Goal: Task Accomplishment & Management: Manage account settings

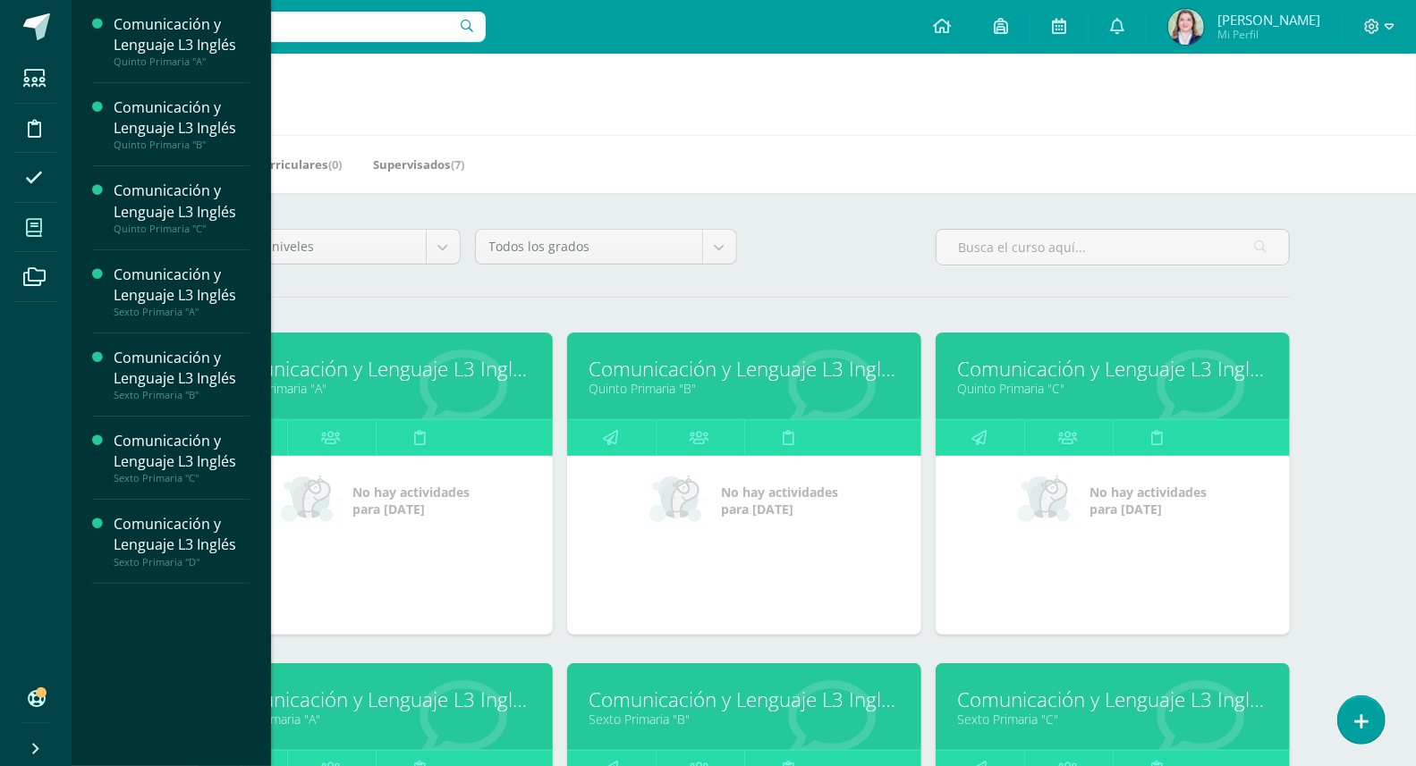
click at [1365, 578] on div "Mis cursos Mis Cursos (7) Mis Extracurriculares (0) Supervisados (7) Todos los …" at bounding box center [744, 749] width 1344 height 1391
click at [1340, 512] on div "Mis cursos Mis Cursos (7) Mis Extracurriculares (0) Supervisados (7) Todos los …" at bounding box center [744, 749] width 1344 height 1391
click at [355, 371] on link "Comunicación y Lenguaje L3 Inglés" at bounding box center [375, 369] width 309 height 28
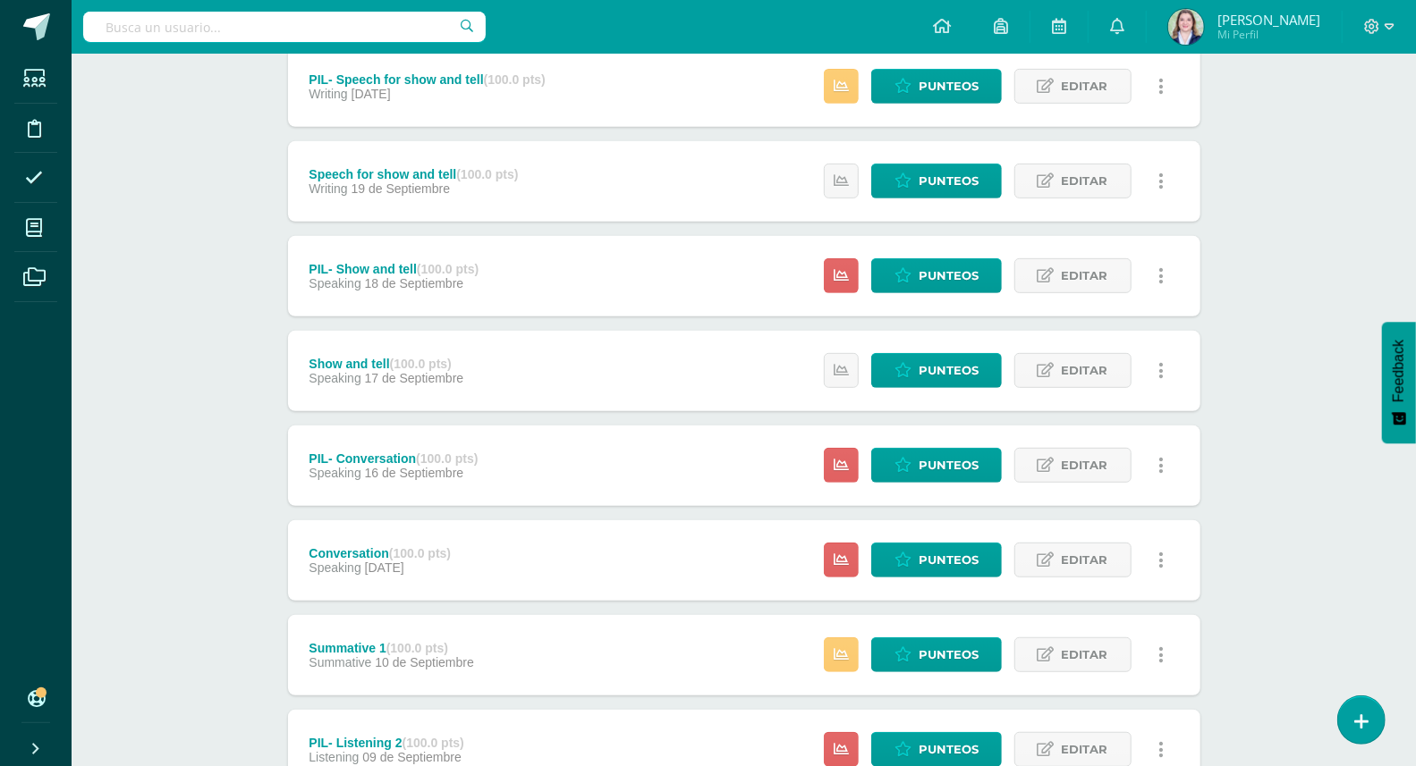
scroll to position [469, 0]
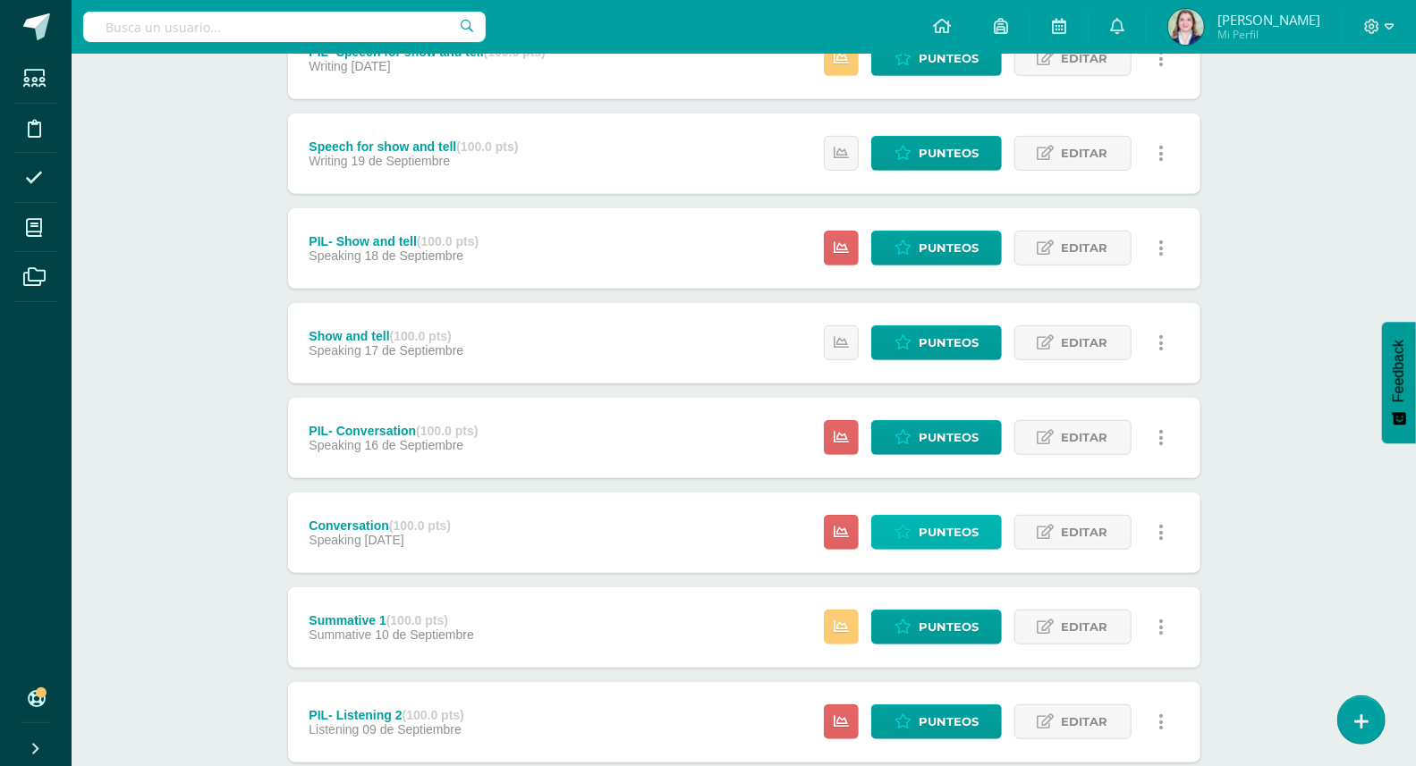
click at [938, 532] on span "Punteos" at bounding box center [948, 532] width 60 height 33
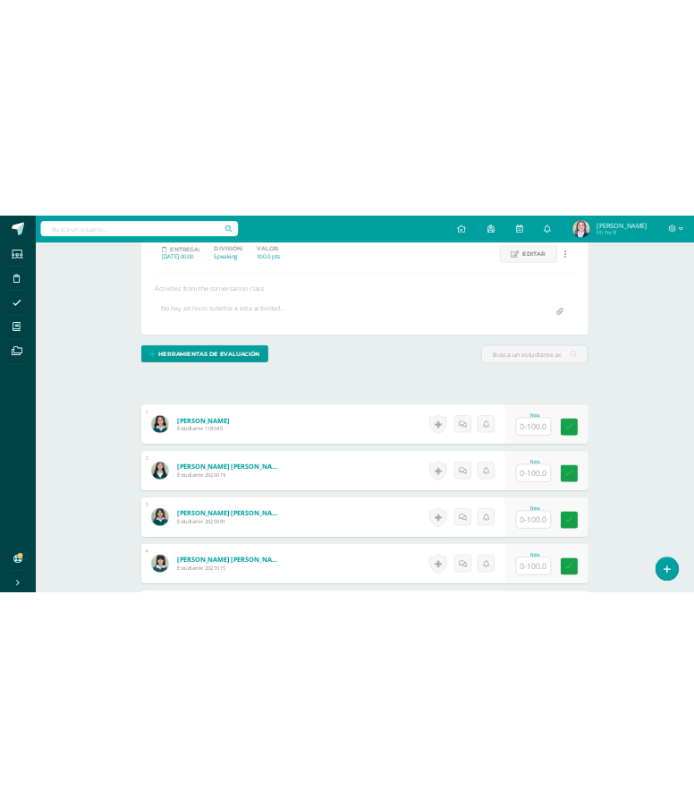
scroll to position [282, 0]
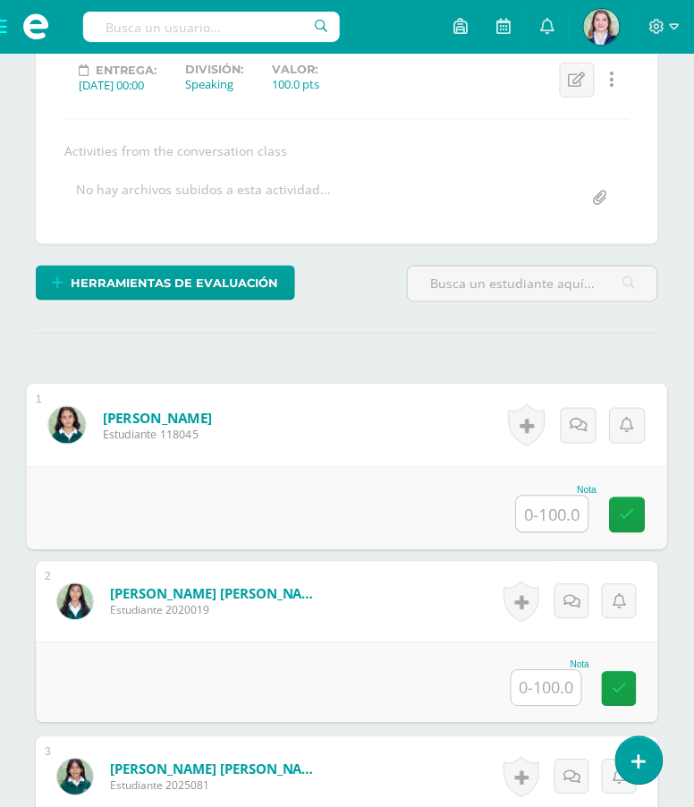
click at [571, 532] on input "text" at bounding box center [553, 514] width 72 height 36
type input "87"
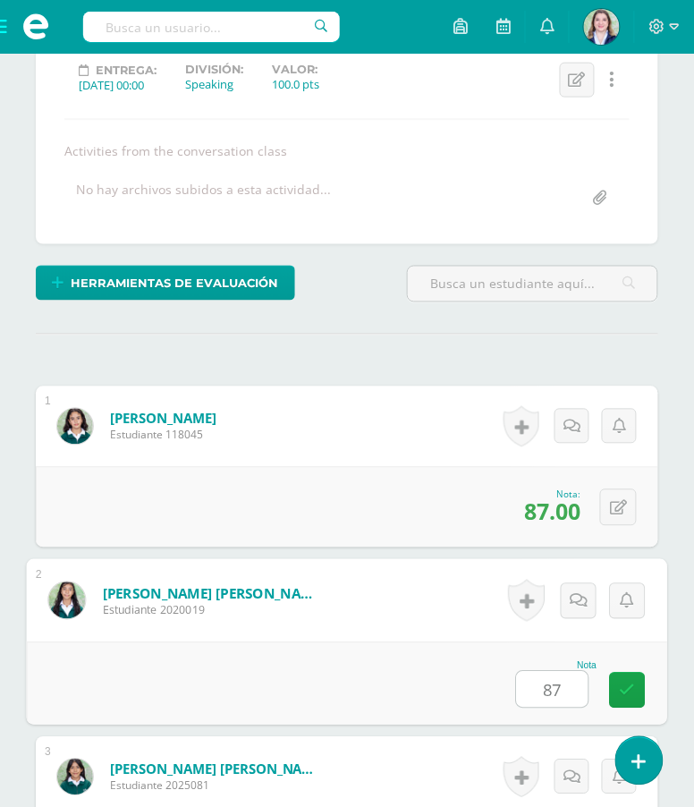
type input "87"
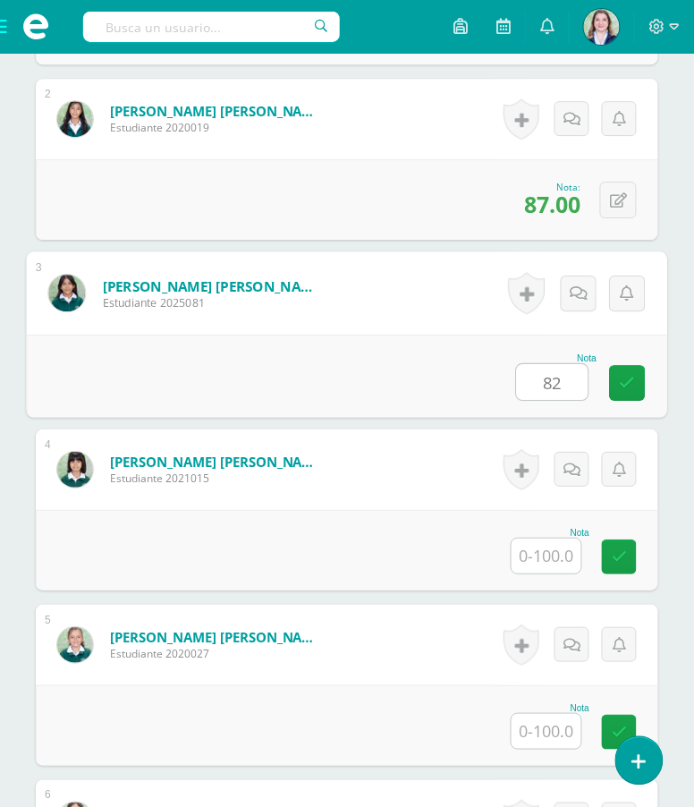
type input "82"
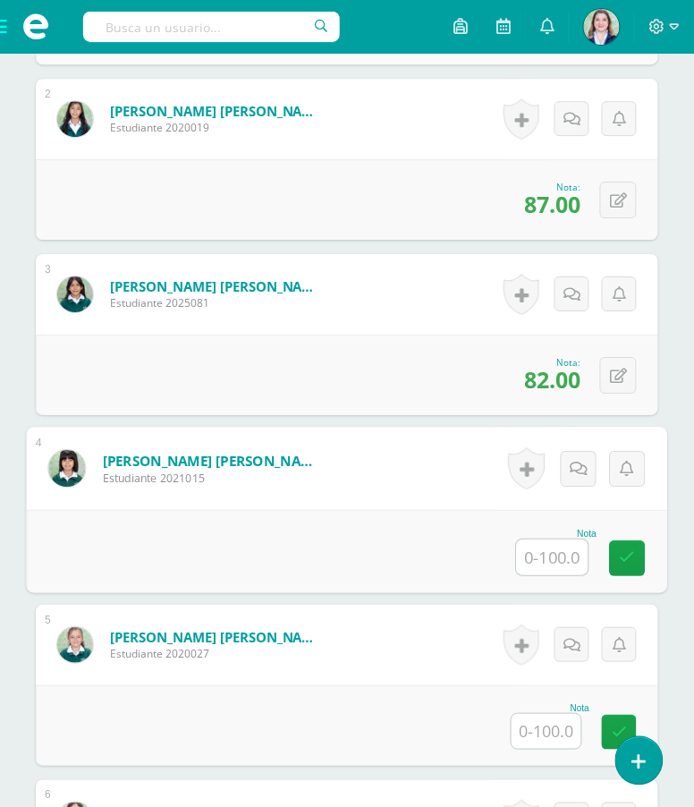
click at [562, 575] on input "text" at bounding box center [553, 557] width 72 height 36
type input "77"
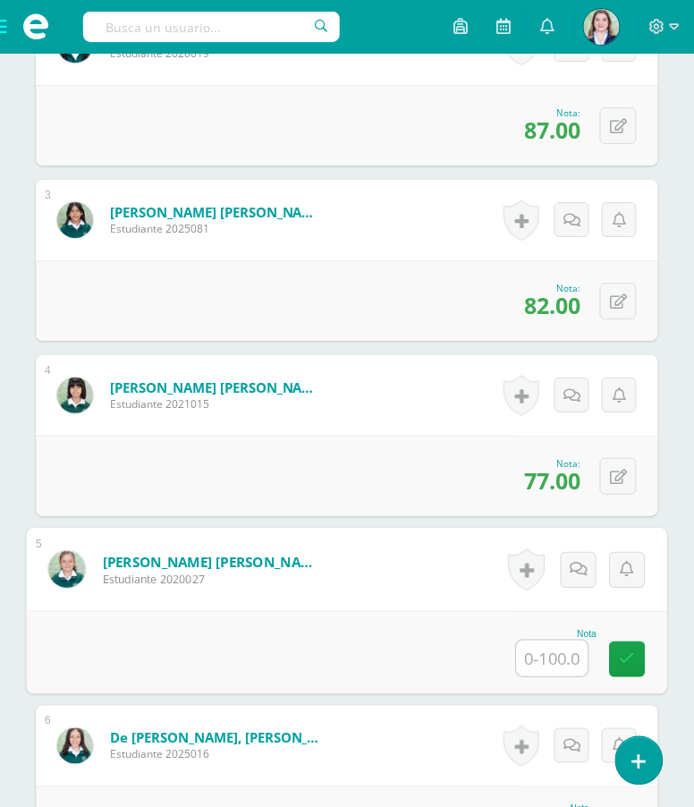
scroll to position [846, 0]
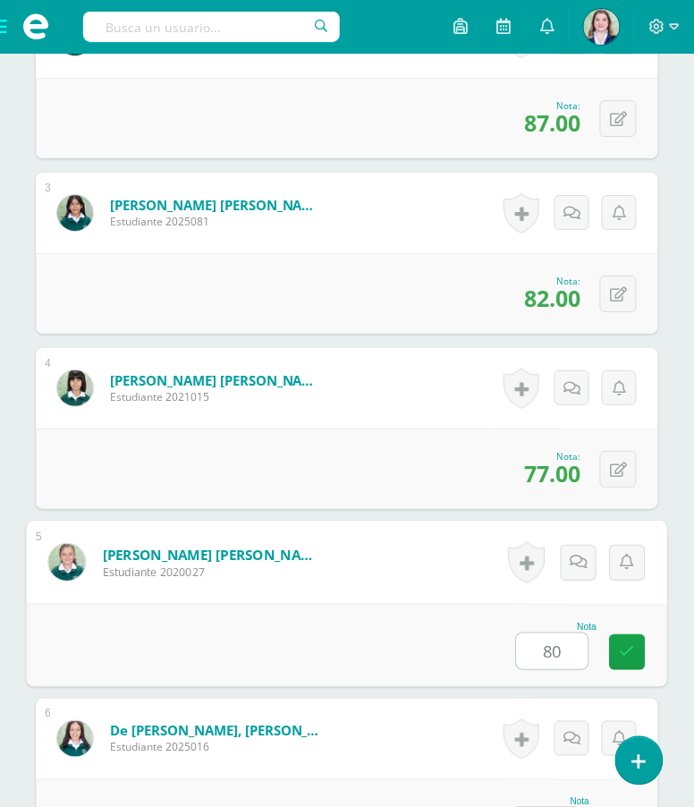
type input "80"
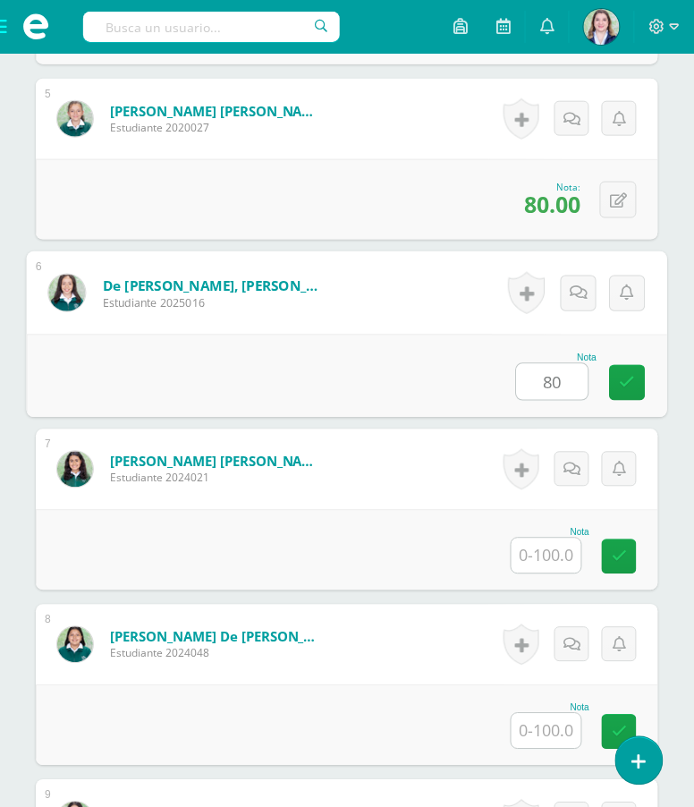
type input "80"
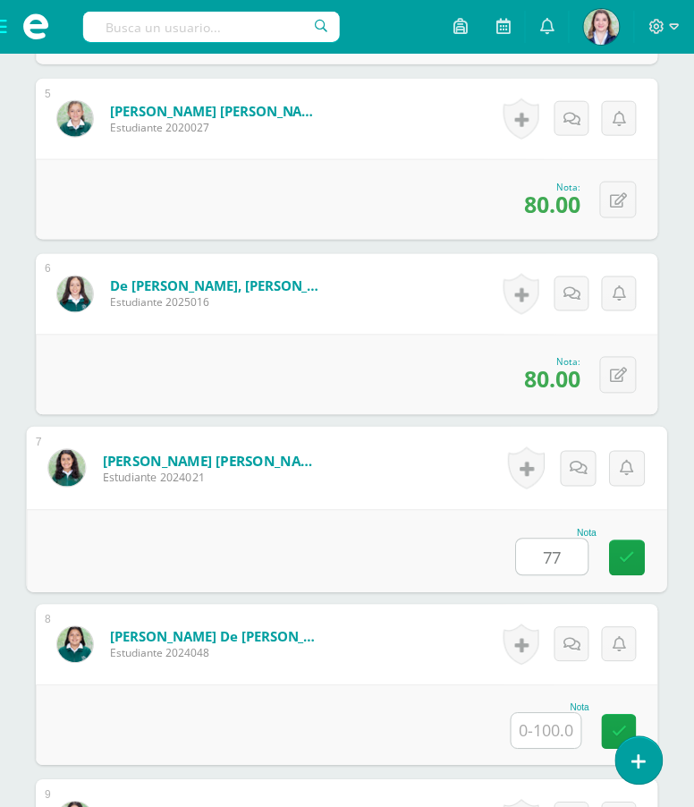
type input "77"
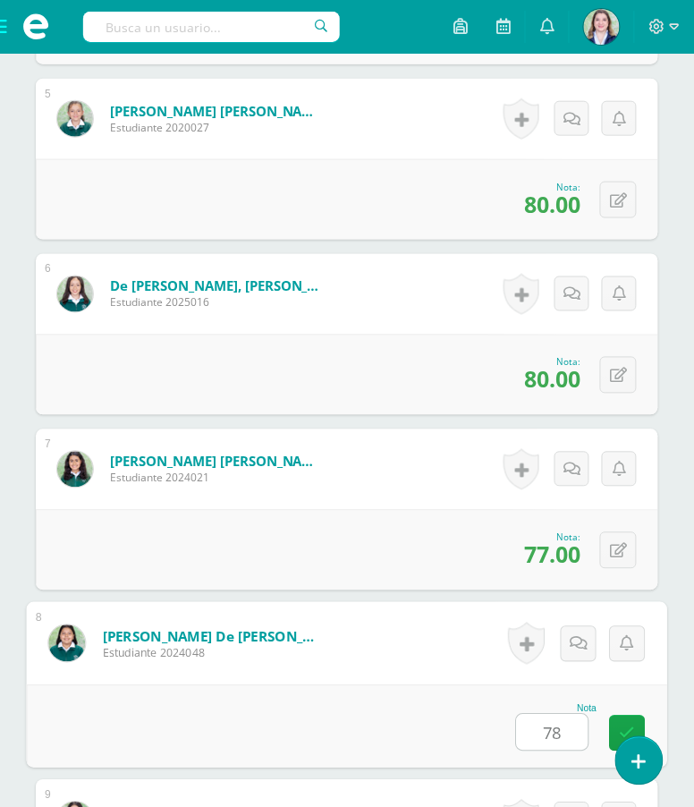
type input "78"
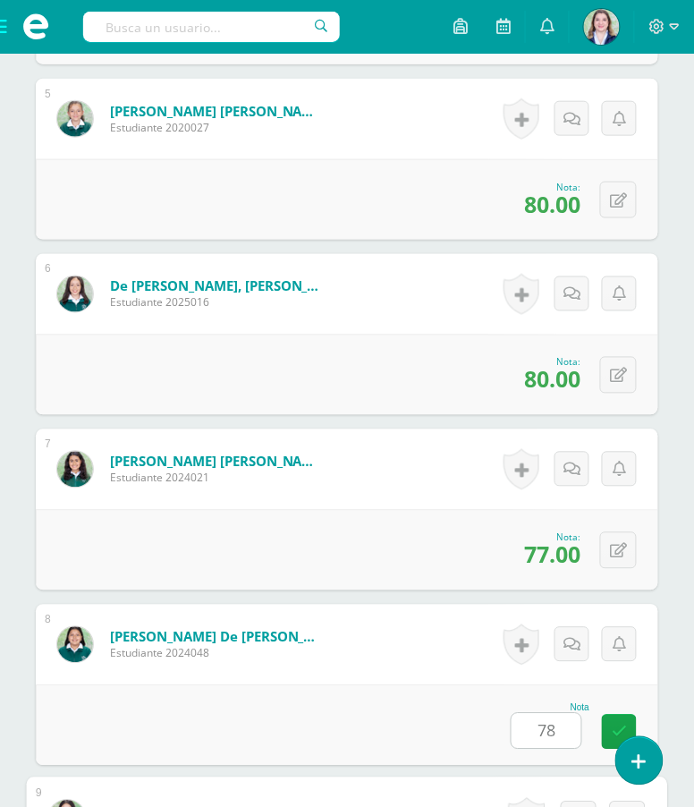
scroll to position [1817, 0]
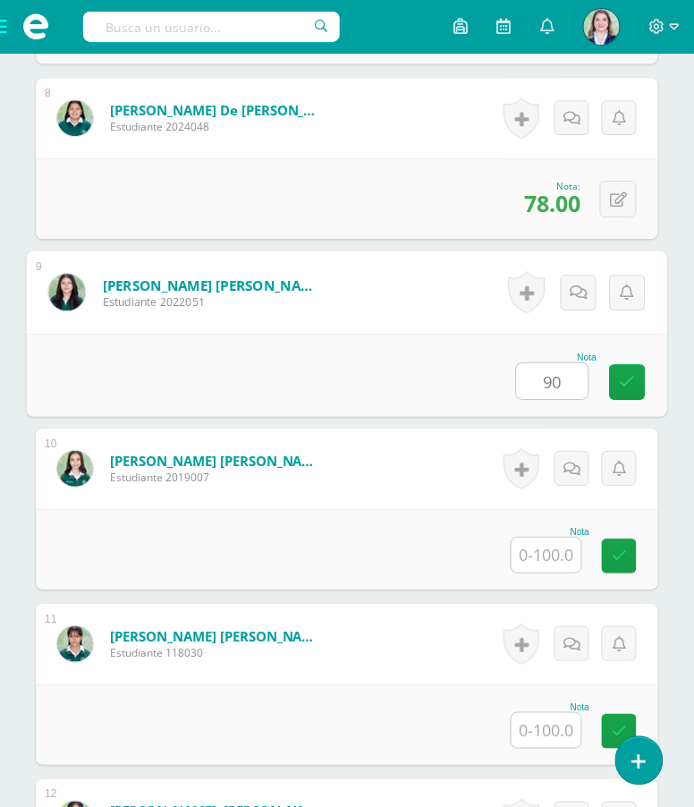
type input "9"
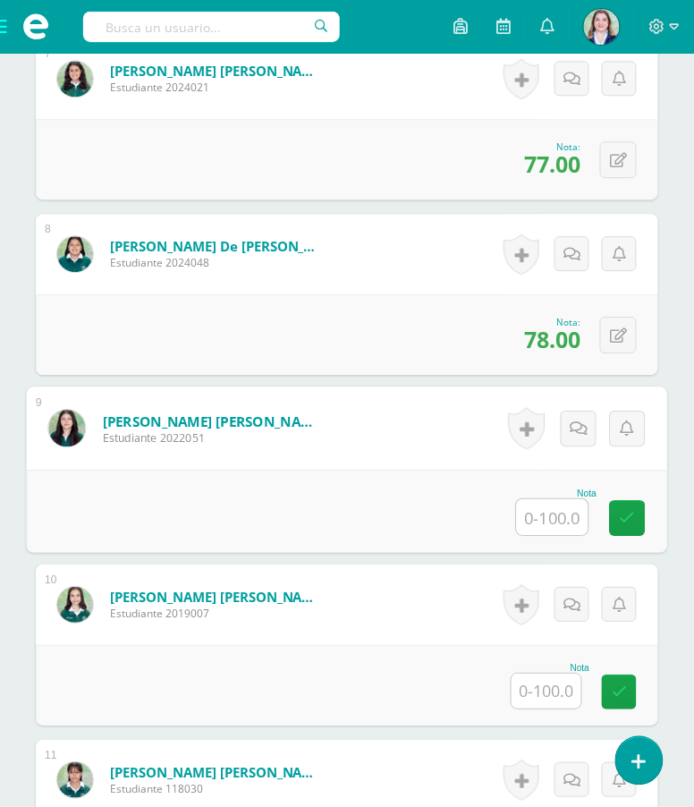
scroll to position [1685, 0]
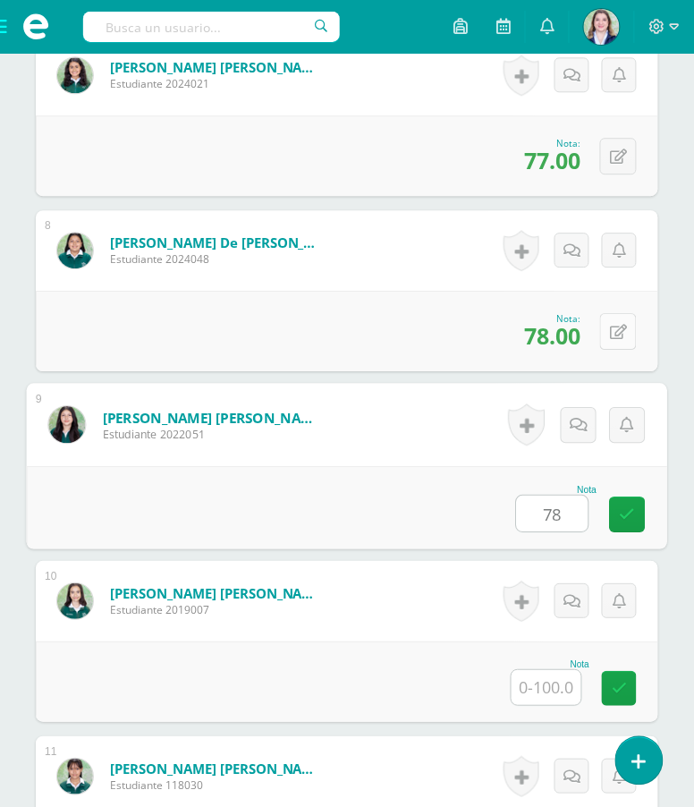
type input "78"
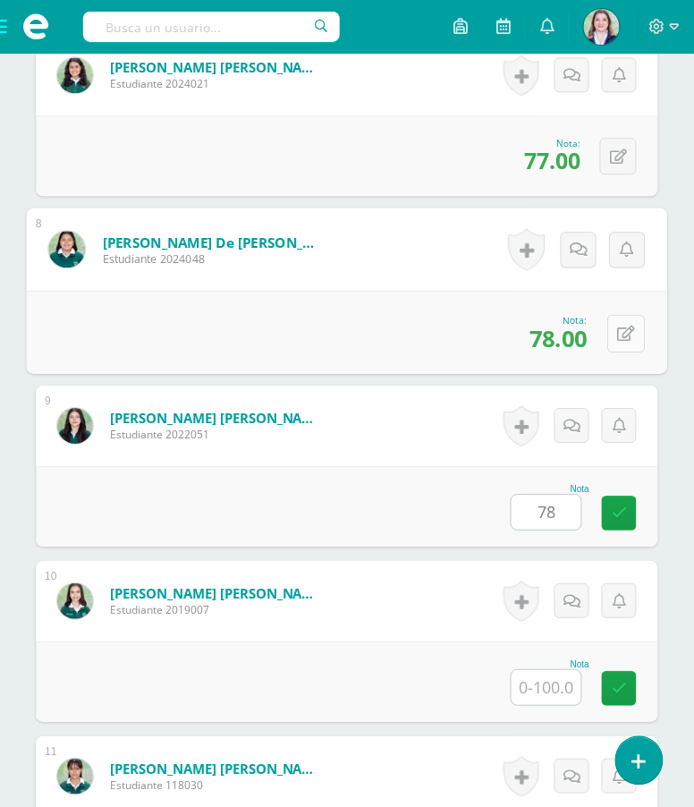
click at [618, 341] on icon at bounding box center [627, 333] width 18 height 15
type input "90"
click at [569, 357] on link at bounding box center [579, 339] width 36 height 36
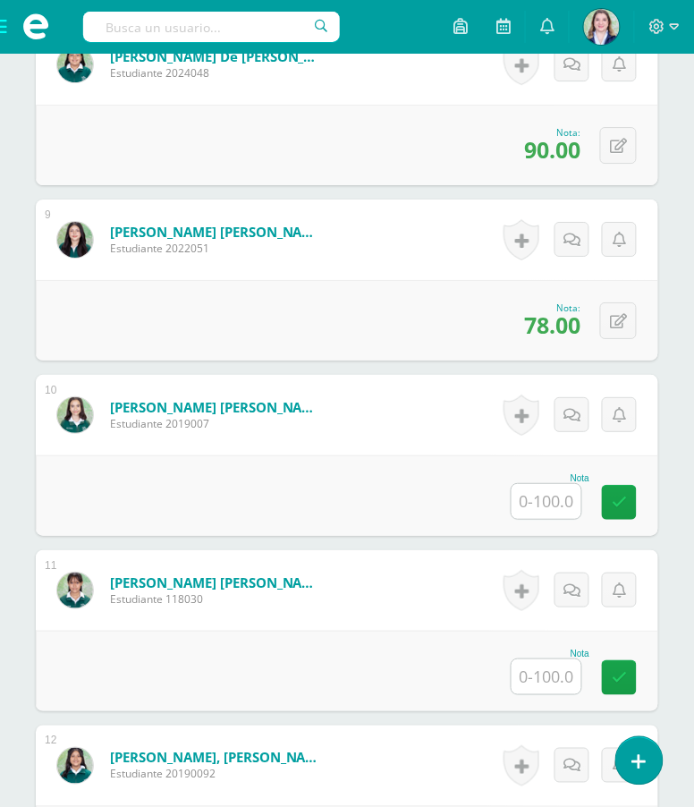
scroll to position [1899, 0]
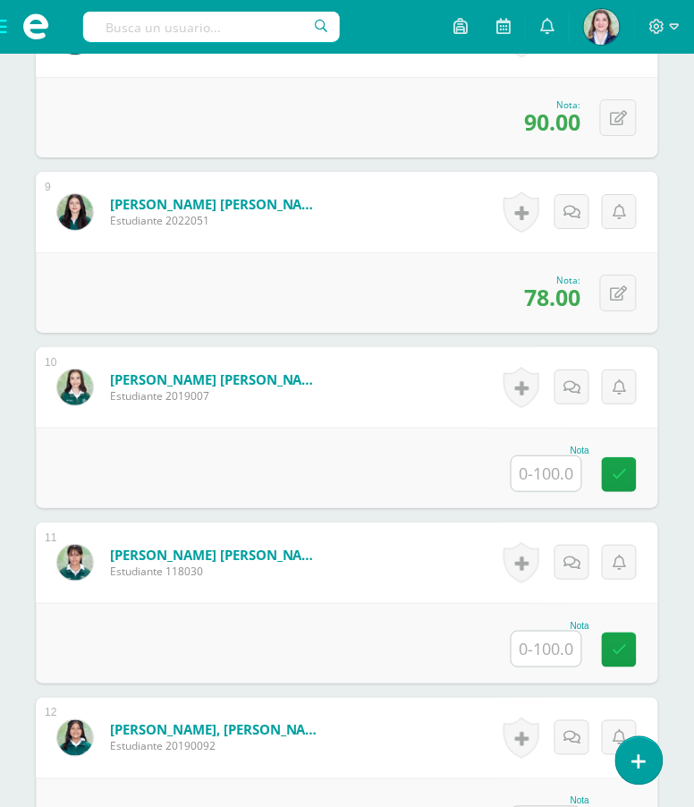
click at [552, 491] on input "text" at bounding box center [547, 473] width 70 height 35
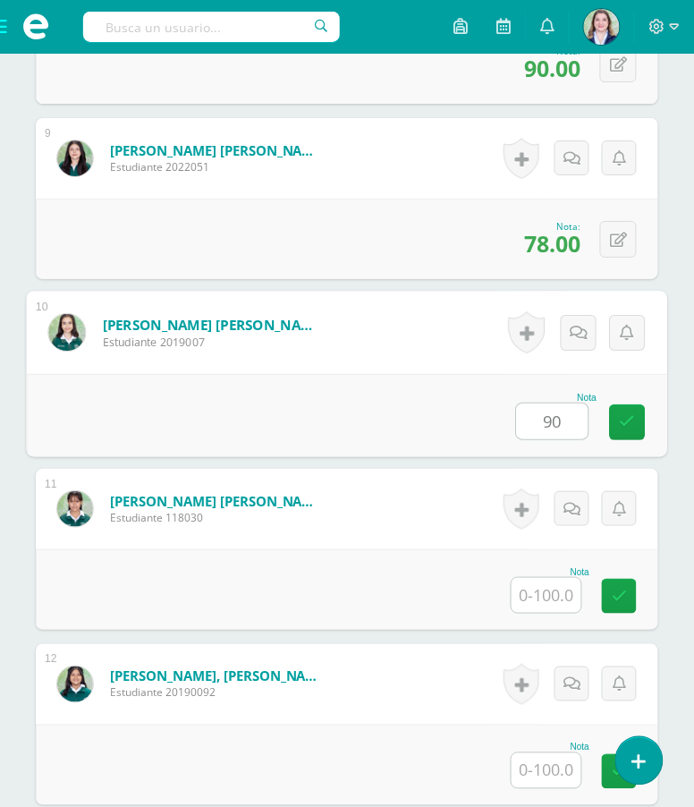
scroll to position [1955, 0]
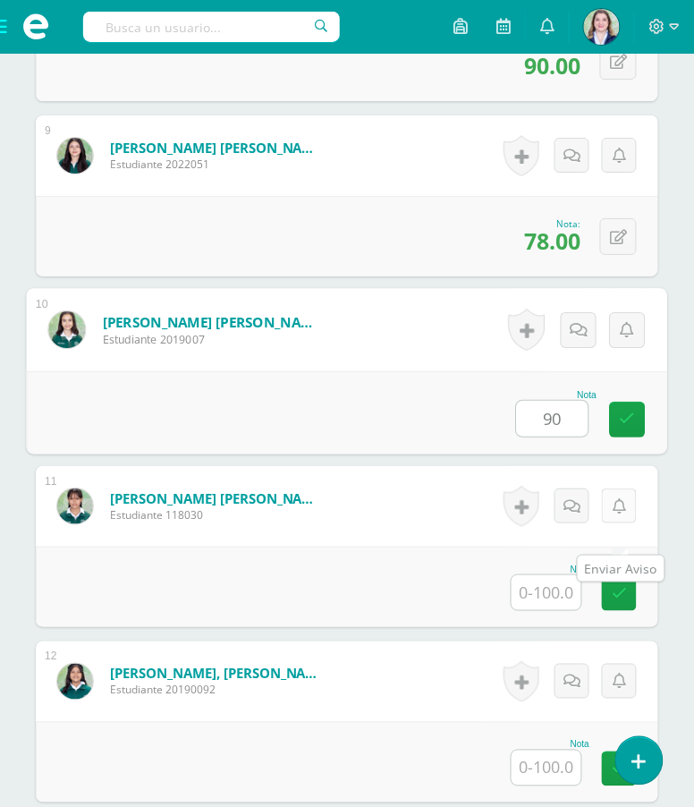
type input "90"
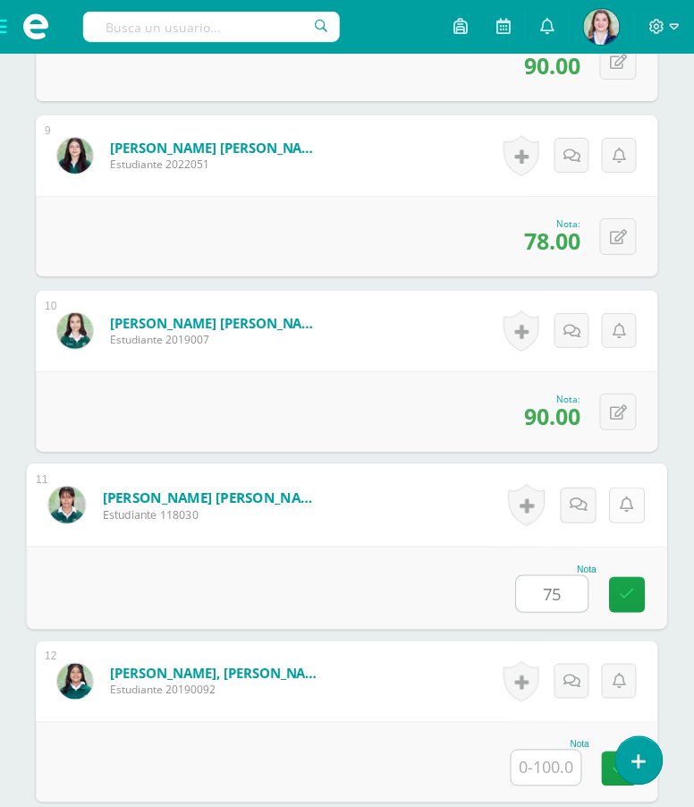
type input "75"
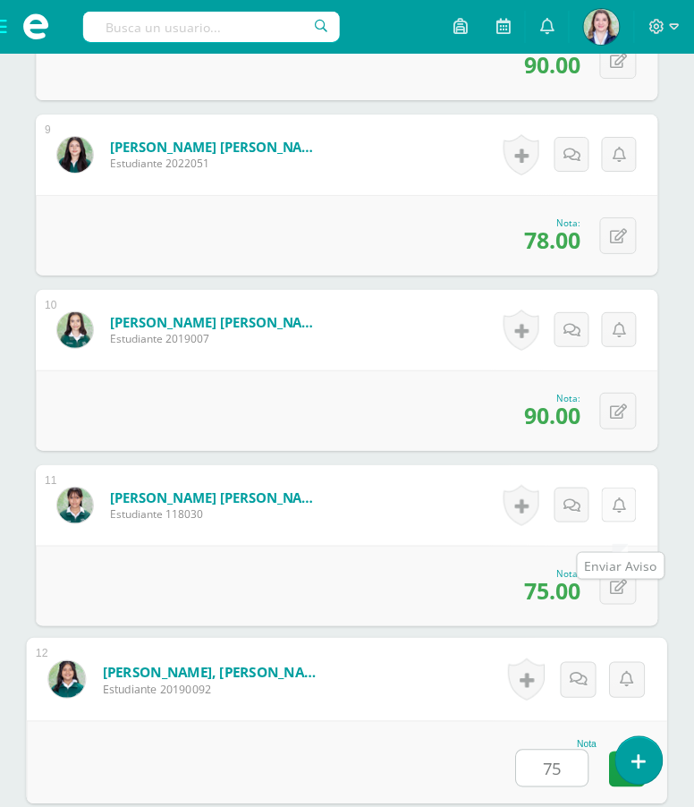
type input "75"
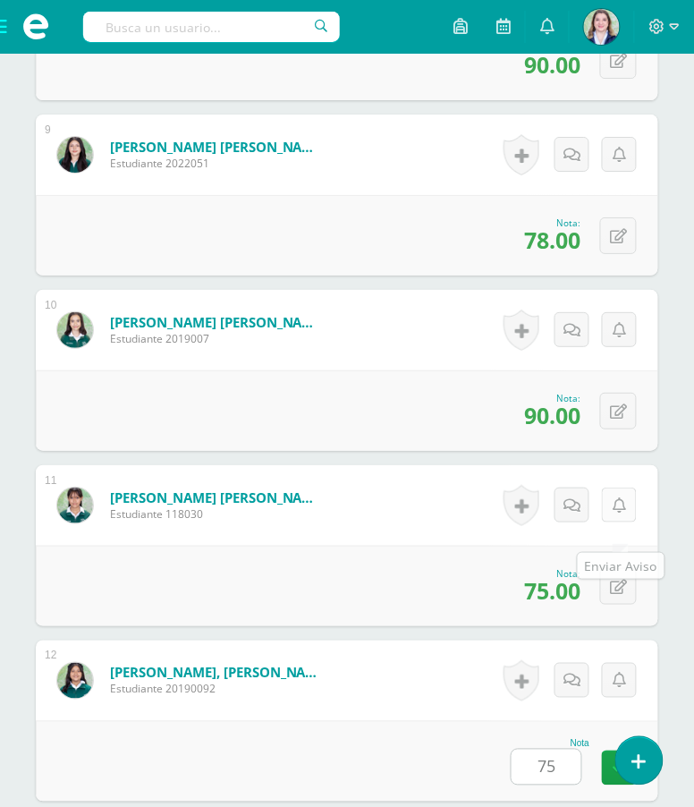
scroll to position [2518, 0]
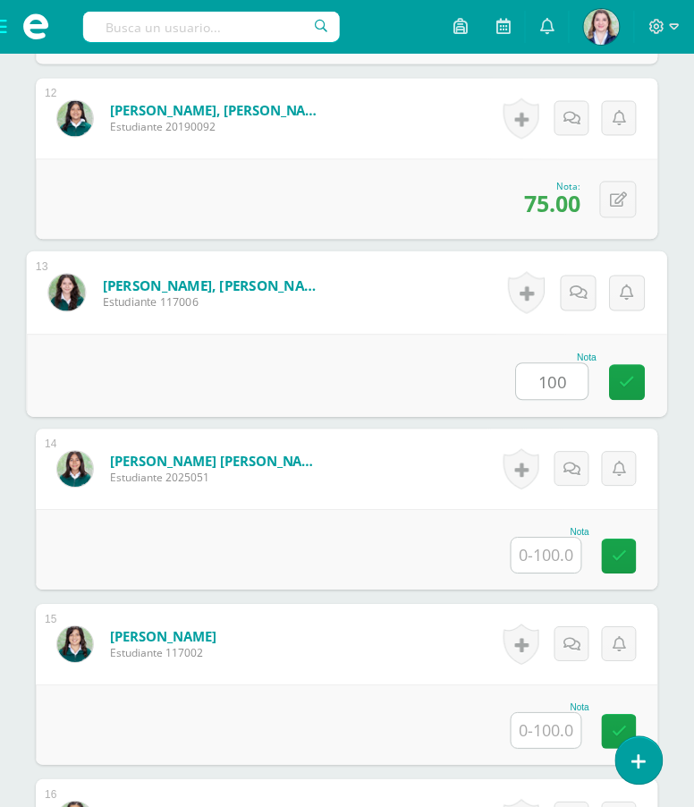
type input "100"
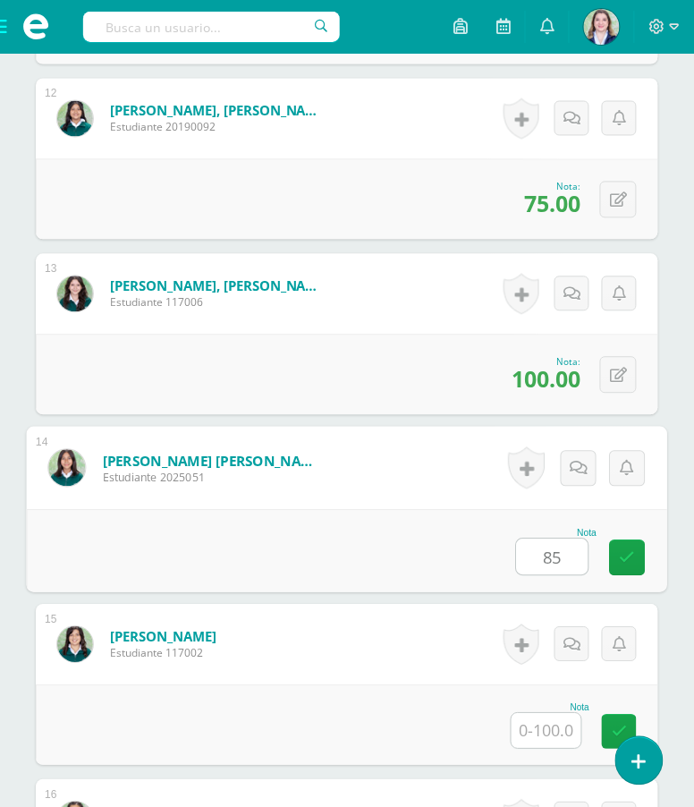
type input "85"
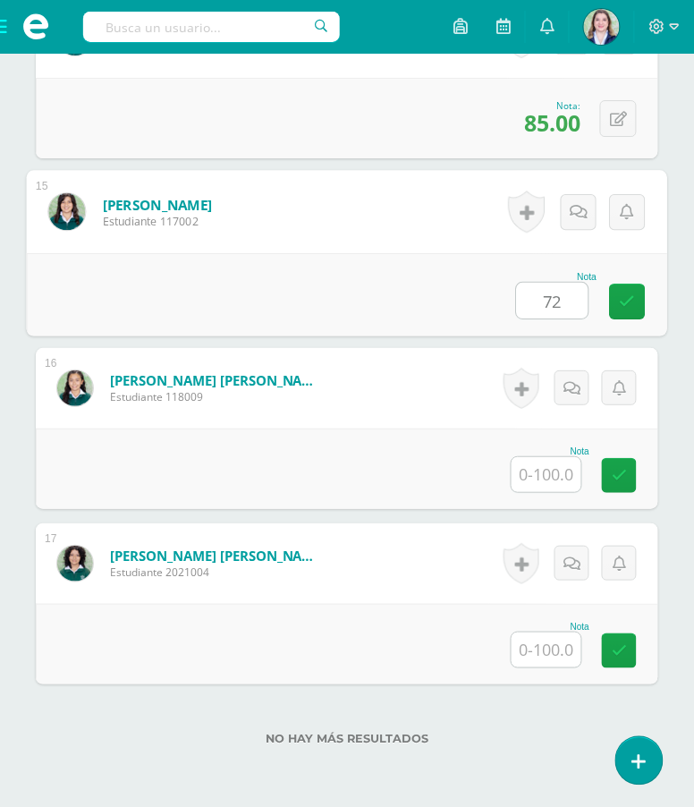
scroll to position [2951, 0]
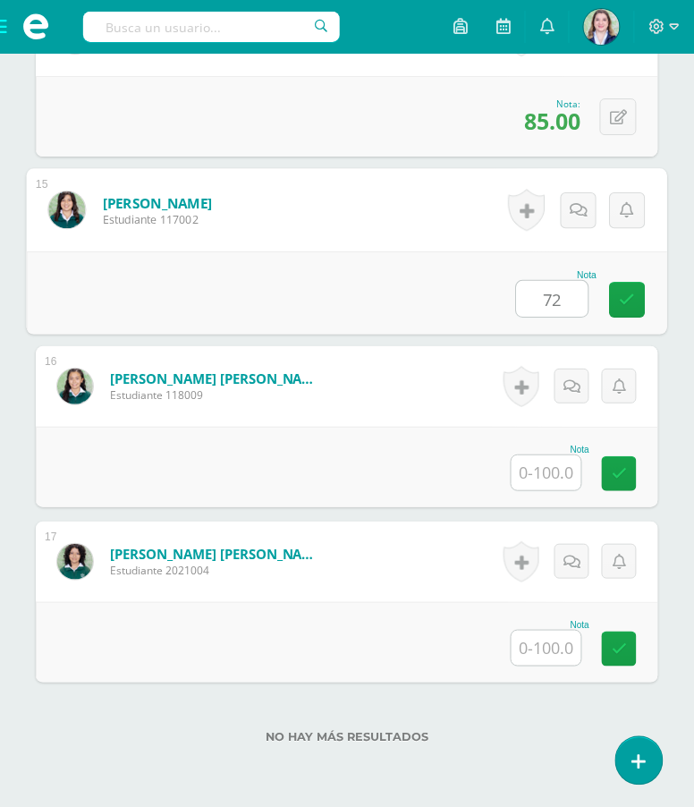
type input "72"
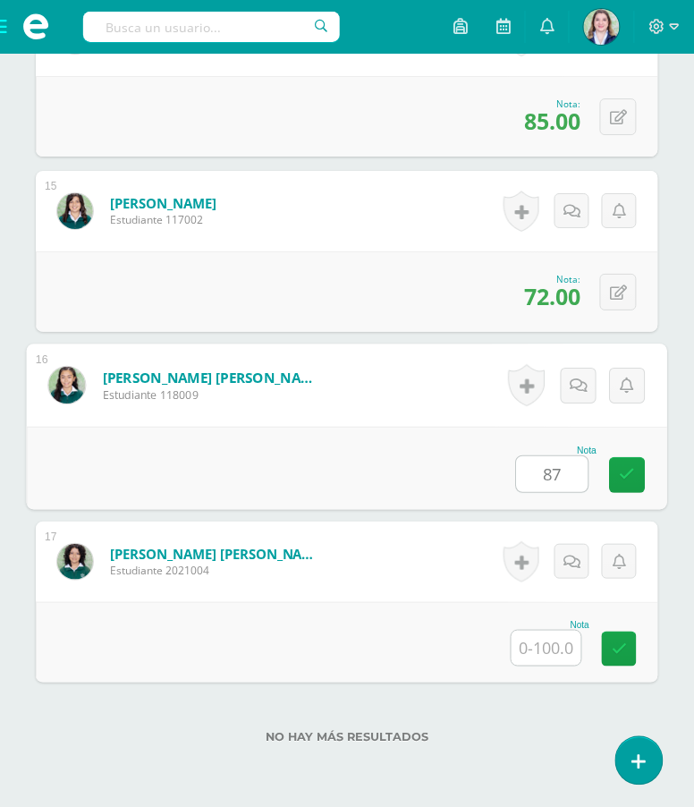
type input "87"
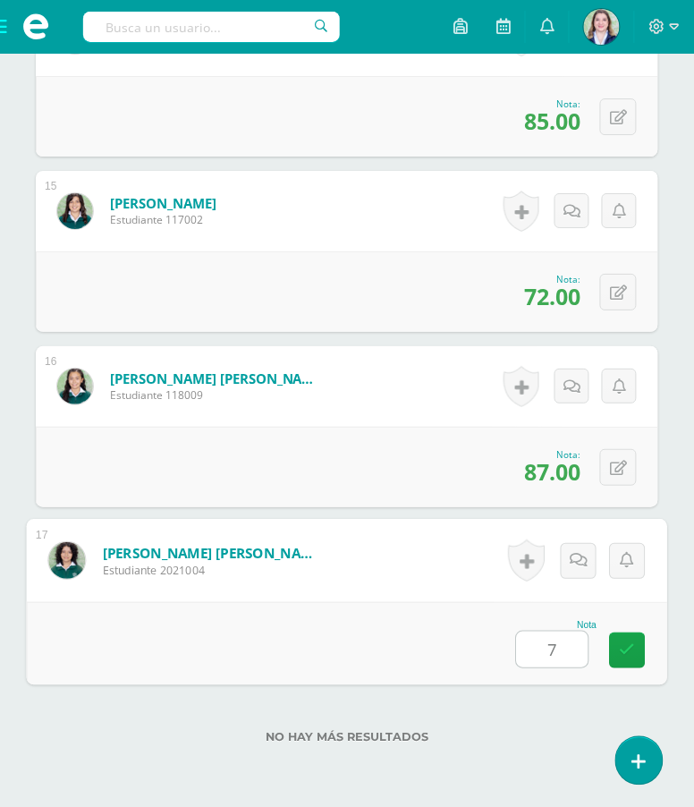
type input "75"
click at [631, 657] on icon at bounding box center [628, 649] width 16 height 15
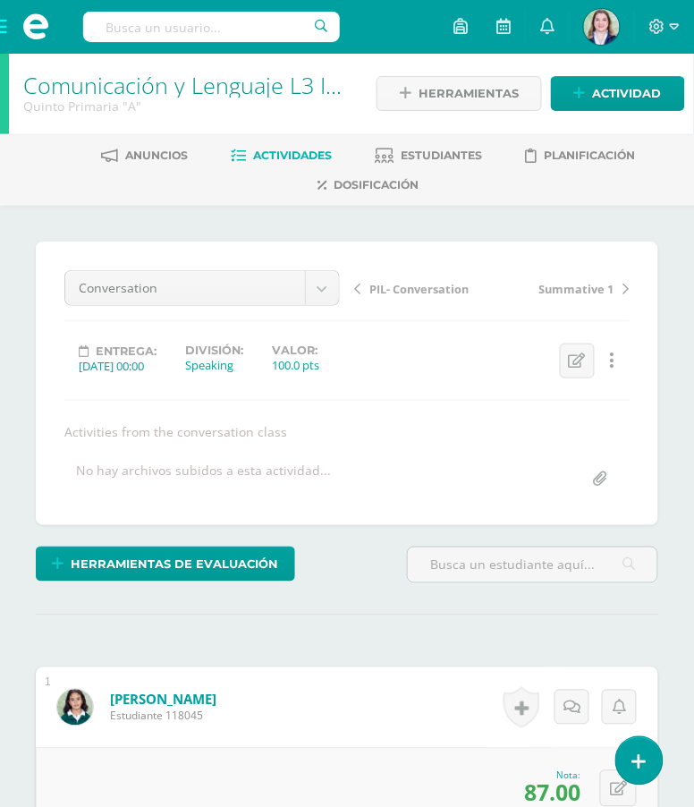
scroll to position [0, 0]
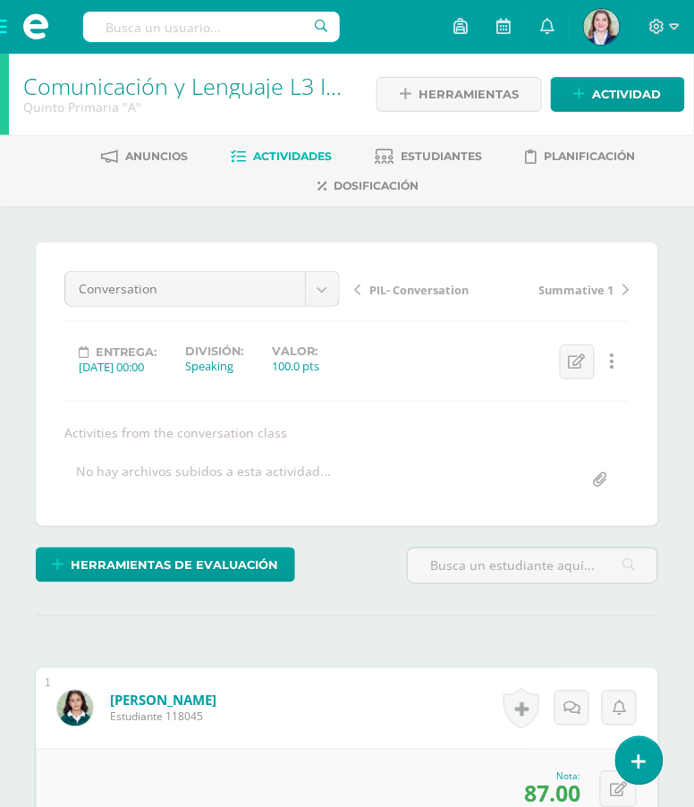
click at [7, 26] on span at bounding box center [36, 27] width 72 height 54
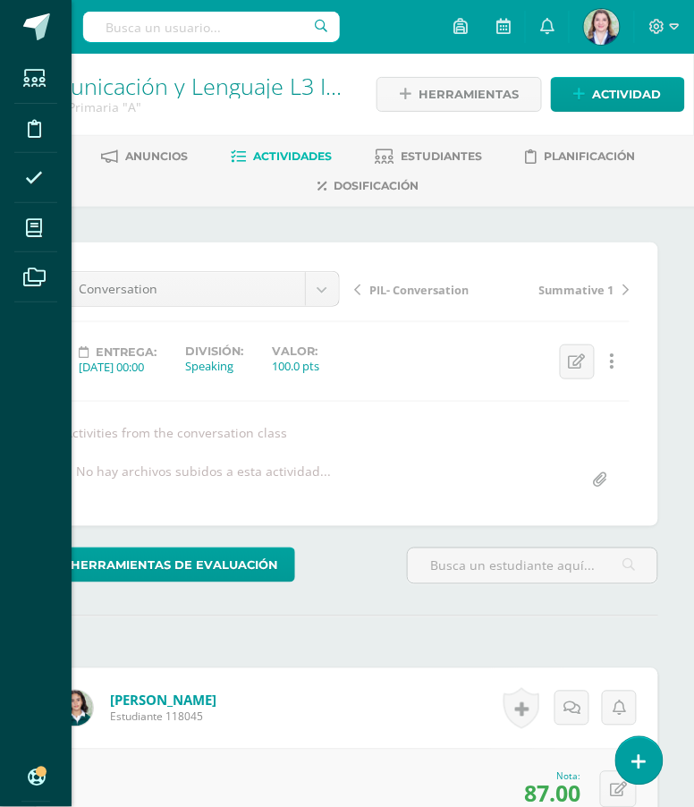
click at [431, 455] on div "Estudiantes Disciplina Asistencia Mis cursos Archivos Soporte Ayuda Reportar un…" at bounding box center [347, 403] width 694 height 807
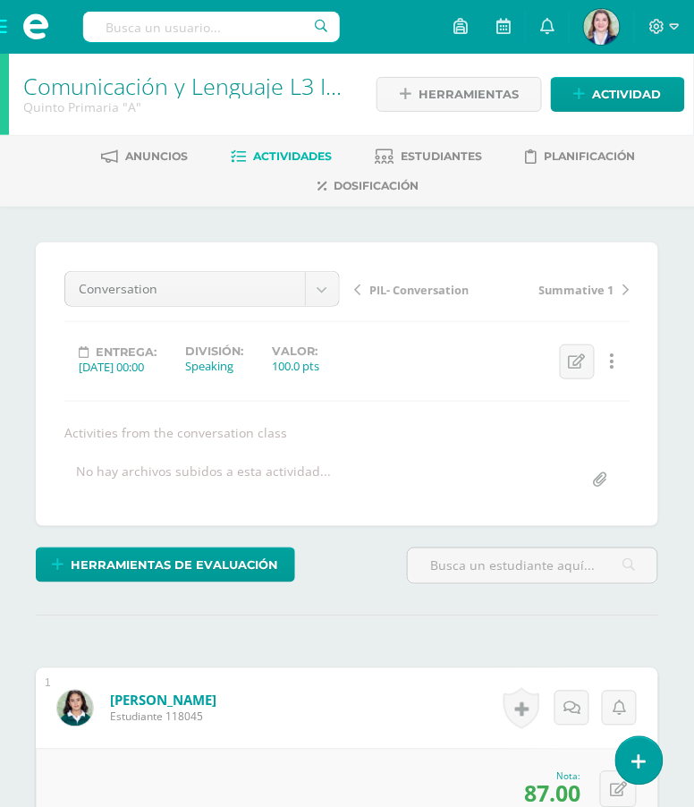
click at [3, 32] on span at bounding box center [36, 27] width 72 height 54
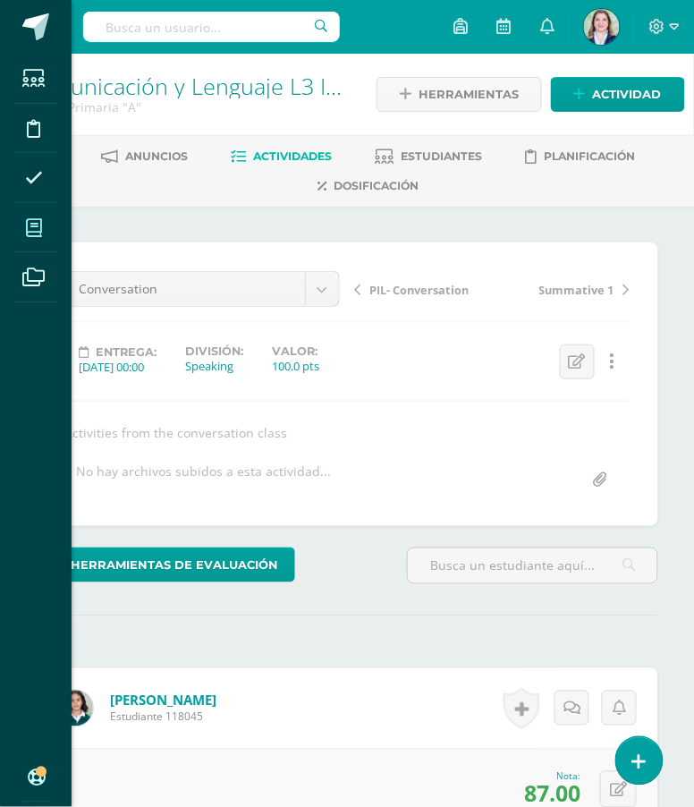
click at [32, 235] on icon at bounding box center [34, 228] width 16 height 18
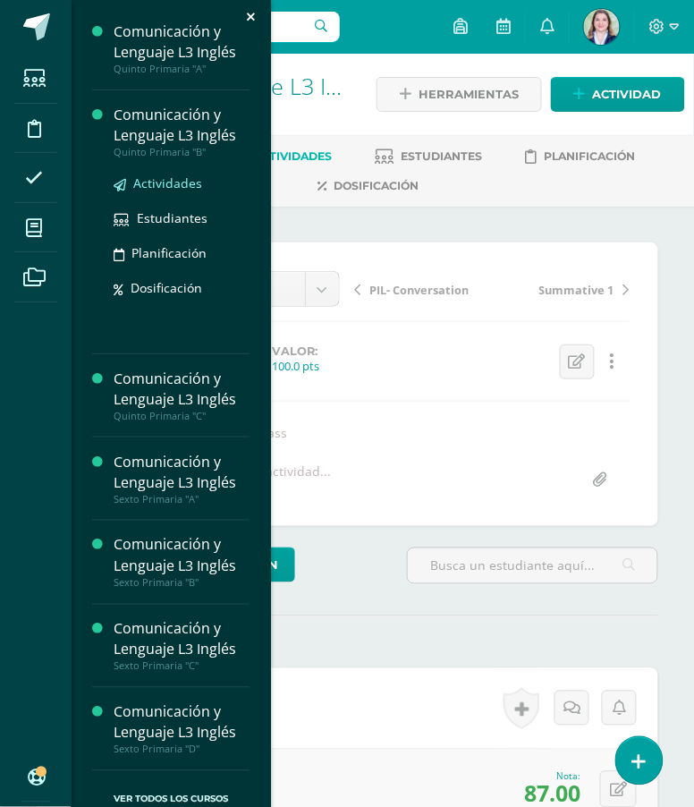
click at [169, 188] on span "Actividades" at bounding box center [167, 182] width 69 height 17
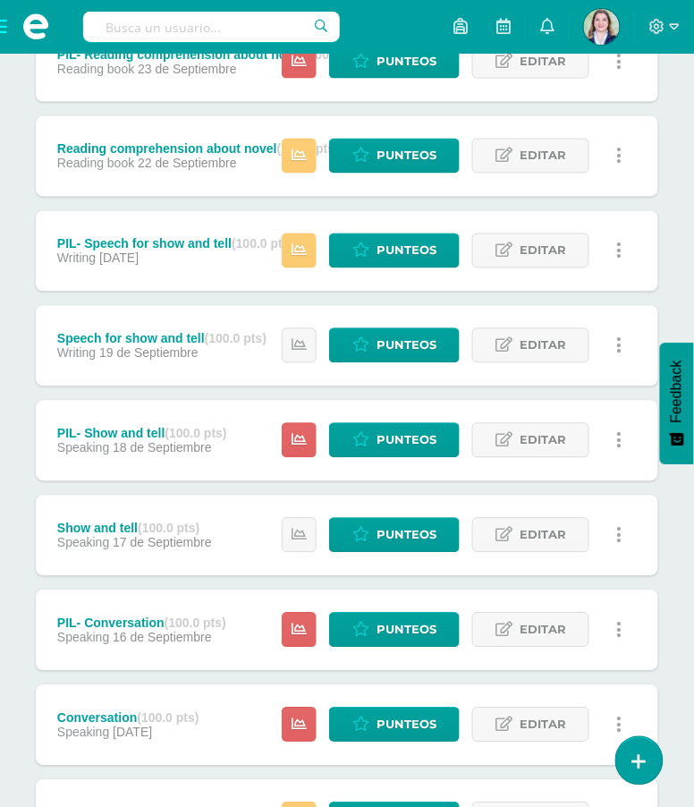
scroll to position [449, 0]
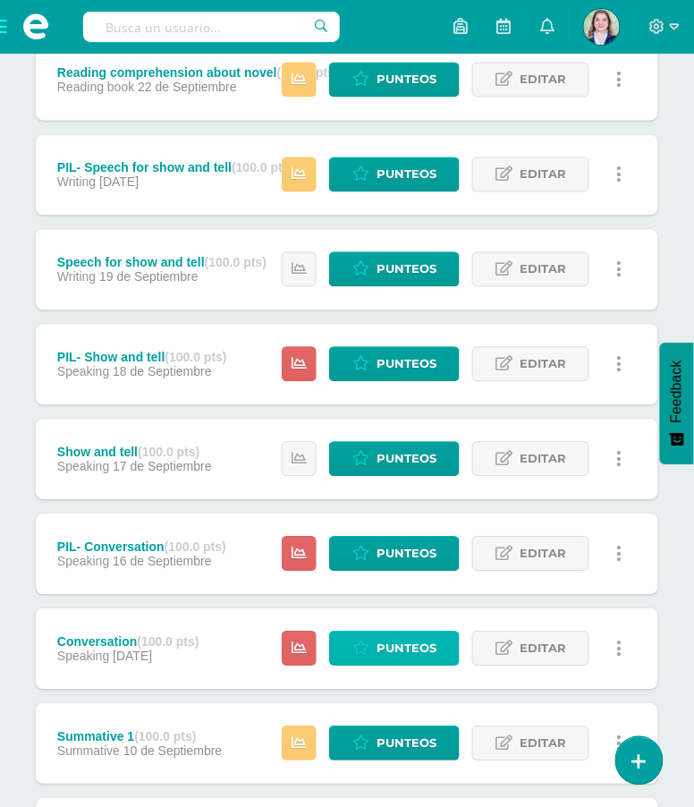
click at [393, 634] on span "Punteos" at bounding box center [407, 648] width 60 height 33
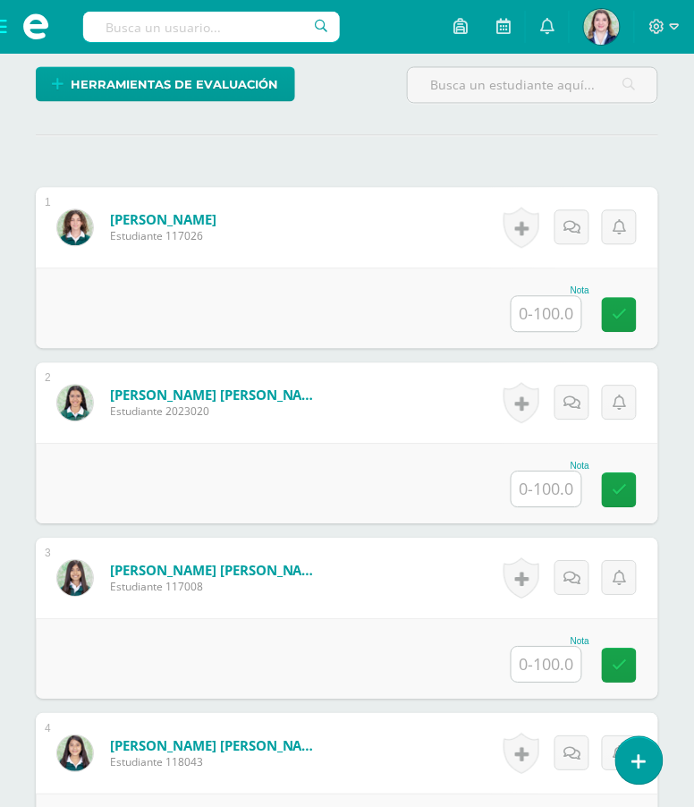
scroll to position [484, 0]
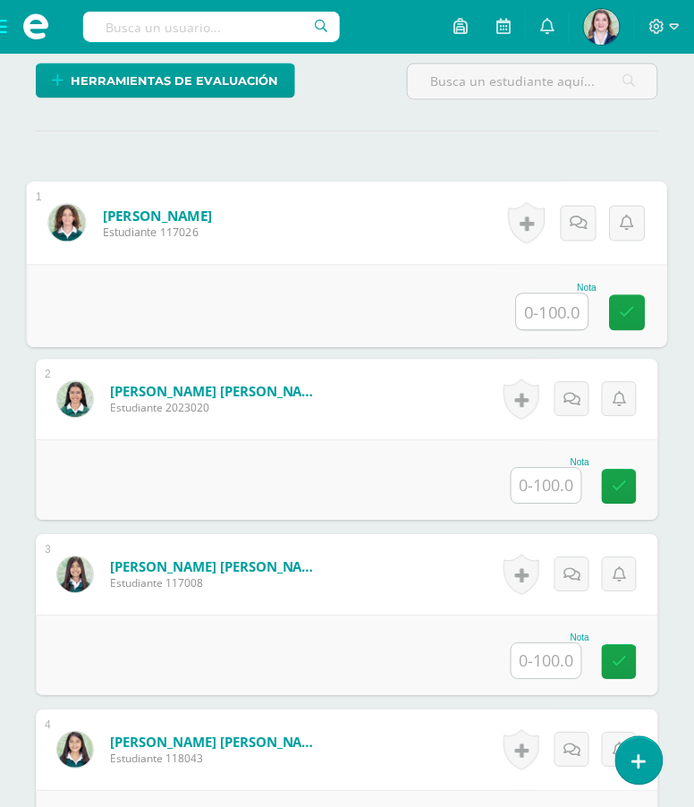
click at [566, 325] on input "text" at bounding box center [553, 312] width 72 height 36
type input "85"
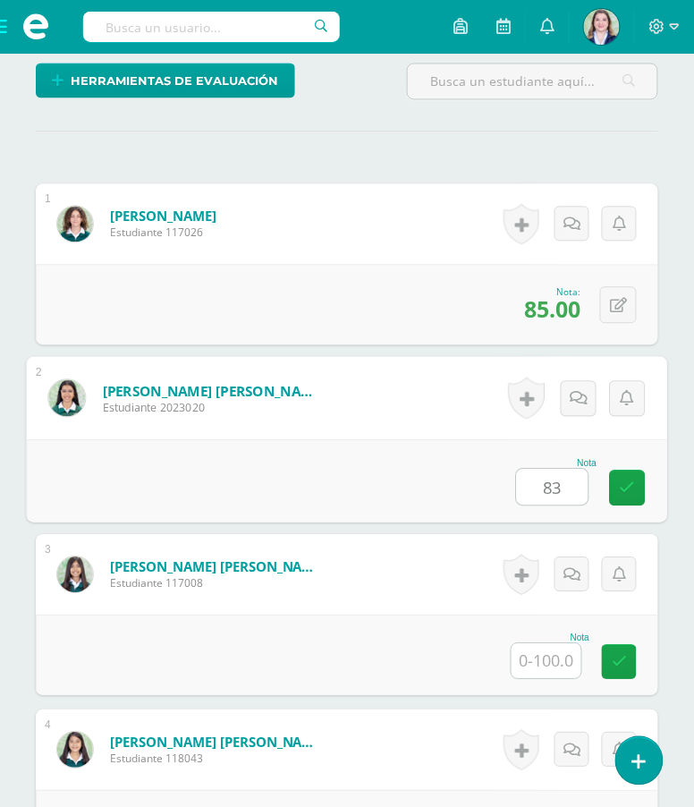
type input "83"
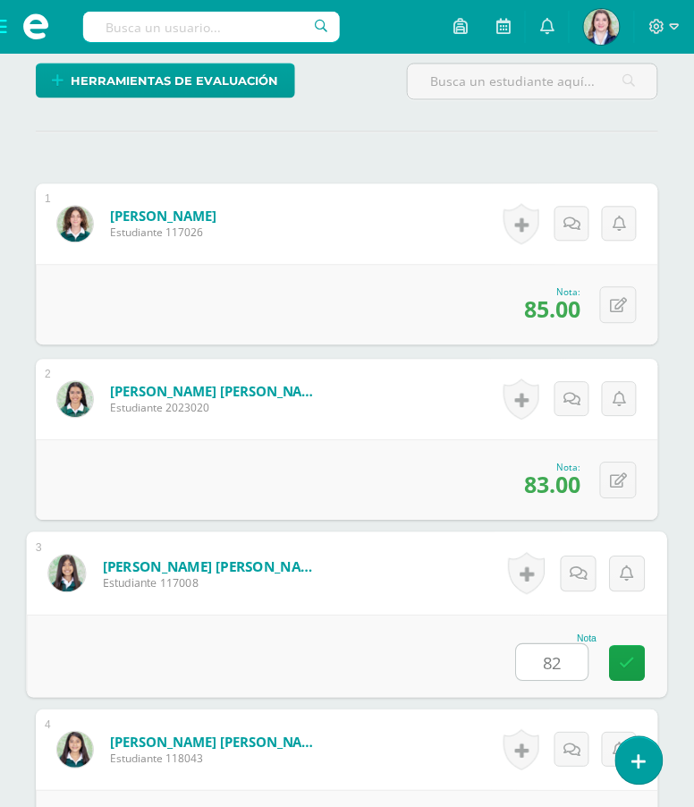
type input "82"
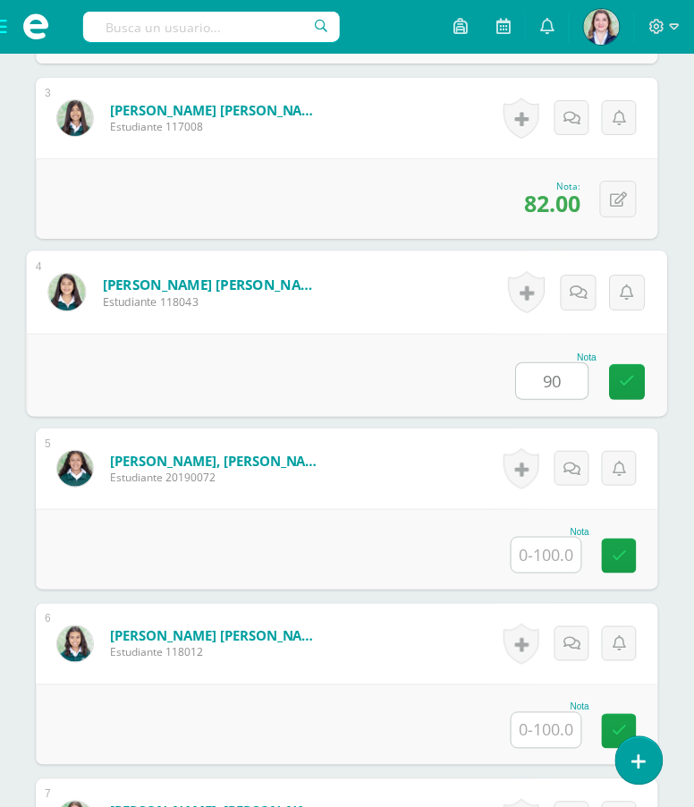
type input "90"
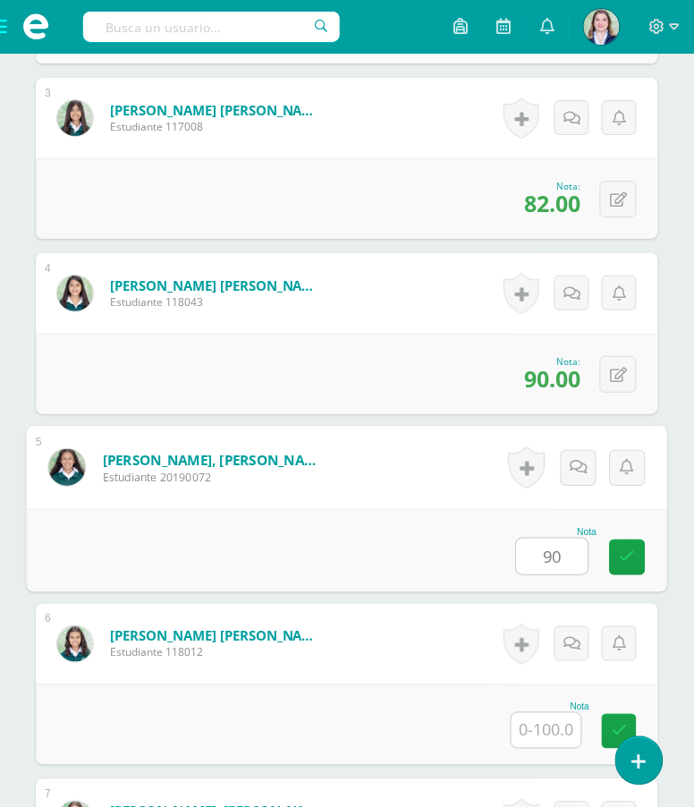
type input "90"
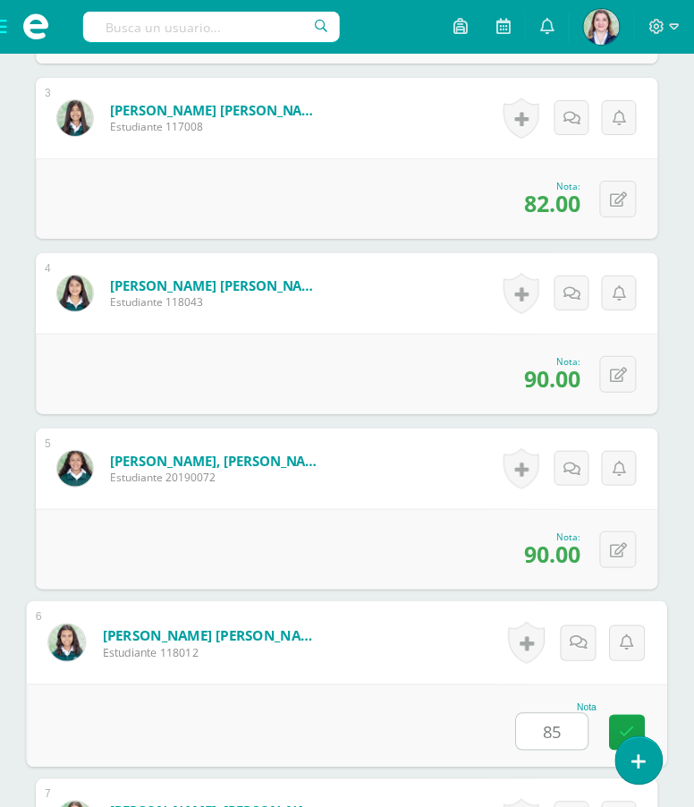
type input "85"
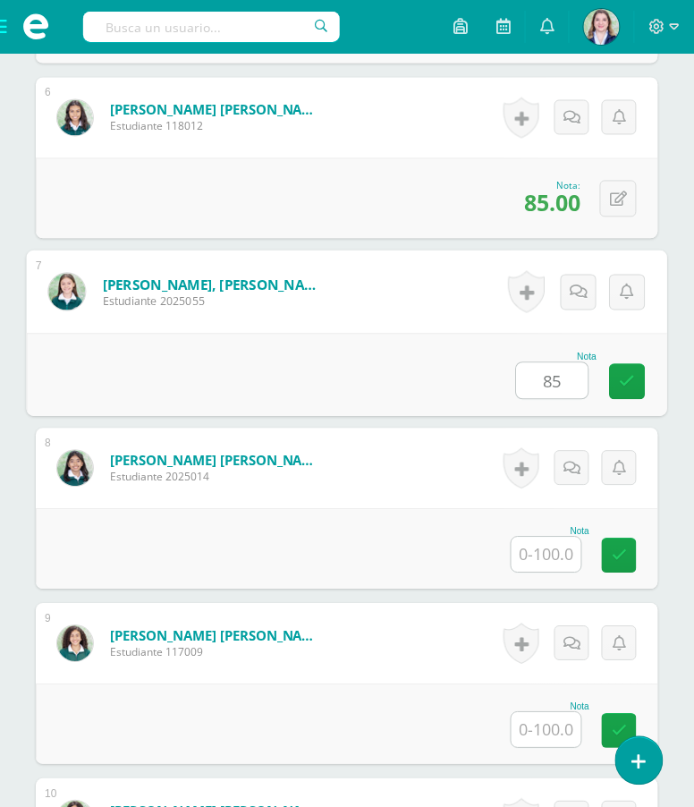
type input "85"
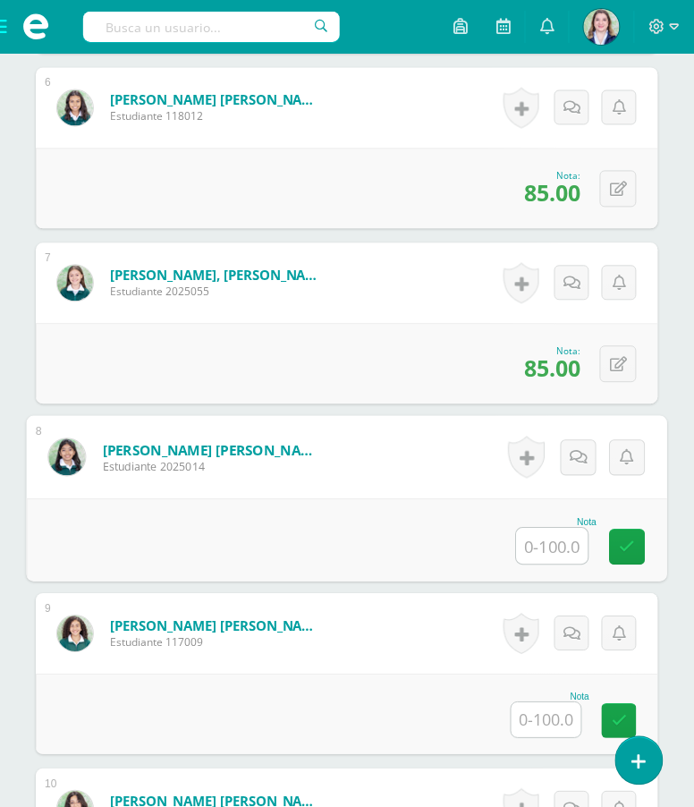
scroll to position [1482, 0]
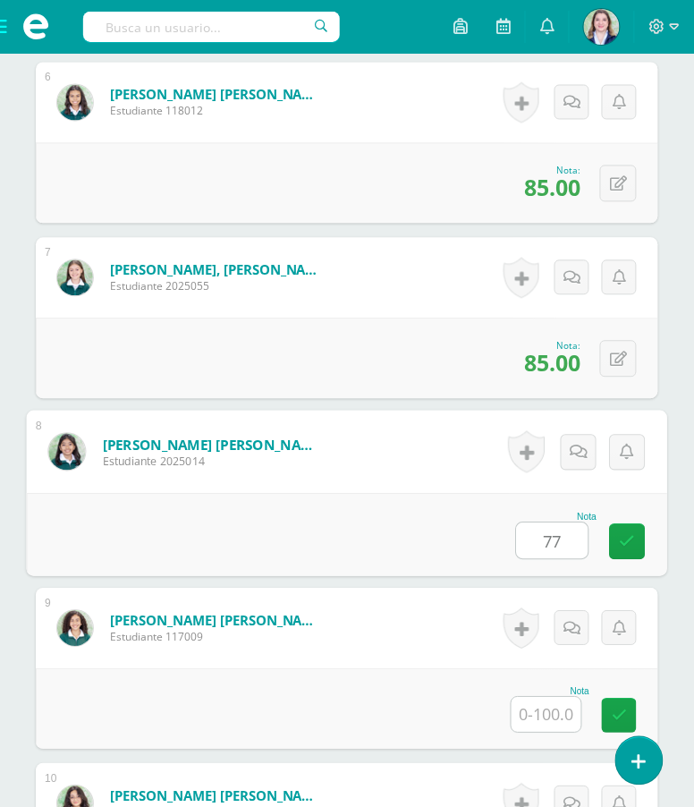
type input "77"
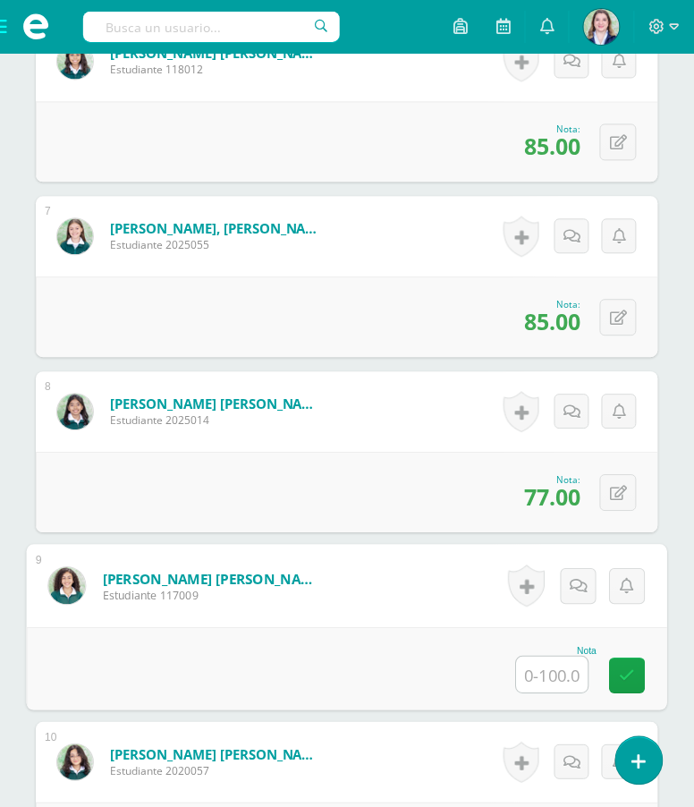
scroll to position [1529, 0]
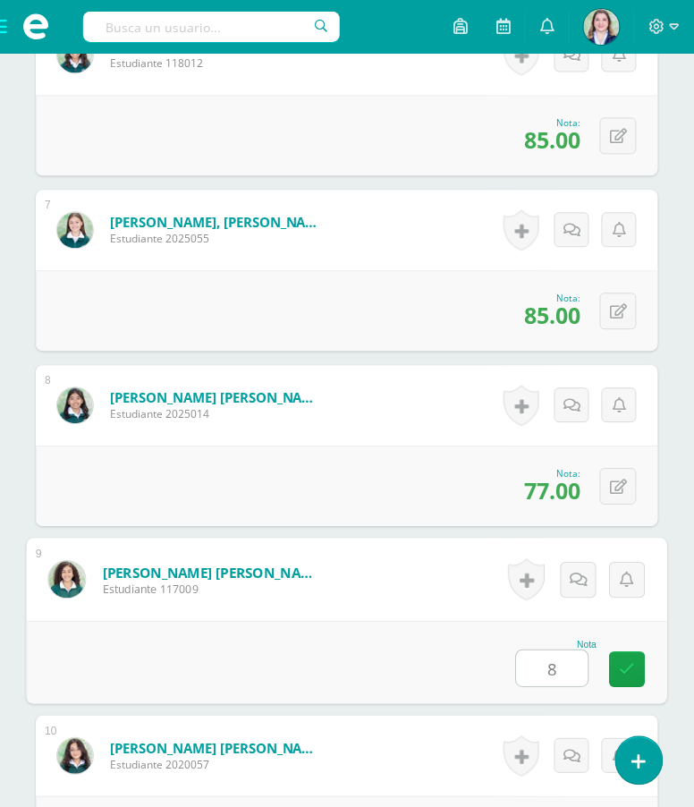
type input "85"
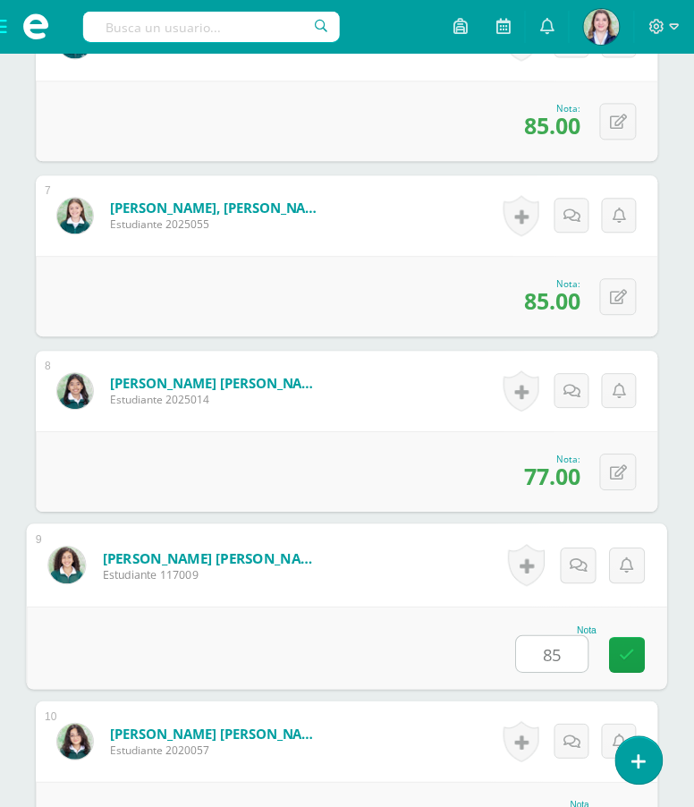
scroll to position [1545, 0]
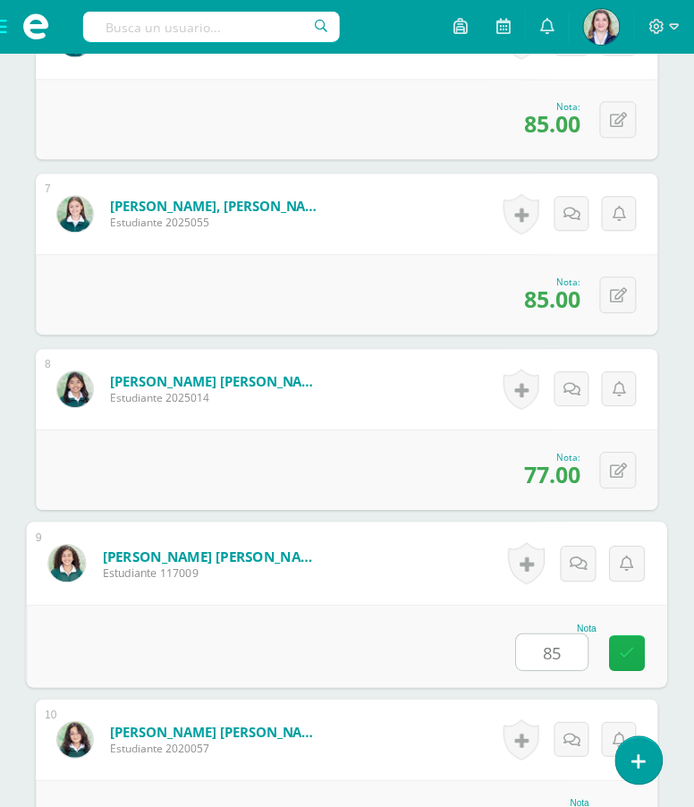
click at [637, 672] on link at bounding box center [628, 654] width 36 height 36
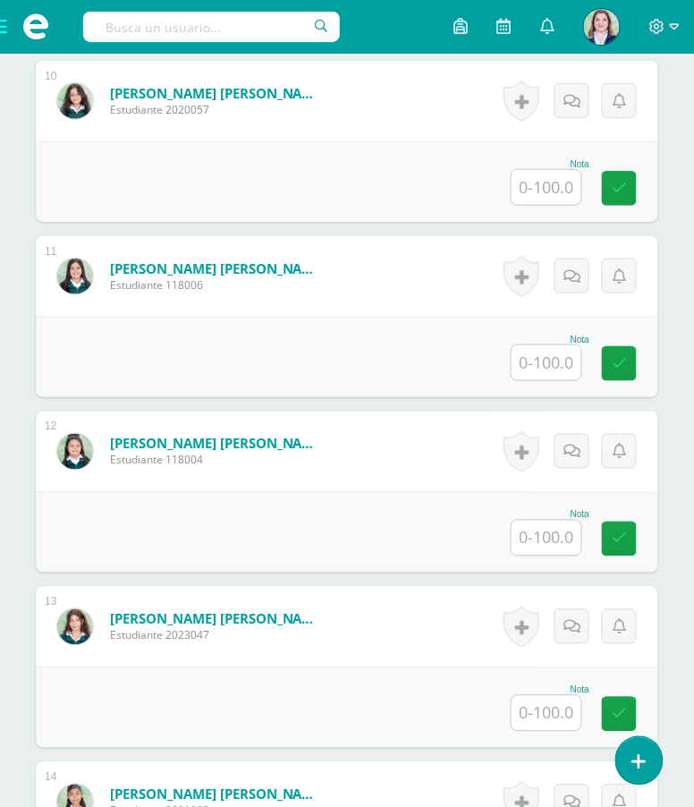
scroll to position [2168, 0]
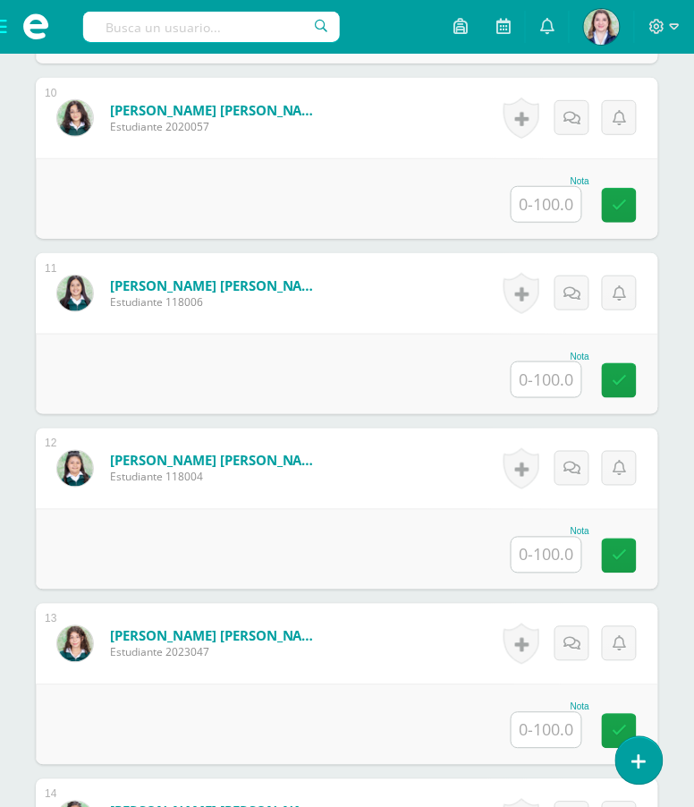
click at [563, 222] on input "text" at bounding box center [547, 204] width 70 height 35
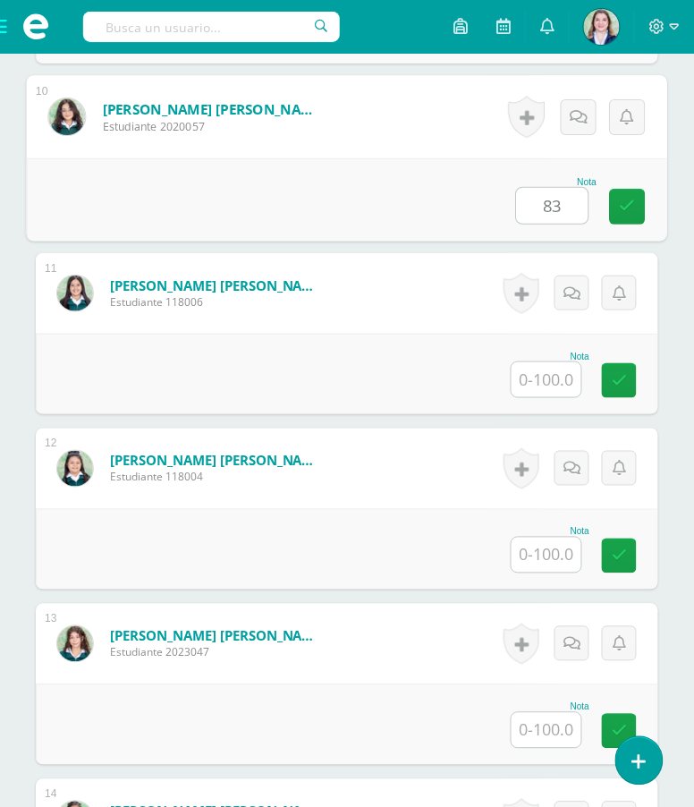
type input "83"
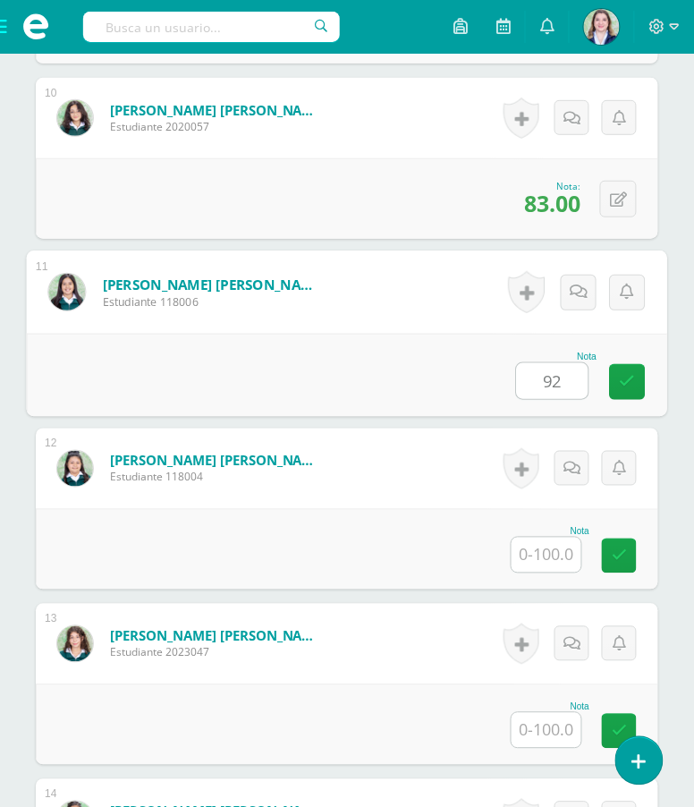
type input "92"
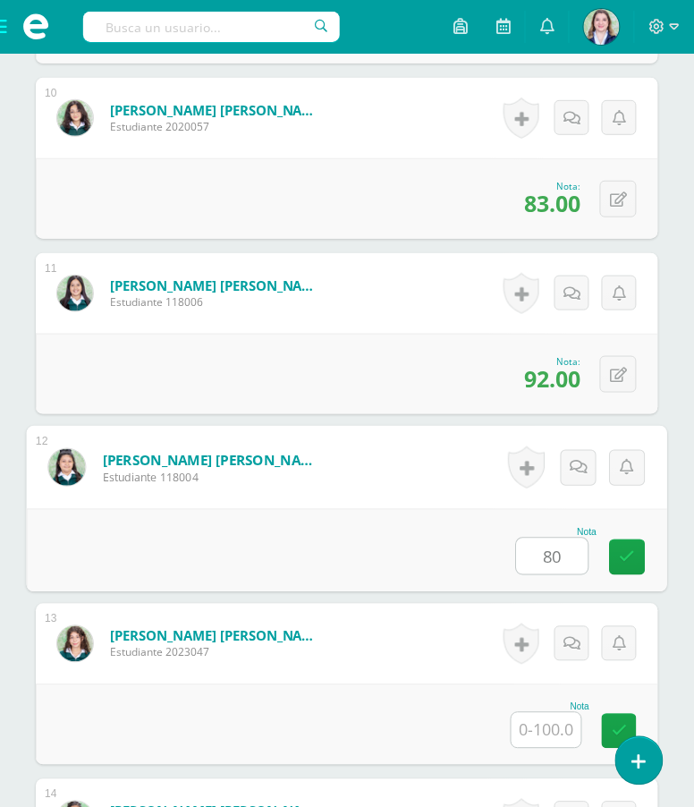
type input "80"
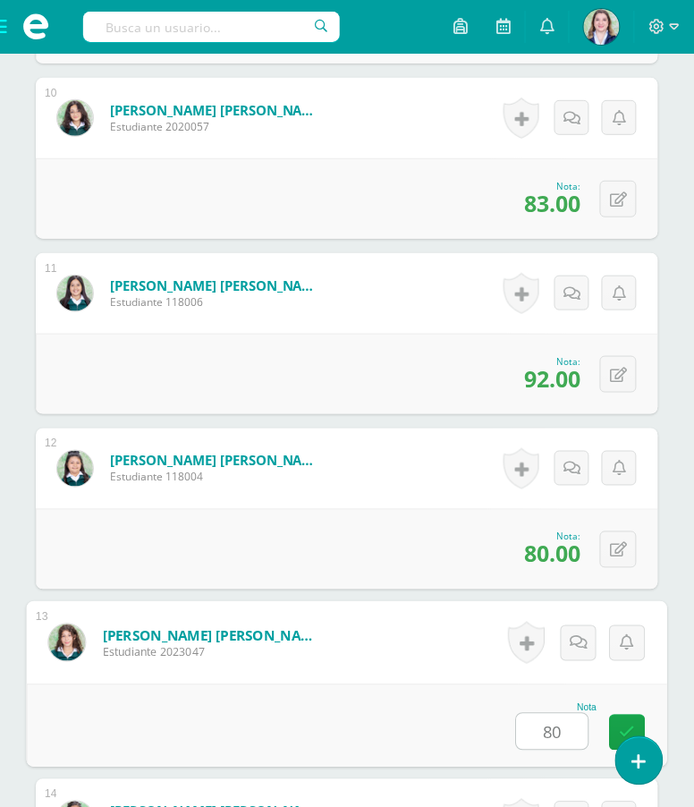
type input "80"
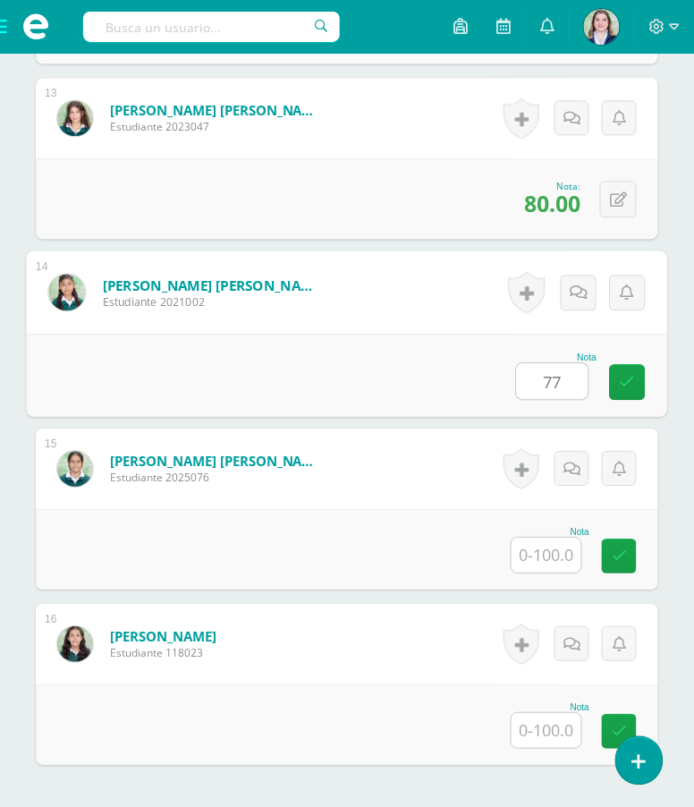
type input "77"
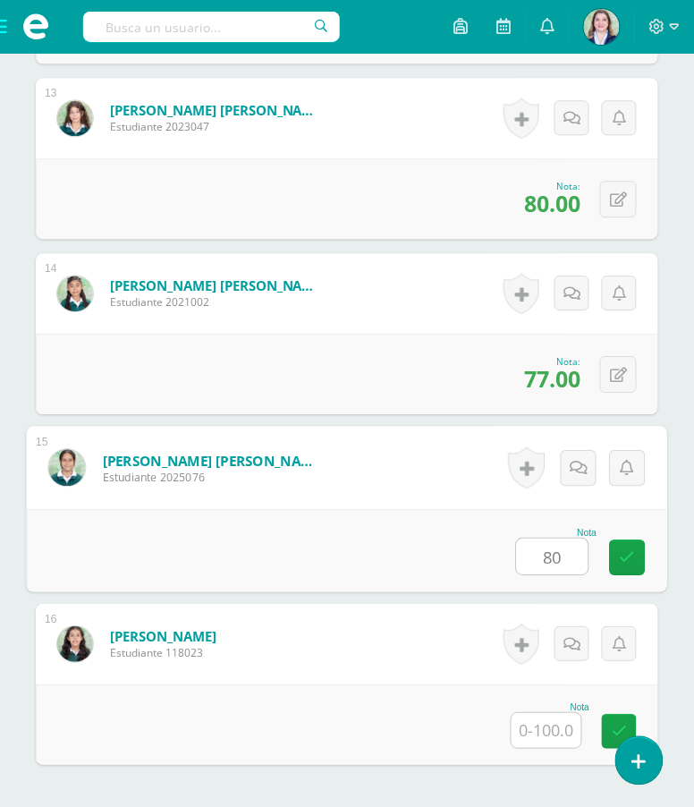
type input "80"
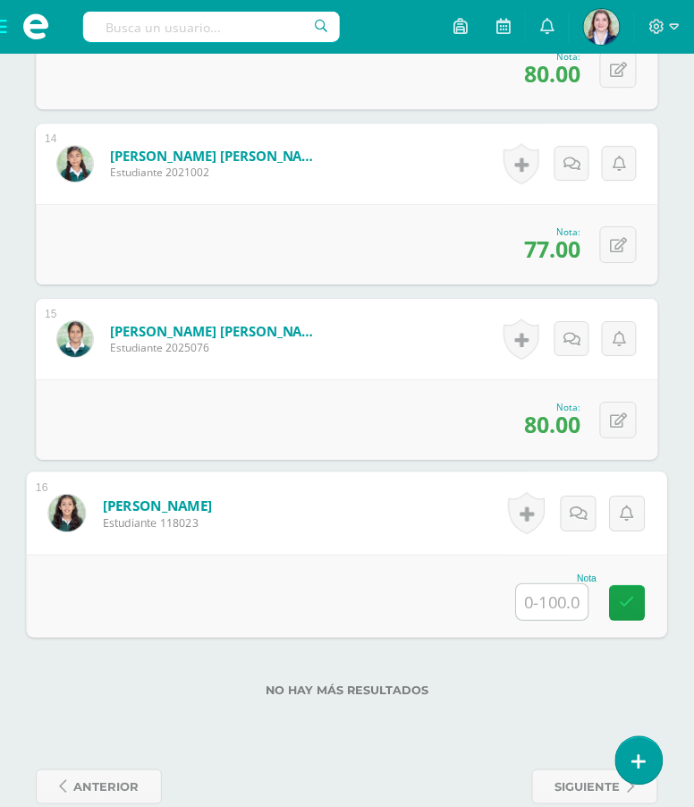
scroll to position [2830, 0]
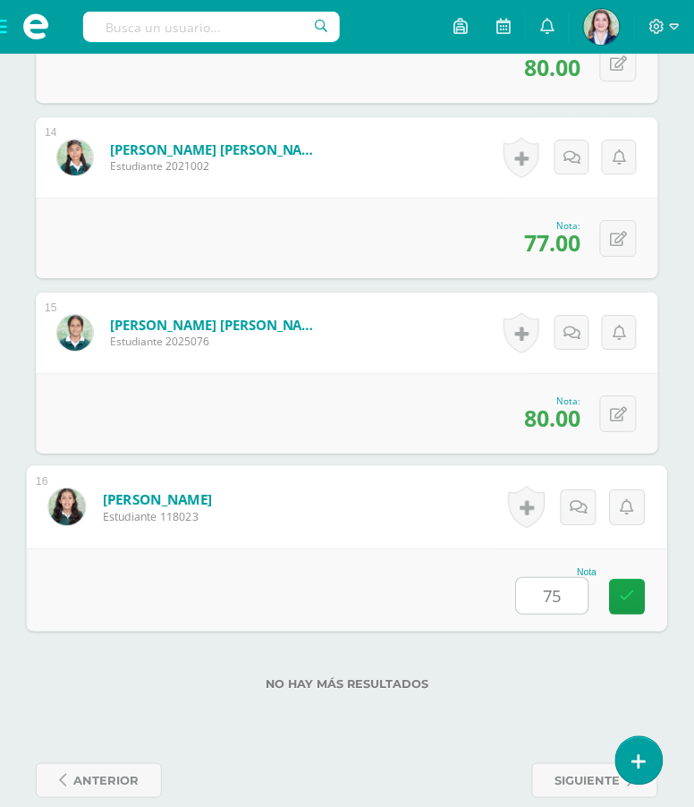
type input "75"
click at [385, 422] on div "0 Logros Logros obtenidos Aún no hay logros agregados Nota: 80.00" at bounding box center [347, 413] width 622 height 80
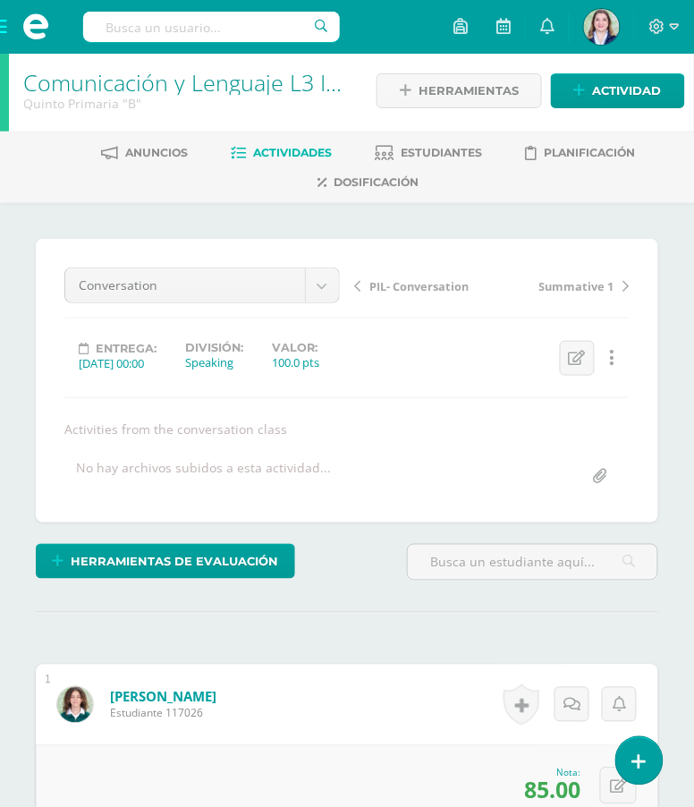
scroll to position [0, 0]
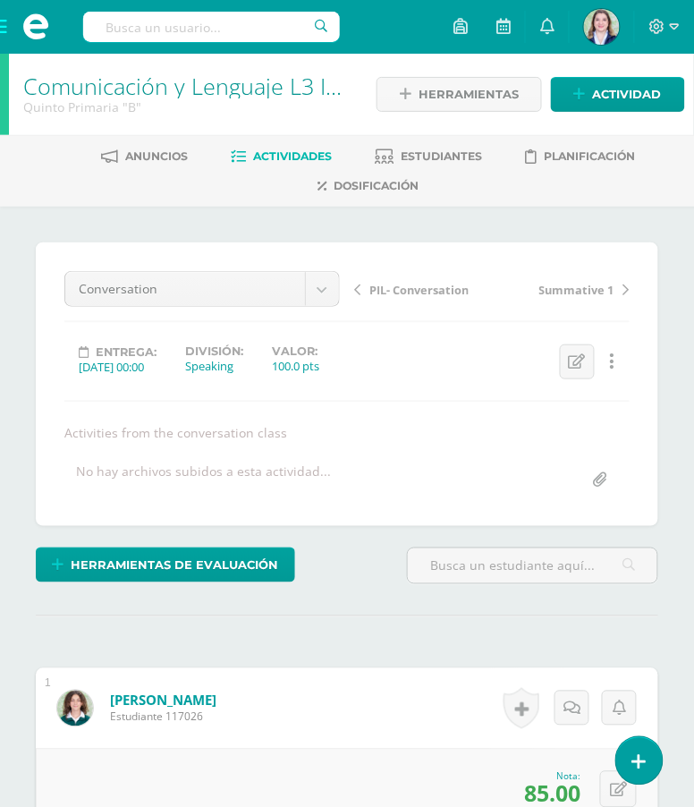
click at [5, 76] on div at bounding box center [4, 94] width 9 height 81
click at [4, 26] on span at bounding box center [36, 27] width 72 height 54
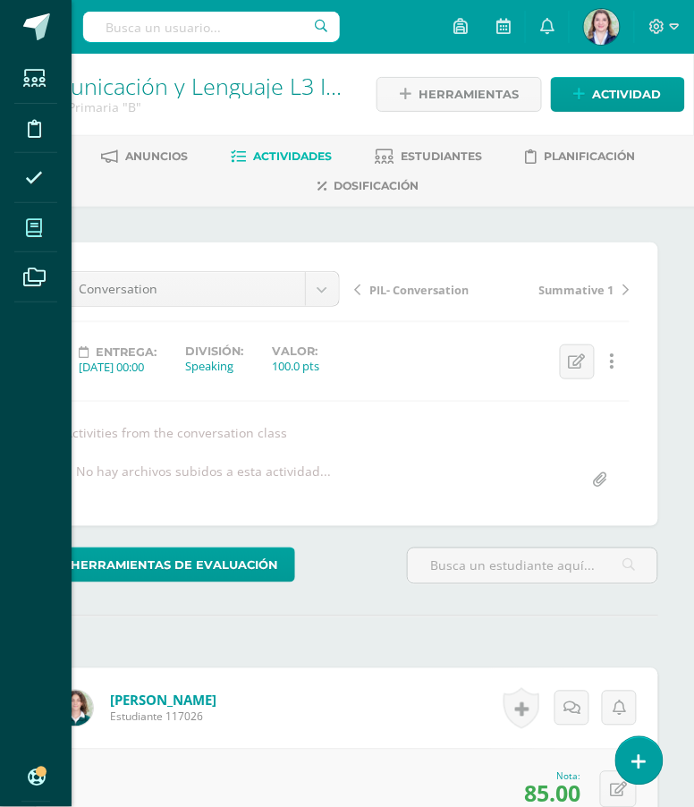
click at [32, 212] on span at bounding box center [34, 227] width 40 height 40
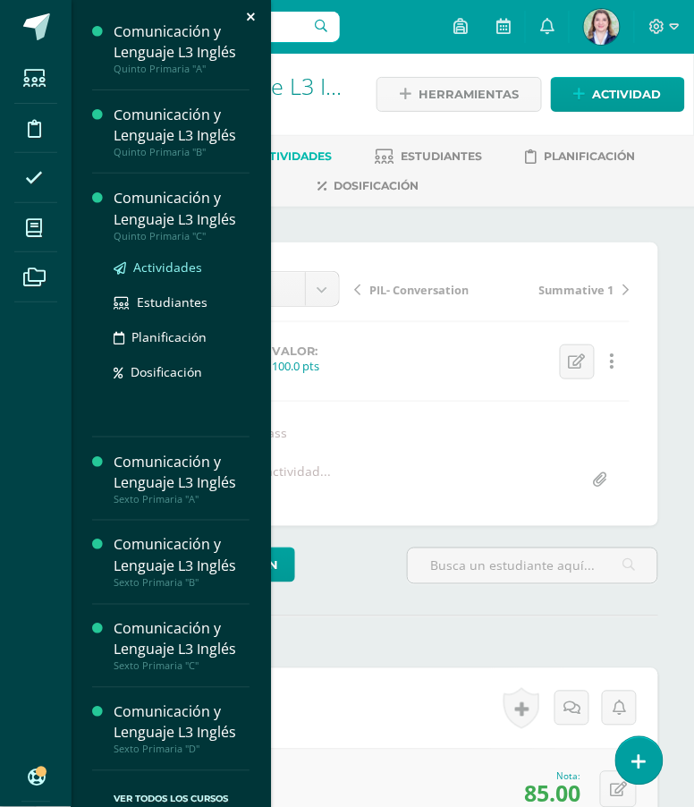
click at [174, 266] on span "Actividades" at bounding box center [167, 266] width 69 height 17
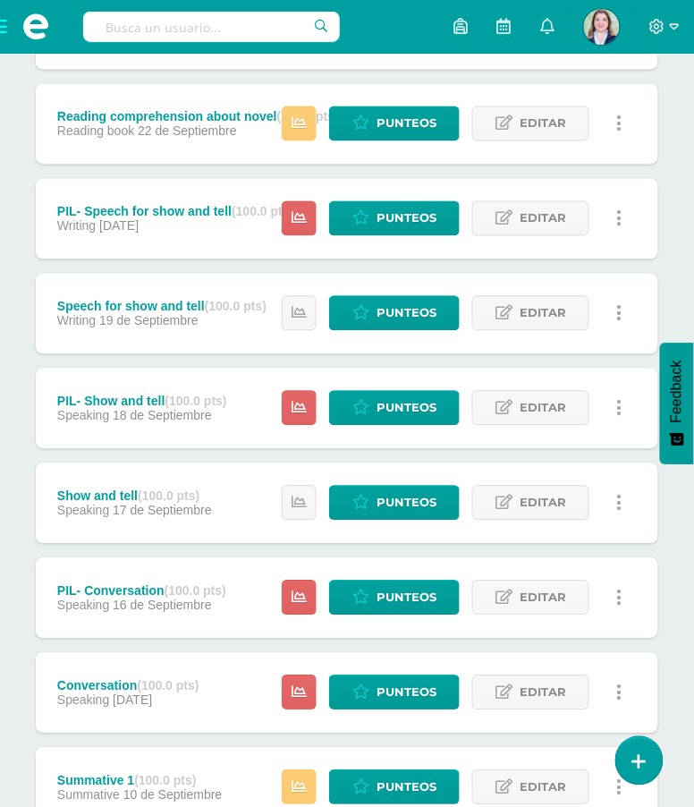
scroll to position [487, 0]
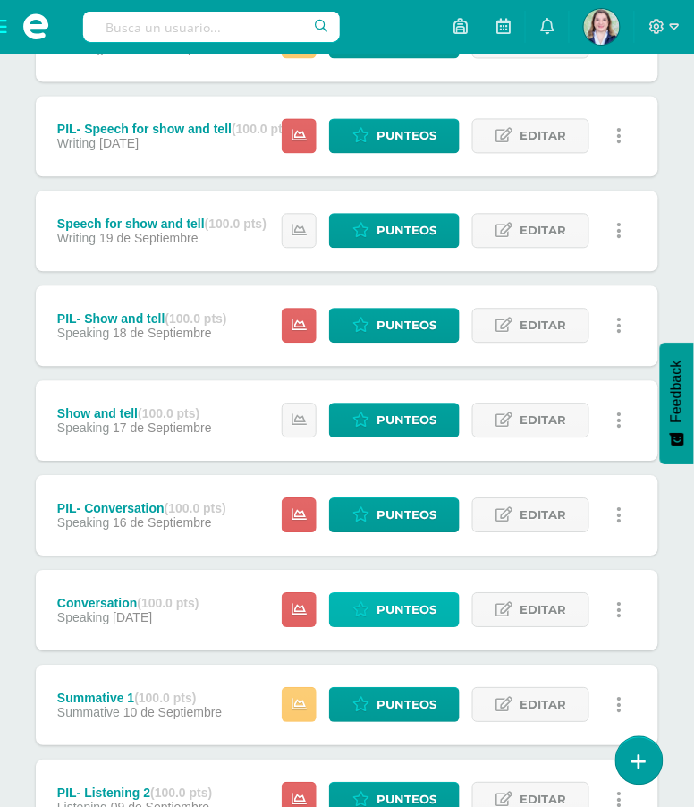
click at [414, 614] on span "Punteos" at bounding box center [407, 610] width 60 height 33
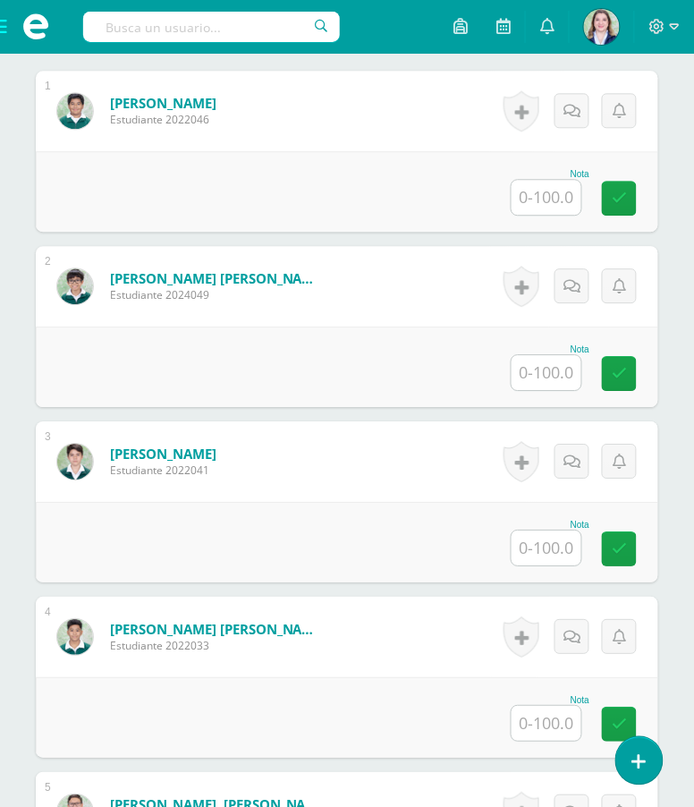
scroll to position [619, 0]
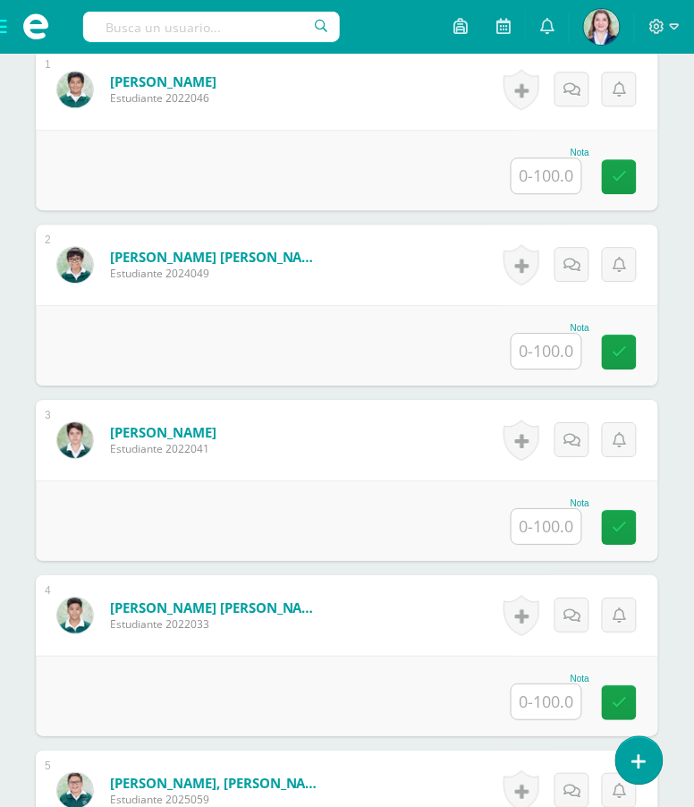
click at [571, 193] on input "text" at bounding box center [547, 175] width 70 height 35
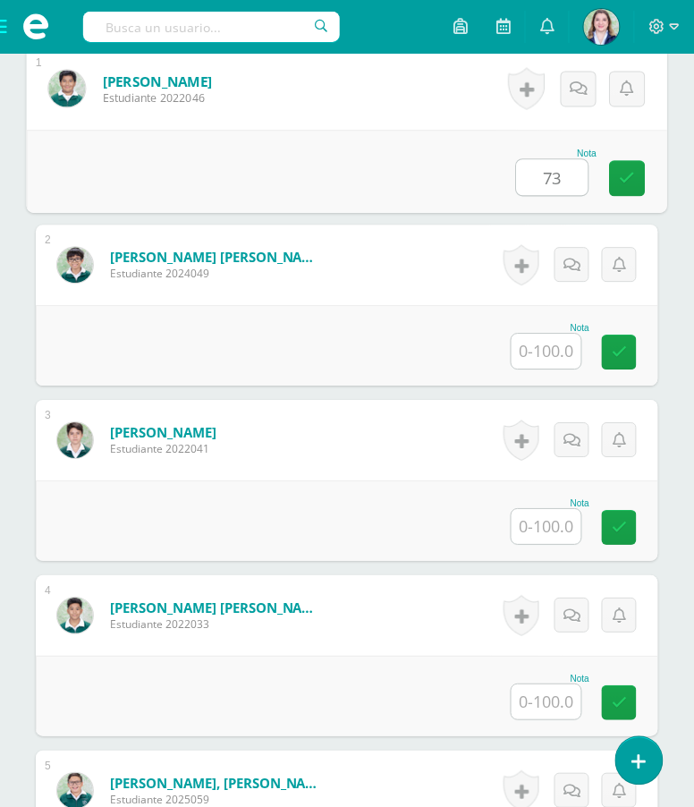
type input "73"
click at [551, 367] on input "text" at bounding box center [547, 351] width 70 height 35
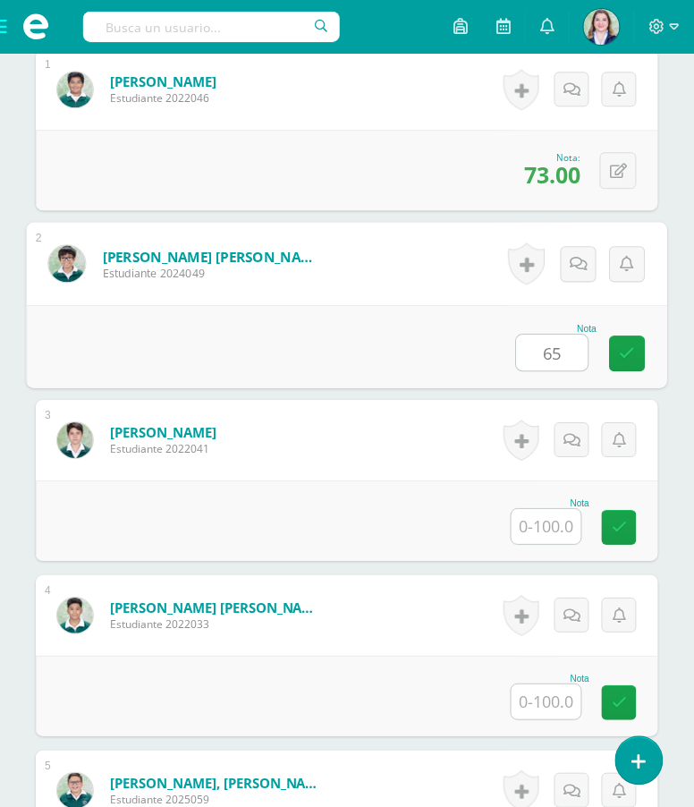
type input "65"
click at [564, 541] on input "text" at bounding box center [547, 526] width 70 height 35
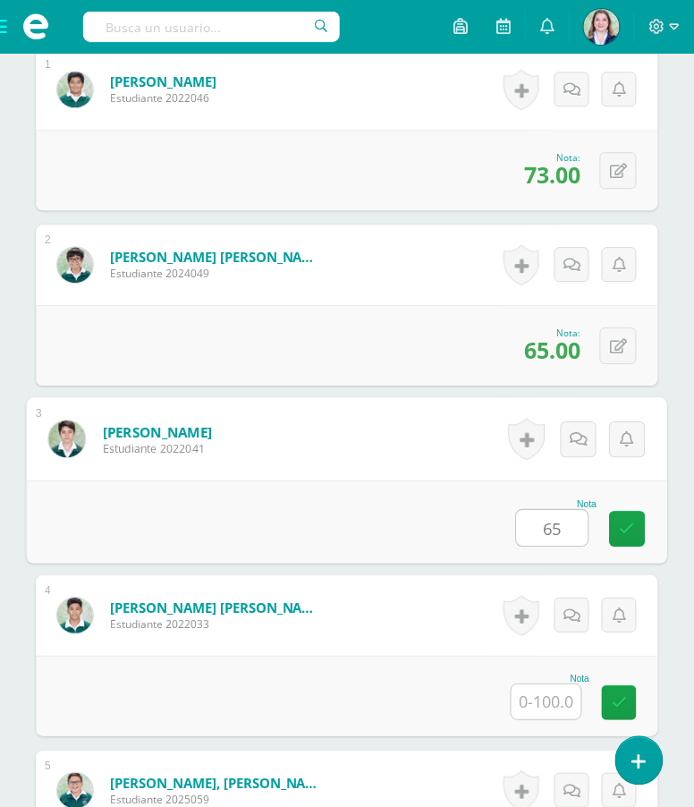
type input "65"
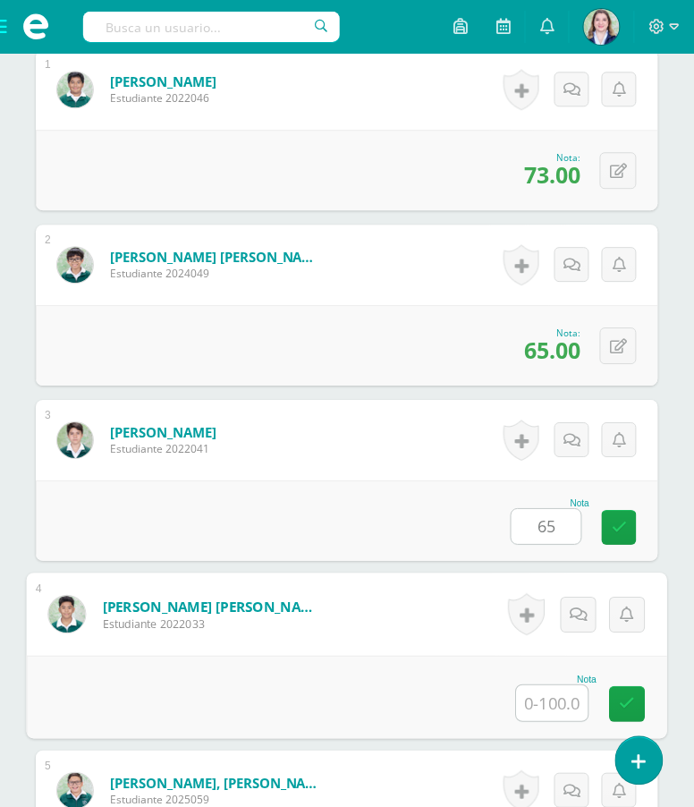
click at [548, 716] on input "text" at bounding box center [553, 703] width 72 height 36
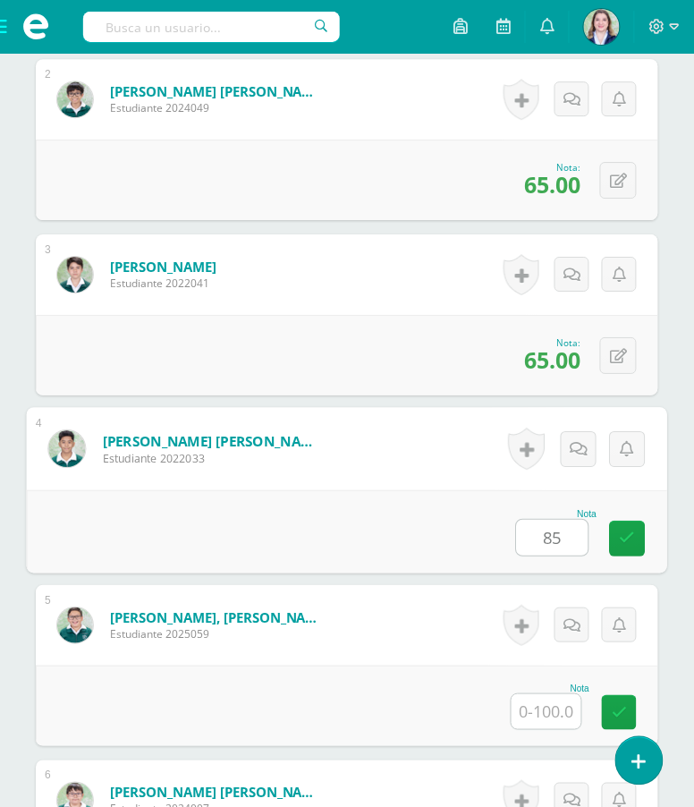
scroll to position [816, 0]
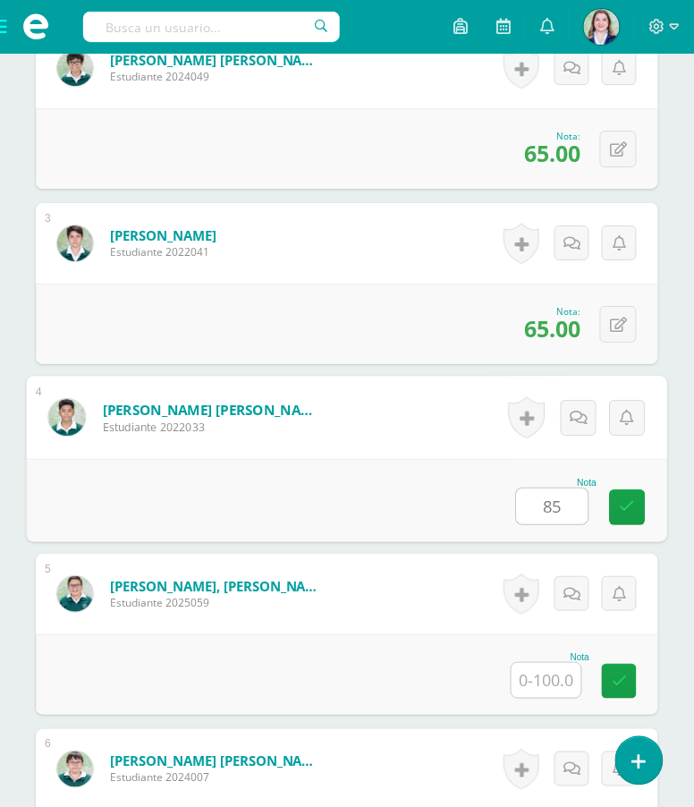
type input "85"
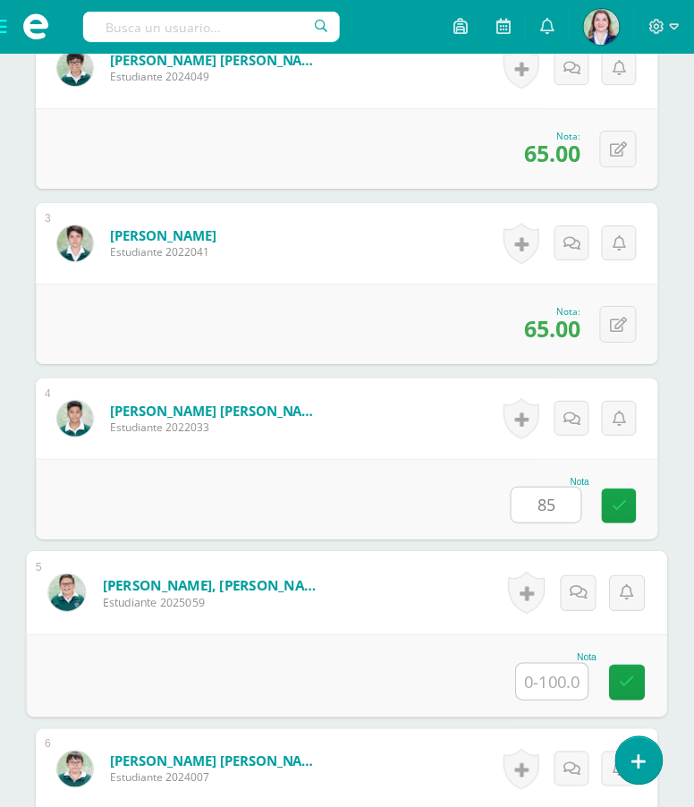
click at [549, 699] on input "text" at bounding box center [553, 682] width 72 height 36
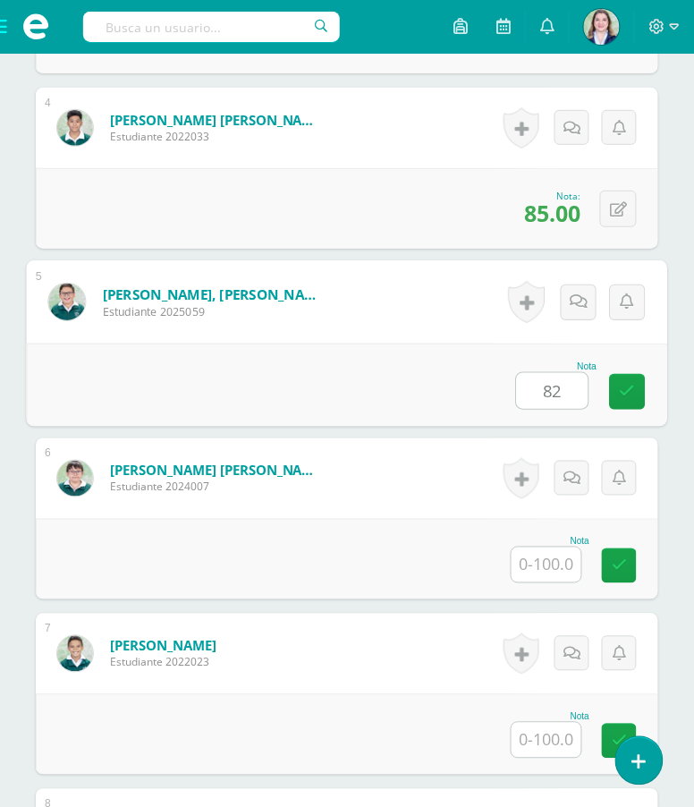
scroll to position [1113, 0]
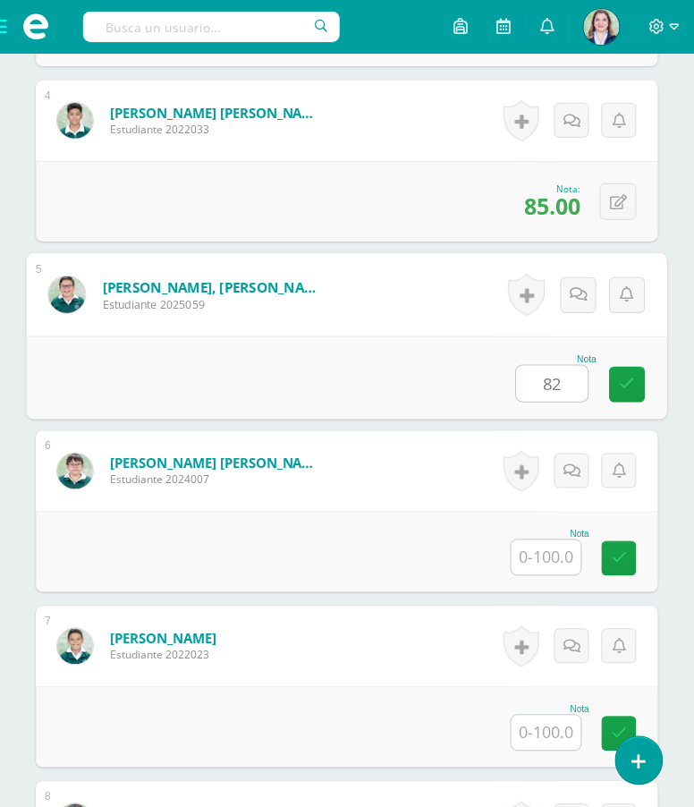
type input "82"
click at [547, 575] on input "text" at bounding box center [547, 557] width 70 height 35
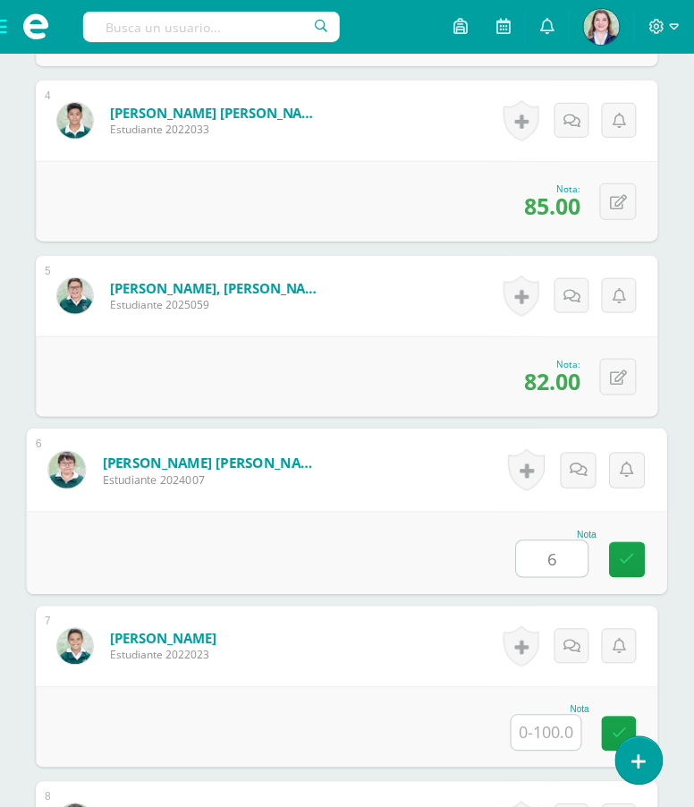
type input "60"
click at [631, 567] on icon at bounding box center [628, 559] width 16 height 15
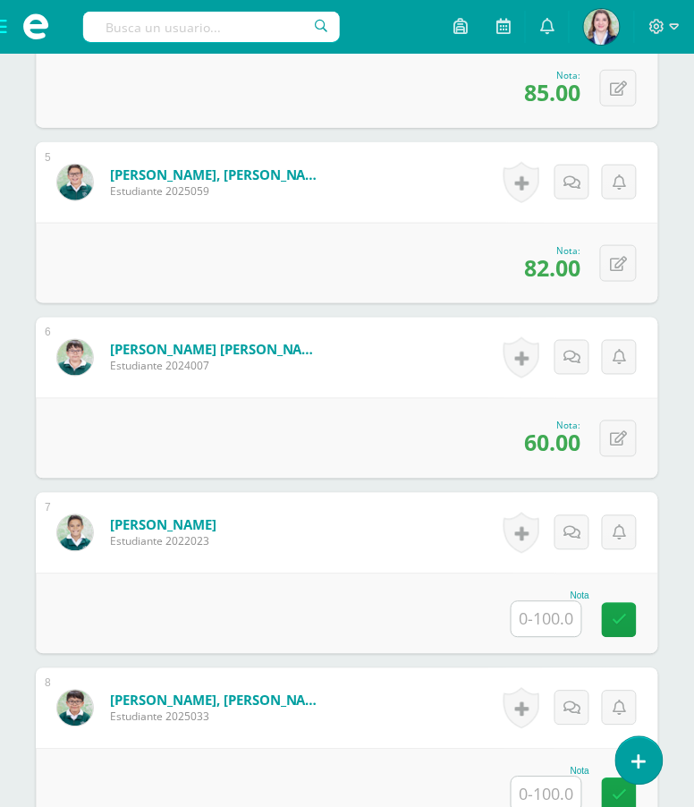
scroll to position [1243, 0]
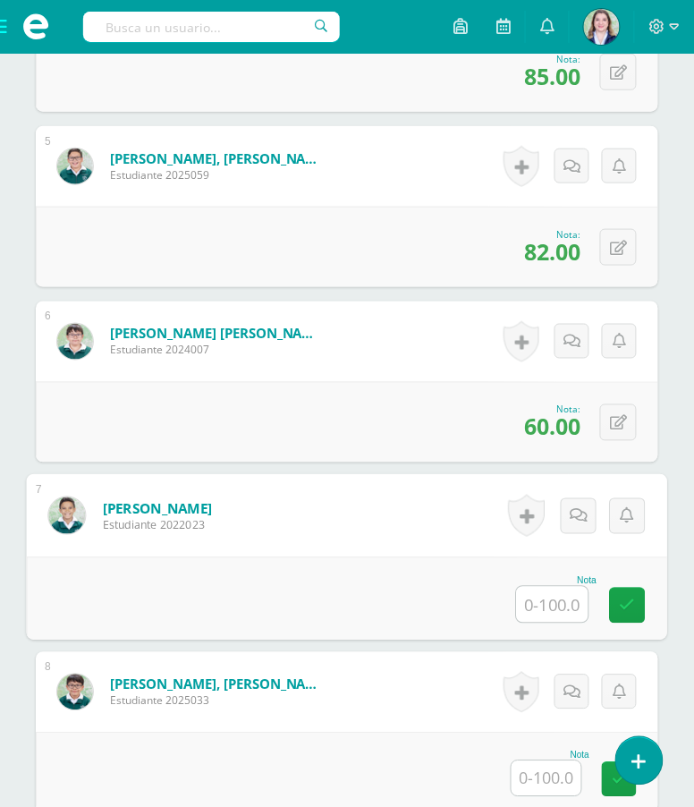
click at [530, 622] on input "text" at bounding box center [553, 605] width 72 height 36
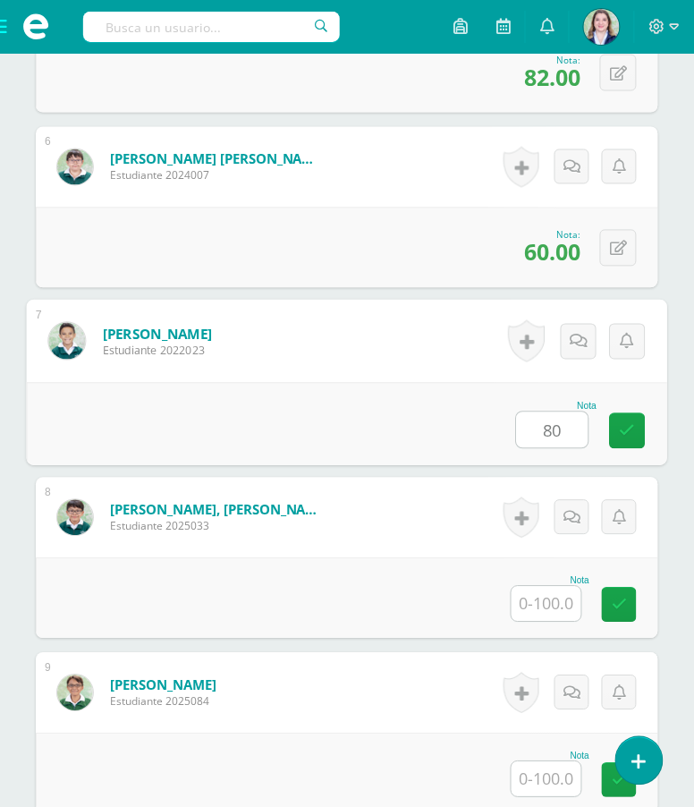
scroll to position [1419, 0]
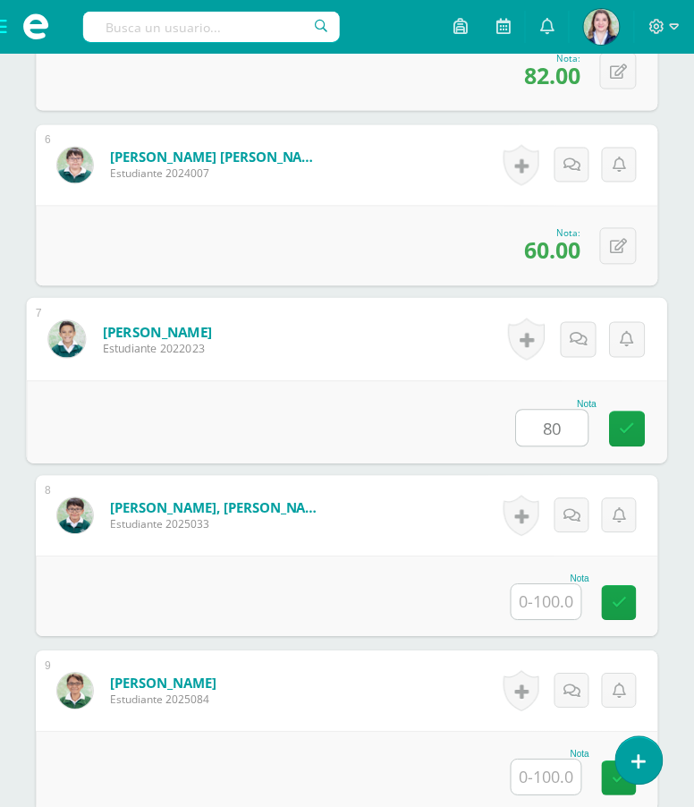
type input "80"
click at [569, 620] on input "text" at bounding box center [547, 602] width 70 height 35
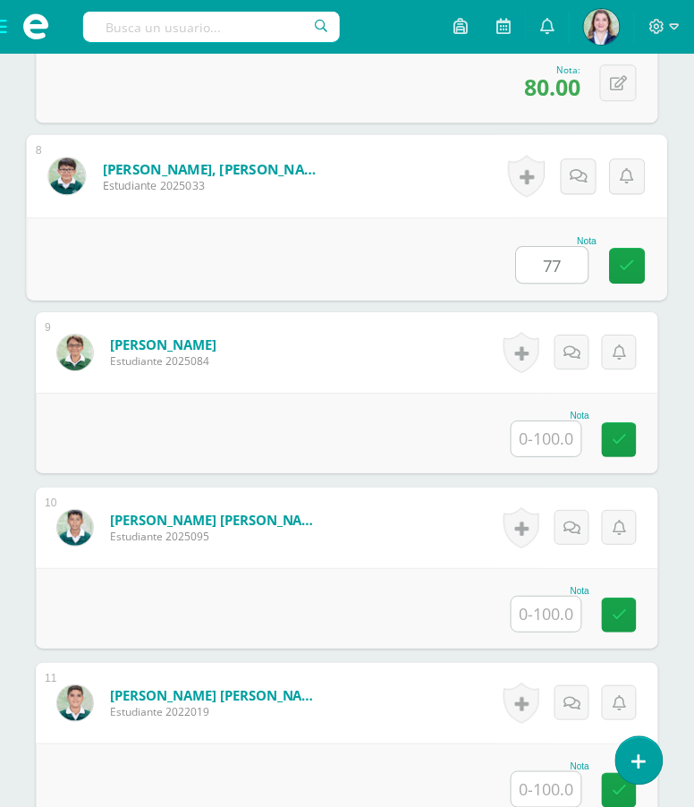
scroll to position [1765, 0]
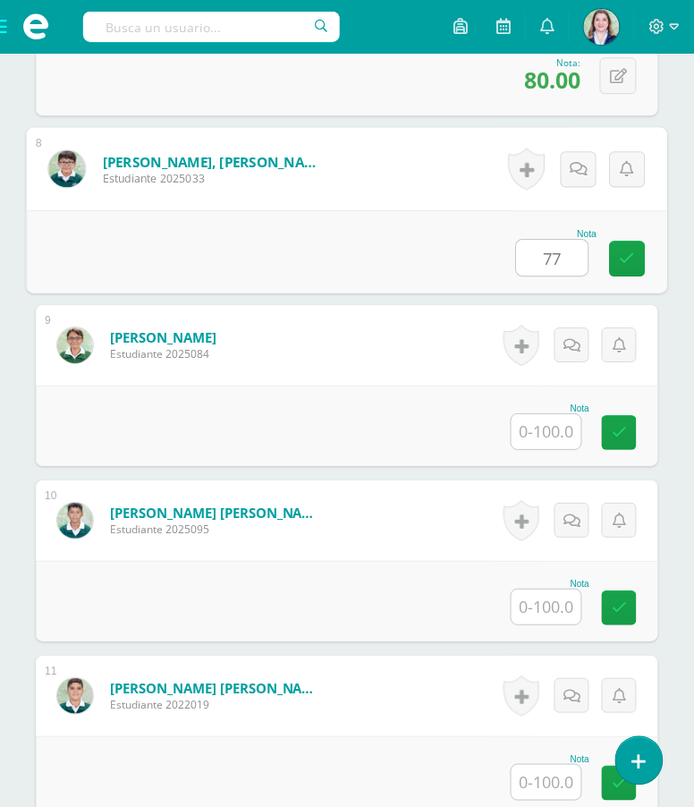
type input "77"
click at [546, 449] on input "text" at bounding box center [547, 431] width 70 height 35
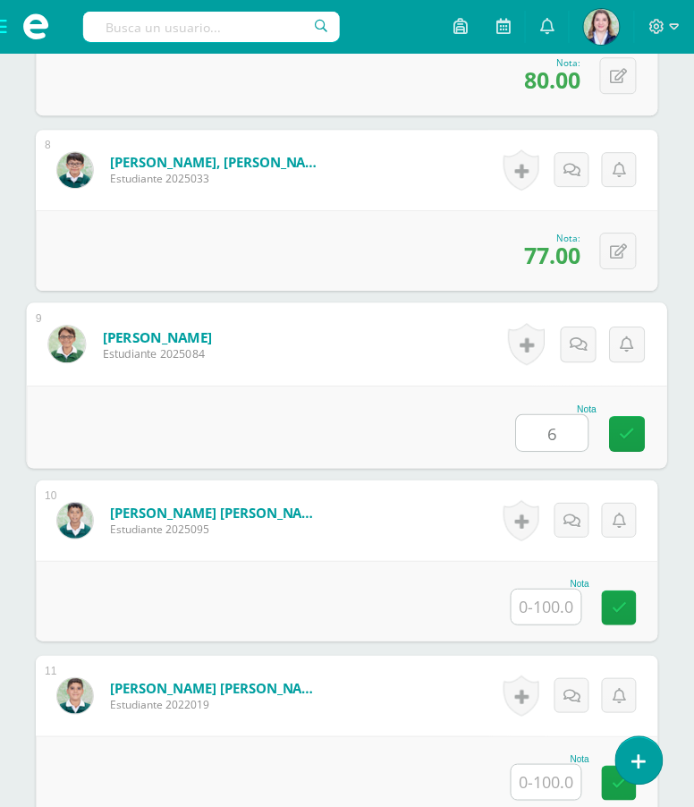
type input "62"
click at [641, 452] on link at bounding box center [628, 434] width 36 height 36
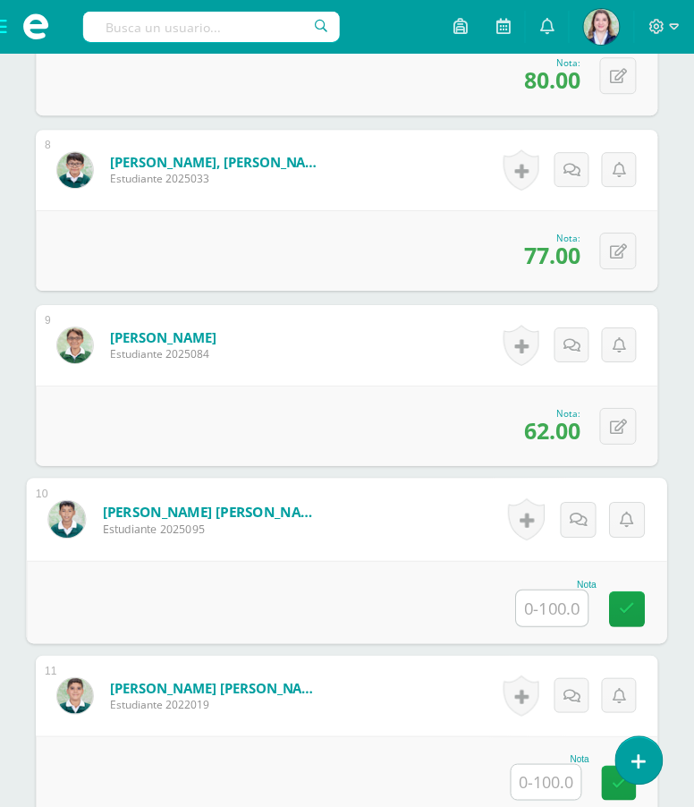
click at [567, 626] on input "text" at bounding box center [553, 608] width 72 height 36
type input "62"
click at [636, 627] on link at bounding box center [628, 609] width 36 height 36
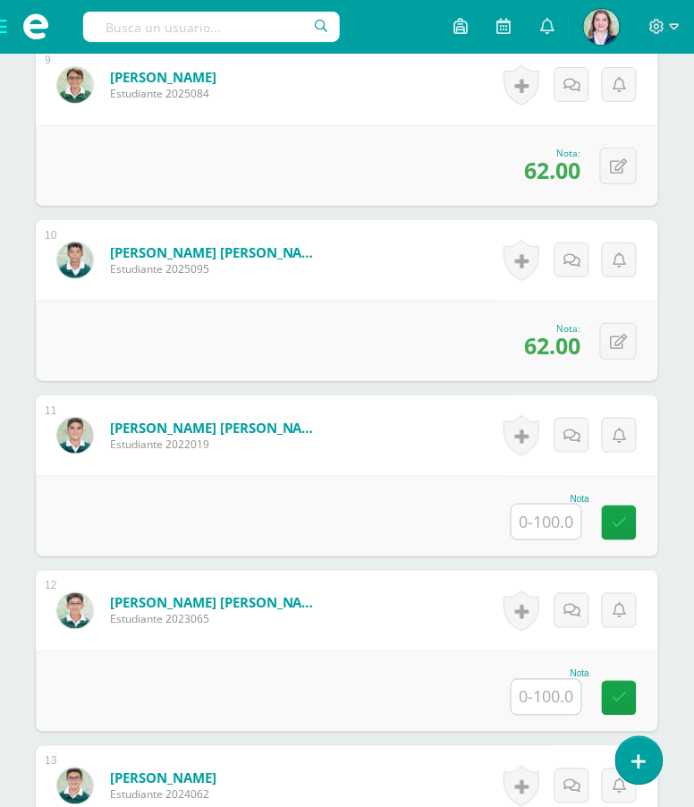
scroll to position [2058, 0]
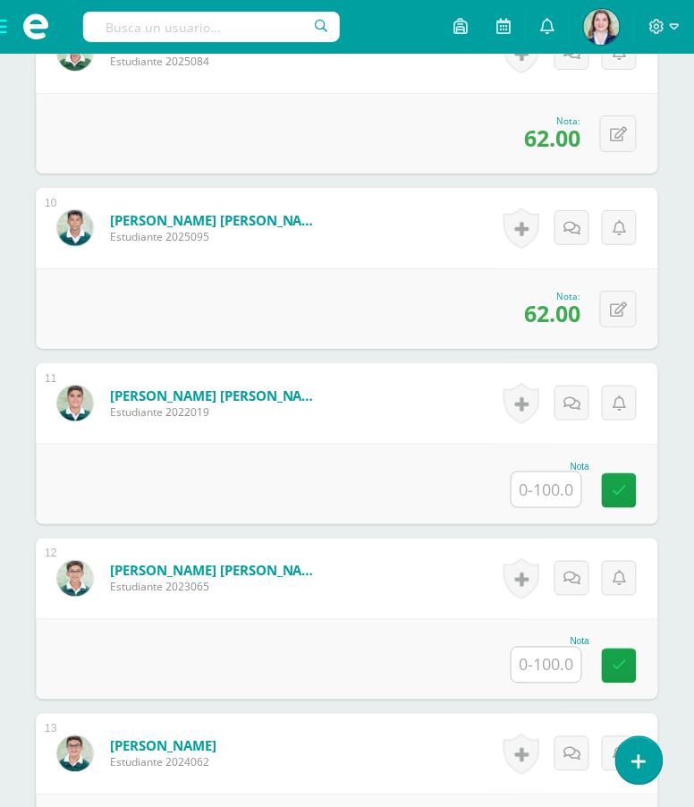
click at [544, 507] on input "text" at bounding box center [547, 489] width 70 height 35
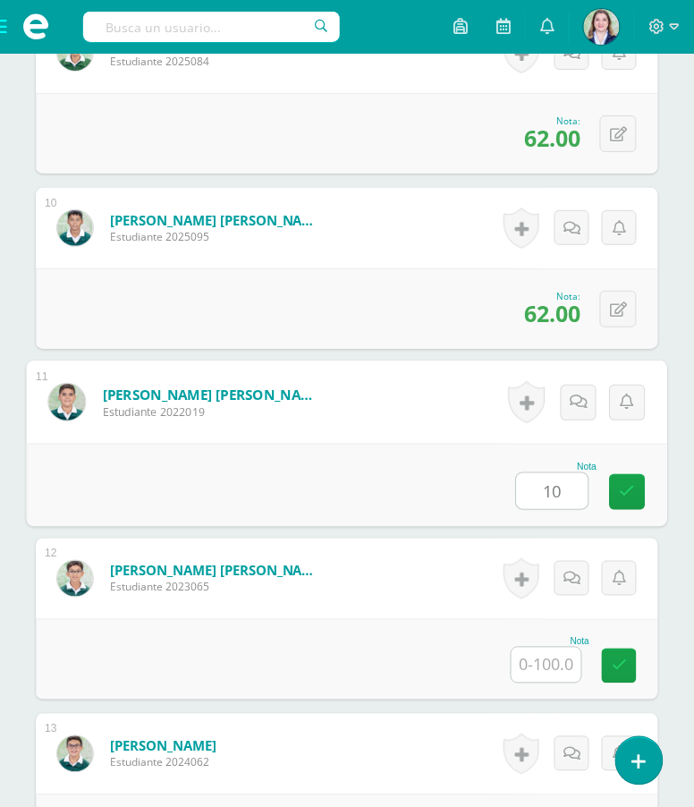
type input "100"
click at [634, 499] on icon at bounding box center [628, 491] width 16 height 15
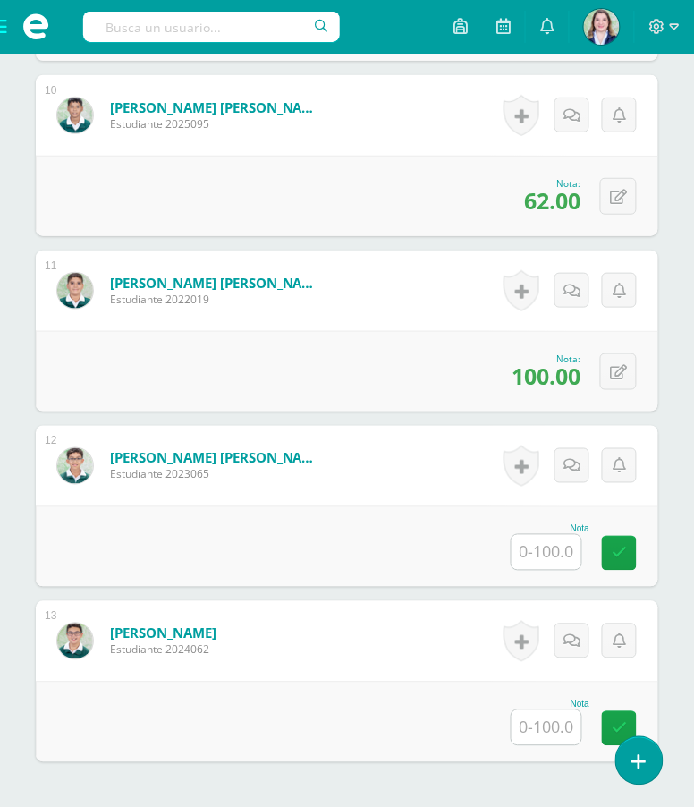
scroll to position [2255, 0]
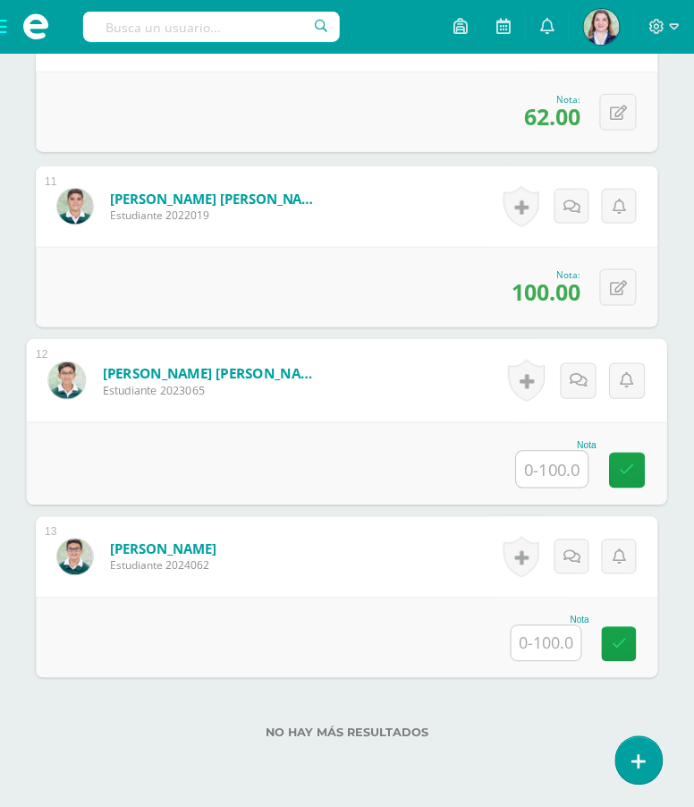
click at [559, 486] on input "text" at bounding box center [553, 470] width 72 height 36
type input "85"
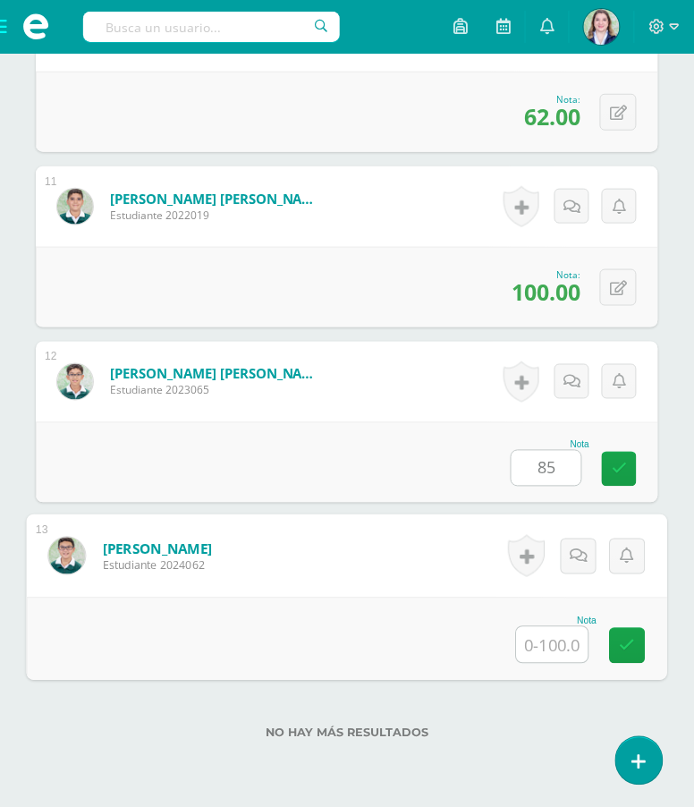
click at [530, 663] on input "text" at bounding box center [553, 645] width 72 height 36
click at [532, 663] on input "text" at bounding box center [553, 645] width 72 height 36
type input "100"
click at [634, 653] on icon at bounding box center [628, 645] width 16 height 15
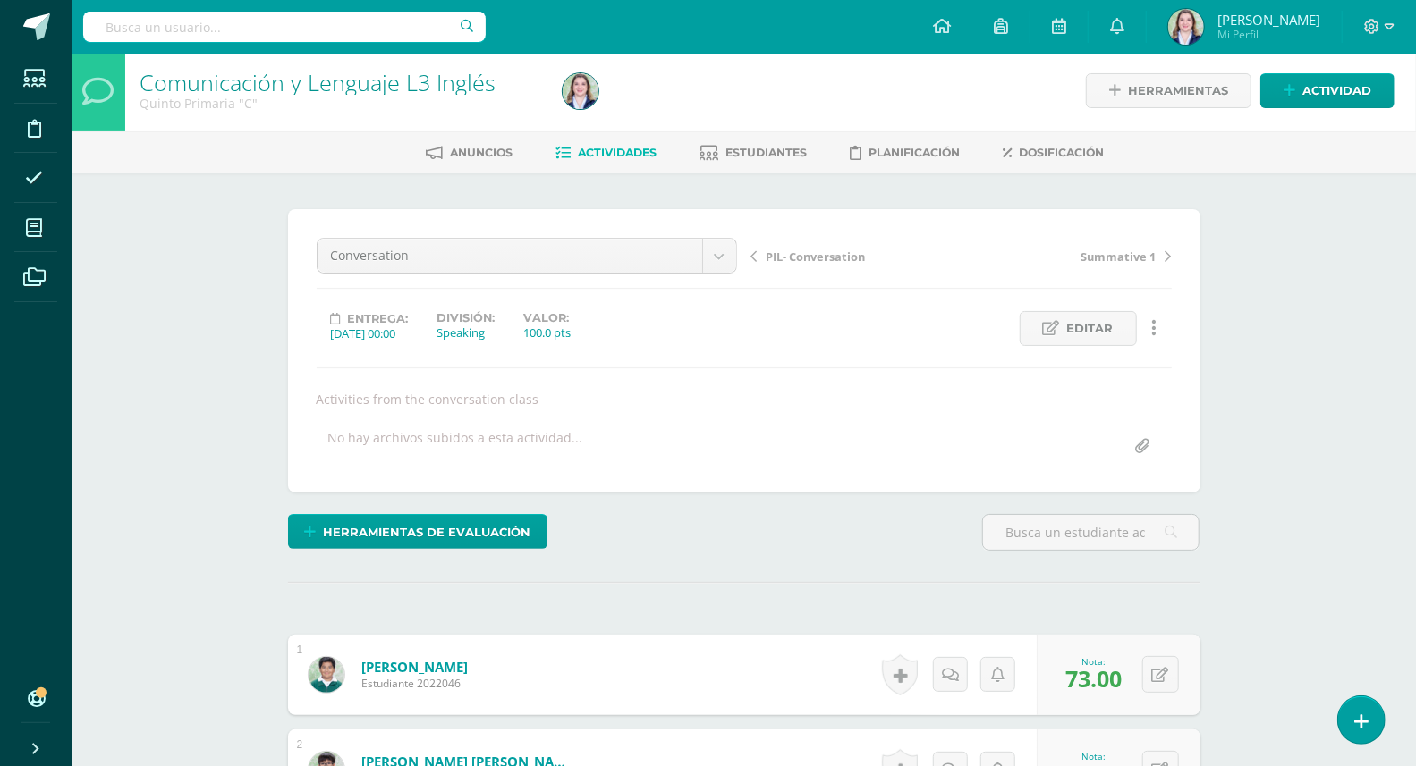
scroll to position [0, 0]
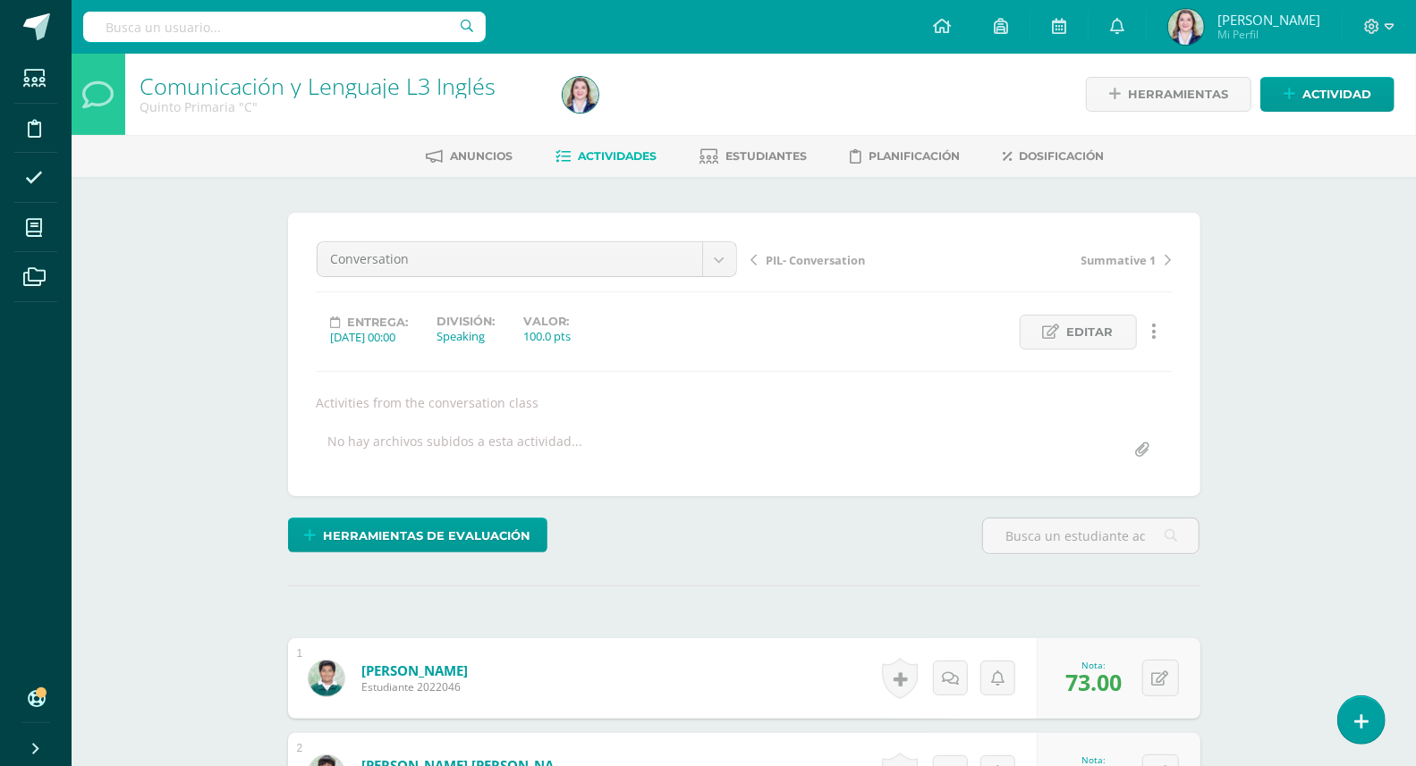
click at [625, 151] on span "Actividades" at bounding box center [618, 155] width 79 height 13
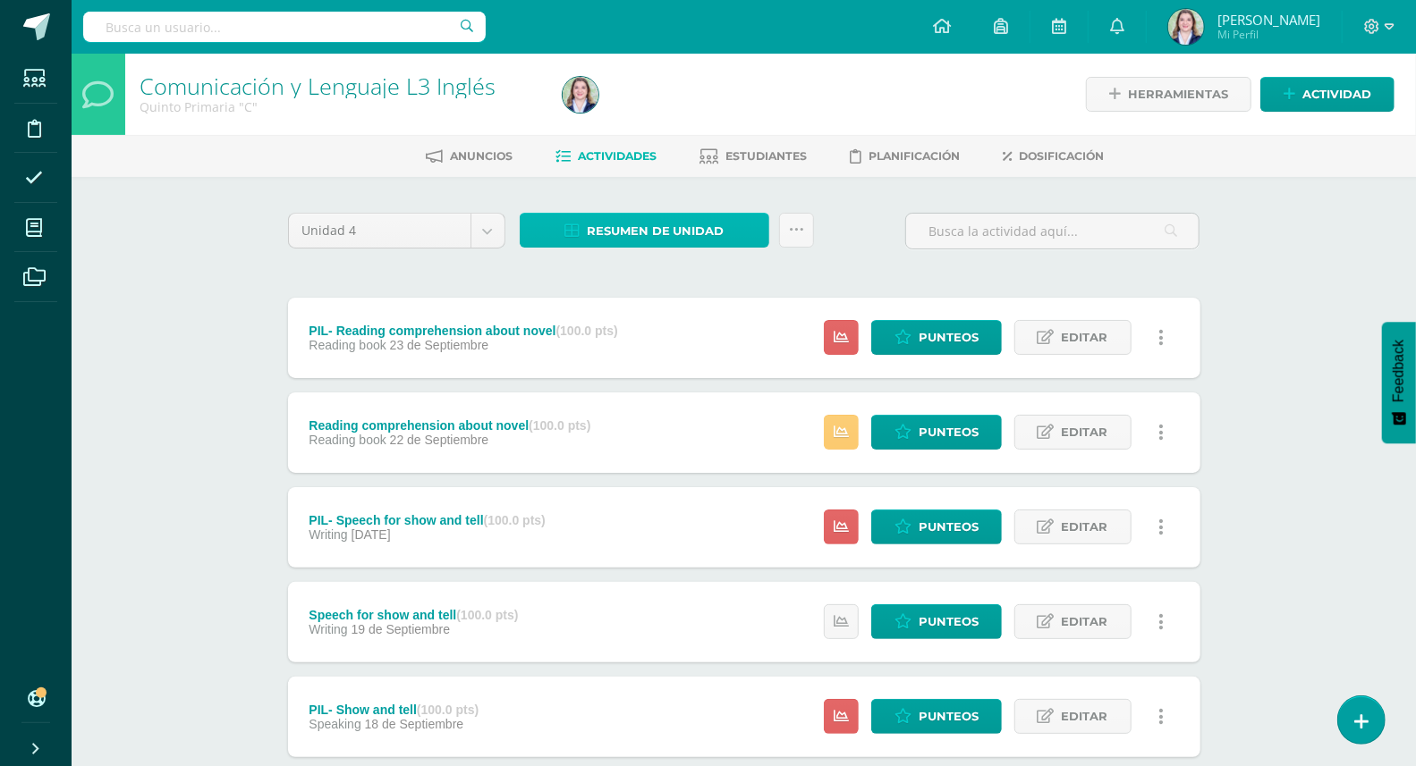
click at [586, 239] on link "Resumen de unidad" at bounding box center [645, 230] width 250 height 35
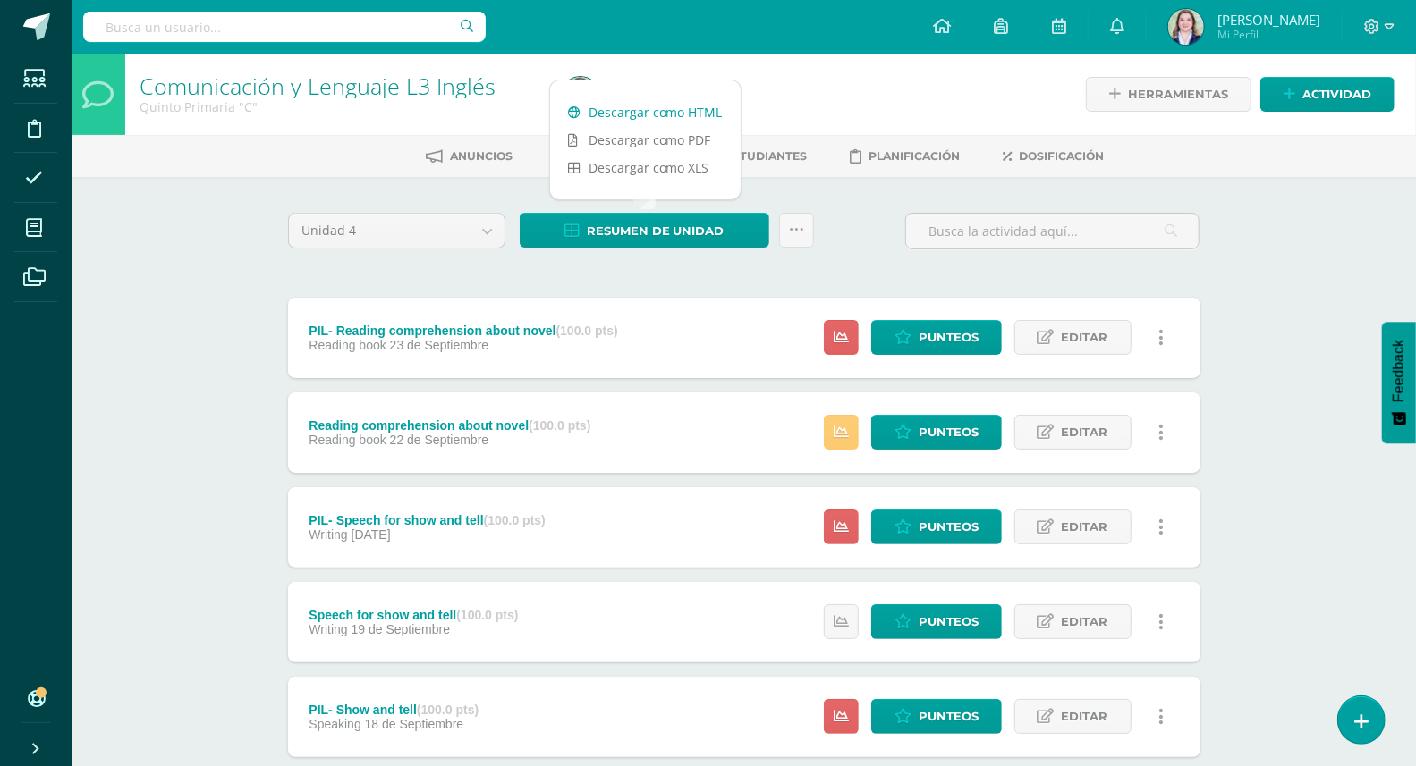
click at [619, 113] on link "Descargar como HTML" at bounding box center [645, 112] width 190 height 28
click at [651, 114] on link "Descargar como HTML" at bounding box center [645, 112] width 190 height 28
click at [668, 168] on link "Descargar como XLS" at bounding box center [645, 168] width 190 height 28
click at [909, 239] on input "text" at bounding box center [1052, 231] width 292 height 35
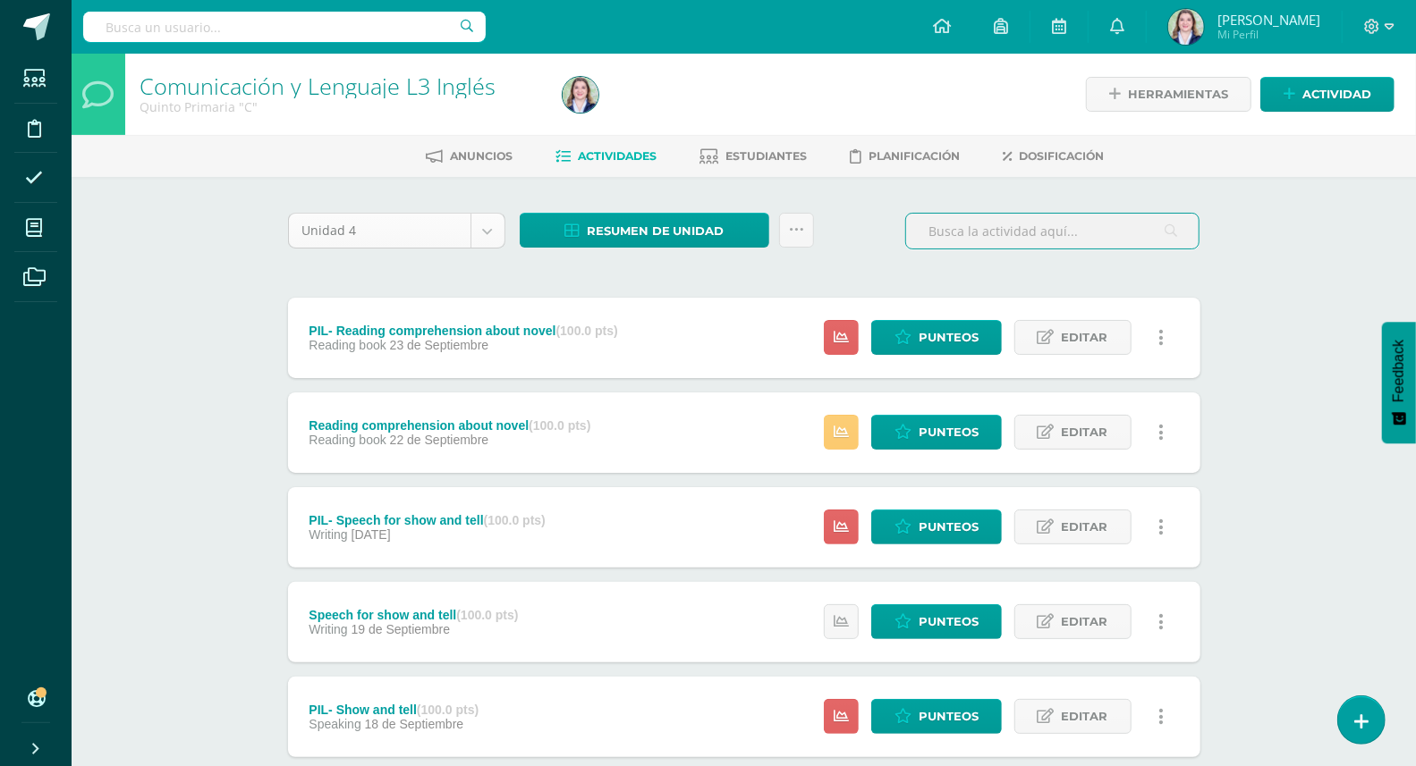
click at [494, 221] on body "Estudiantes Disciplina Asistencia Mis cursos Archivos Soporte Ayuda Reportar un…" at bounding box center [708, 672] width 1416 height 1344
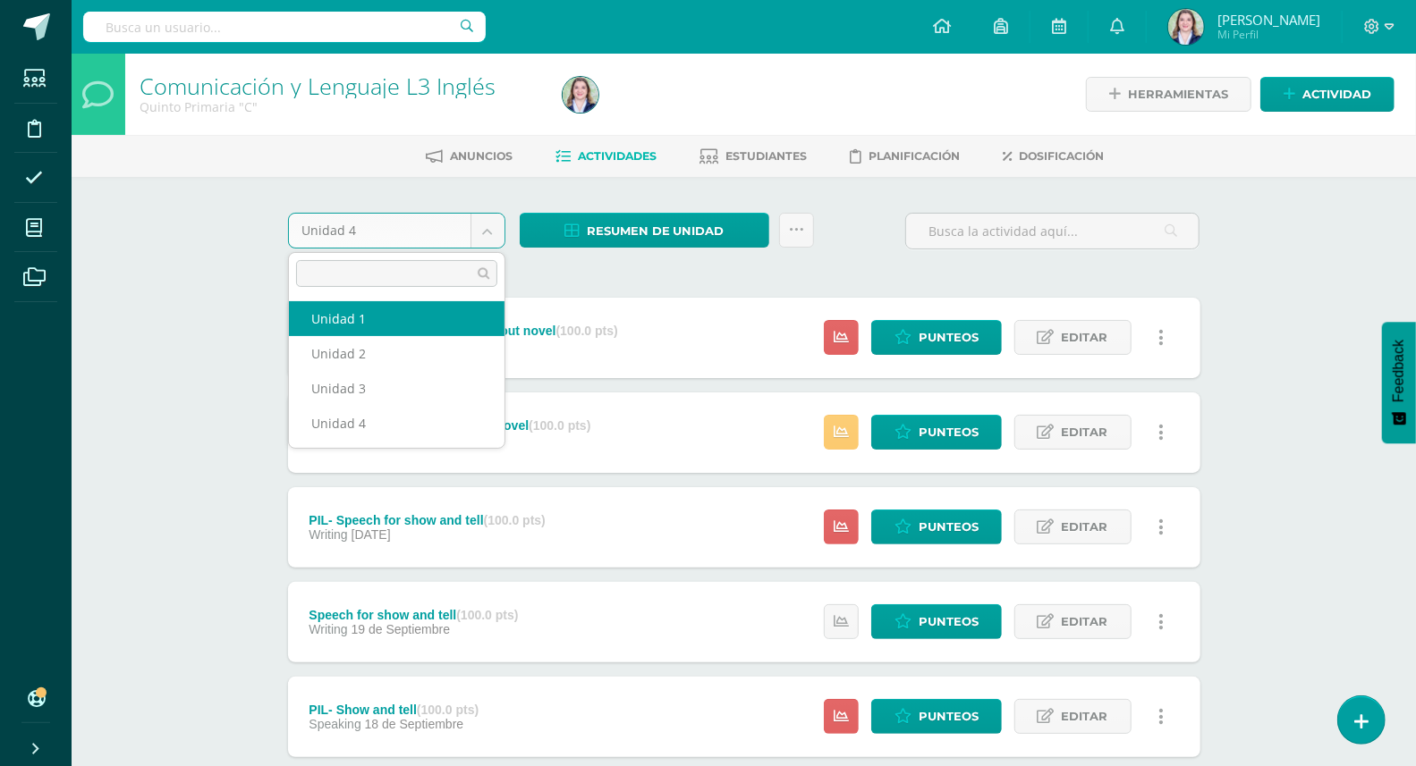
select select "Unidad 1"
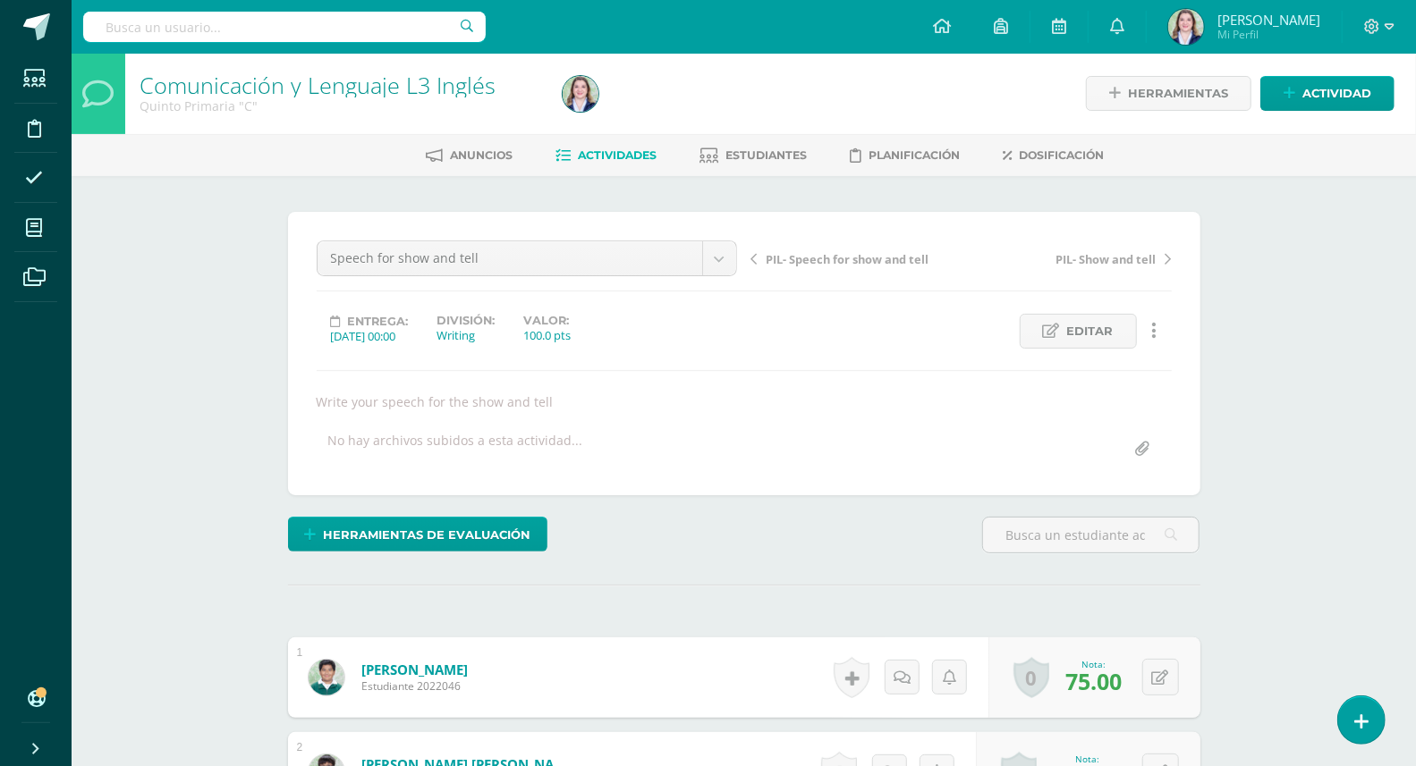
scroll to position [2, 0]
click at [892, 260] on span "PIL- Speech for show and tell" at bounding box center [847, 258] width 163 height 16
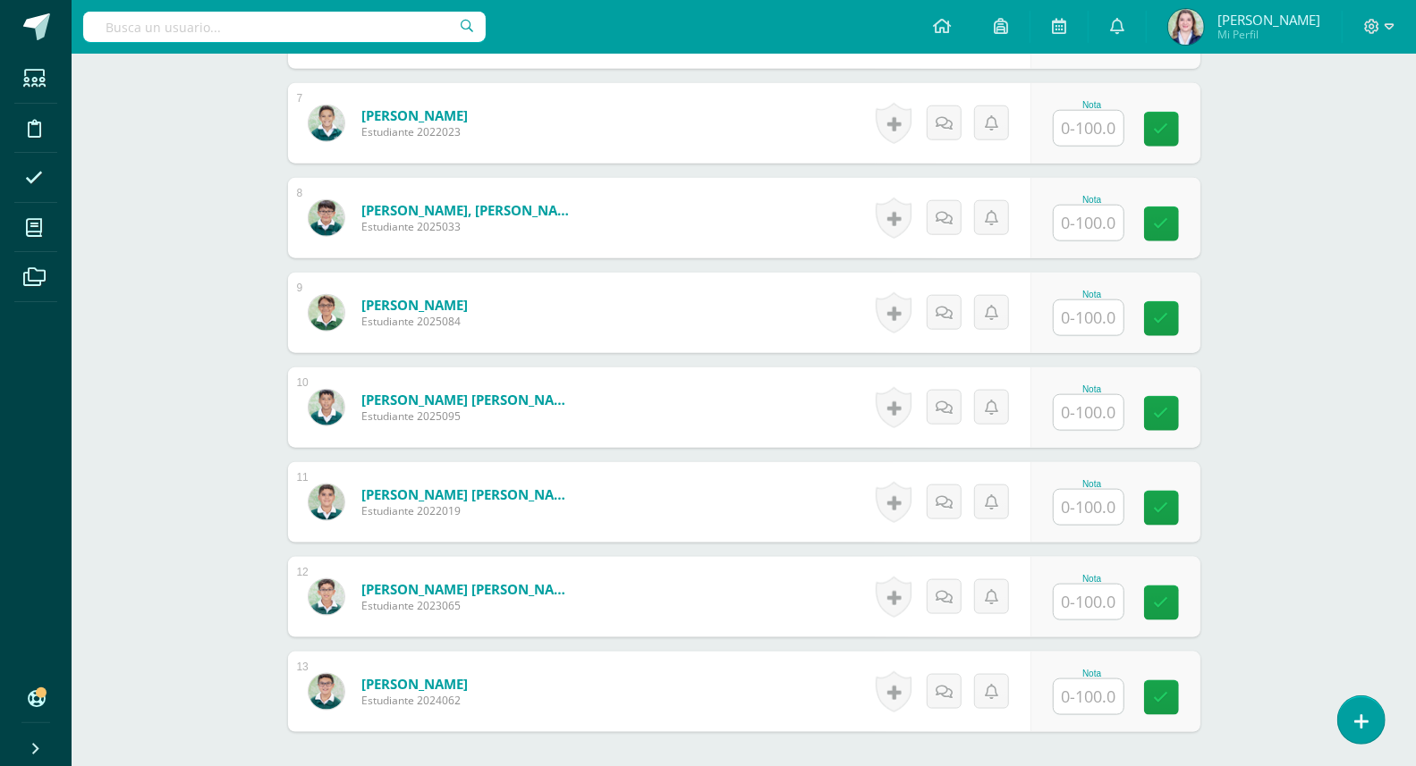
scroll to position [1176, 0]
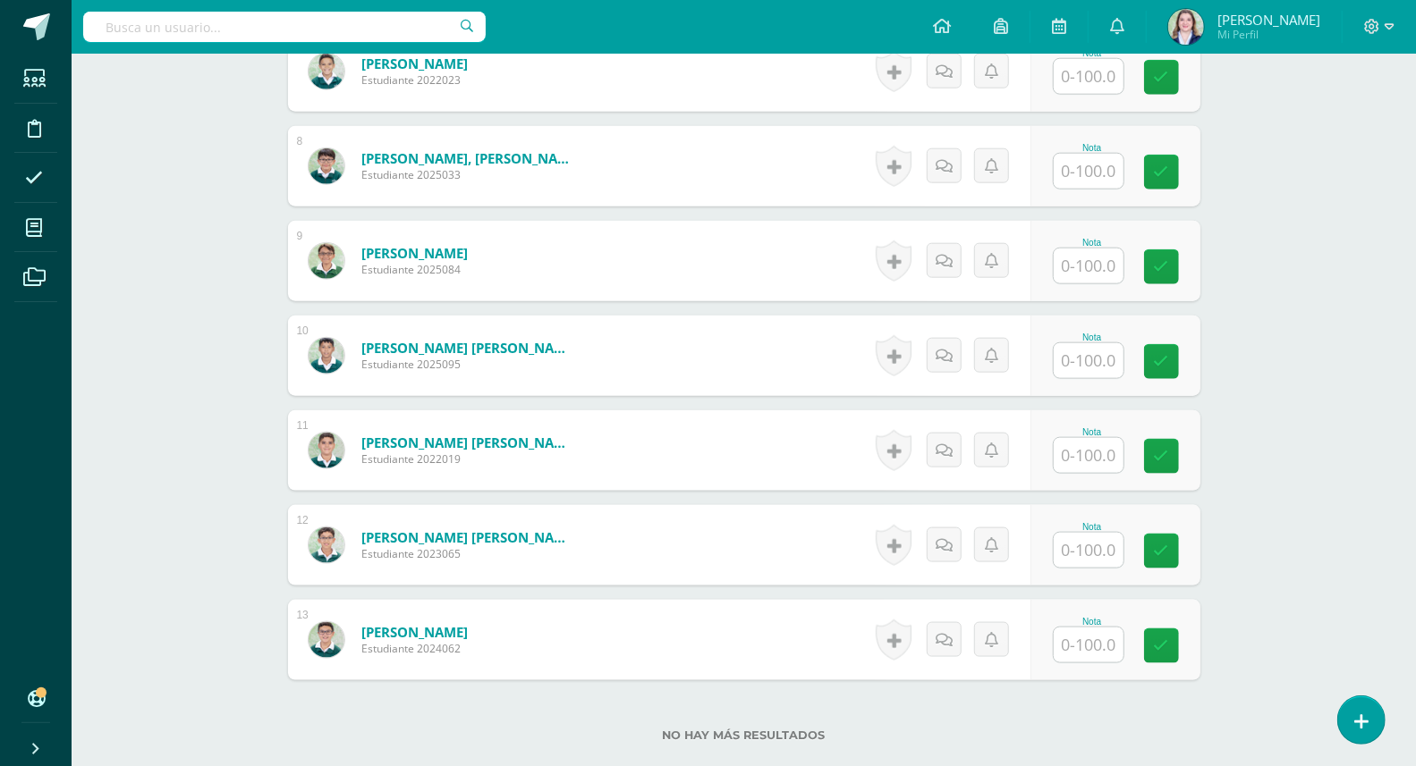
click at [1088, 333] on div "Nota" at bounding box center [1092, 338] width 79 height 10
click at [1096, 361] on input "text" at bounding box center [1098, 361] width 72 height 36
type input "60"
click at [1164, 367] on link at bounding box center [1173, 362] width 36 height 36
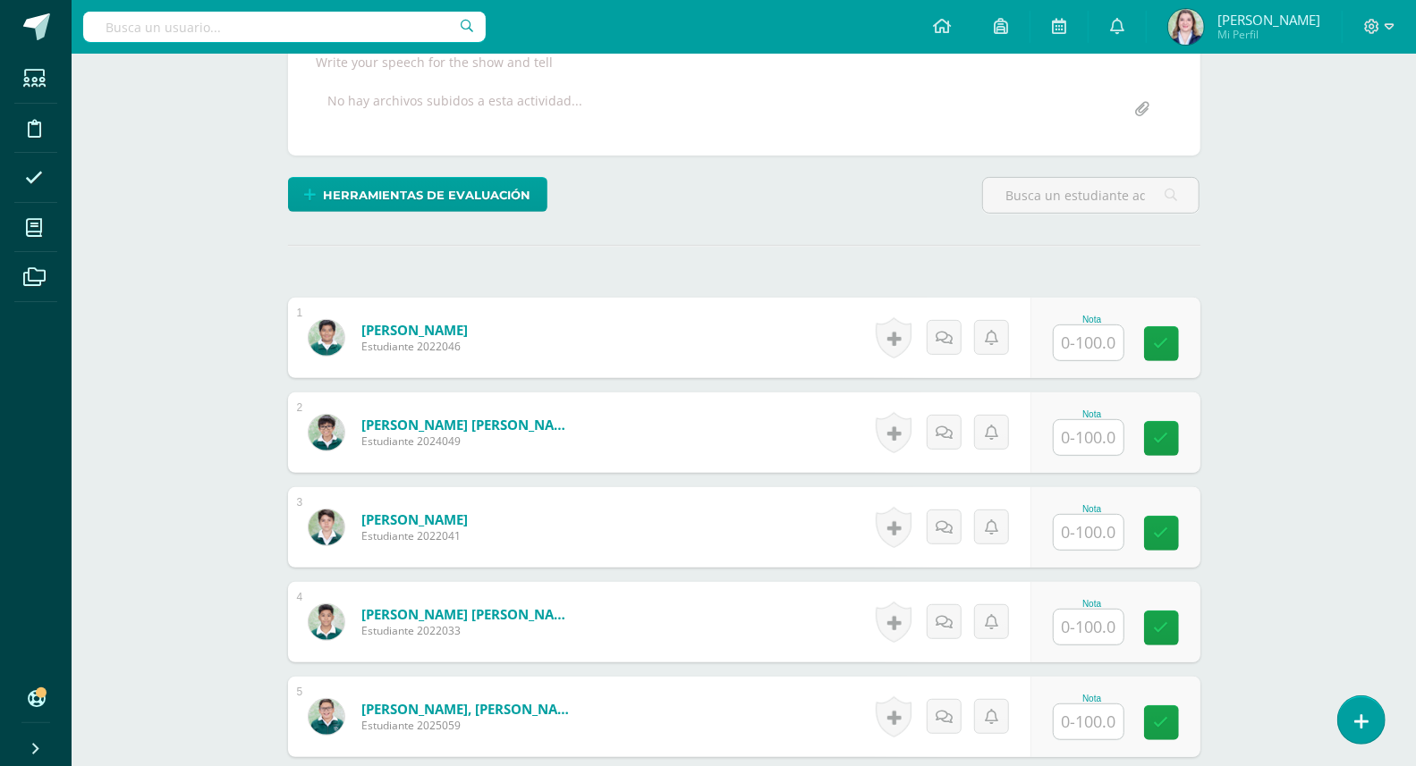
scroll to position [0, 0]
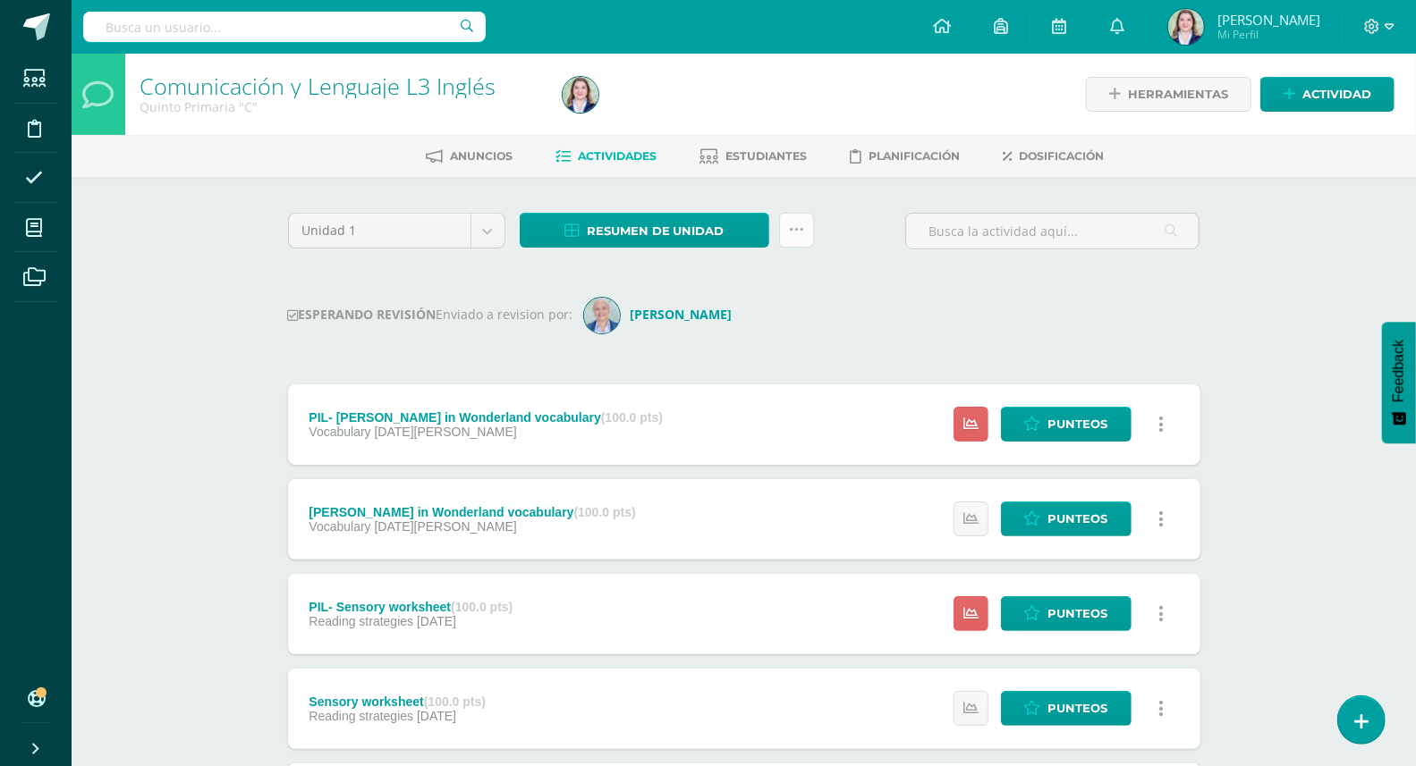
click at [799, 223] on icon at bounding box center [796, 230] width 15 height 15
click at [687, 233] on span "Resumen de unidad" at bounding box center [656, 231] width 138 height 33
click at [692, 172] on link "Descargar como XLS" at bounding box center [645, 168] width 190 height 28
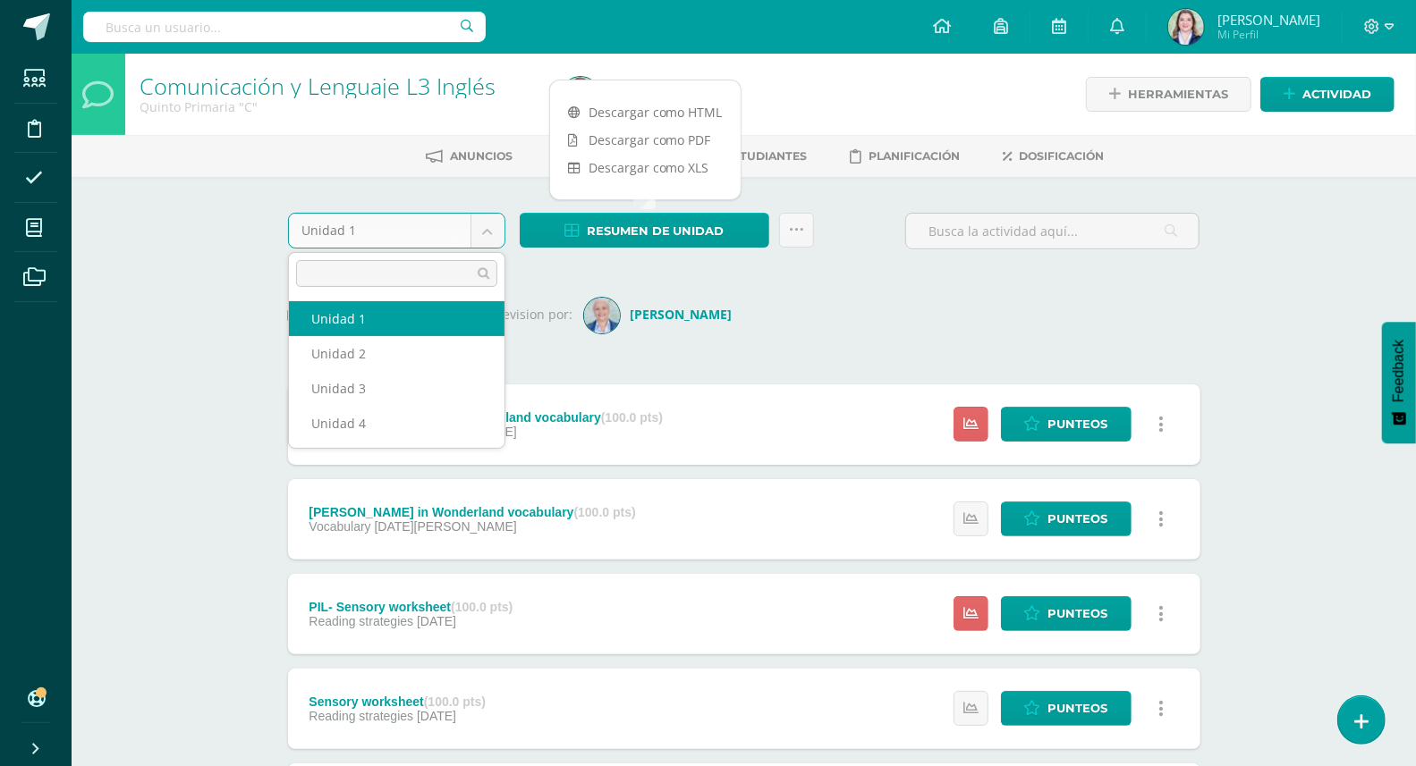
click at [489, 220] on body "Estudiantes Disciplina Asistencia Mis cursos Archivos Soporte Ayuda Reportar un…" at bounding box center [708, 715] width 1416 height 1431
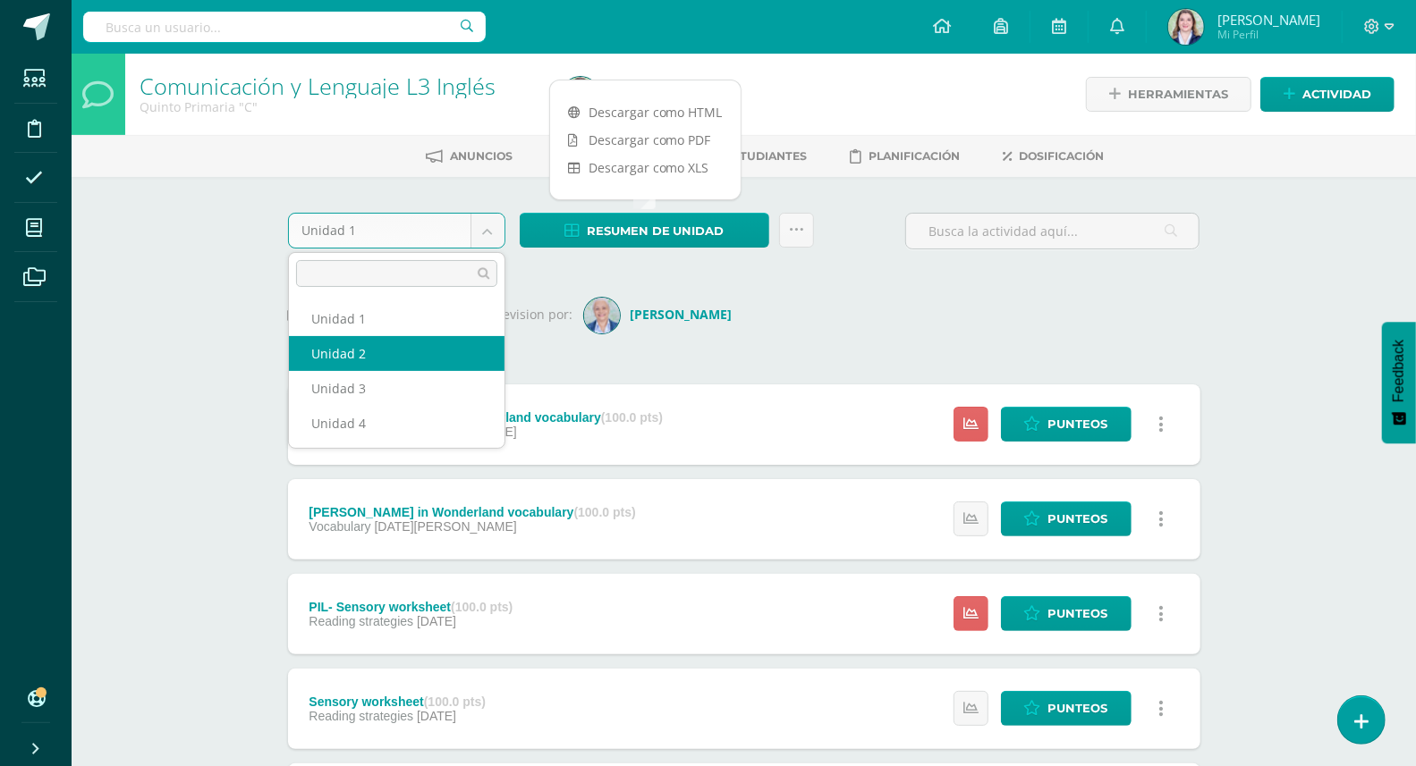
select select "Unidad 2"
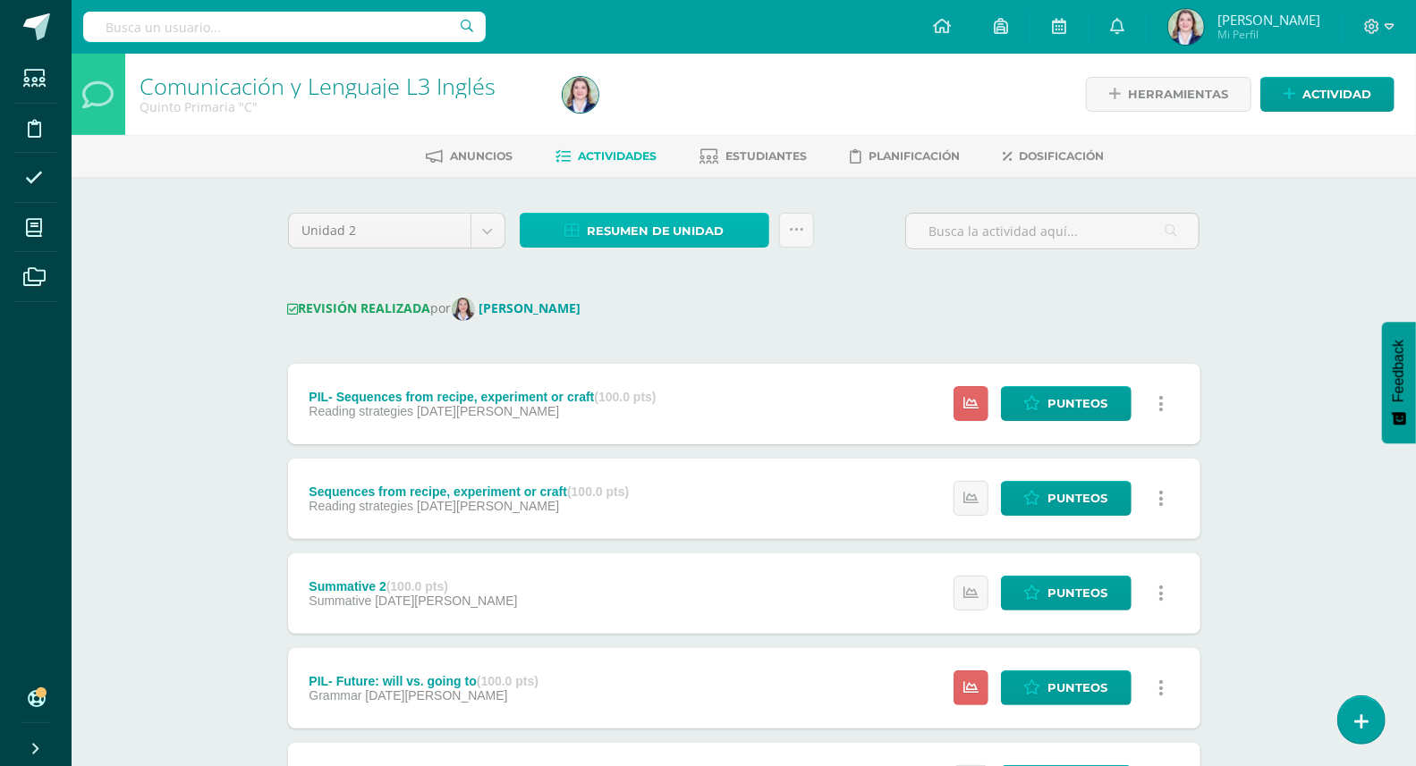
click at [659, 227] on span "Resumen de unidad" at bounding box center [656, 231] width 138 height 33
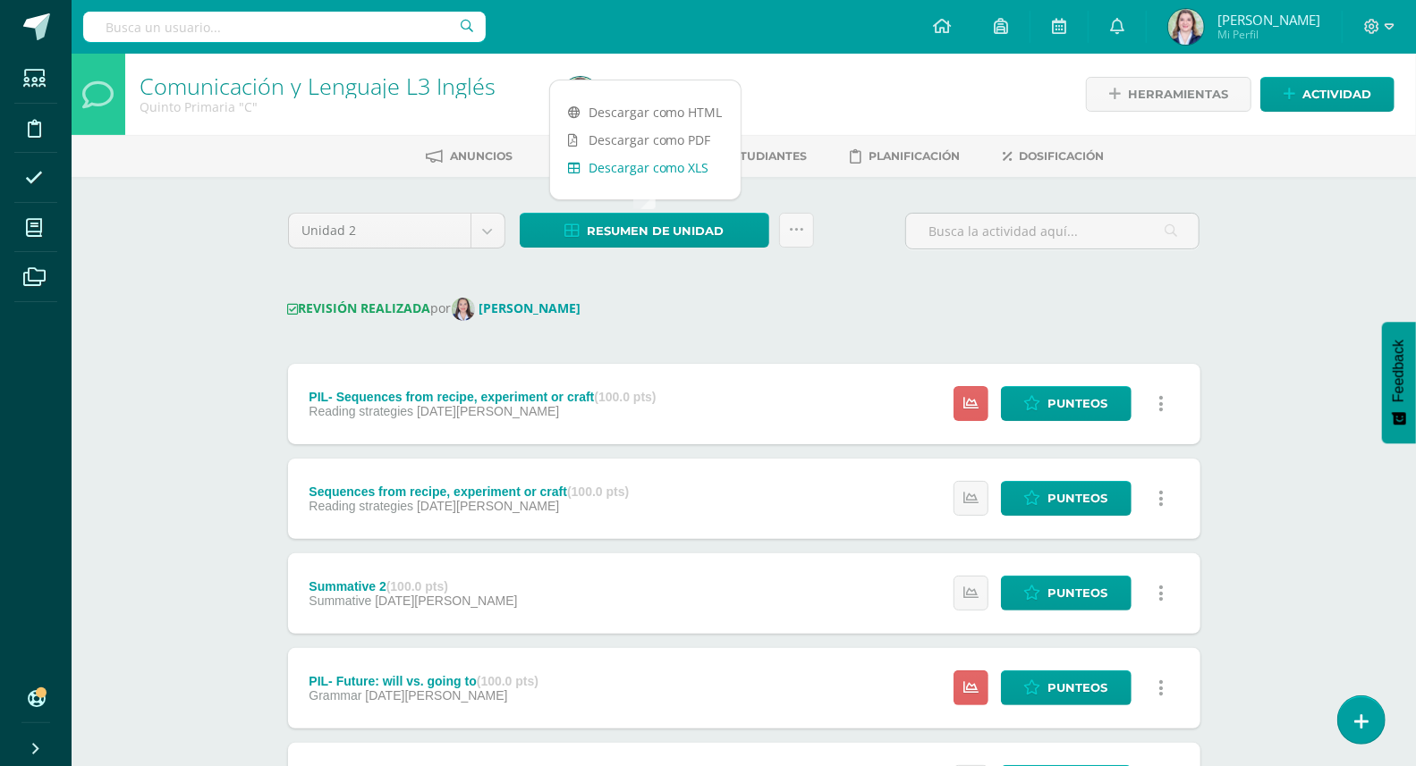
click at [661, 155] on link "Descargar como XLS" at bounding box center [645, 168] width 190 height 28
click at [487, 225] on body "Estudiantes Disciplina Asistencia Mis cursos Archivos Soporte Ayuda Reportar un…" at bounding box center [708, 705] width 1416 height 1410
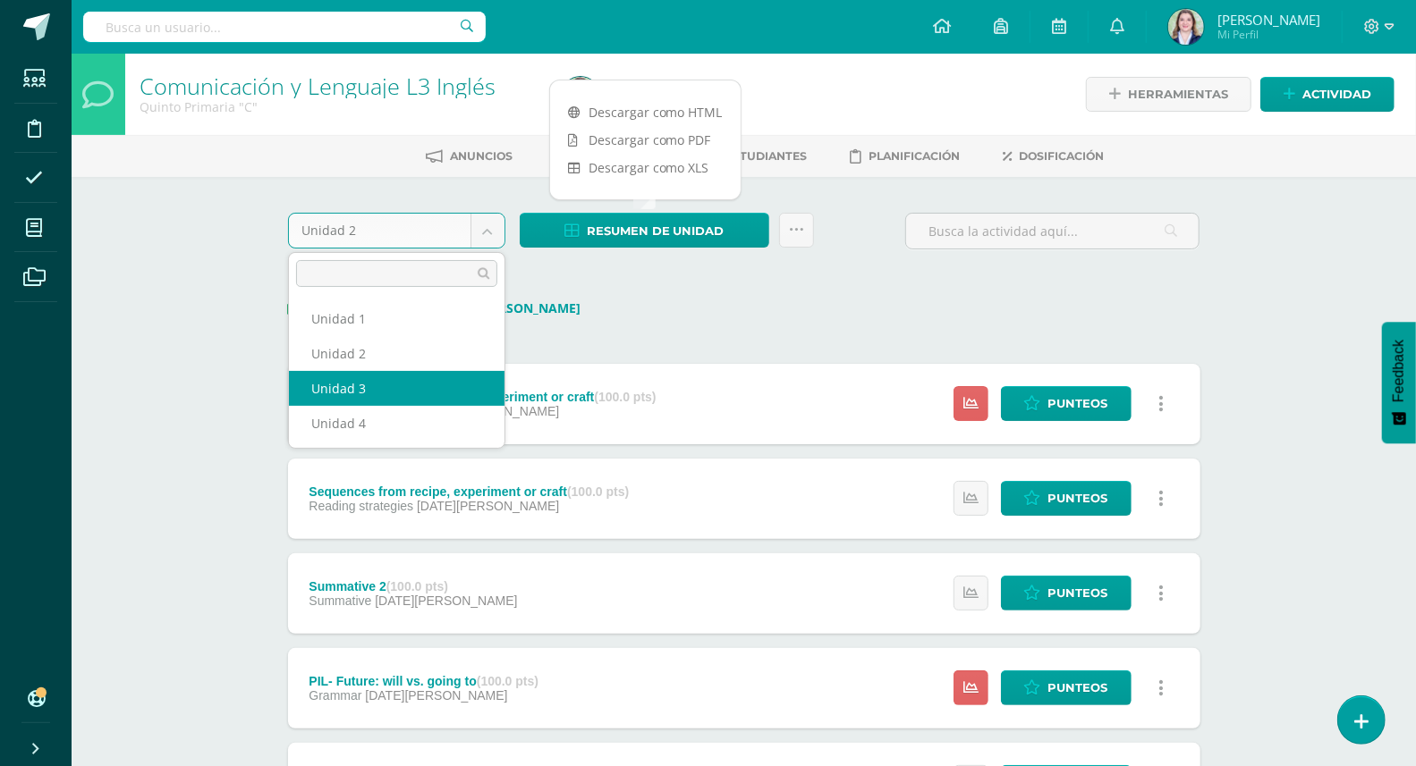
select select "Unidad 3"
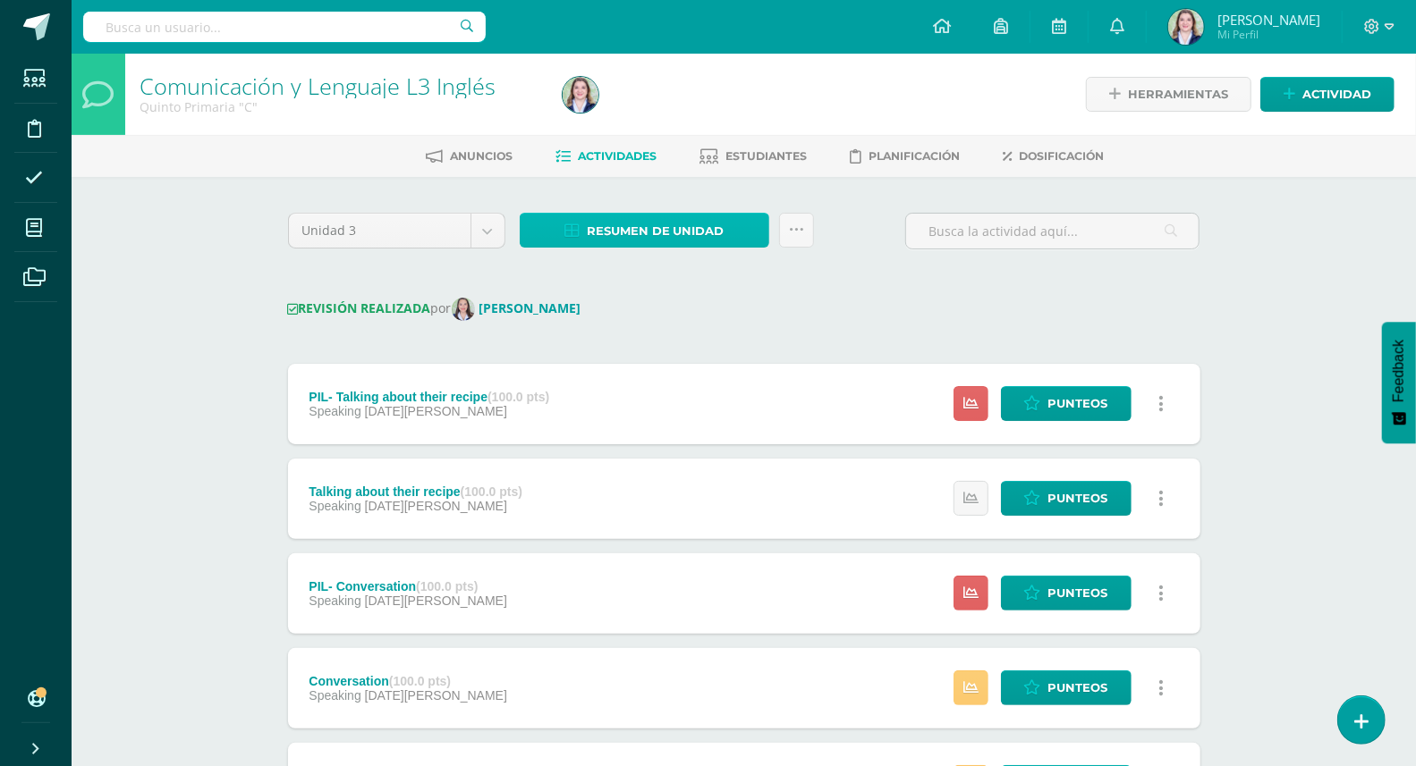
click at [732, 232] on link "Resumen de unidad" at bounding box center [645, 230] width 250 height 35
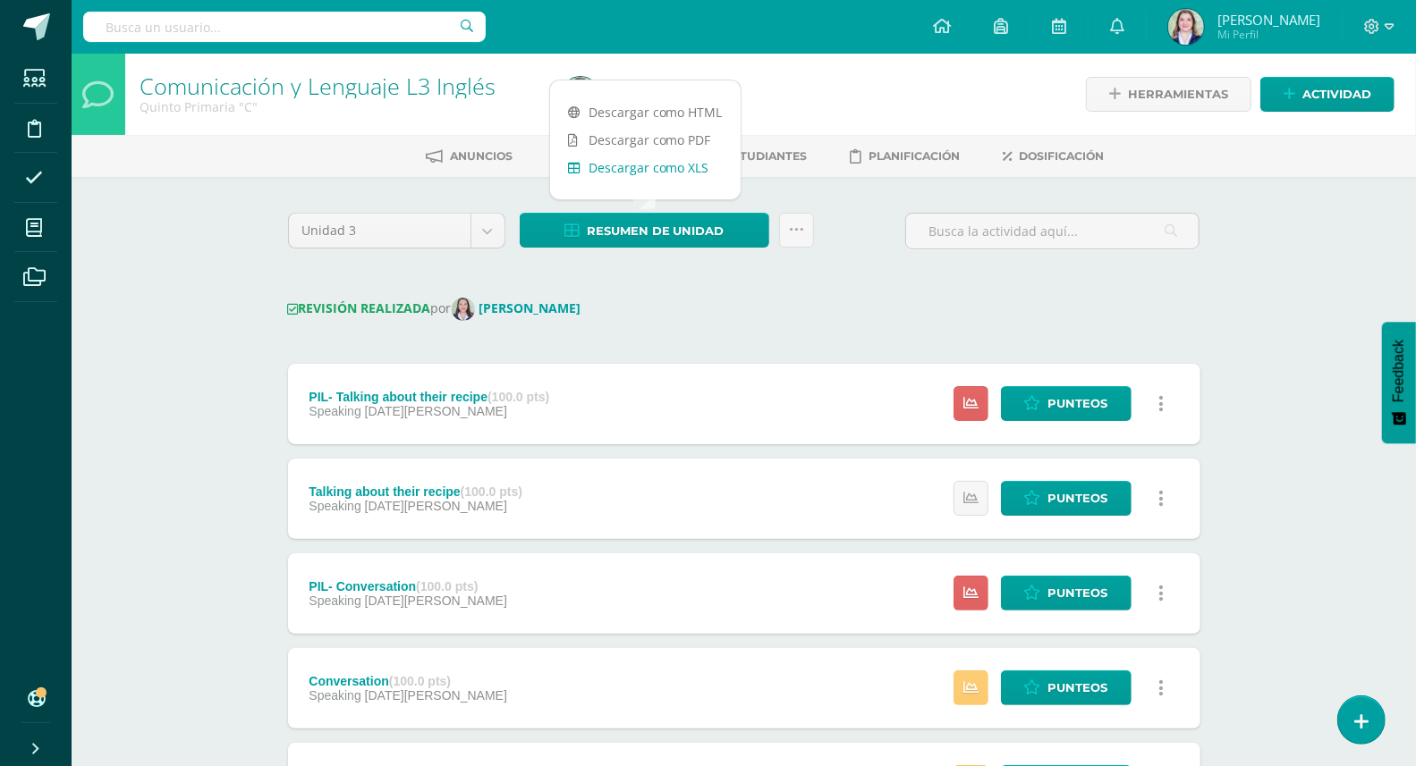
click at [696, 158] on link "Descargar como XLS" at bounding box center [645, 168] width 190 height 28
click at [747, 303] on div "REVISIÓN REALIZADA por Andrea Marroquín" at bounding box center [744, 309] width 912 height 23
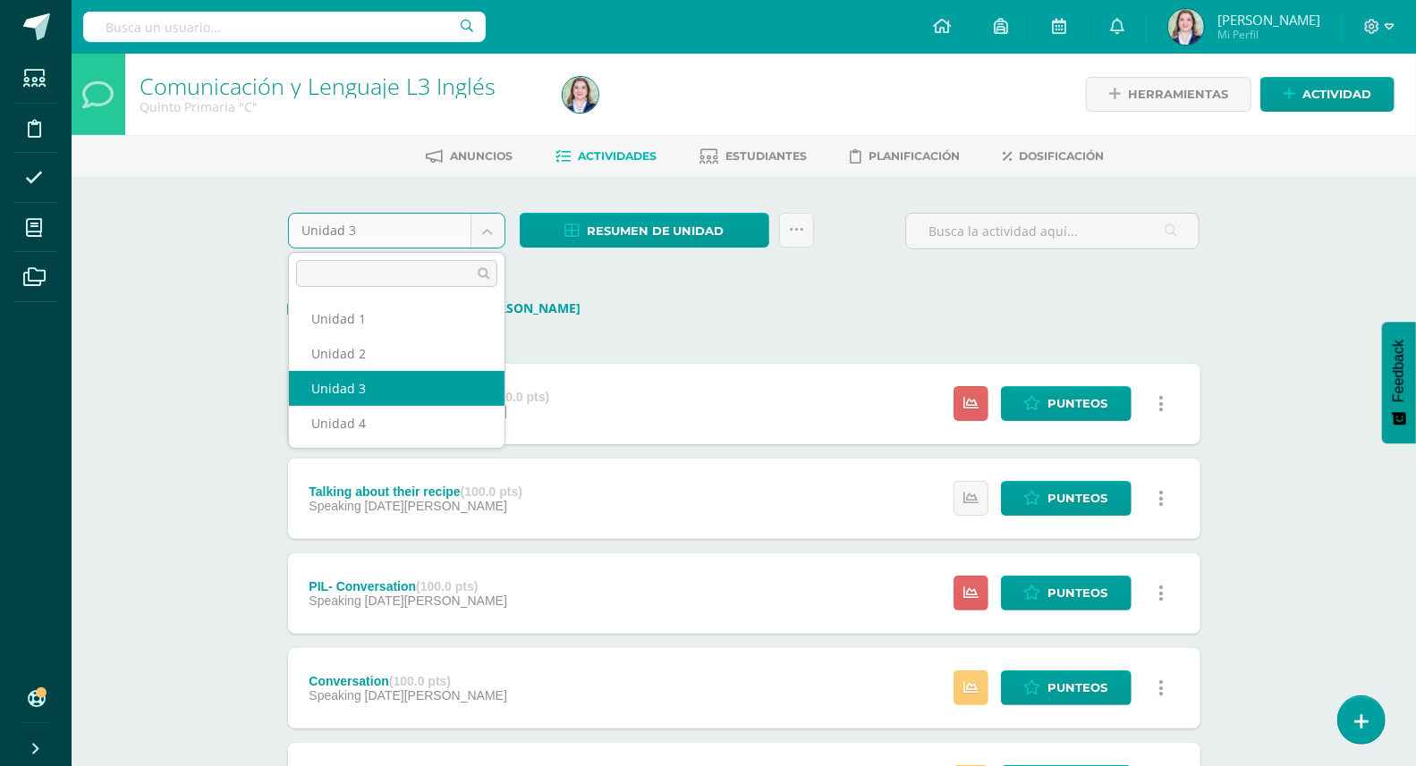
click at [487, 233] on body "Estudiantes Disciplina Asistencia Mis cursos Archivos Soporte Ayuda Reportar un…" at bounding box center [708, 705] width 1416 height 1410
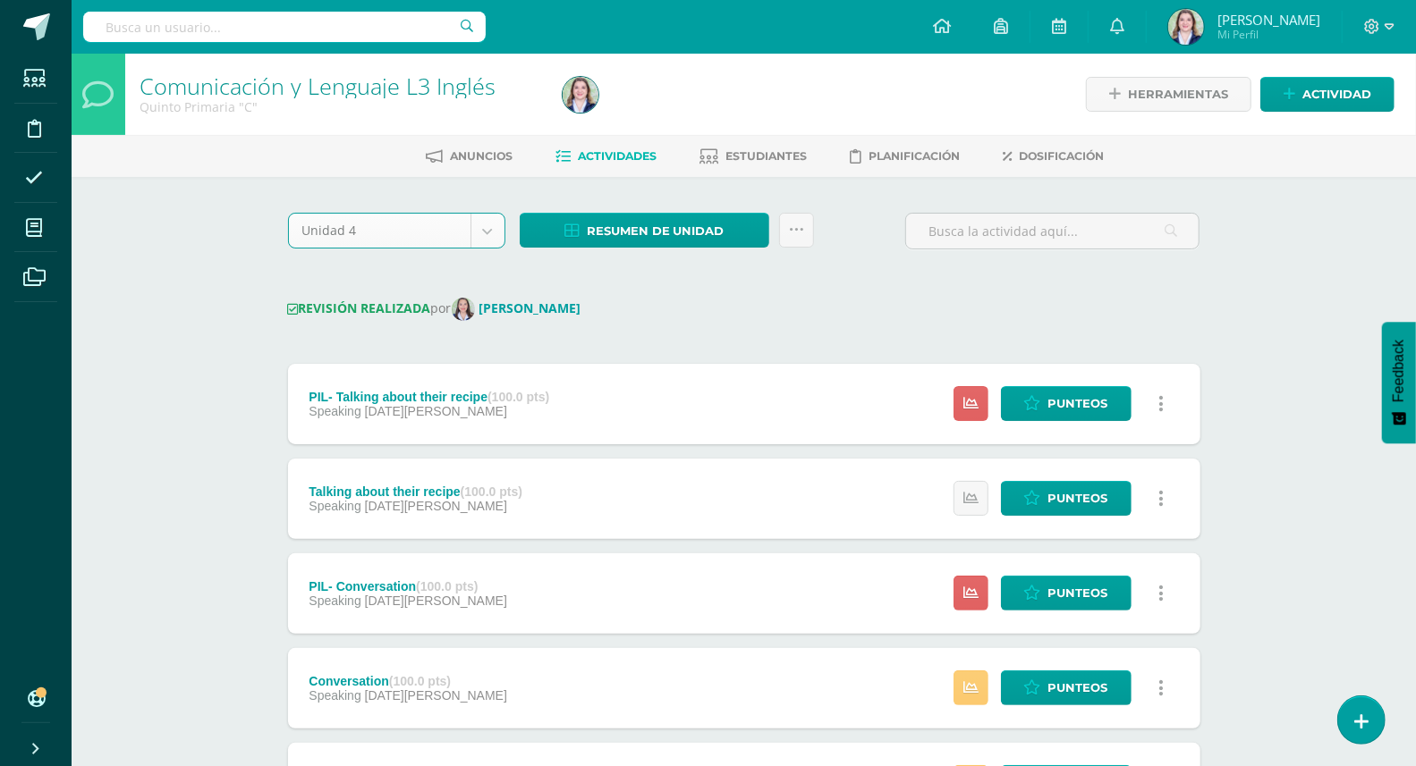
select select "Unidad 4"
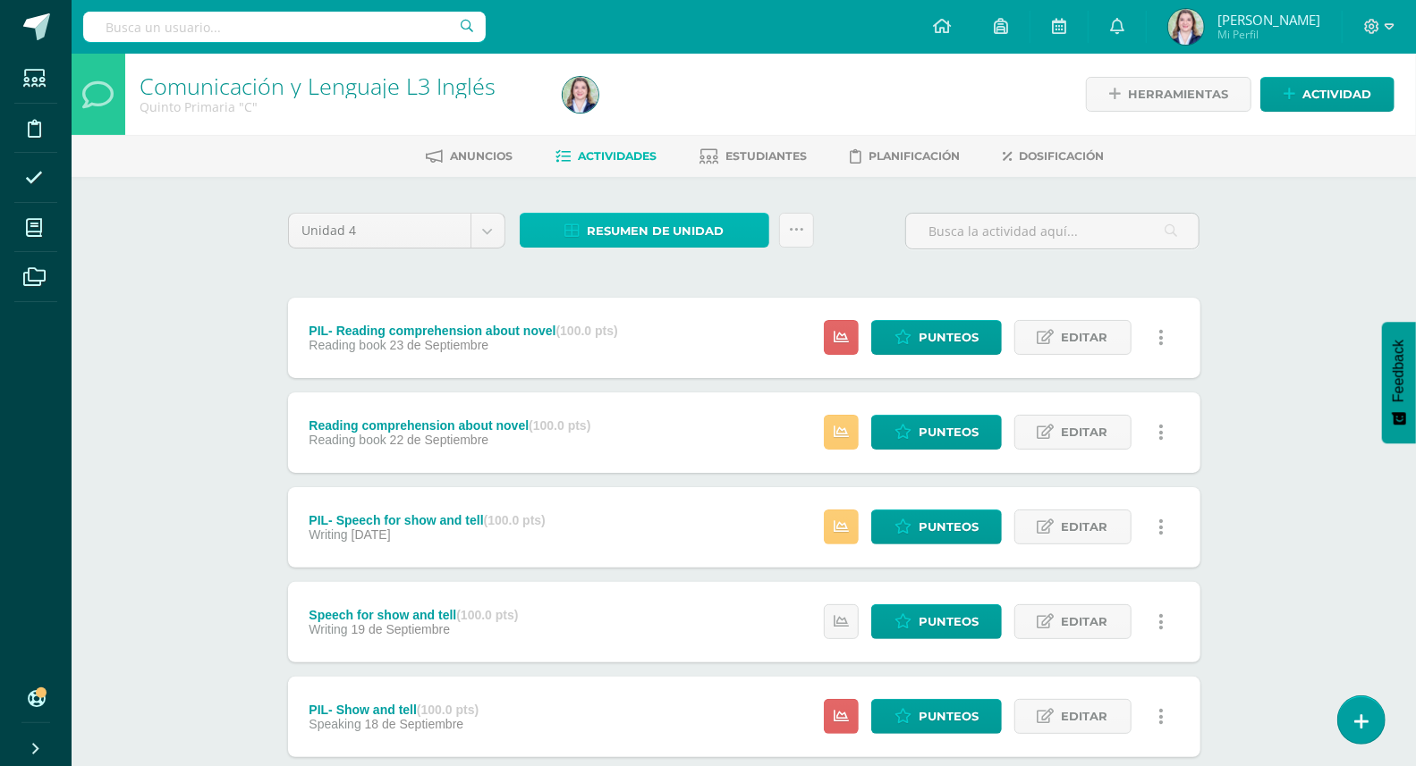
click at [698, 237] on span "Resumen de unidad" at bounding box center [656, 231] width 138 height 33
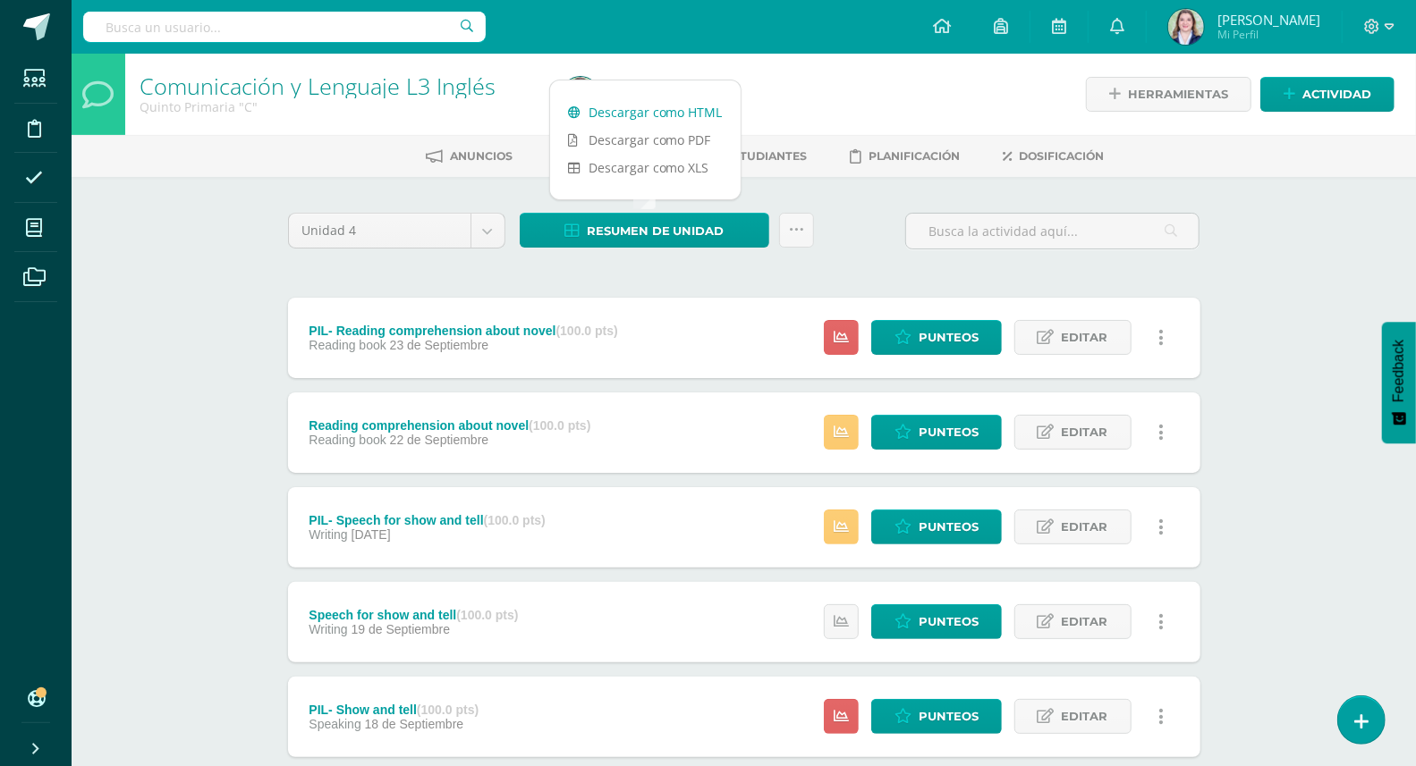
click at [675, 101] on link "Descargar como HTML" at bounding box center [645, 112] width 190 height 28
click at [1295, 320] on div "Comunicación y Lenguaje L3 Inglés Quinto Primaria "C" Herramientas Detalle de a…" at bounding box center [744, 699] width 1344 height 1291
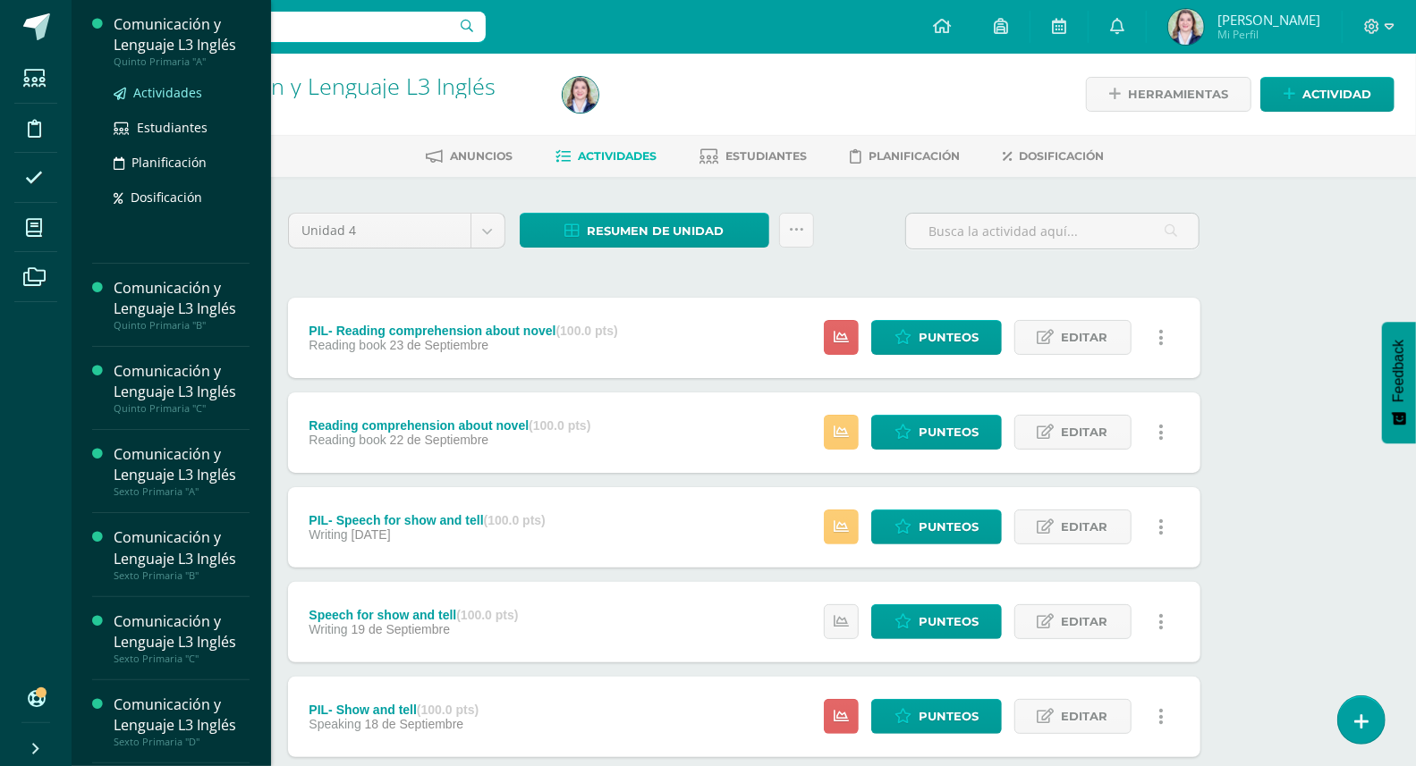
click at [173, 97] on span "Actividades" at bounding box center [167, 92] width 69 height 17
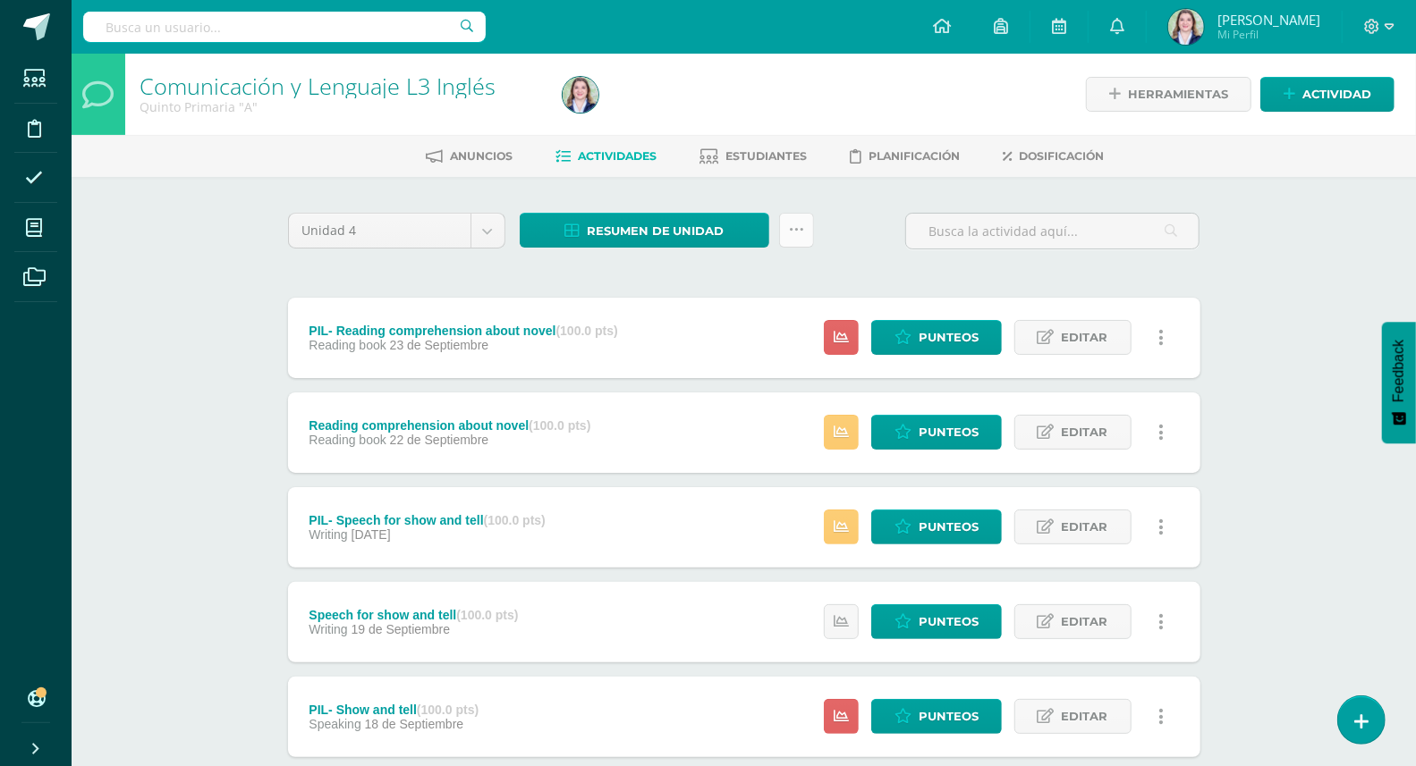
click at [805, 236] on link at bounding box center [796, 230] width 35 height 35
click at [836, 210] on div "Unidad 4 Unidad 1 Unidad 2 Unidad 3 Unidad 4 Resumen de unidad Descargar como H…" at bounding box center [744, 760] width 984 height 1167
click at [711, 233] on span "Resumen de unidad" at bounding box center [656, 231] width 138 height 33
click at [690, 117] on link "Descargar como HTML" at bounding box center [645, 112] width 190 height 28
click at [125, 222] on div "Comunicación y Lenguaje L3 Inglés Quinto Primaria "A" Herramientas Detalle de a…" at bounding box center [744, 699] width 1344 height 1291
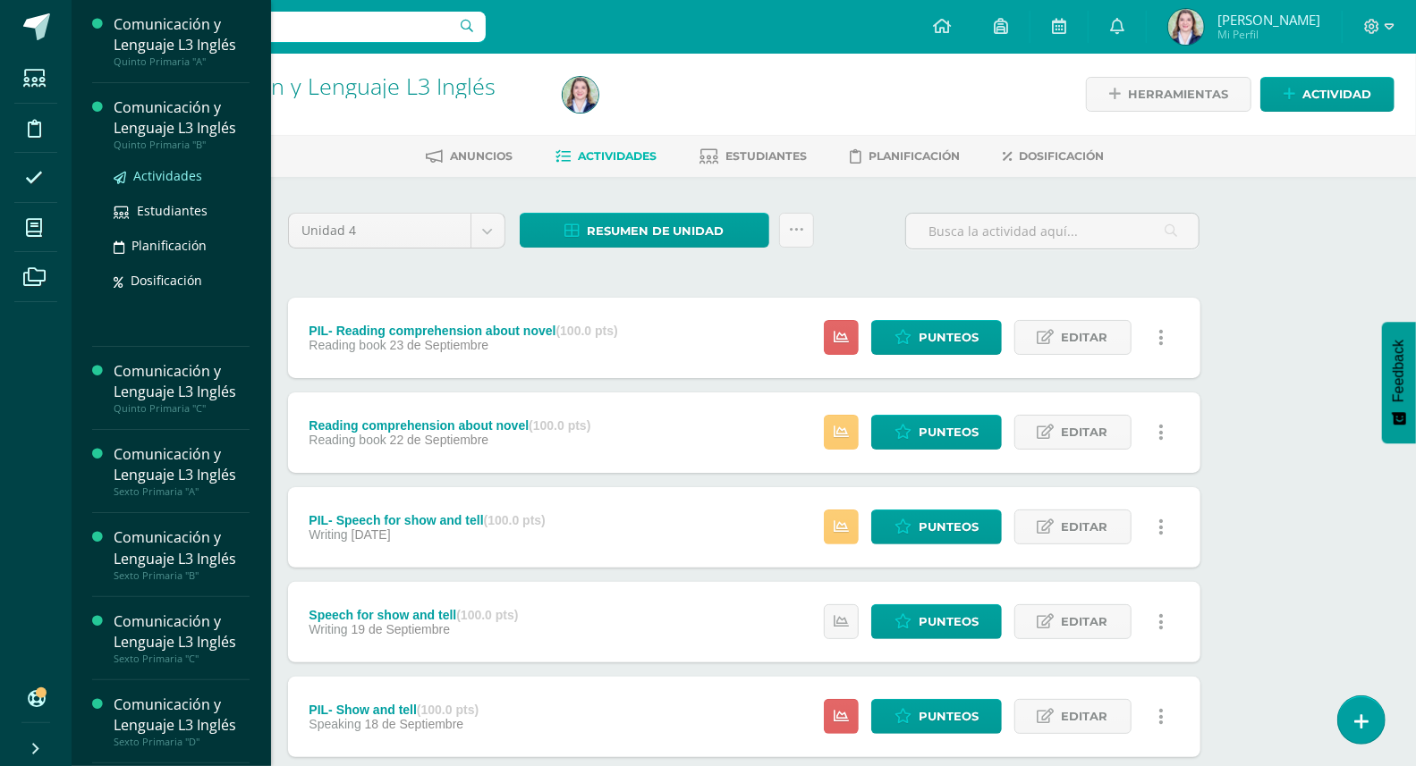
click at [192, 180] on span "Actividades" at bounding box center [167, 175] width 69 height 17
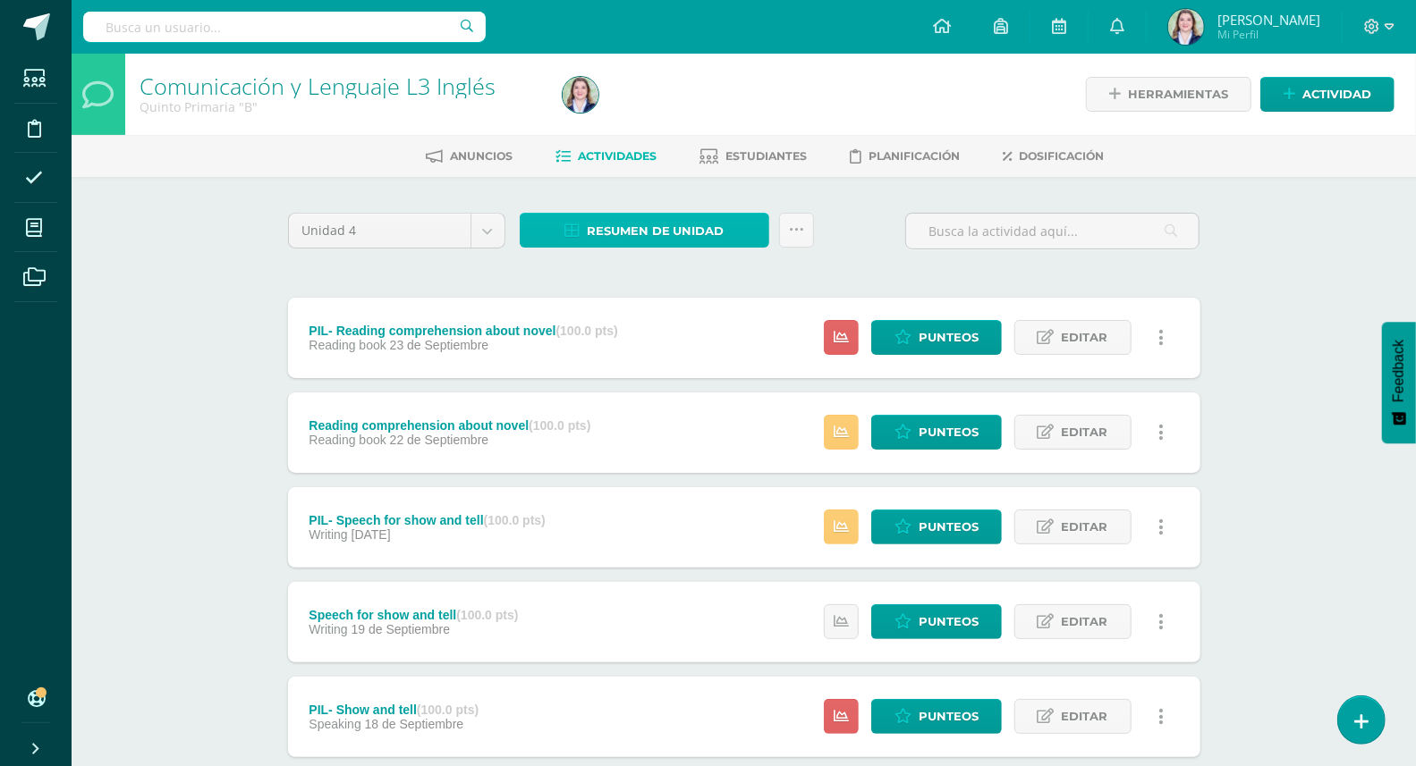
click at [622, 234] on span "Resumen de unidad" at bounding box center [656, 231] width 138 height 33
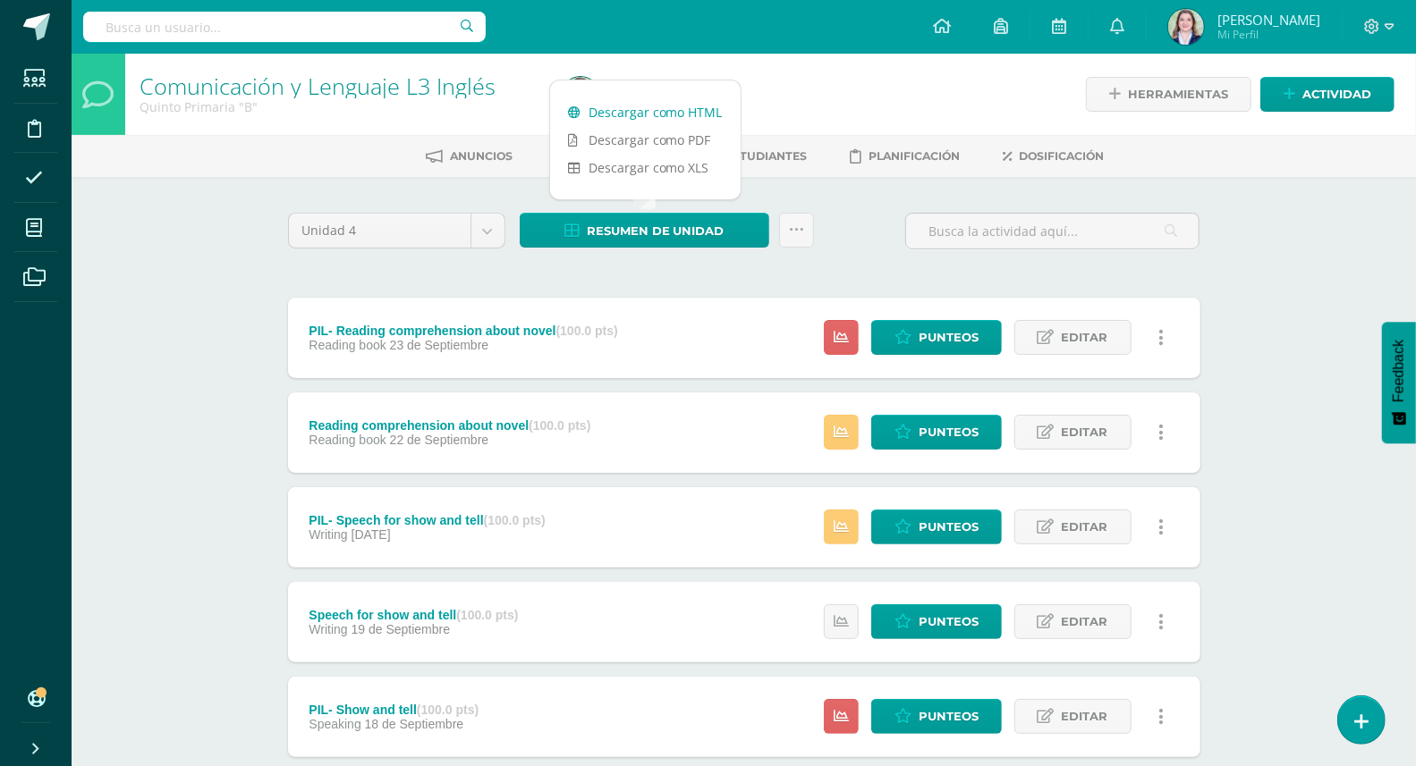
click at [702, 107] on link "Descargar como HTML" at bounding box center [645, 112] width 190 height 28
click at [225, 204] on div "Comunicación y Lenguaje L3 Inglés Quinto Primaria "B" Herramientas Detalle de a…" at bounding box center [744, 699] width 1344 height 1291
click at [275, 137] on div "Anuncios Actividades Estudiantes Planificación Dosificación" at bounding box center [765, 156] width 1387 height 42
click at [799, 224] on icon at bounding box center [796, 230] width 15 height 15
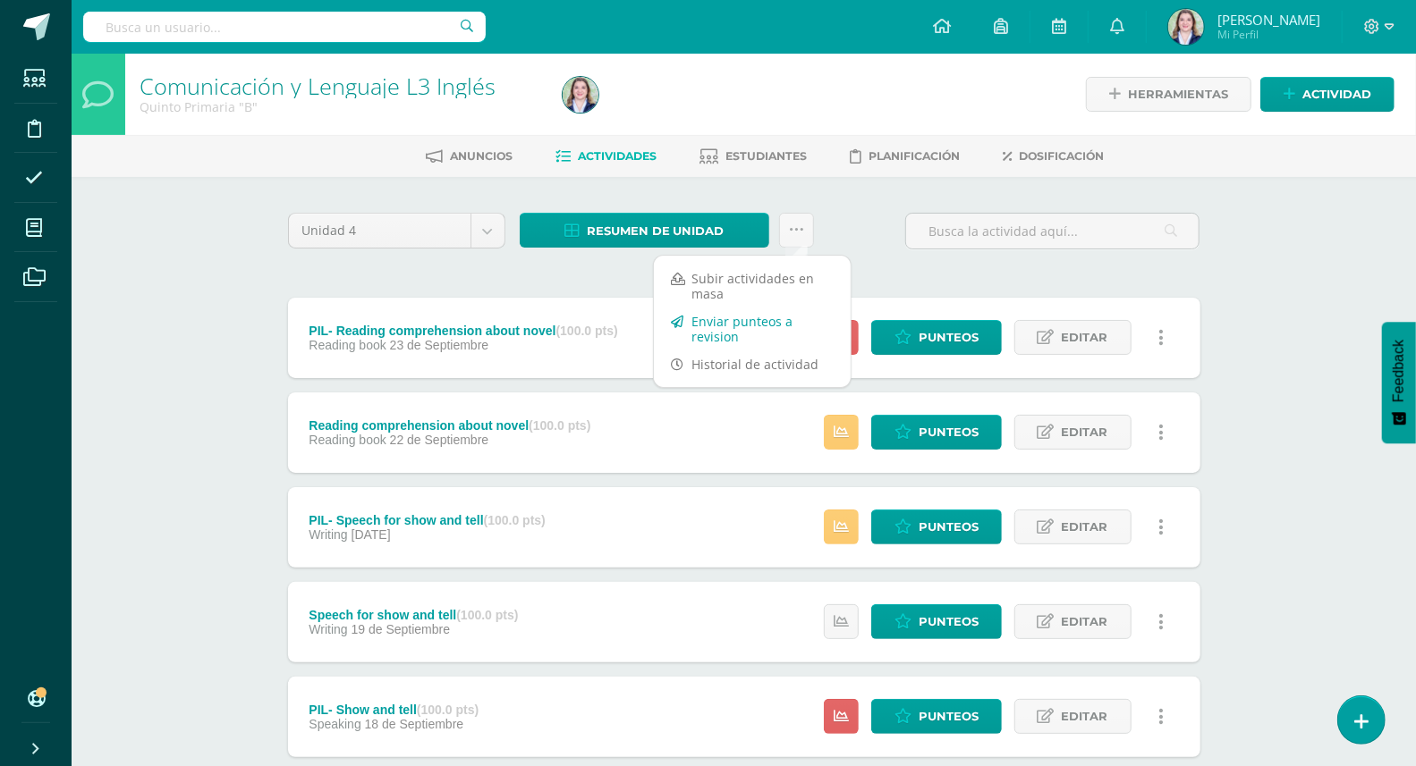
click at [767, 320] on link "Enviar punteos a revision" at bounding box center [752, 329] width 197 height 43
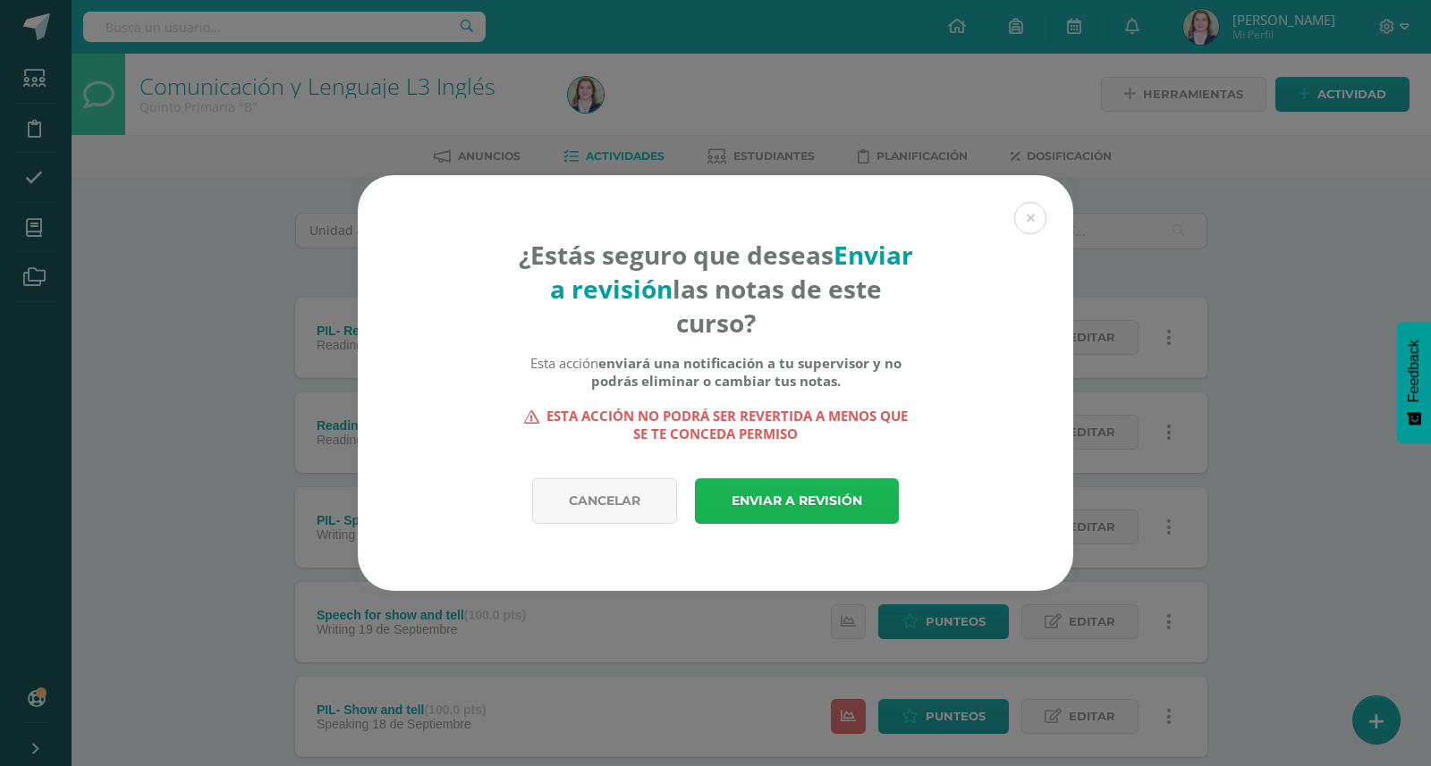
click at [833, 504] on link "Enviar a revisión" at bounding box center [797, 501] width 204 height 46
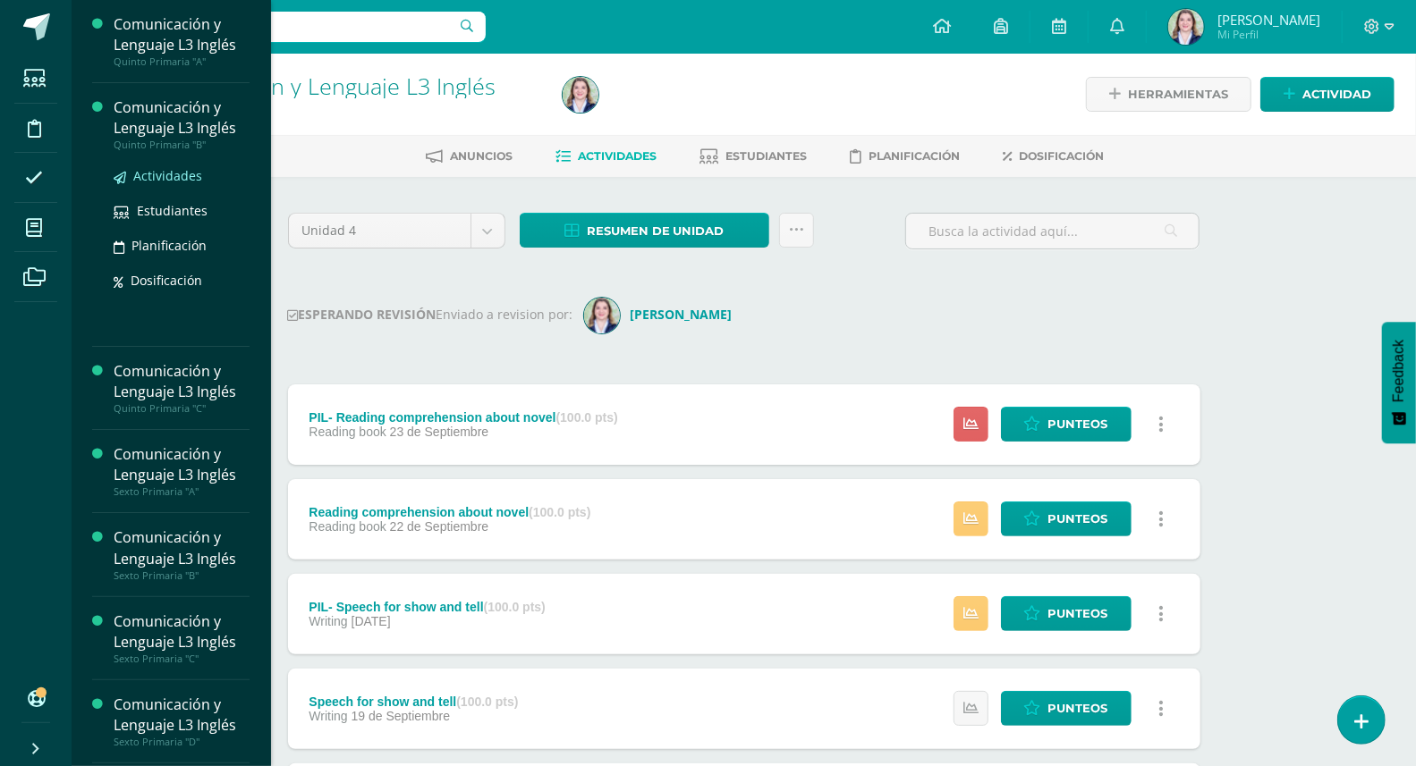
click at [188, 169] on span "Actividades" at bounding box center [167, 175] width 69 height 17
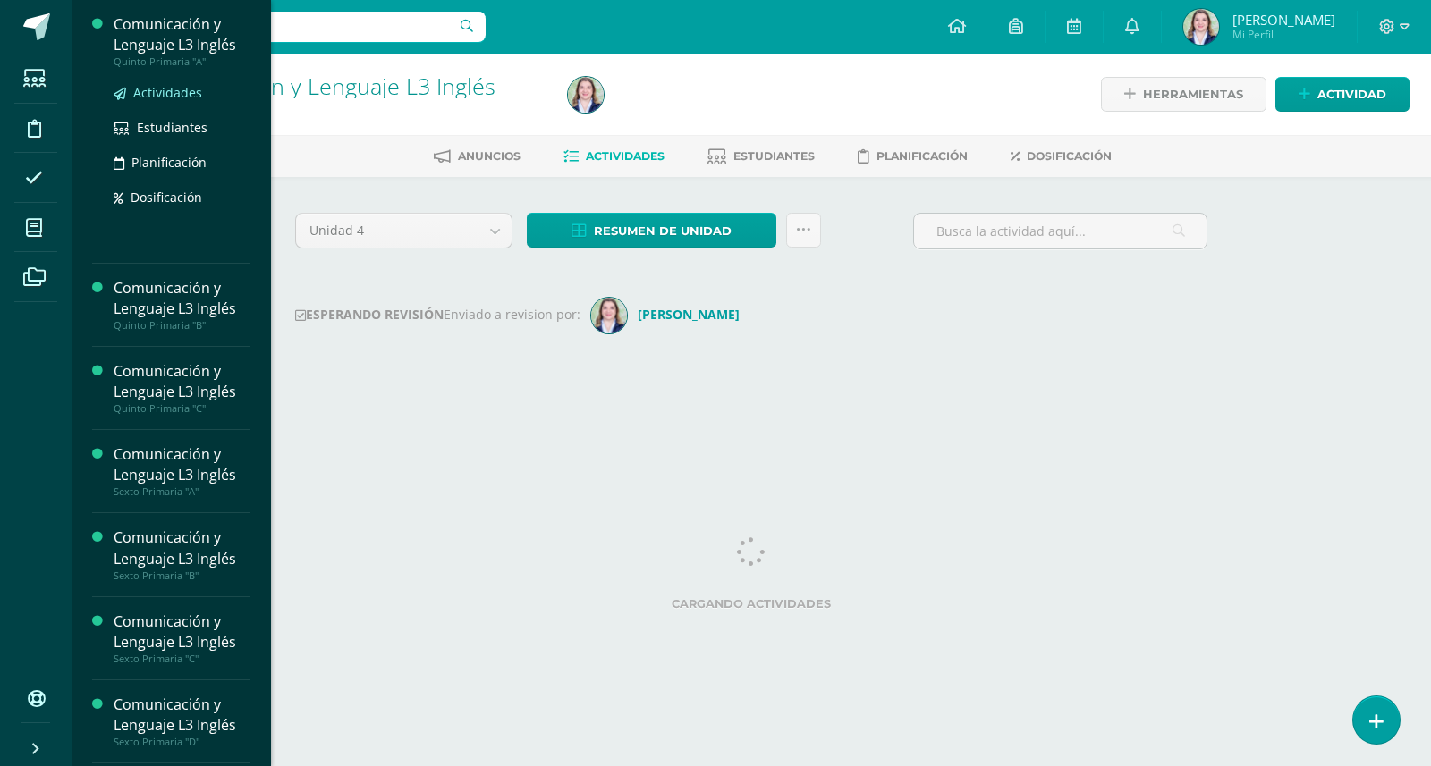
click at [178, 92] on span "Actividades" at bounding box center [167, 92] width 69 height 17
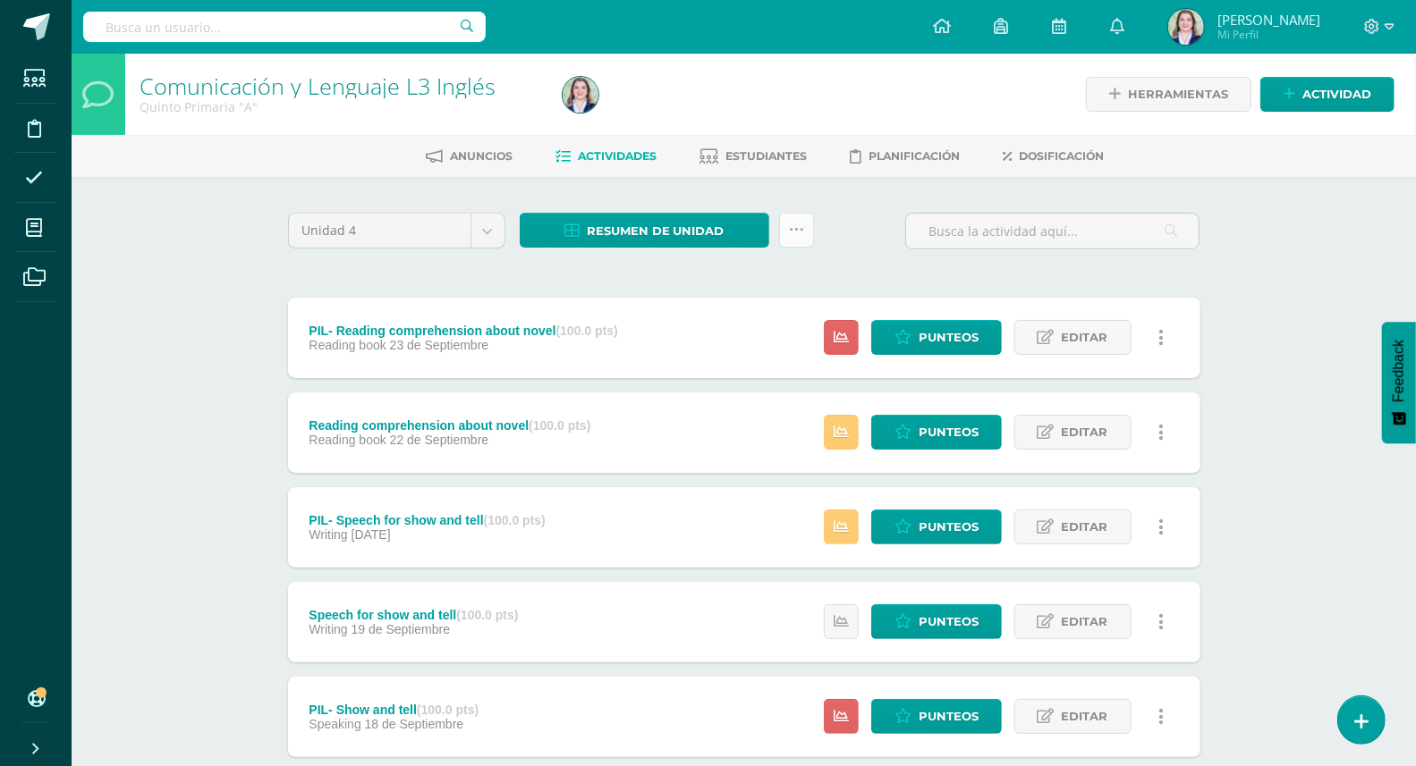
click at [787, 231] on link at bounding box center [796, 230] width 35 height 35
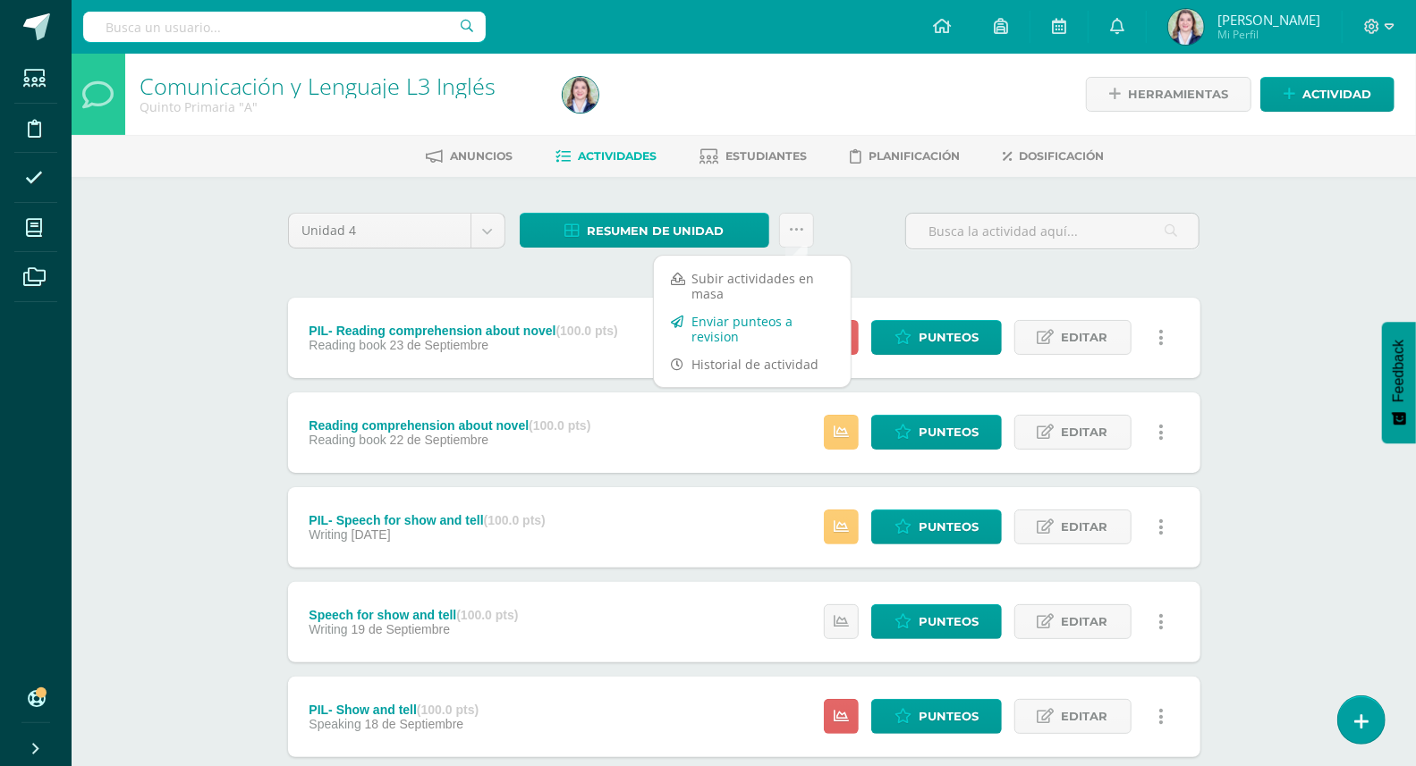
click at [783, 324] on link "Enviar punteos a revision" at bounding box center [752, 329] width 197 height 43
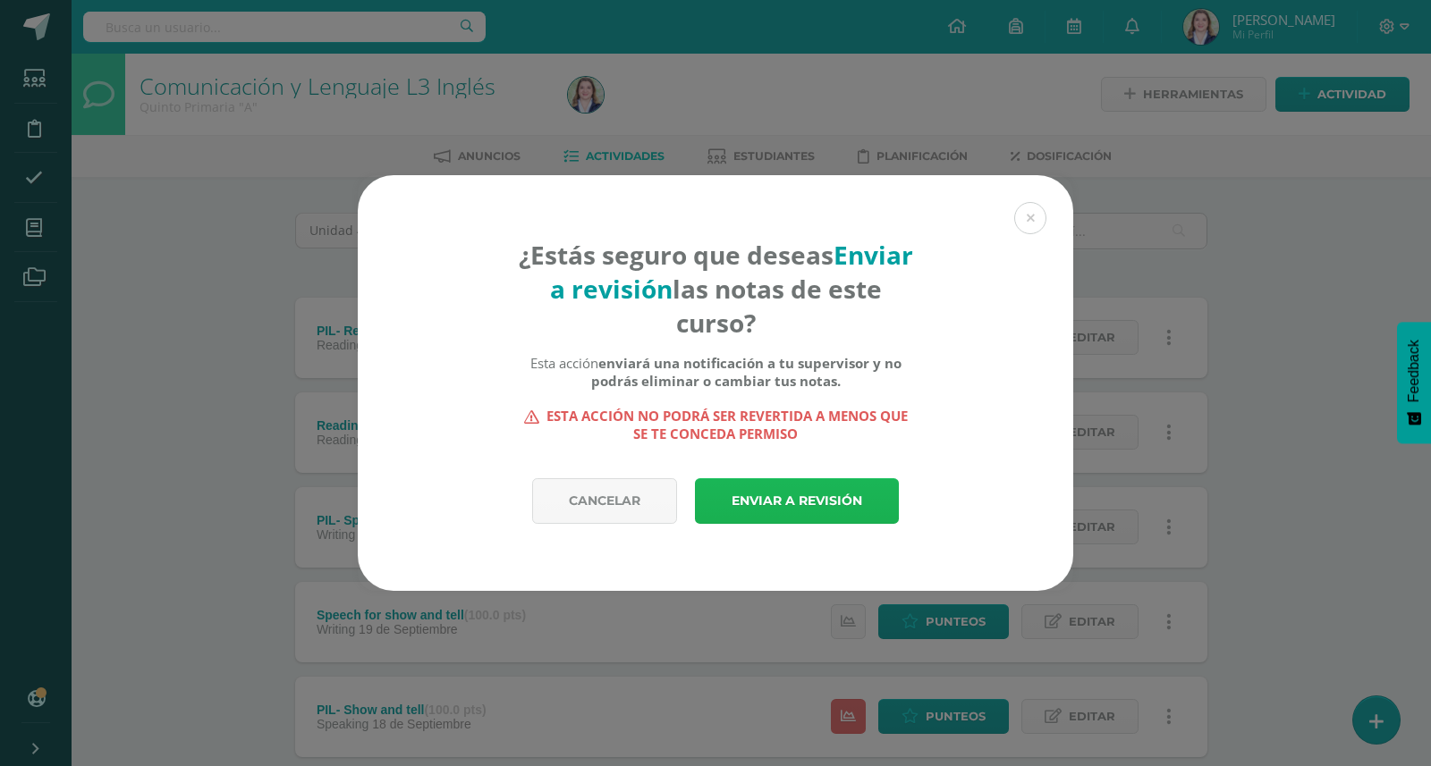
click at [781, 505] on link "Enviar a revisión" at bounding box center [797, 501] width 204 height 46
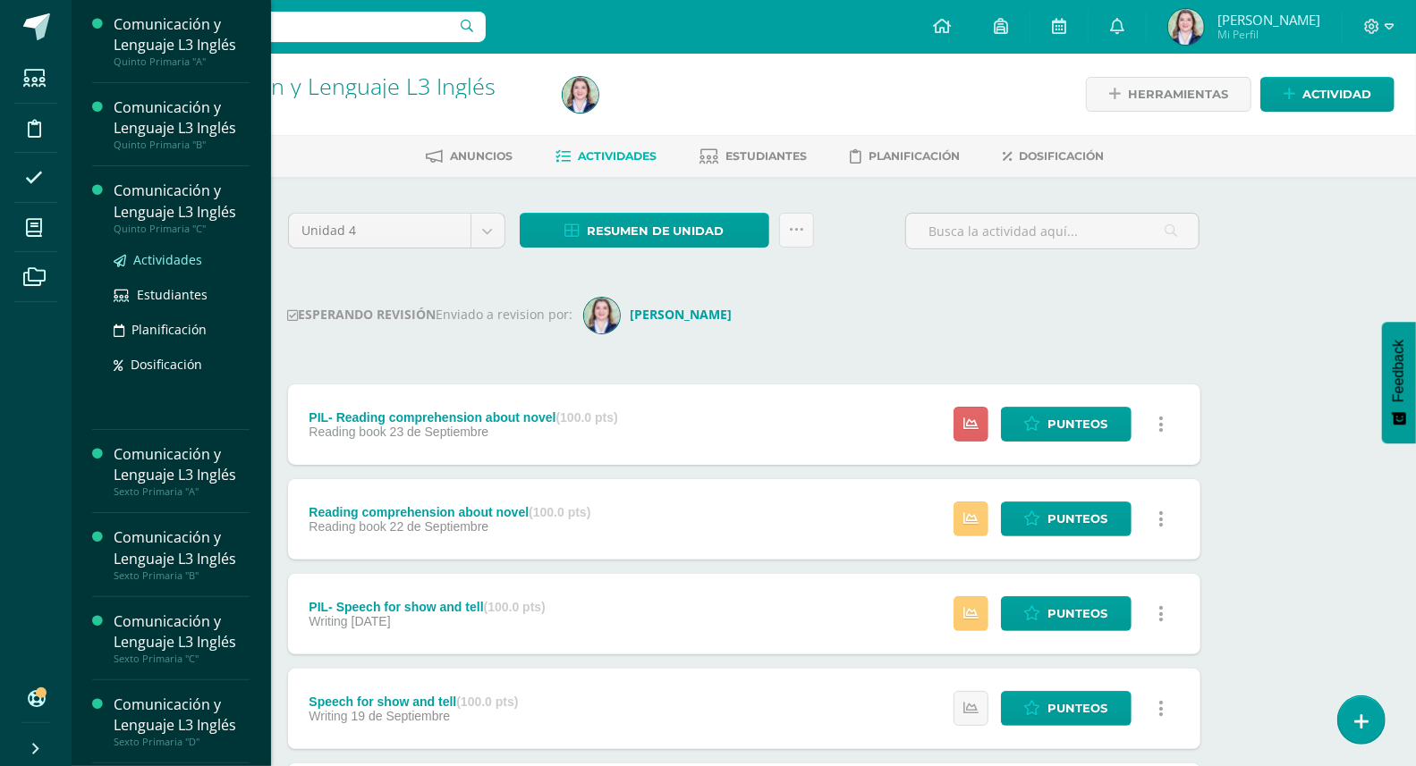
click at [160, 256] on span "Actividades" at bounding box center [167, 259] width 69 height 17
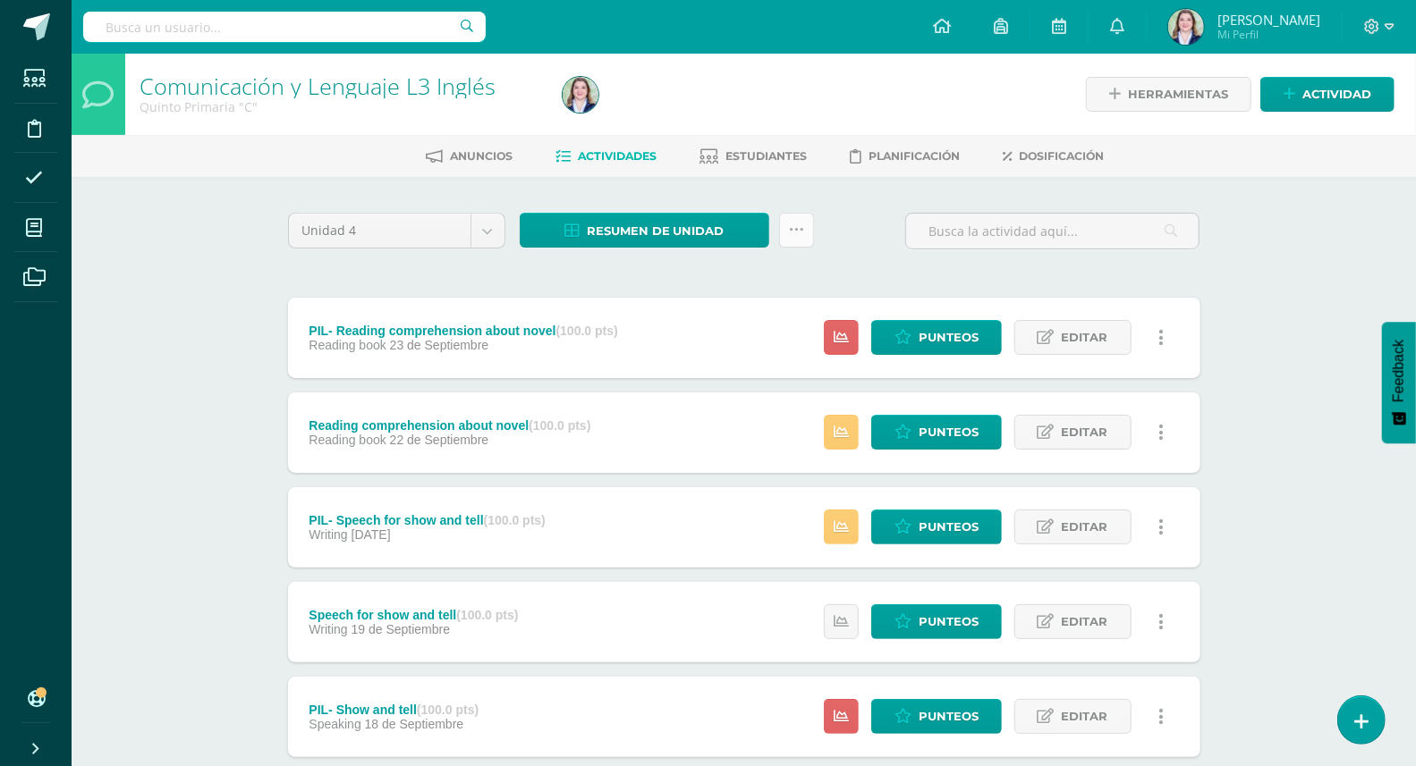
click at [810, 224] on link at bounding box center [796, 230] width 35 height 35
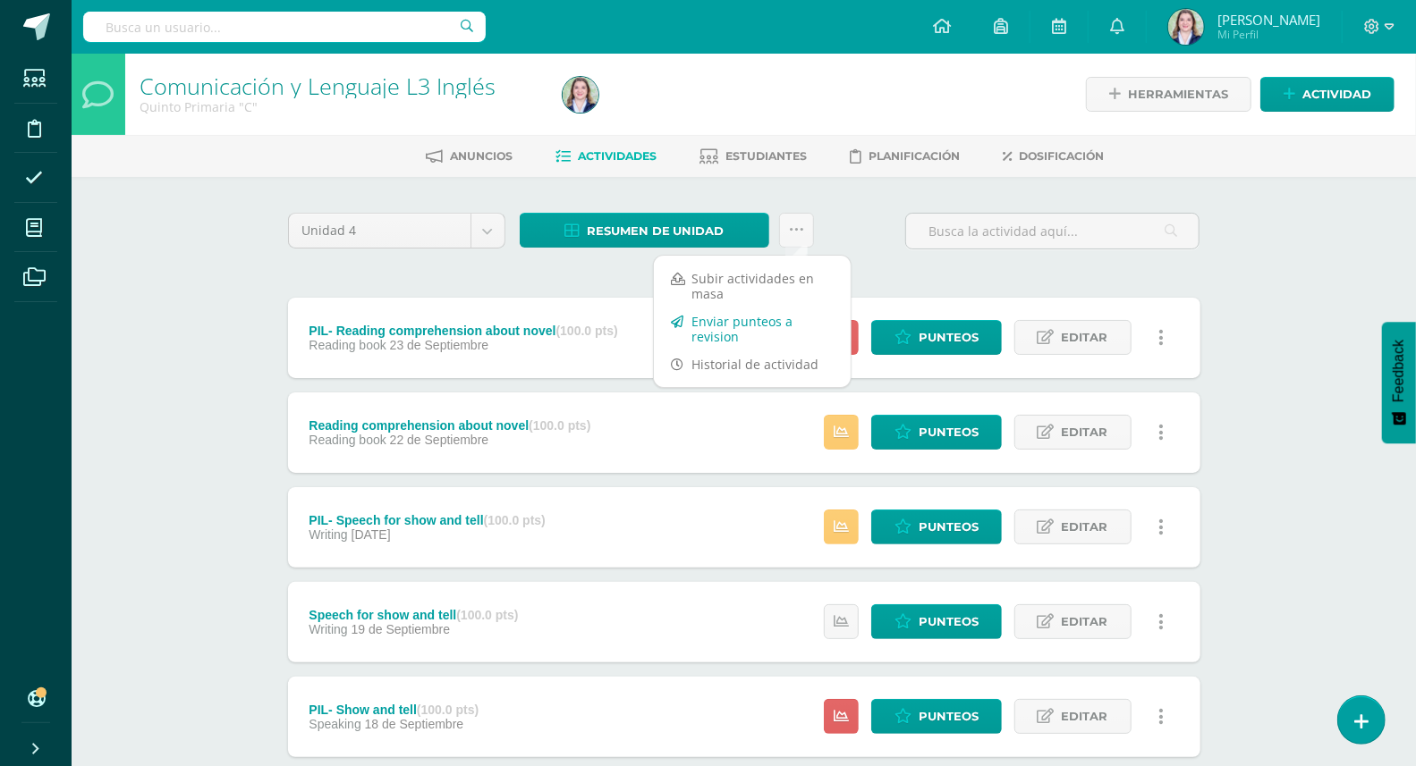
click at [803, 314] on link "Enviar punteos a revision" at bounding box center [752, 329] width 197 height 43
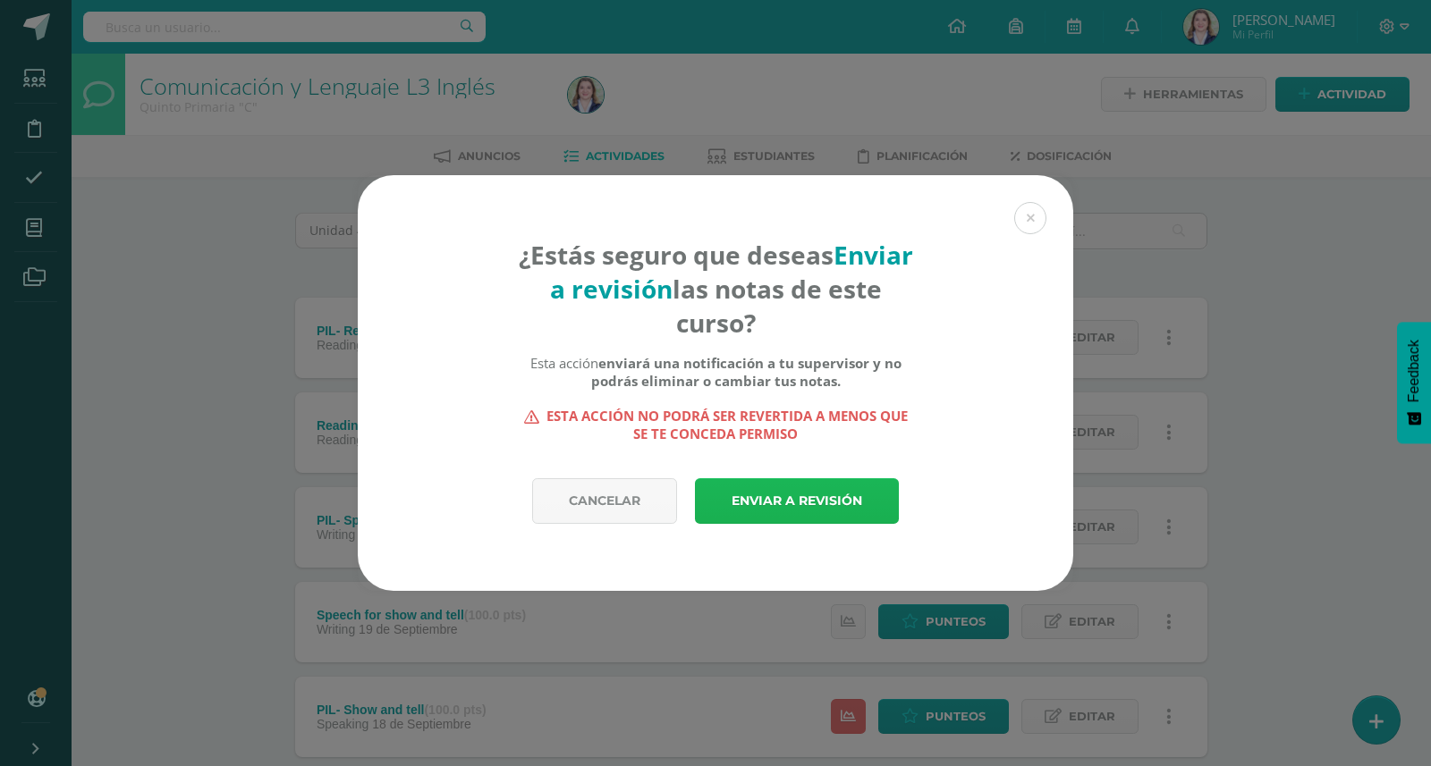
click at [808, 514] on link "Enviar a revisión" at bounding box center [797, 501] width 204 height 46
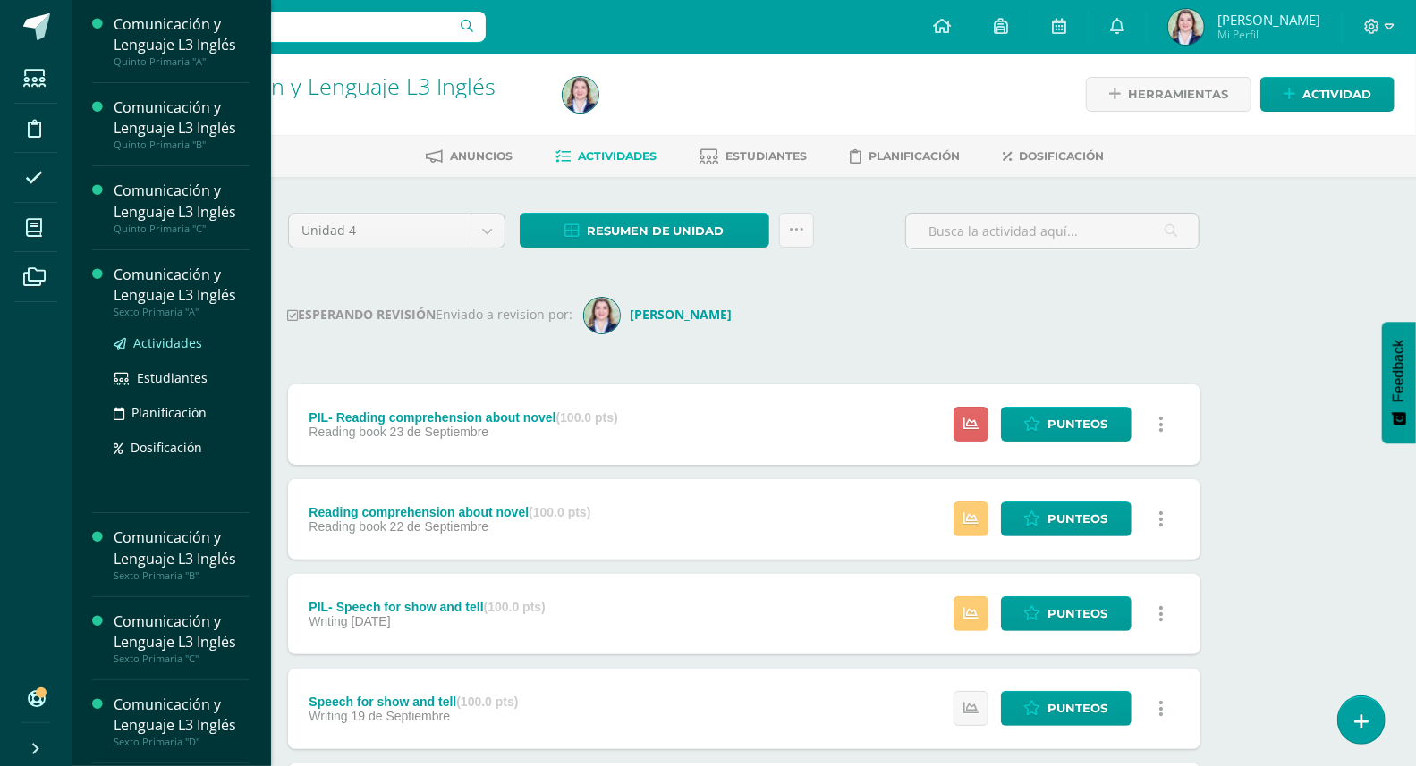
click at [171, 342] on span "Actividades" at bounding box center [167, 342] width 69 height 17
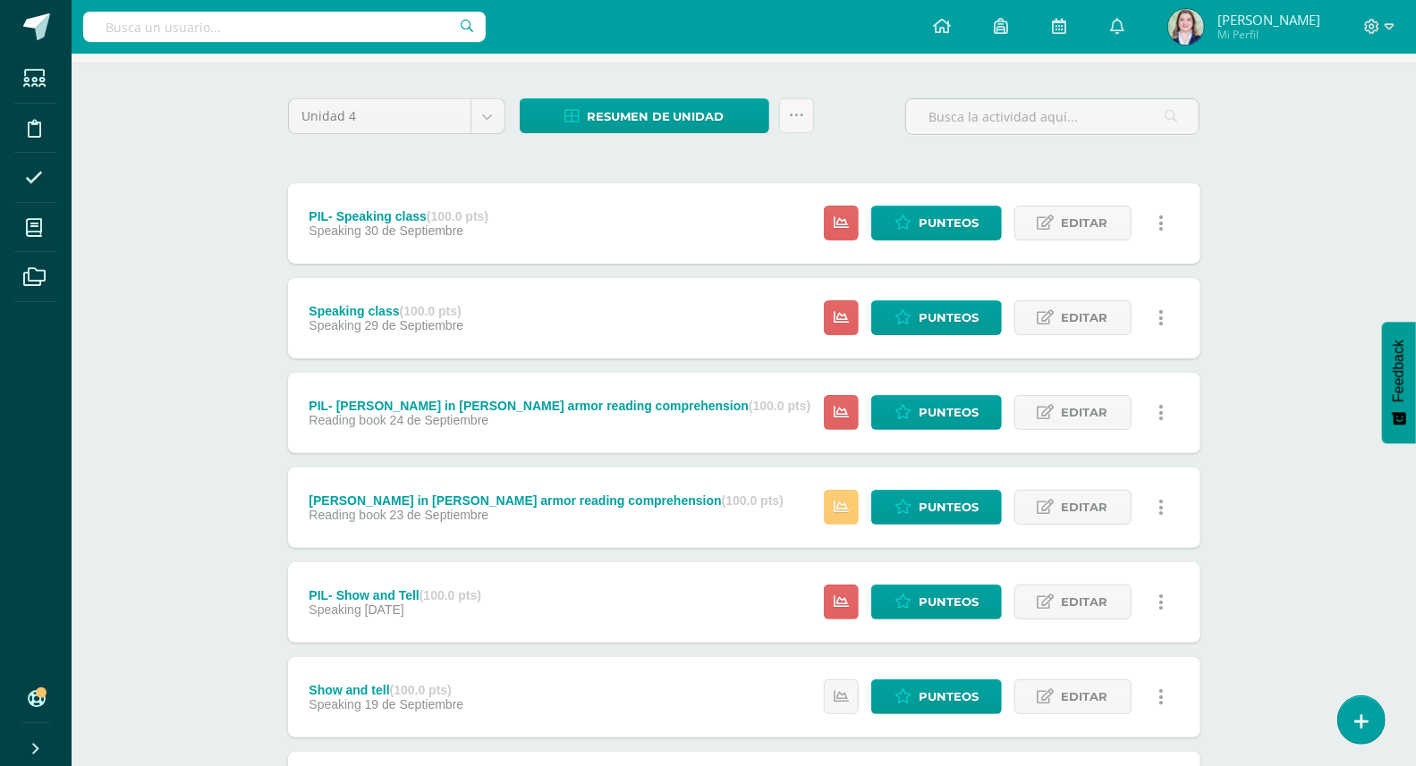
scroll to position [111, 0]
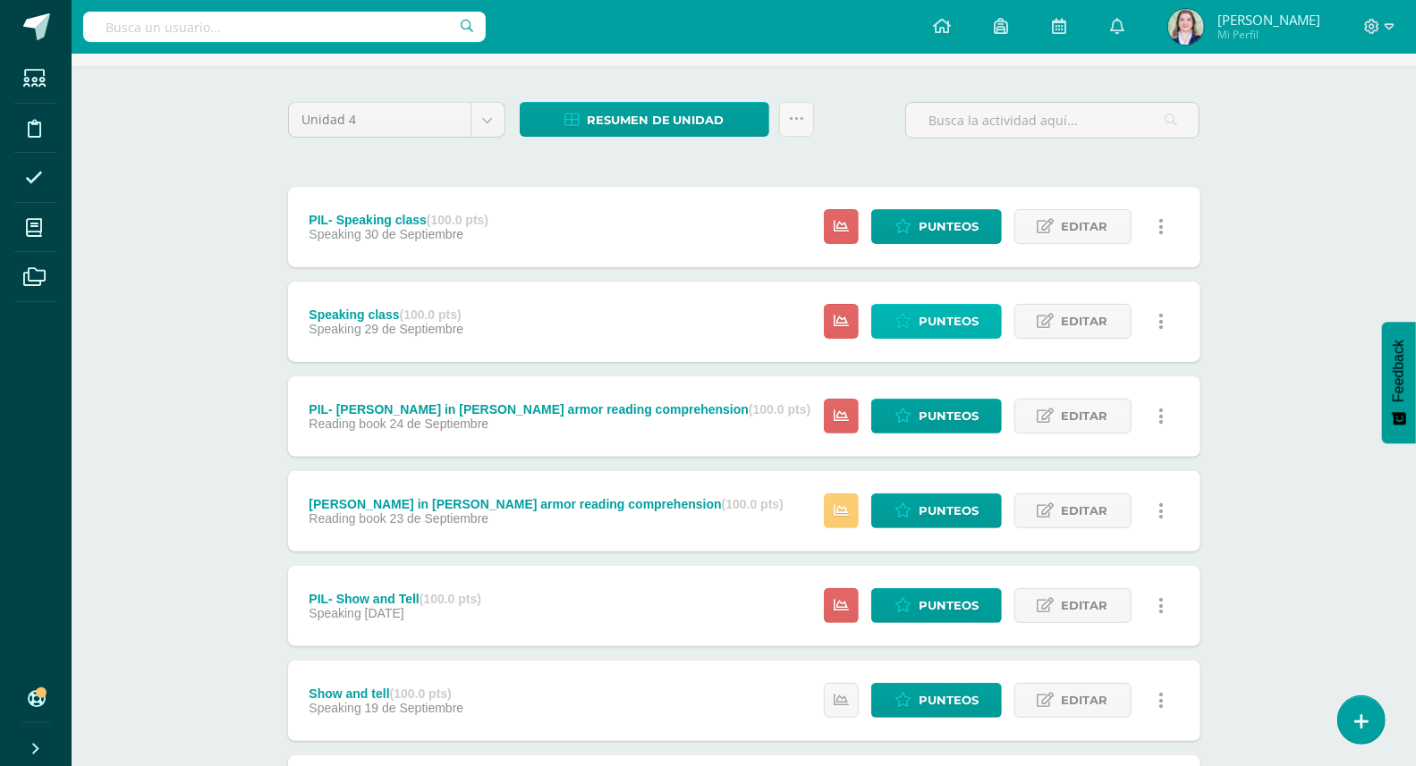
click at [941, 319] on span "Punteos" at bounding box center [948, 321] width 60 height 33
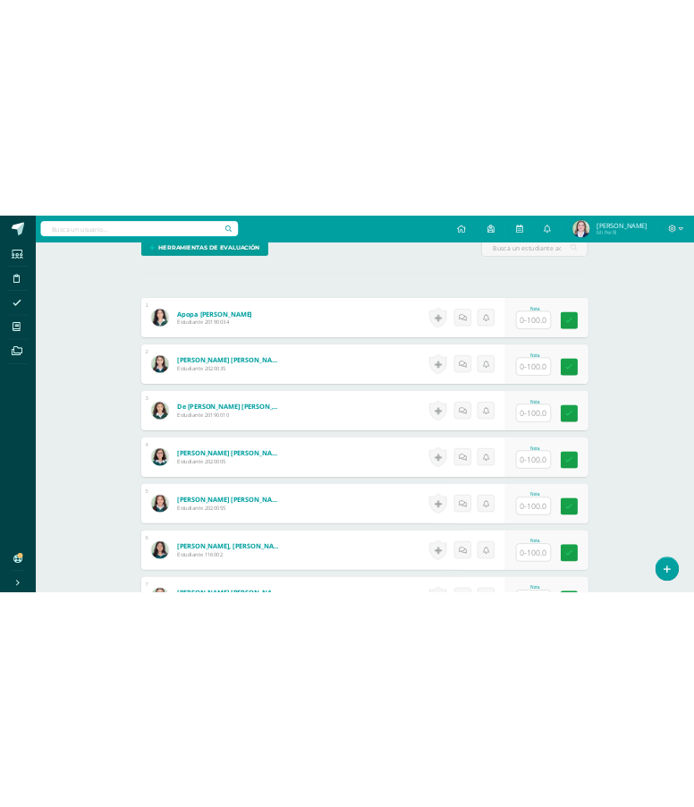
scroll to position [499, 0]
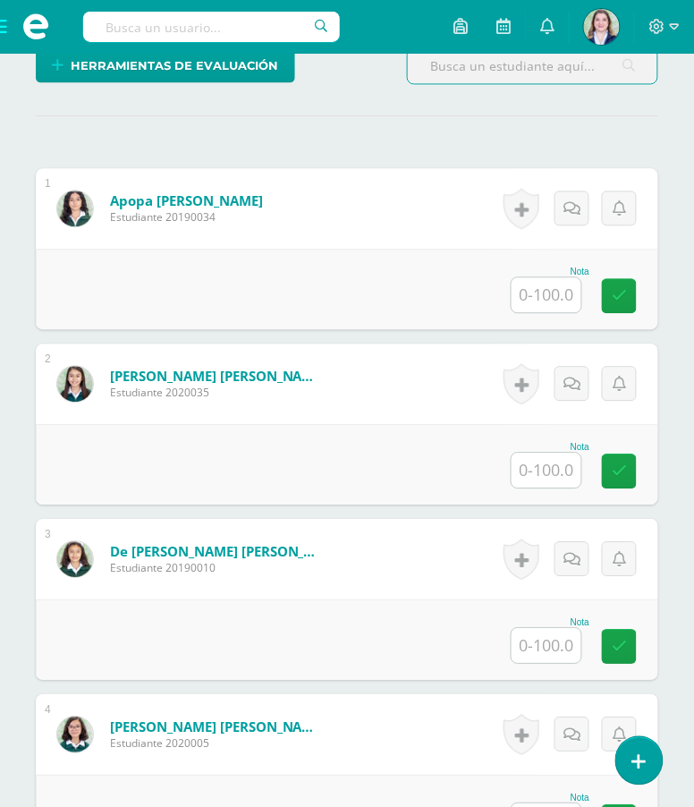
click at [552, 309] on input "text" at bounding box center [547, 295] width 70 height 35
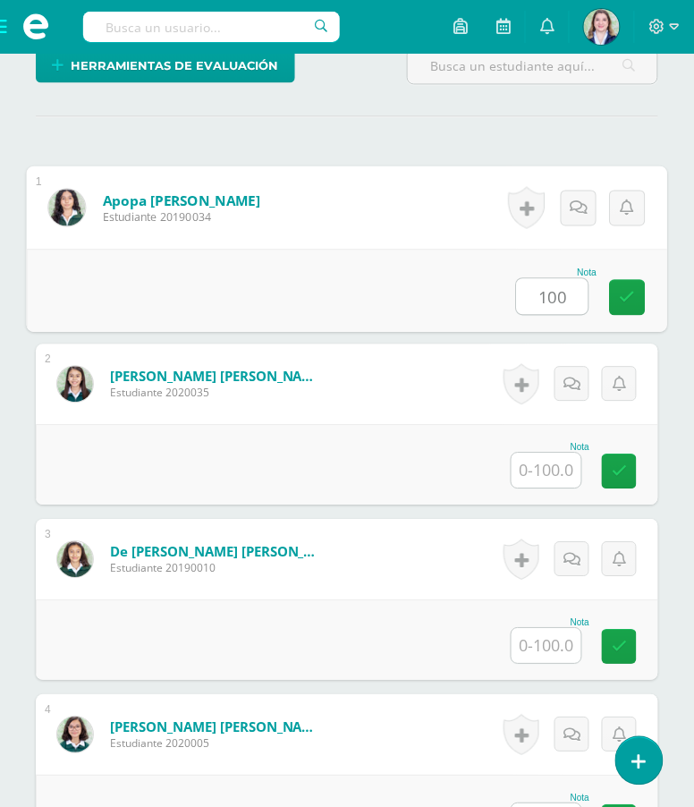
type input "100"
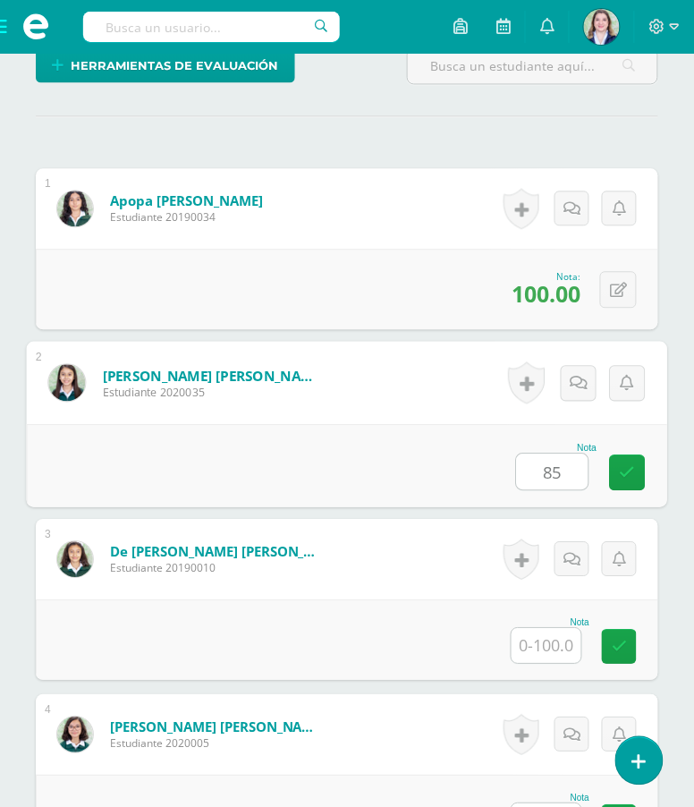
type input "85"
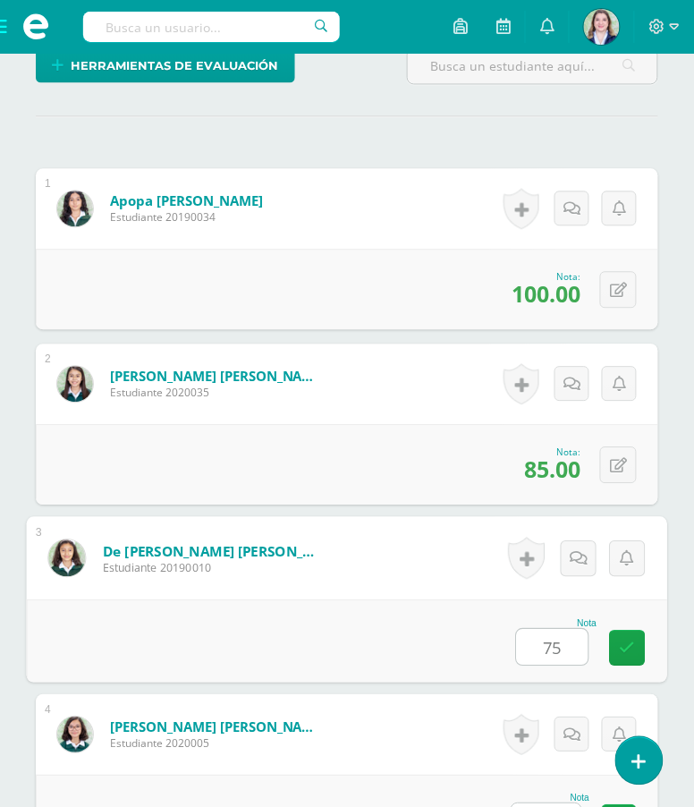
type input "75"
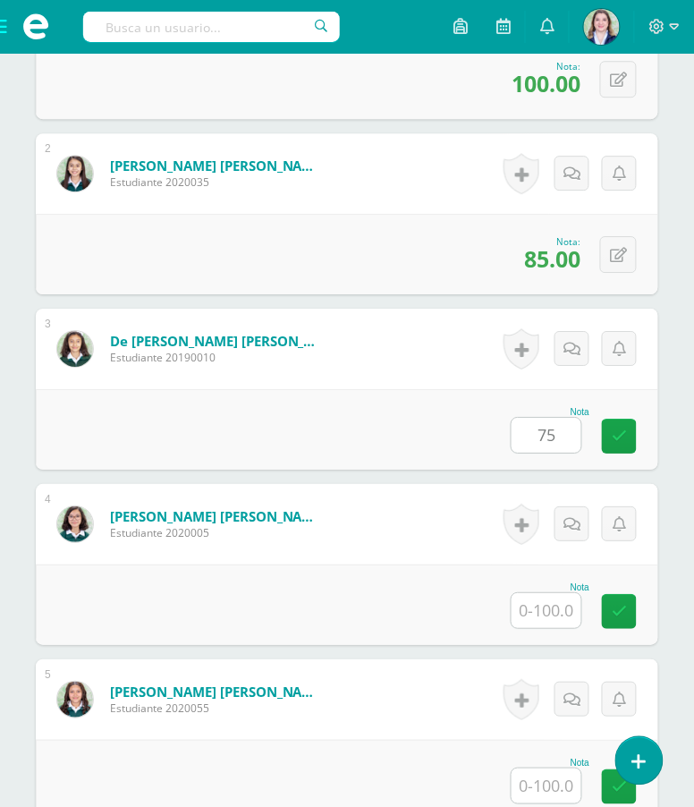
scroll to position [714, 0]
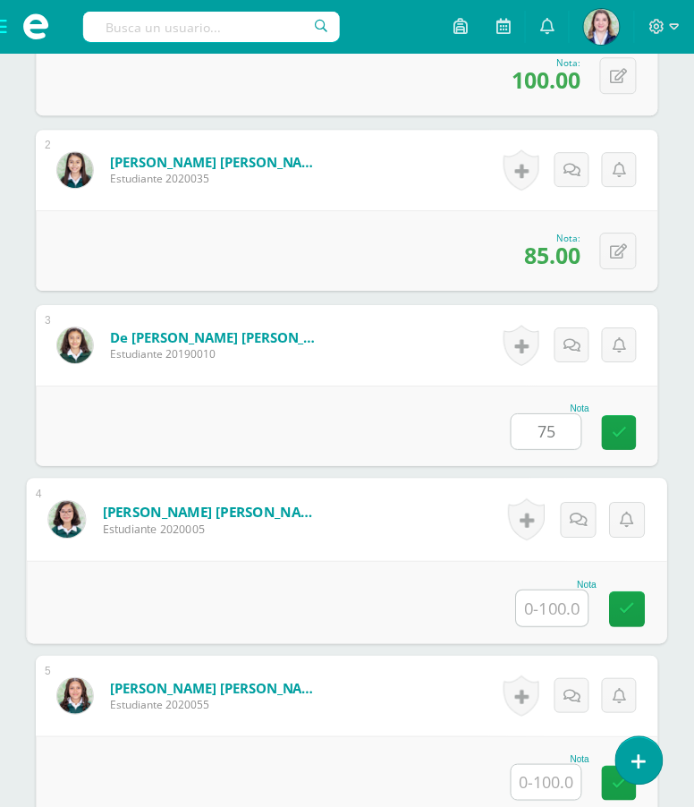
click at [551, 626] on input "text" at bounding box center [553, 608] width 72 height 36
type input "80"
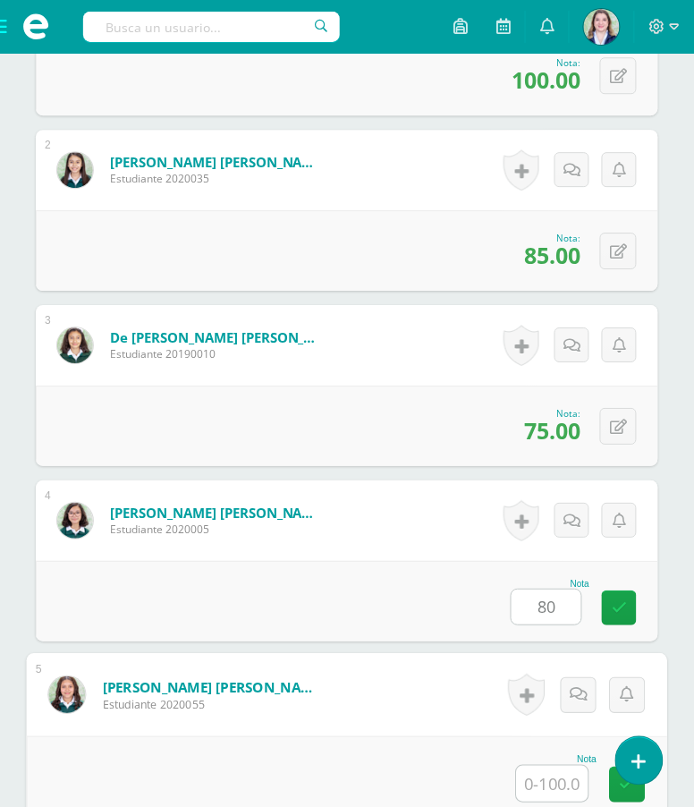
scroll to position [730, 0]
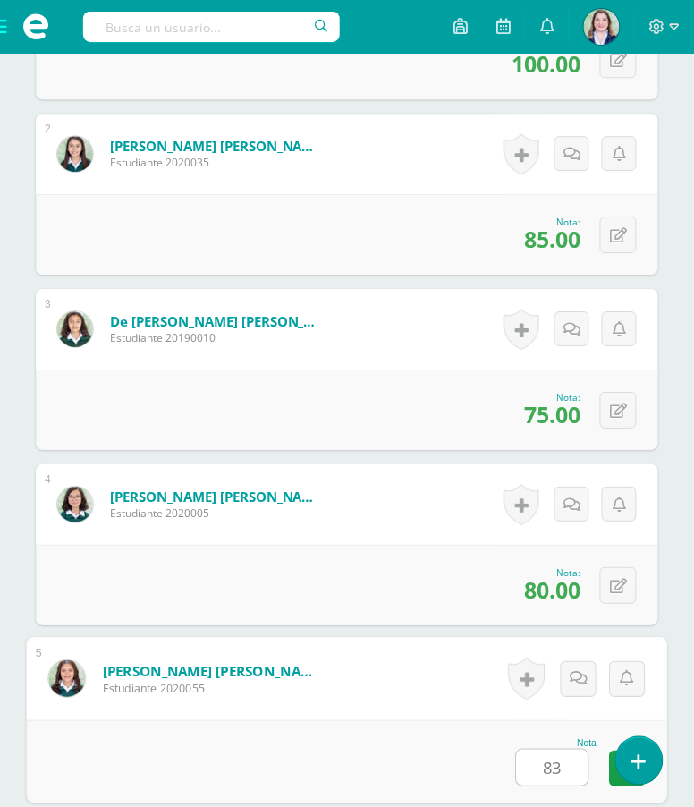
type input "83"
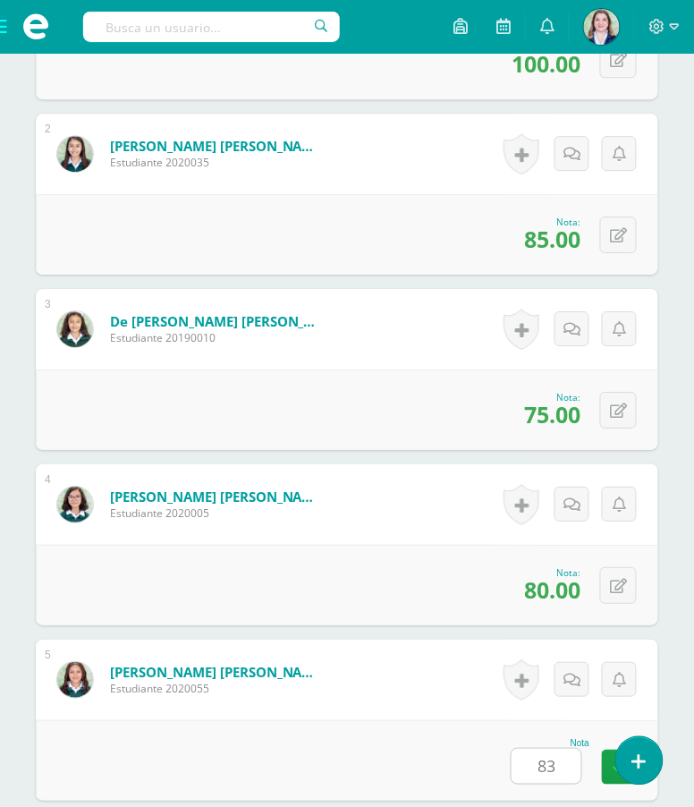
scroll to position [1291, 0]
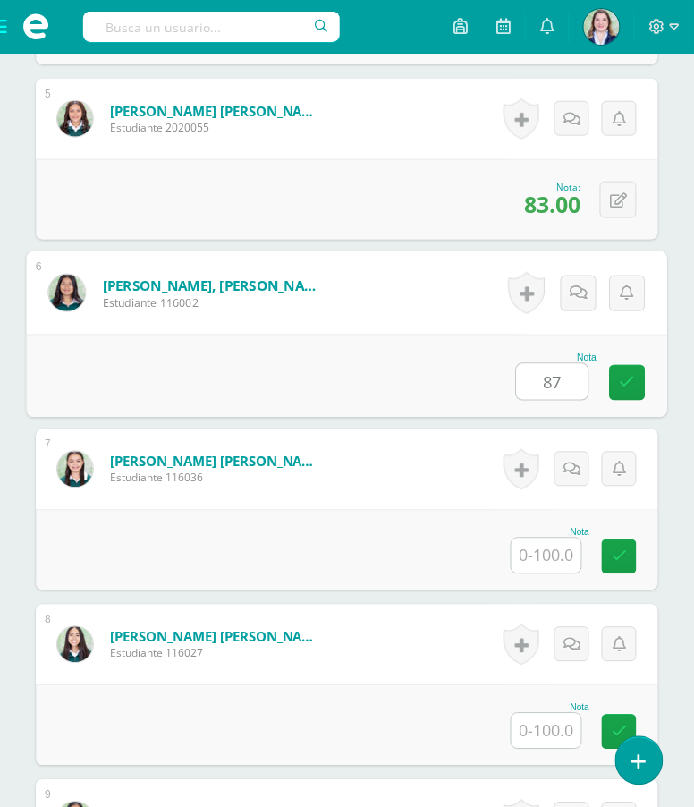
type input "87"
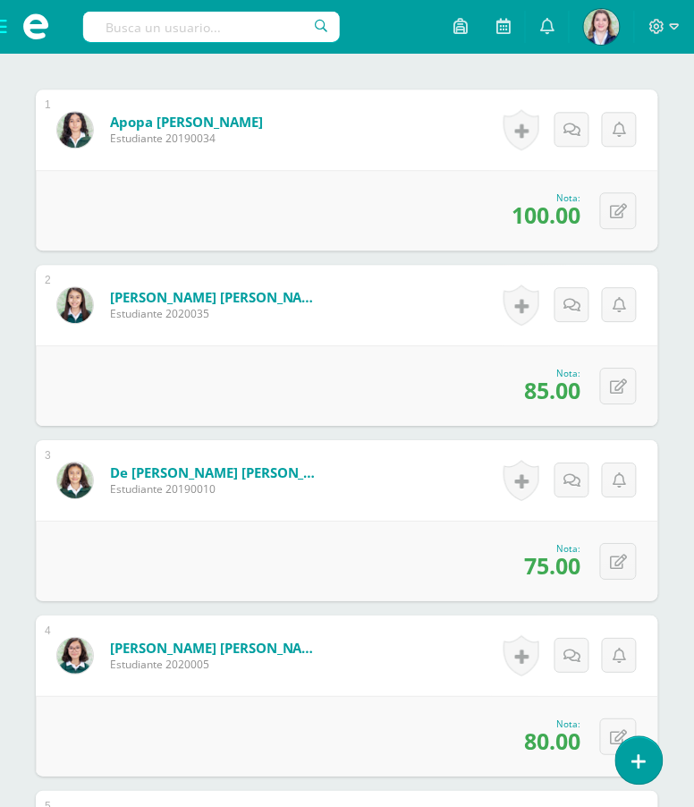
scroll to position [563, 0]
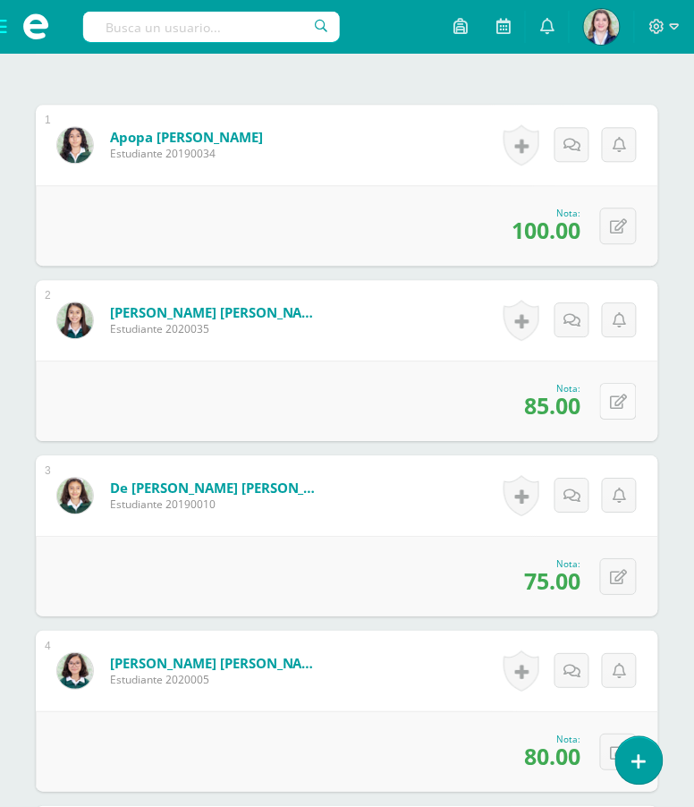
type input "8"
click at [623, 410] on icon at bounding box center [618, 401] width 17 height 15
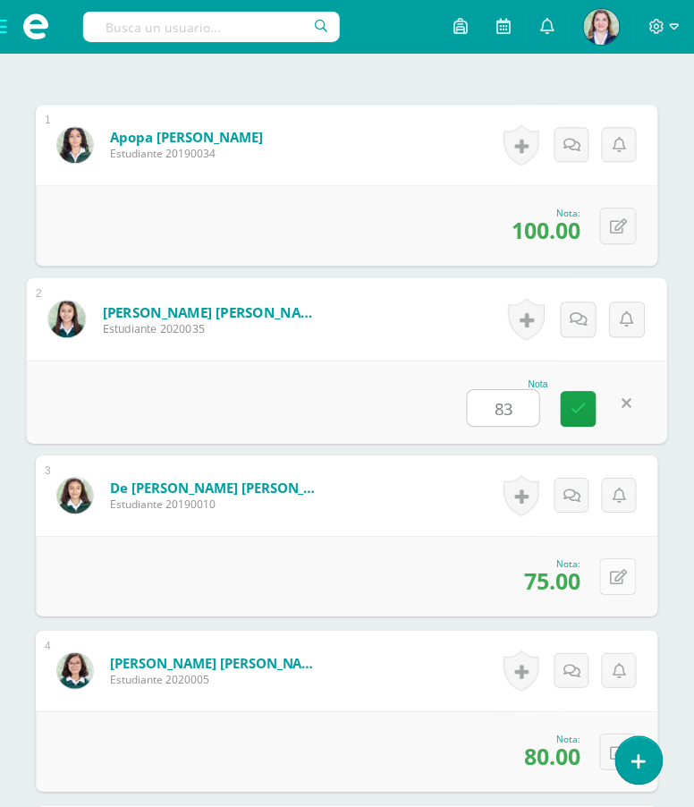
type input "83"
click at [623, 585] on icon at bounding box center [618, 577] width 17 height 15
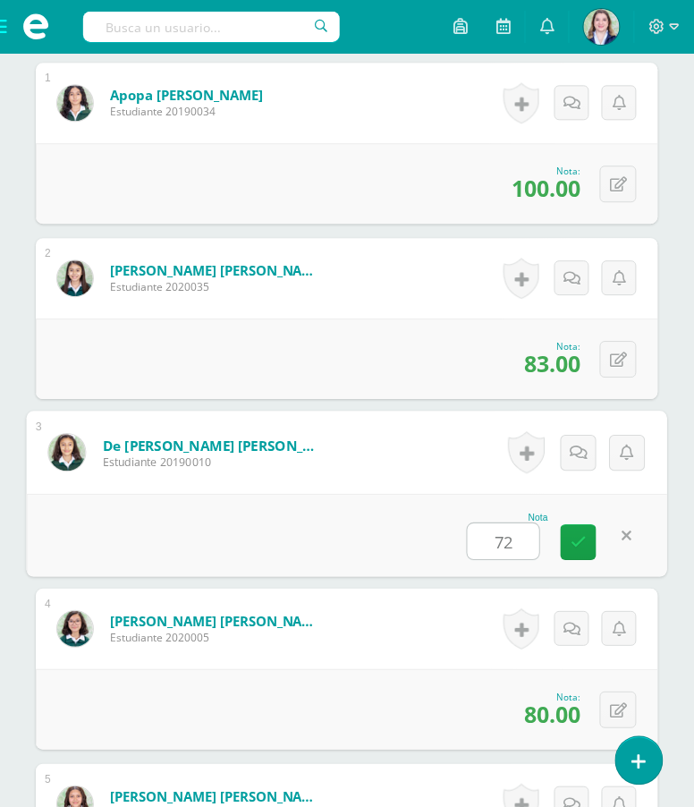
scroll to position [614, 0]
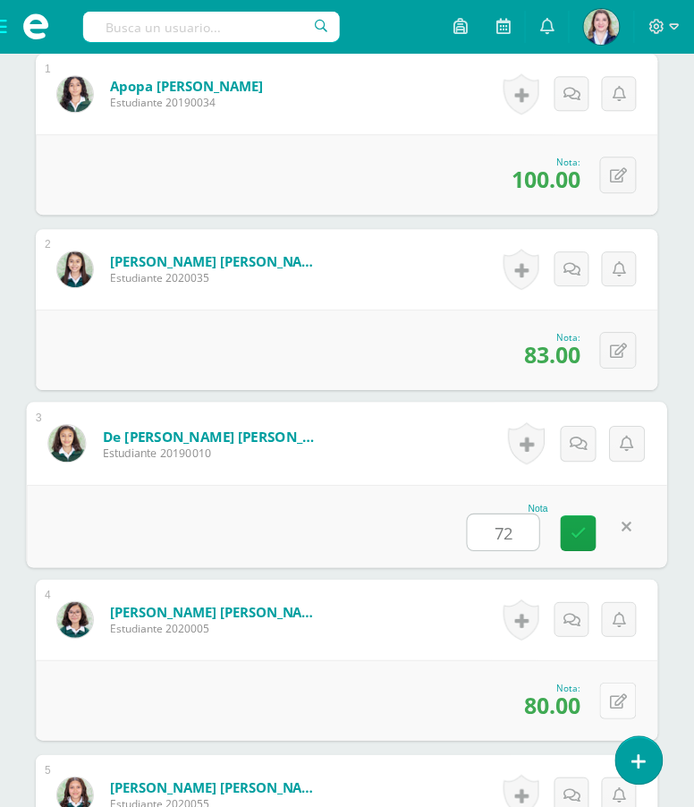
type input "72"
click at [622, 709] on icon at bounding box center [618, 701] width 17 height 15
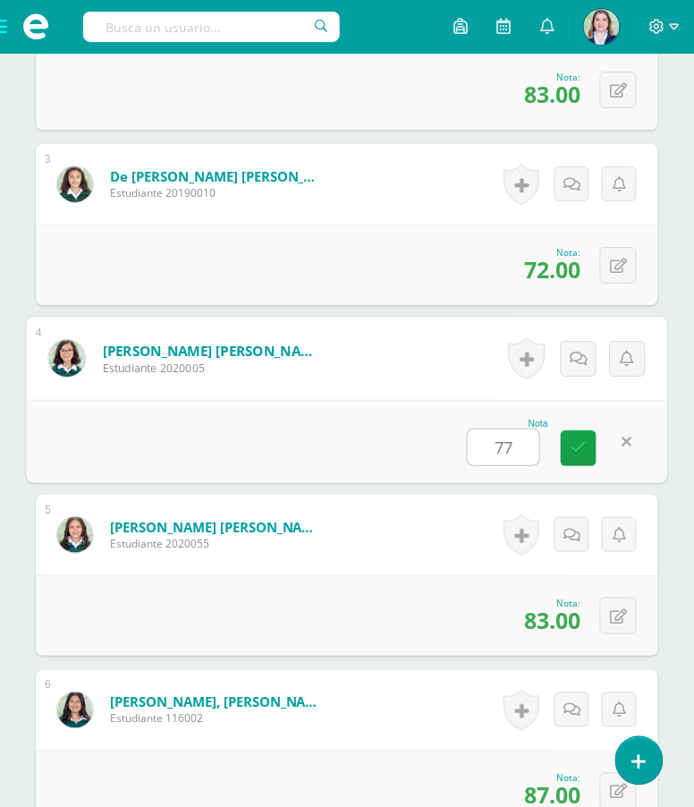
scroll to position [884, 0]
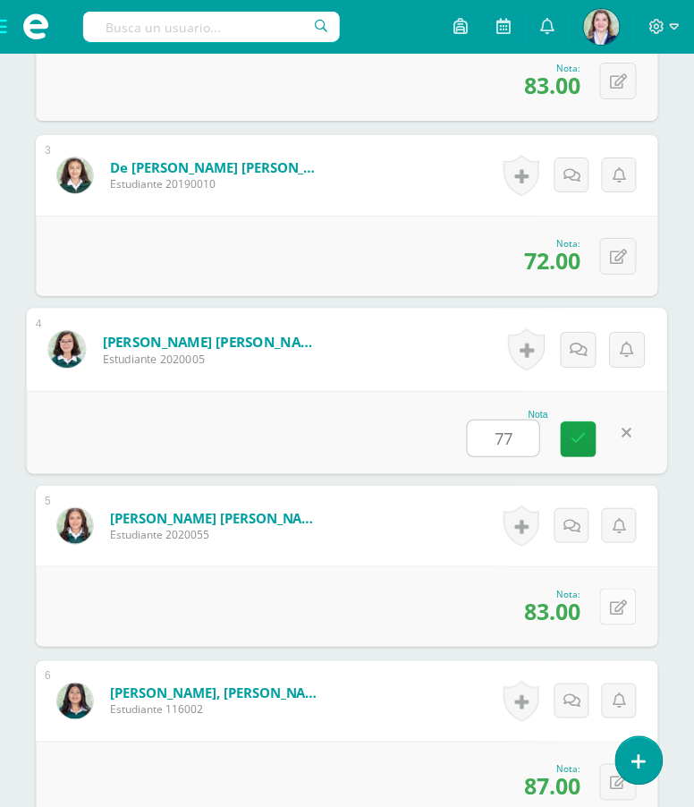
type input "77"
click at [620, 615] on icon at bounding box center [618, 607] width 17 height 15
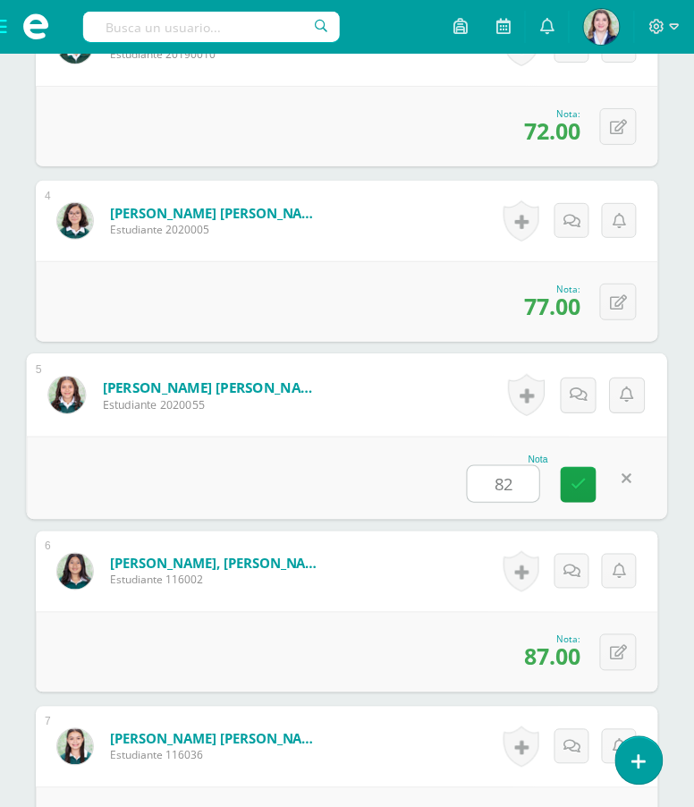
scroll to position [1014, 0]
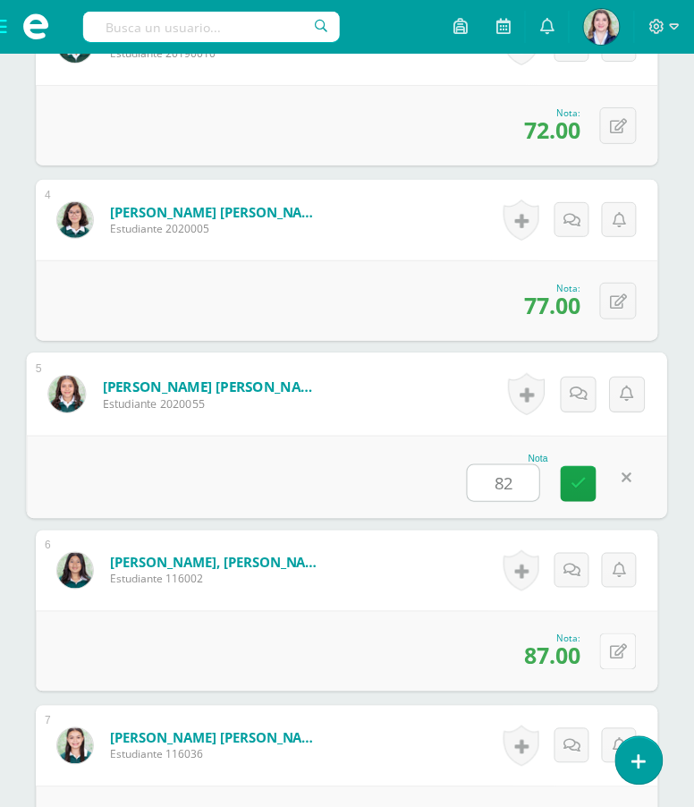
type input "82"
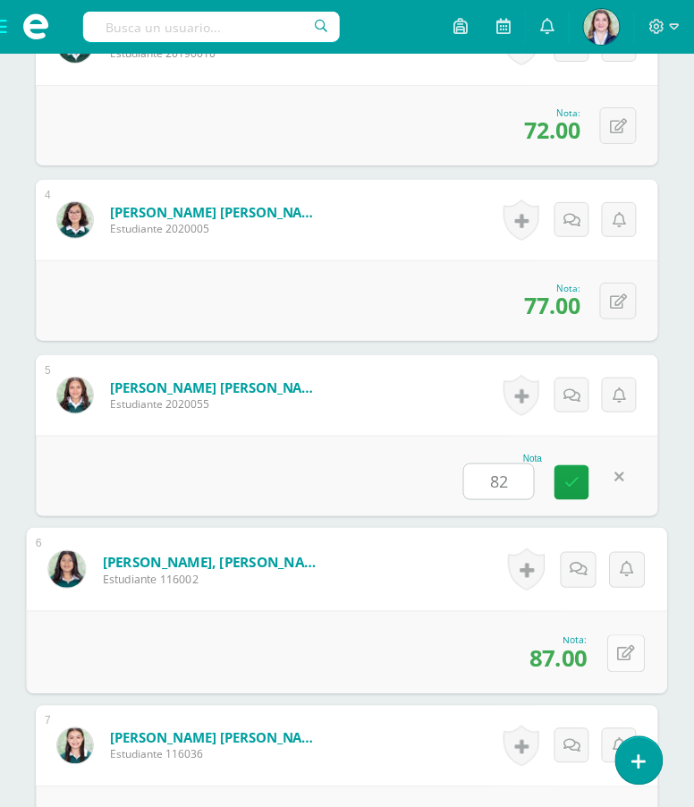
click at [618, 661] on icon at bounding box center [627, 653] width 18 height 15
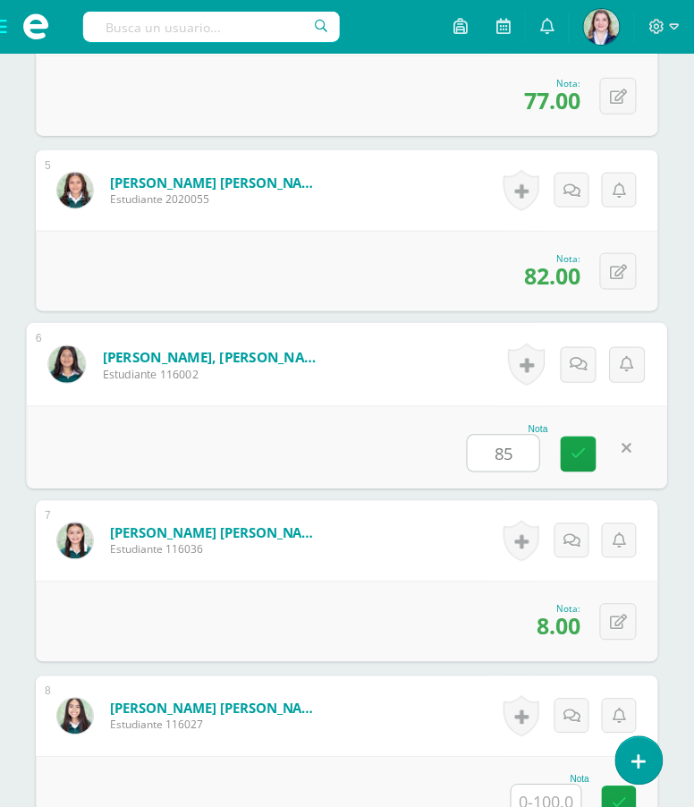
scroll to position [1220, 0]
type input "85"
click at [616, 630] on icon at bounding box center [618, 621] width 17 height 15
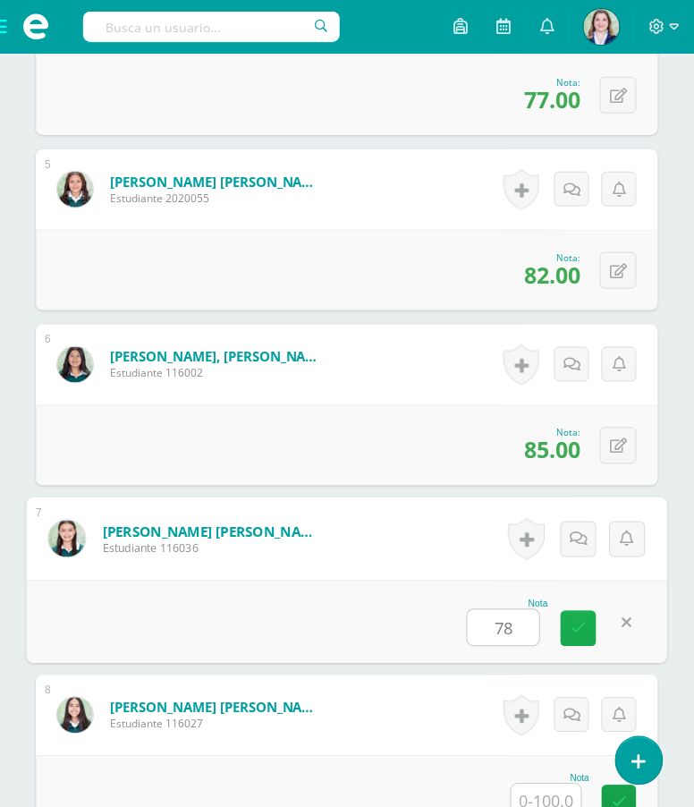
type input "7"
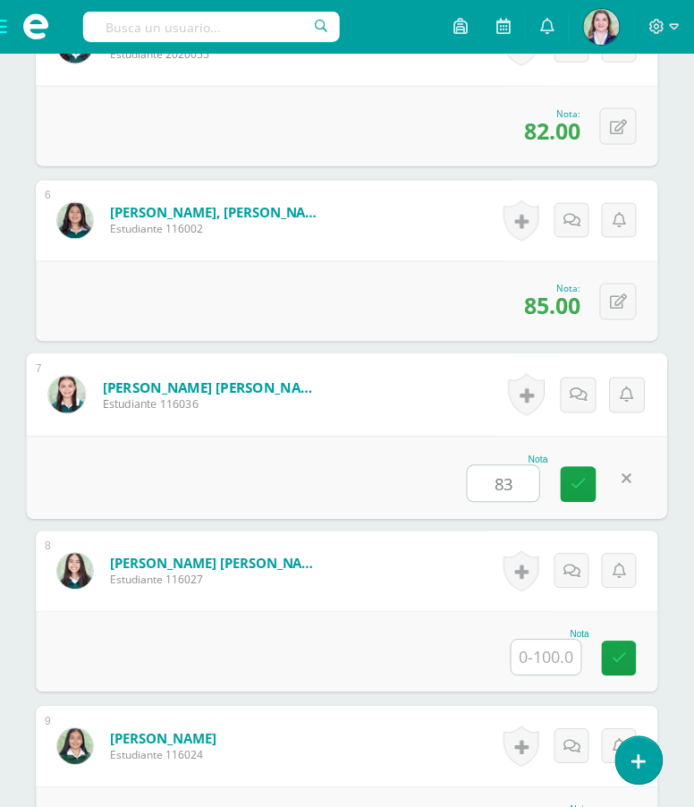
scroll to position [1374, 0]
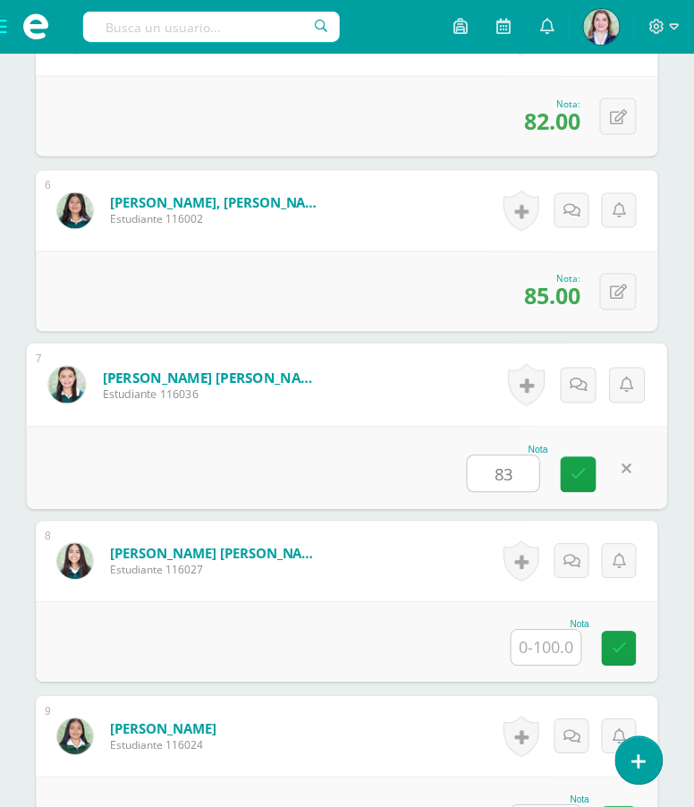
type input "83"
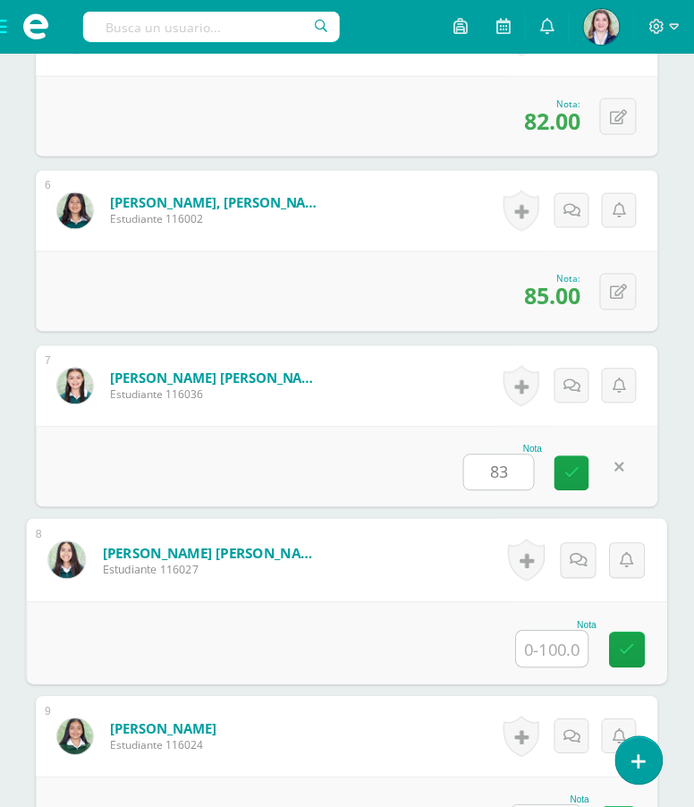
click at [552, 667] on input "text" at bounding box center [553, 649] width 72 height 36
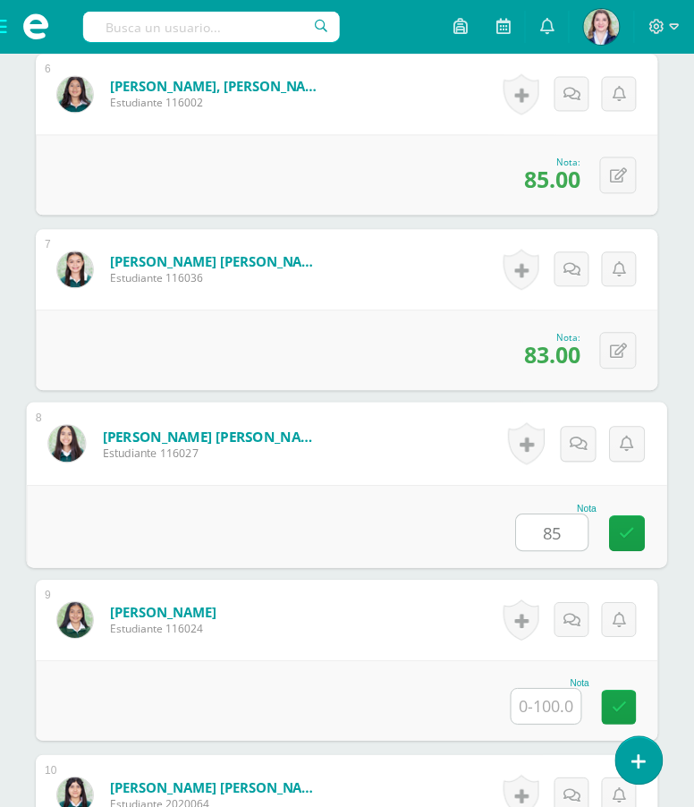
scroll to position [1492, 0]
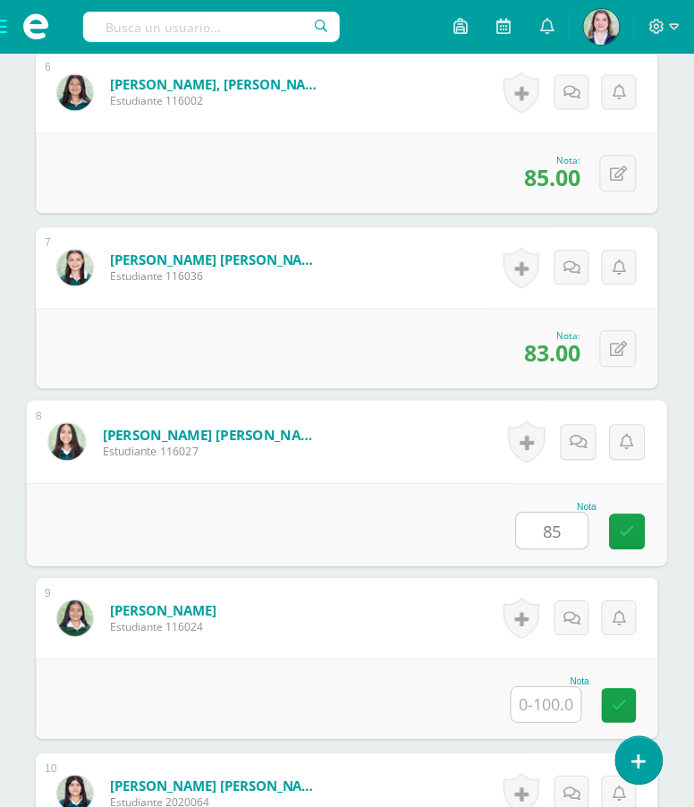
type input "85"
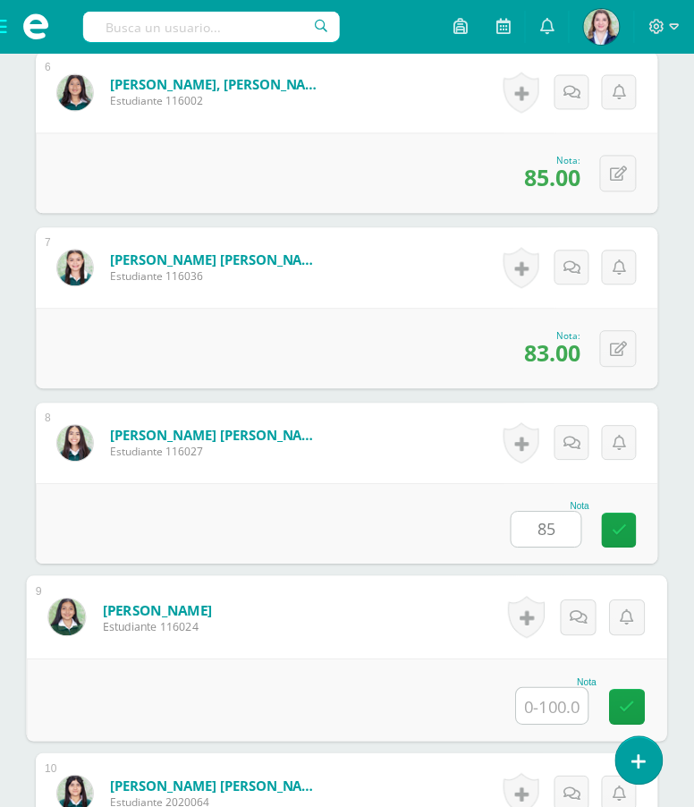
click at [544, 724] on input "text" at bounding box center [553, 707] width 72 height 36
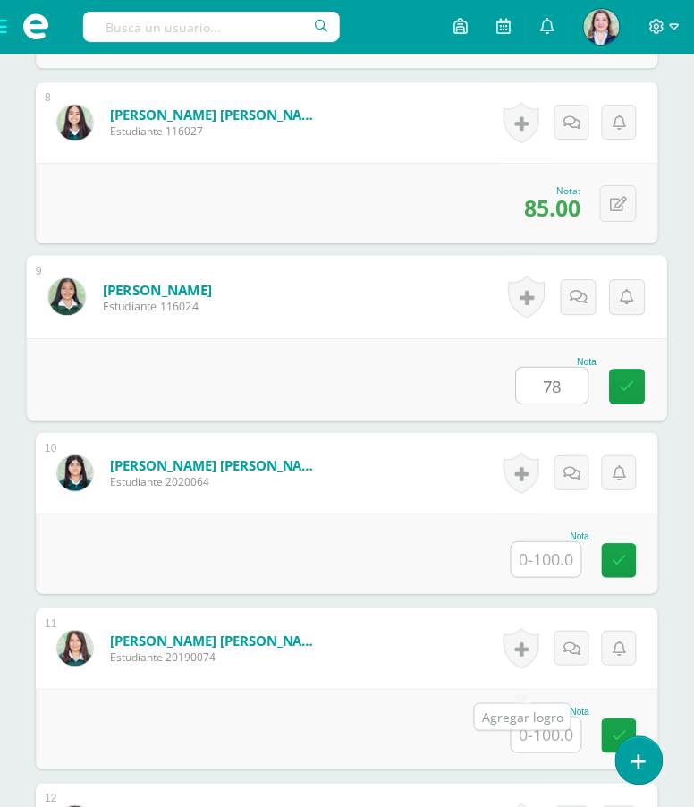
scroll to position [1825, 0]
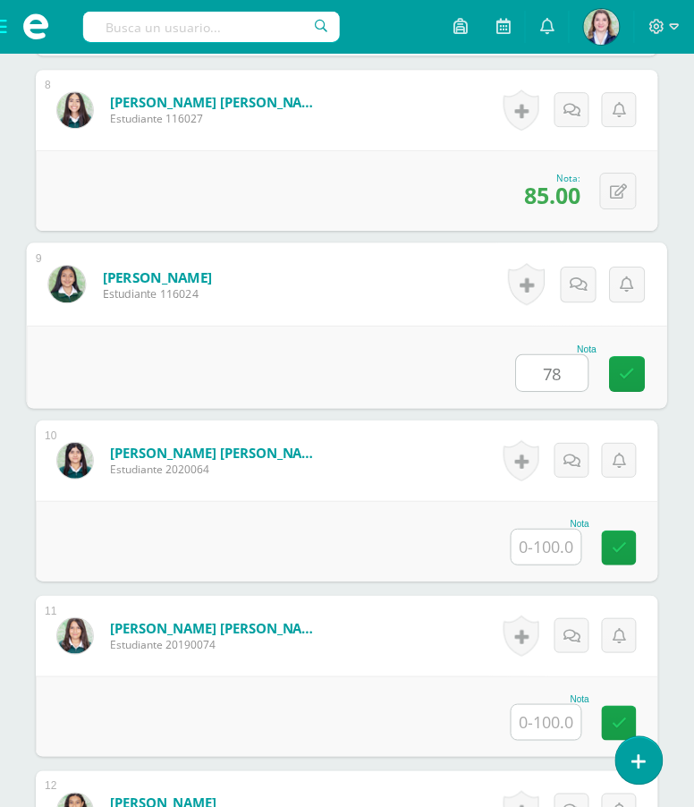
type input "78"
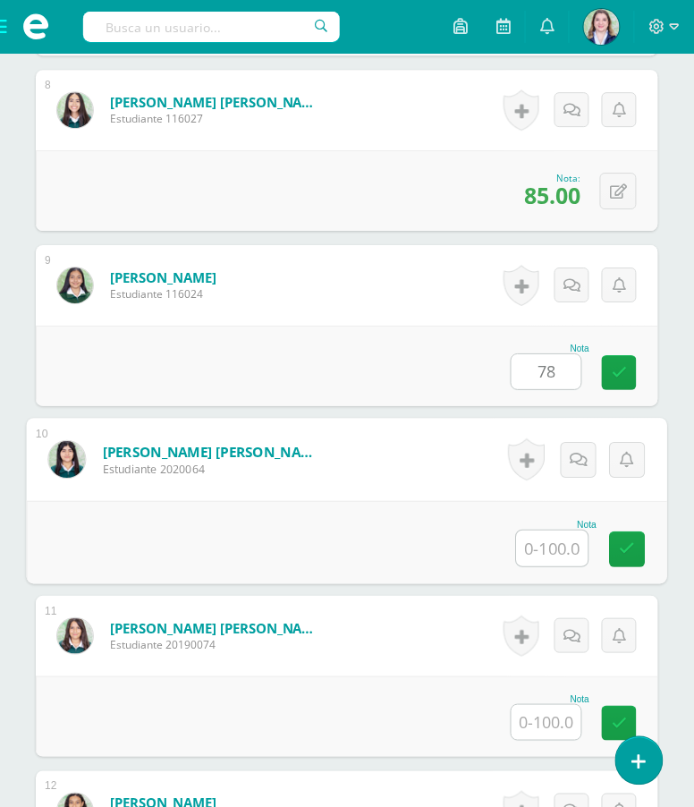
click at [545, 566] on input "text" at bounding box center [553, 548] width 72 height 36
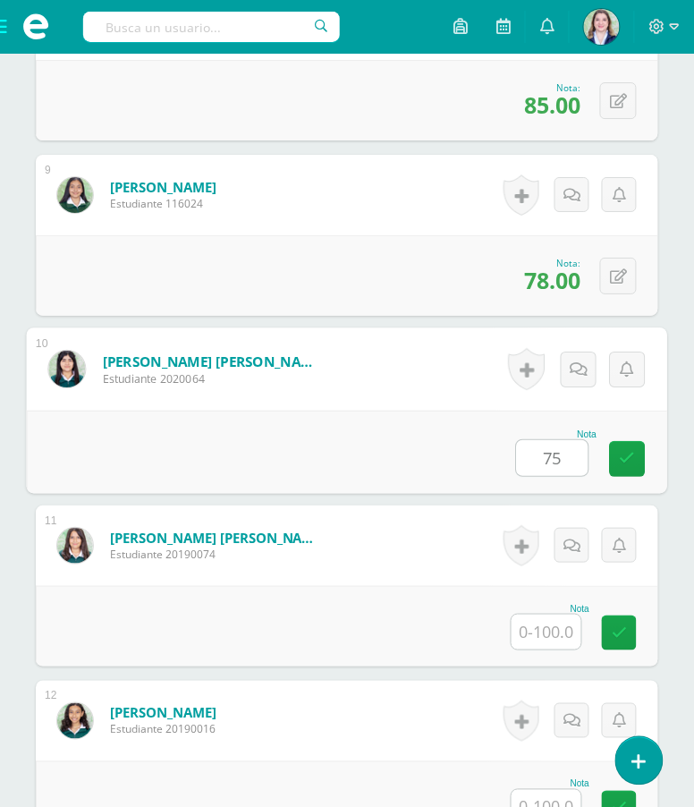
scroll to position [1917, 0]
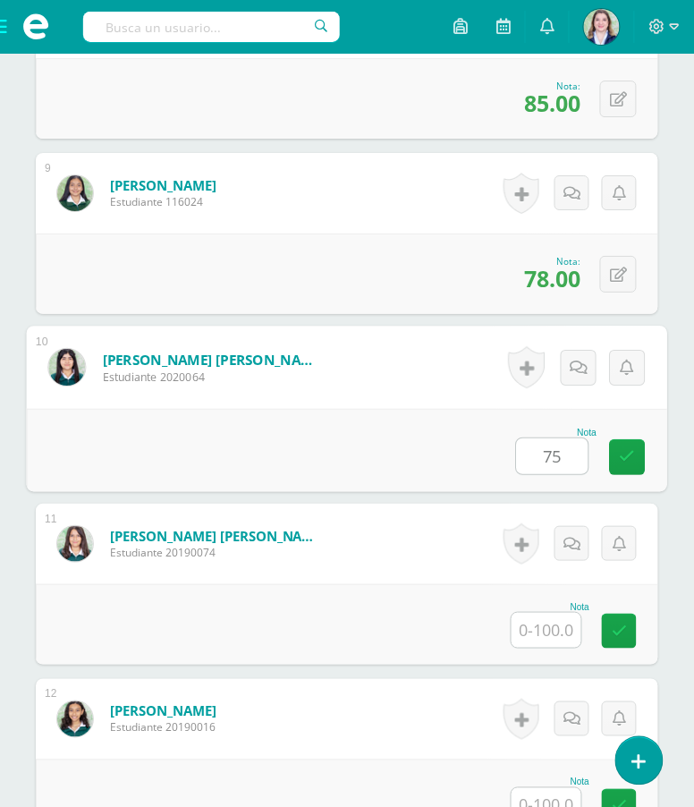
type input "75"
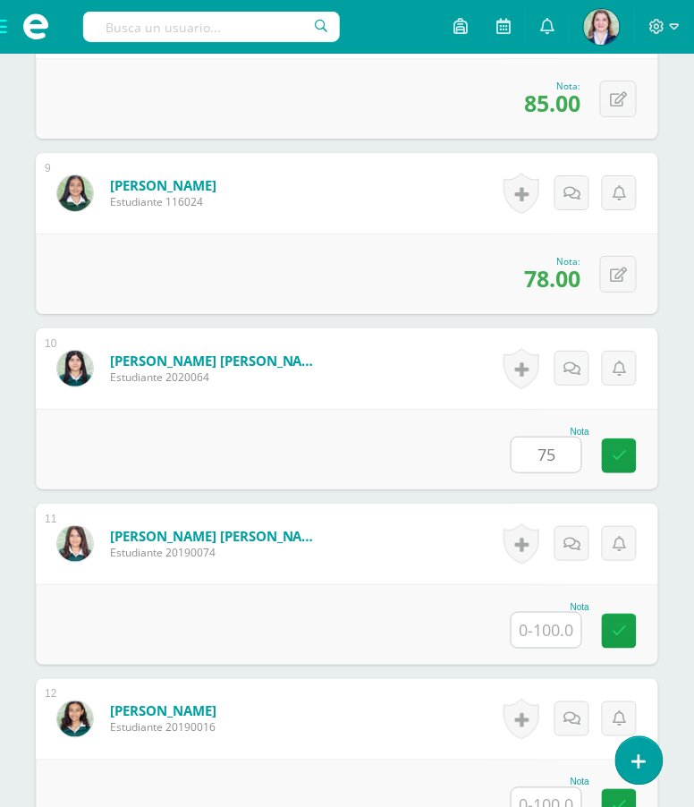
click at [549, 665] on div "Nota" at bounding box center [347, 624] width 622 height 80
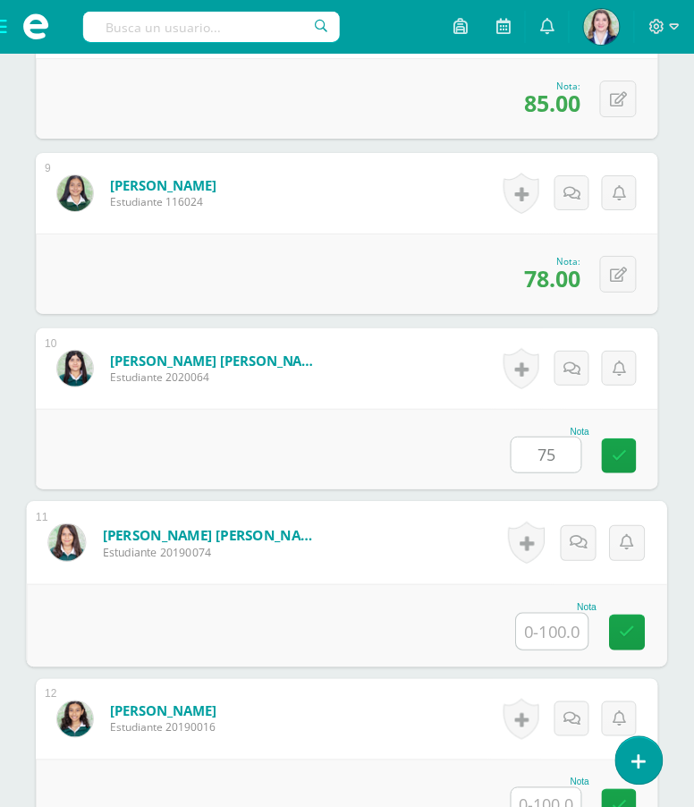
click at [554, 649] on input "text" at bounding box center [553, 632] width 72 height 36
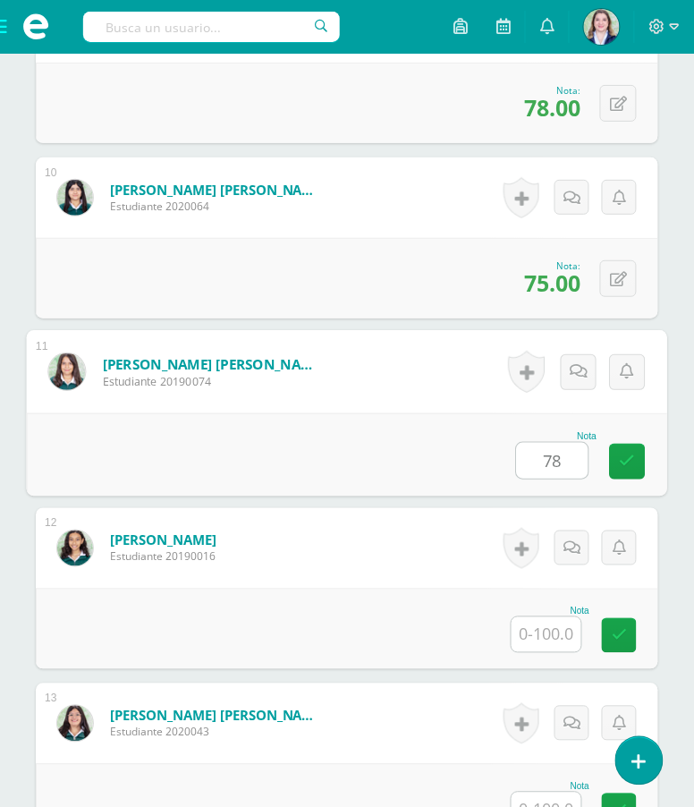
scroll to position [2095, 0]
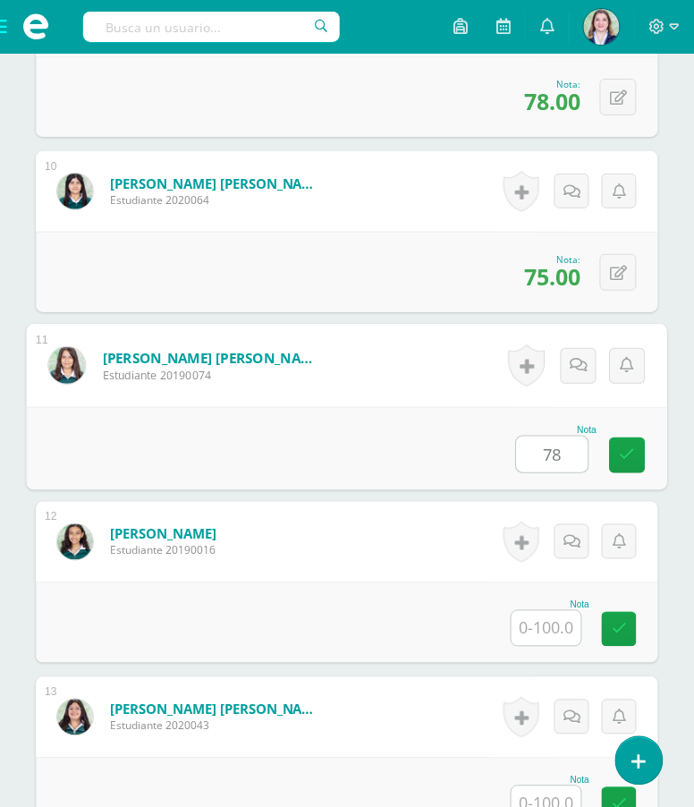
type input "78"
click at [554, 646] on input "text" at bounding box center [547, 628] width 70 height 35
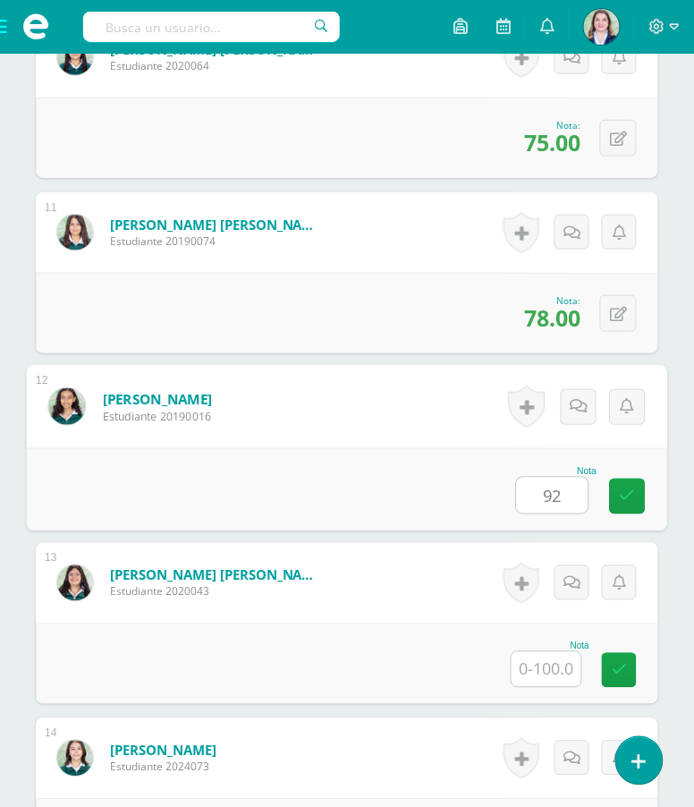
scroll to position [2231, 0]
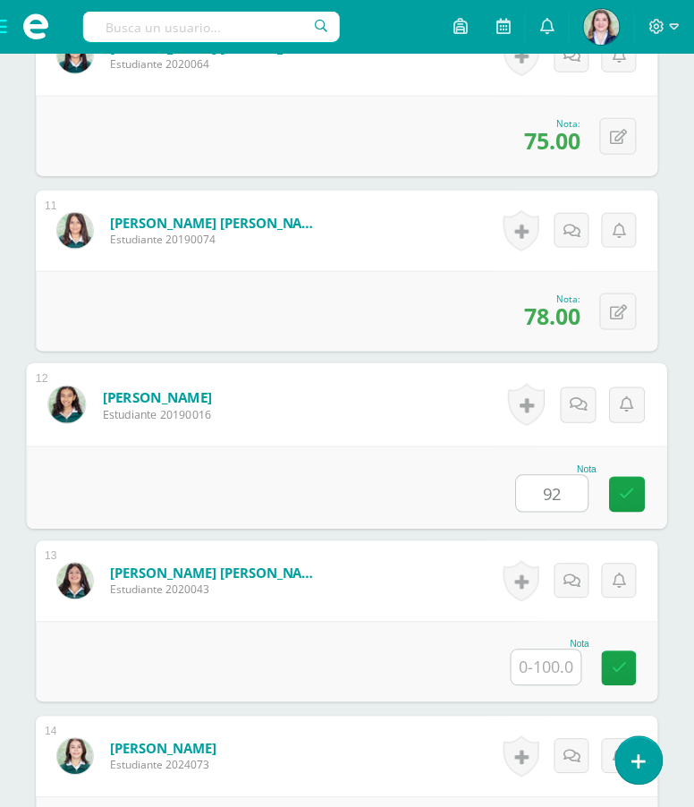
type input "92"
click at [555, 685] on input "text" at bounding box center [547, 667] width 70 height 35
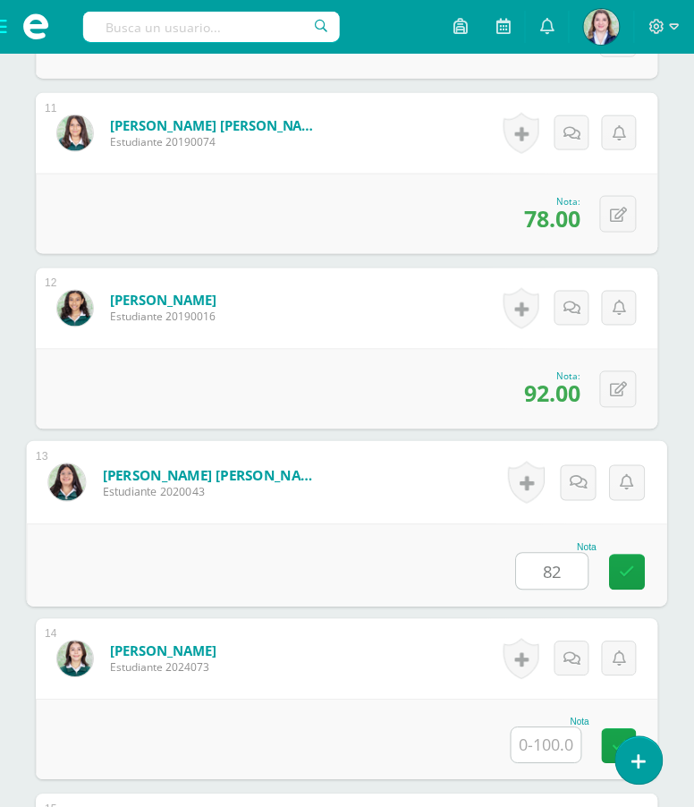
scroll to position [2349, 0]
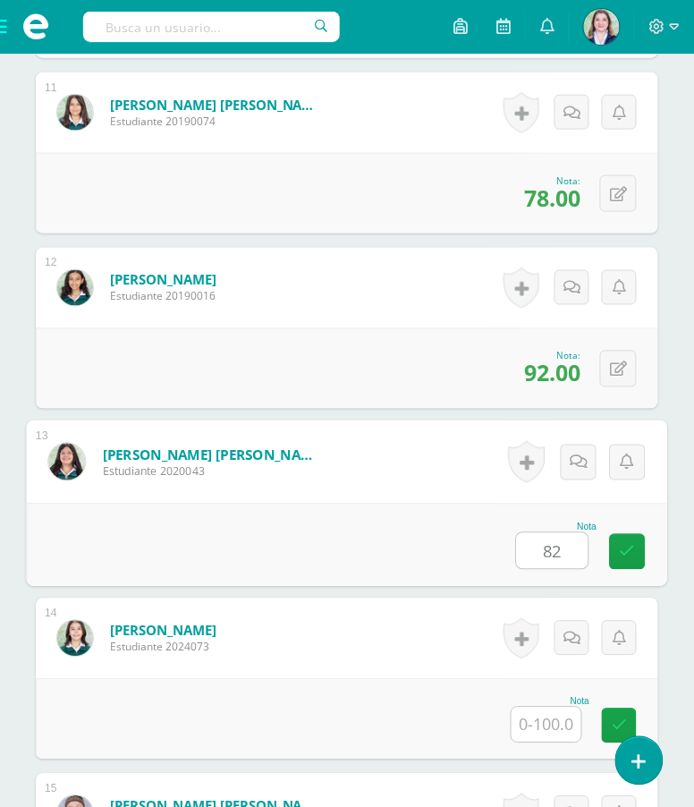
type input "82"
click at [544, 742] on input "text" at bounding box center [547, 724] width 70 height 35
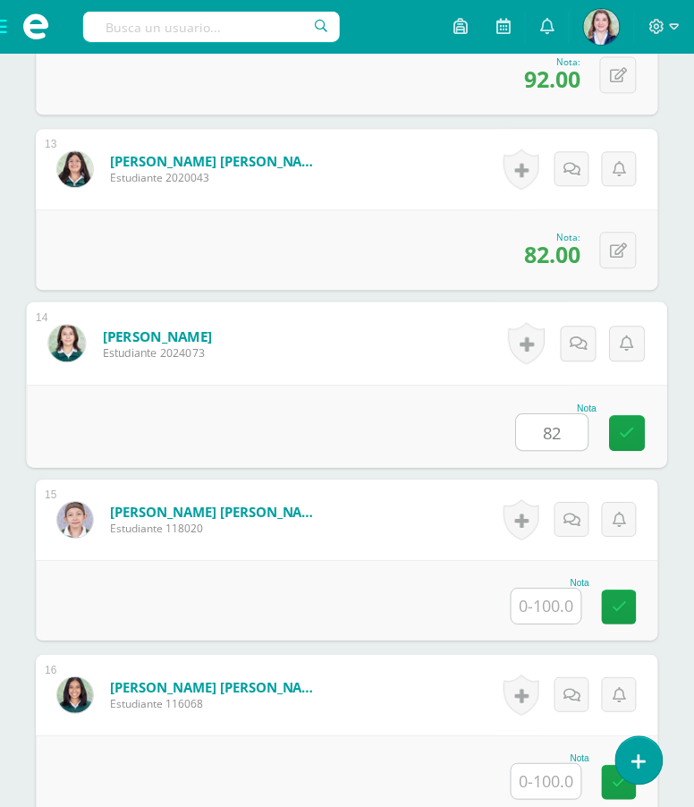
scroll to position [2645, 0]
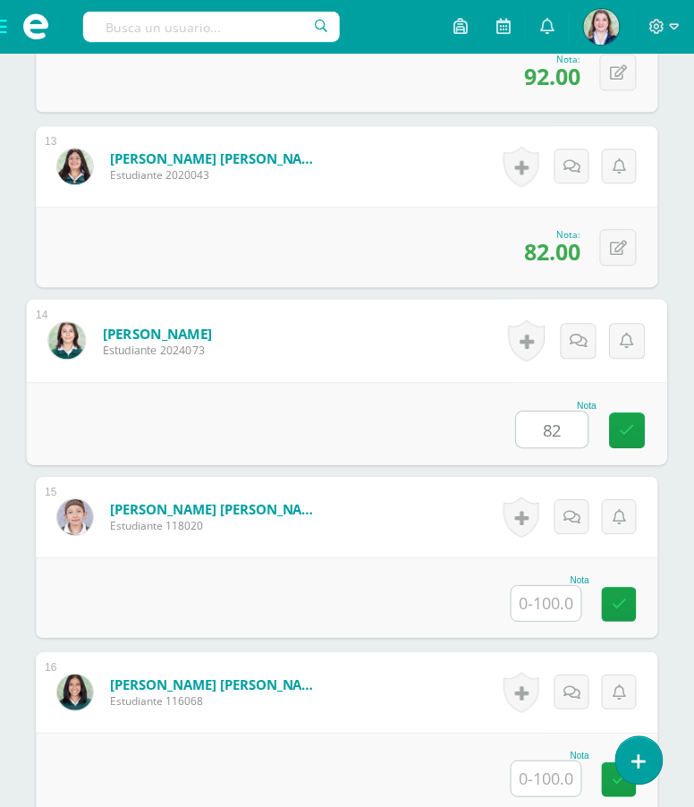
type input "82"
click at [568, 621] on input "text" at bounding box center [547, 603] width 70 height 35
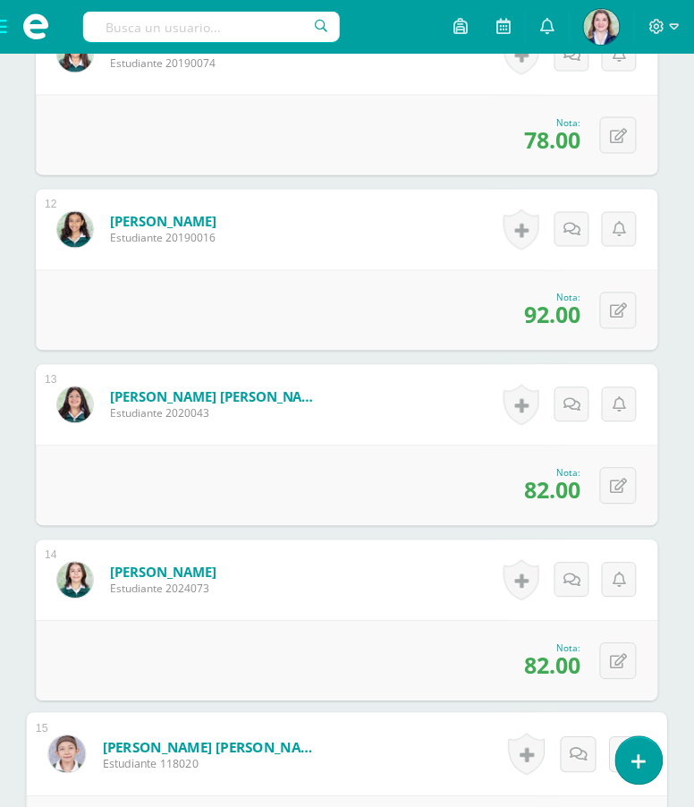
scroll to position [2403, 0]
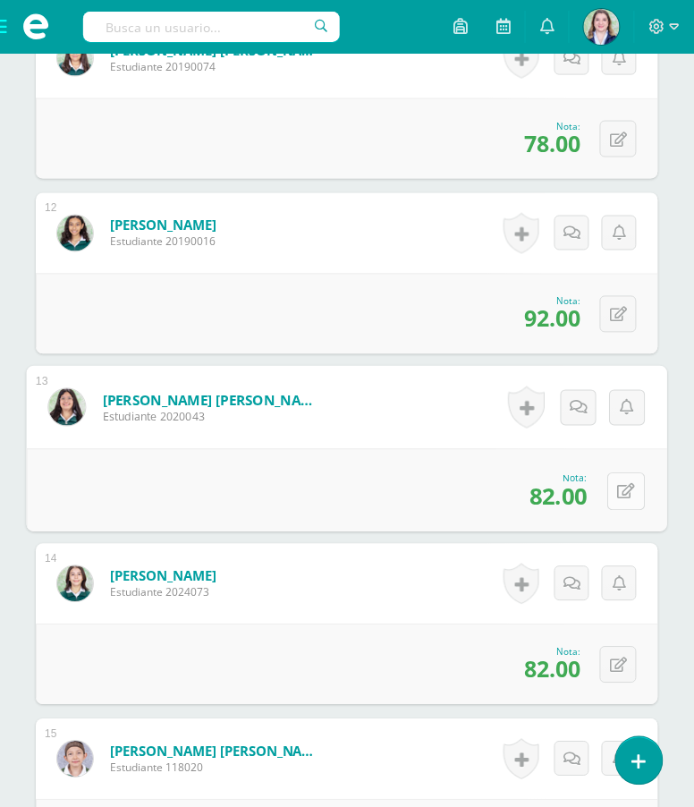
click at [601, 512] on div "0 Logros Logros obtenidos Aún no hay logros agregados Nota: 82.00" at bounding box center [347, 490] width 641 height 83
click at [633, 499] on icon at bounding box center [627, 491] width 18 height 15
type input "80"
click at [580, 504] on icon at bounding box center [579, 496] width 16 height 15
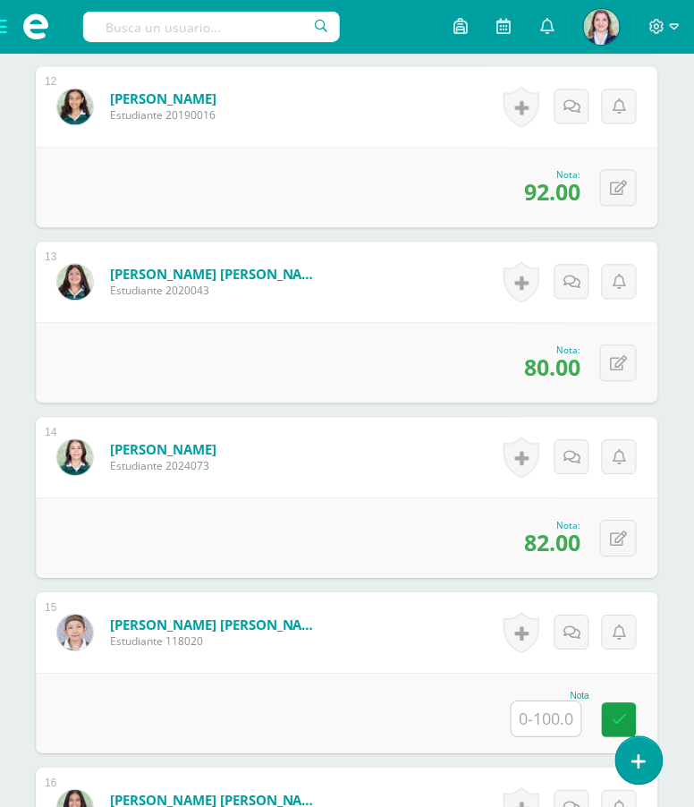
scroll to position [2531, 0]
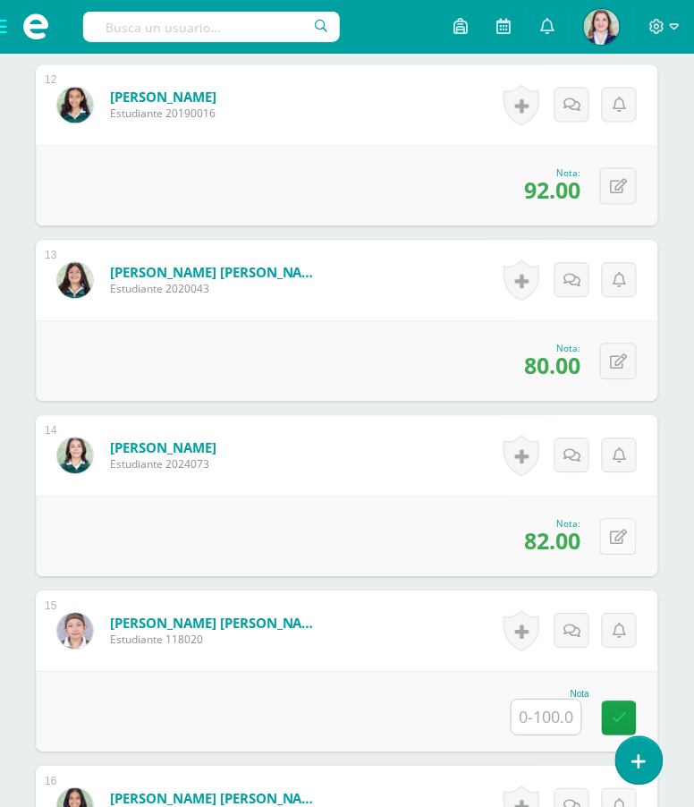
click at [616, 555] on button at bounding box center [618, 537] width 37 height 37
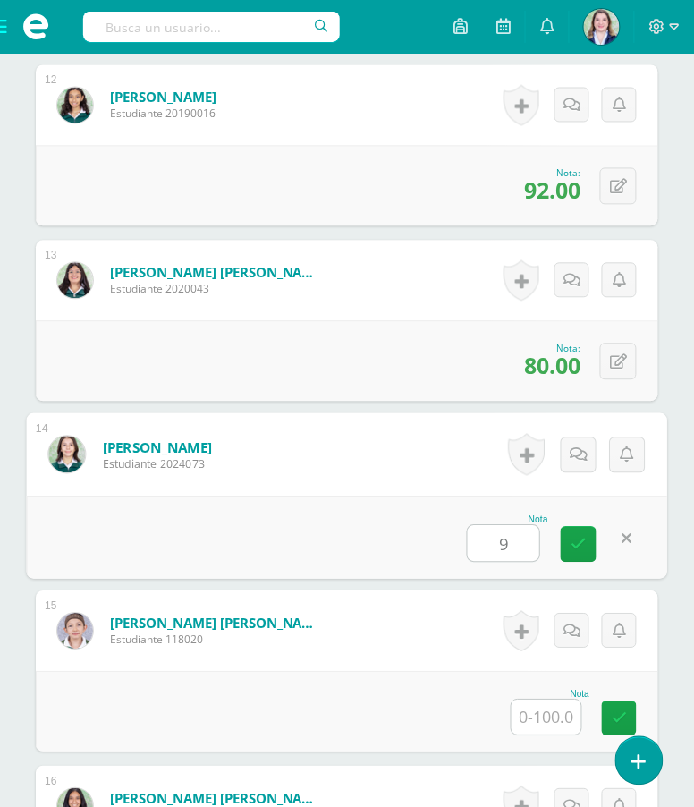
type input "92"
click at [585, 552] on icon at bounding box center [579, 544] width 16 height 15
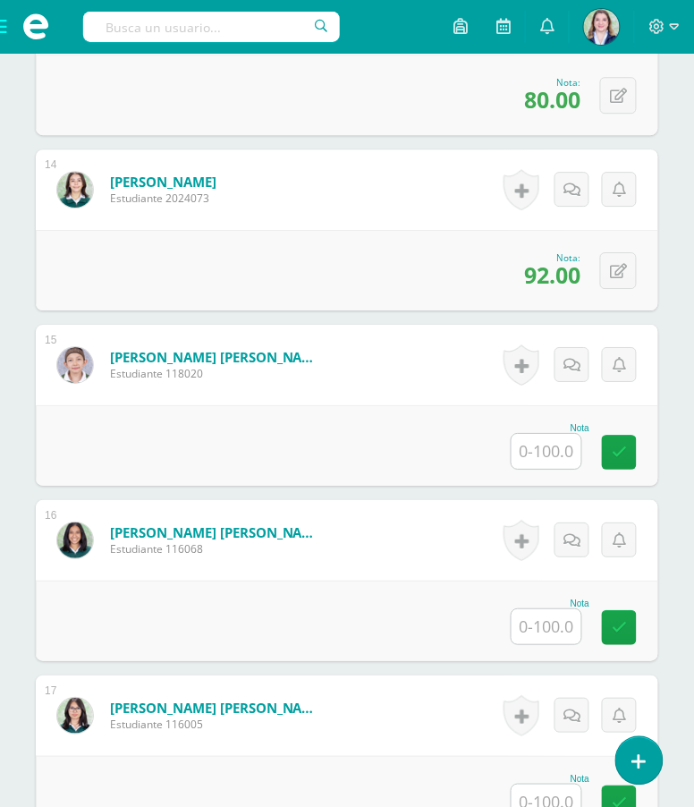
scroll to position [2848, 0]
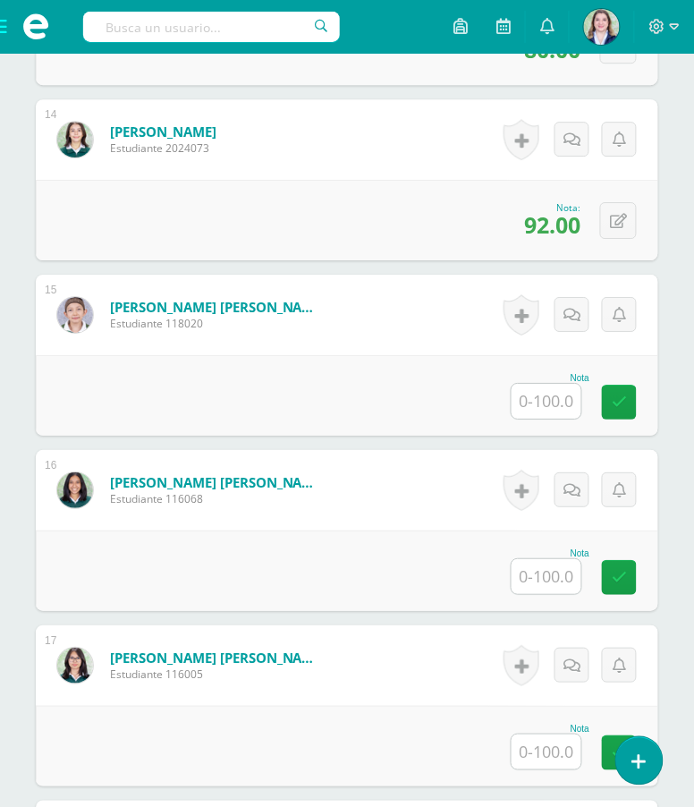
click at [563, 418] on input "text" at bounding box center [547, 401] width 70 height 35
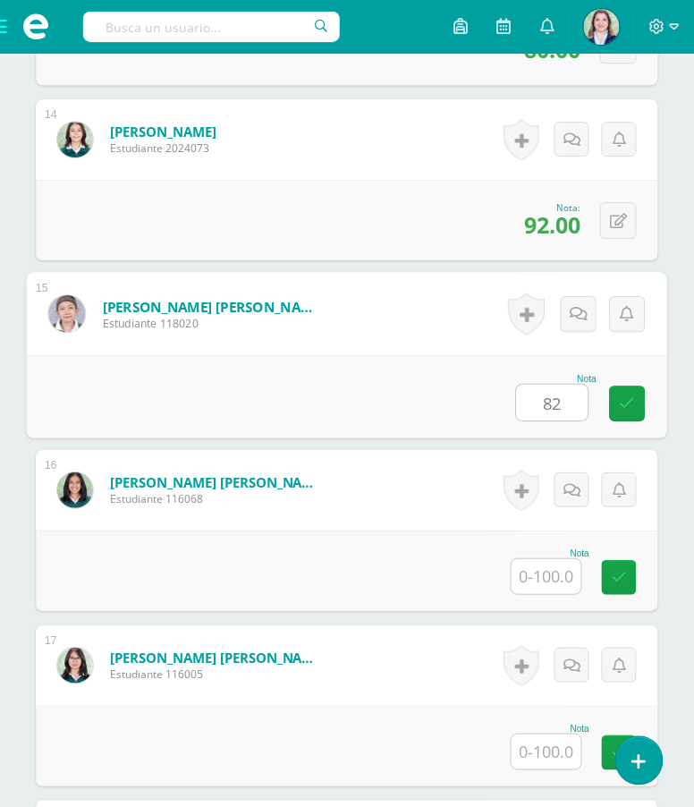
type input "82"
click at [545, 594] on input "text" at bounding box center [547, 576] width 70 height 35
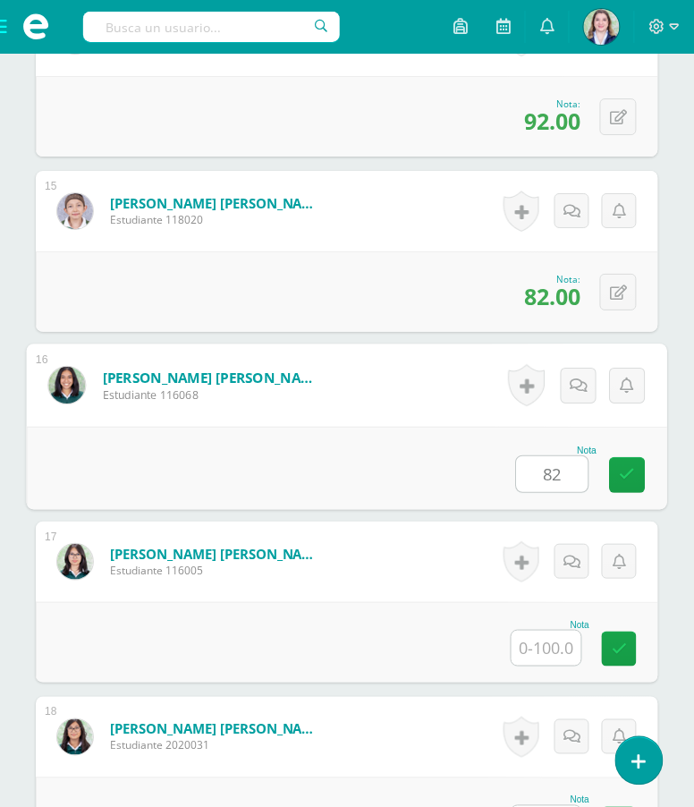
scroll to position [2956, 0]
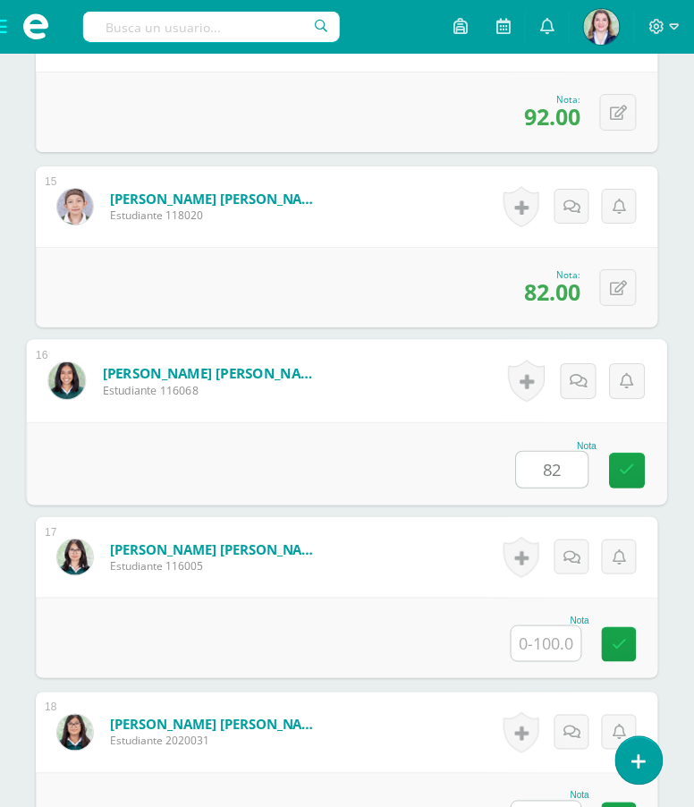
type input "82"
click at [535, 657] on input "text" at bounding box center [547, 643] width 70 height 35
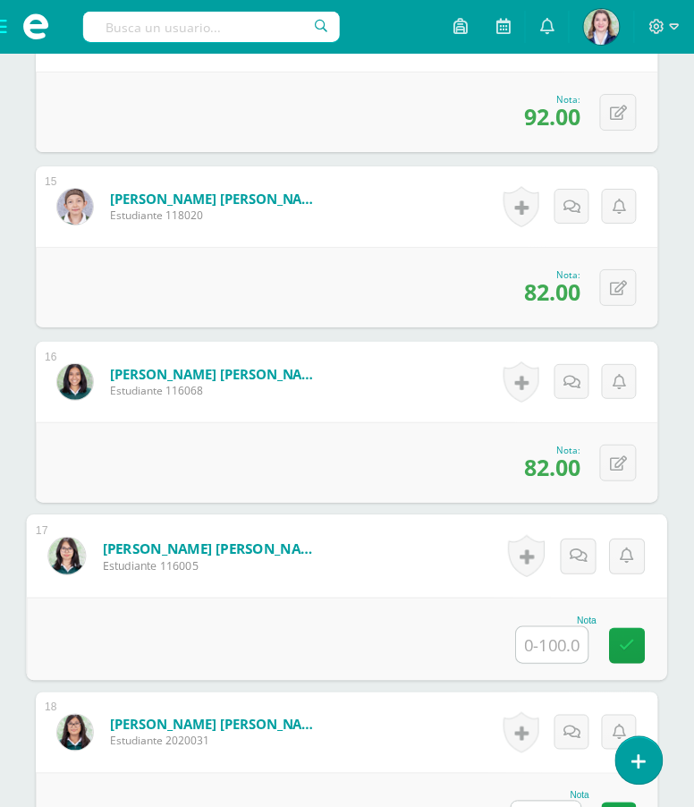
click at [546, 663] on input "text" at bounding box center [553, 645] width 72 height 36
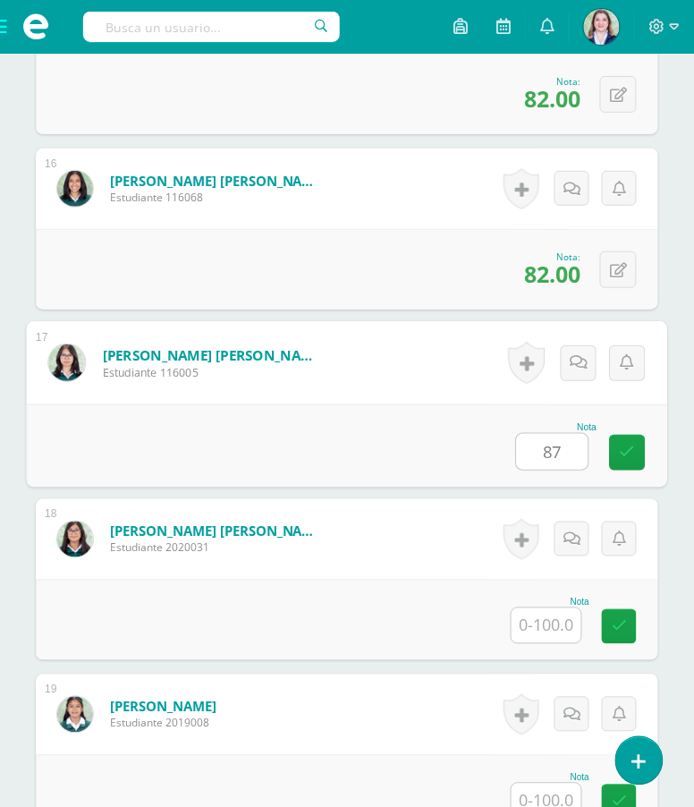
scroll to position [3153, 0]
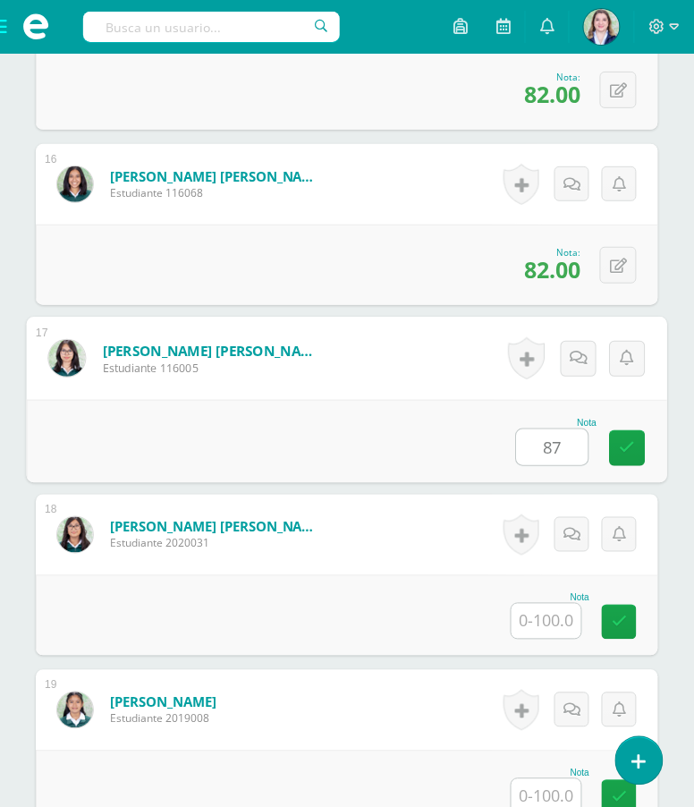
type input "87"
click at [551, 638] on input "text" at bounding box center [547, 621] width 70 height 35
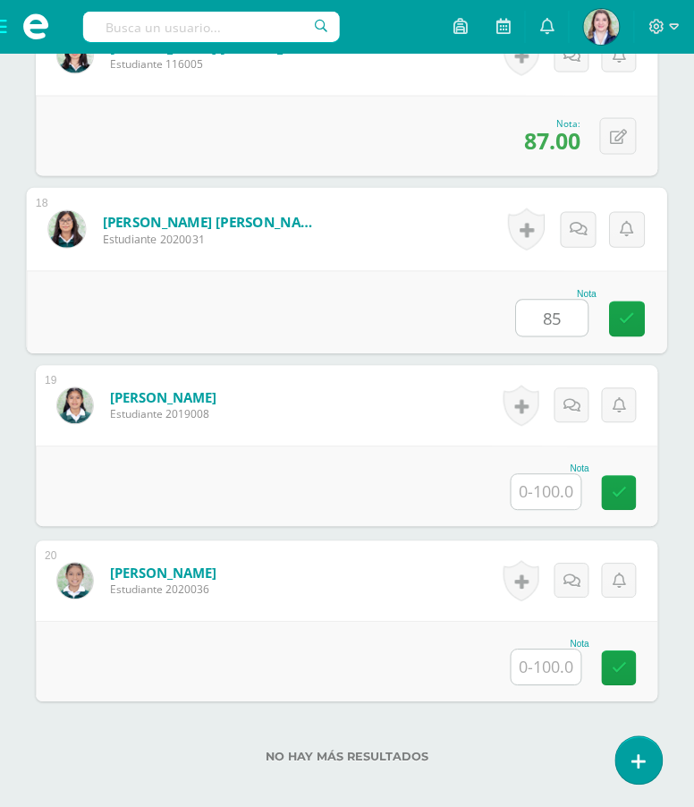
scroll to position [3462, 0]
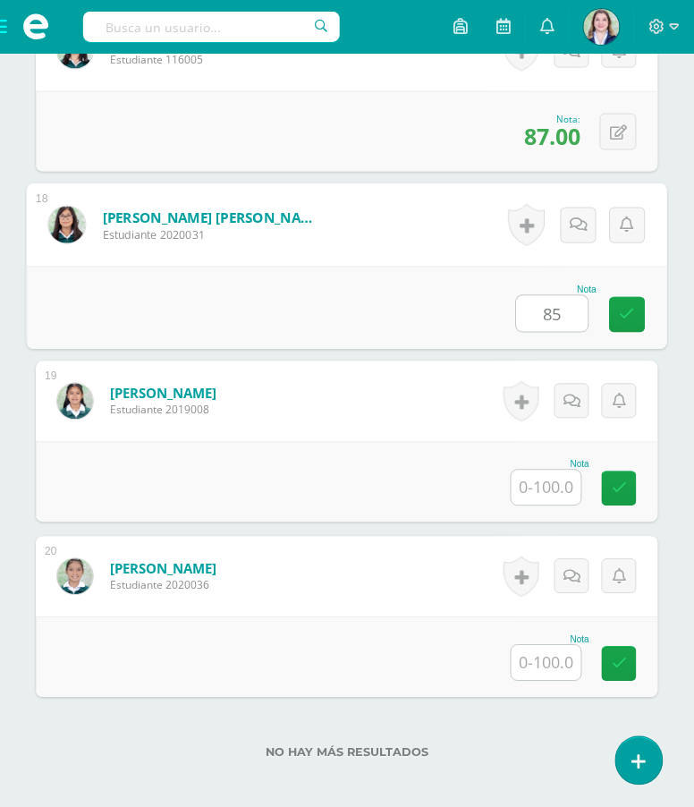
type input "85"
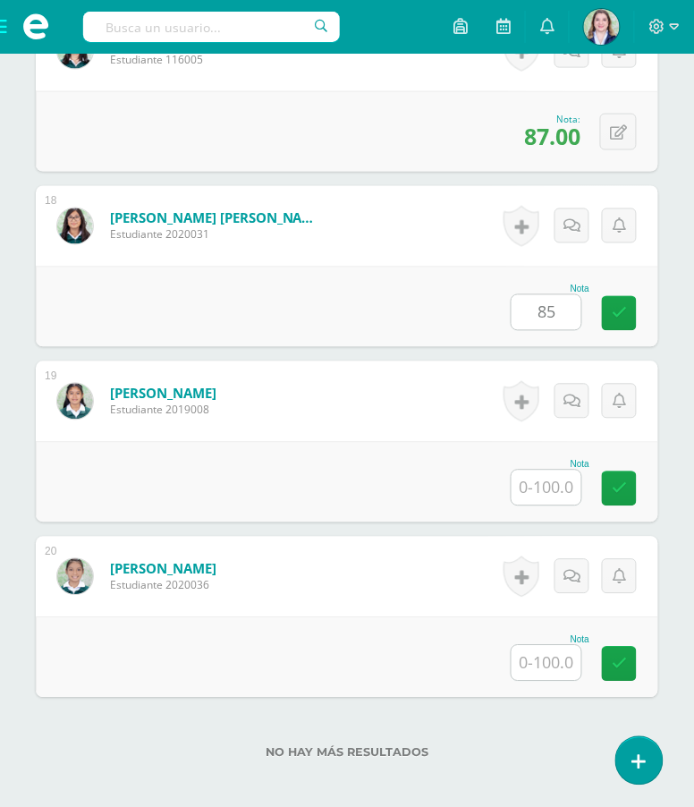
click at [554, 470] on div "Nota" at bounding box center [550, 465] width 79 height 10
click at [547, 505] on input "text" at bounding box center [547, 487] width 70 height 35
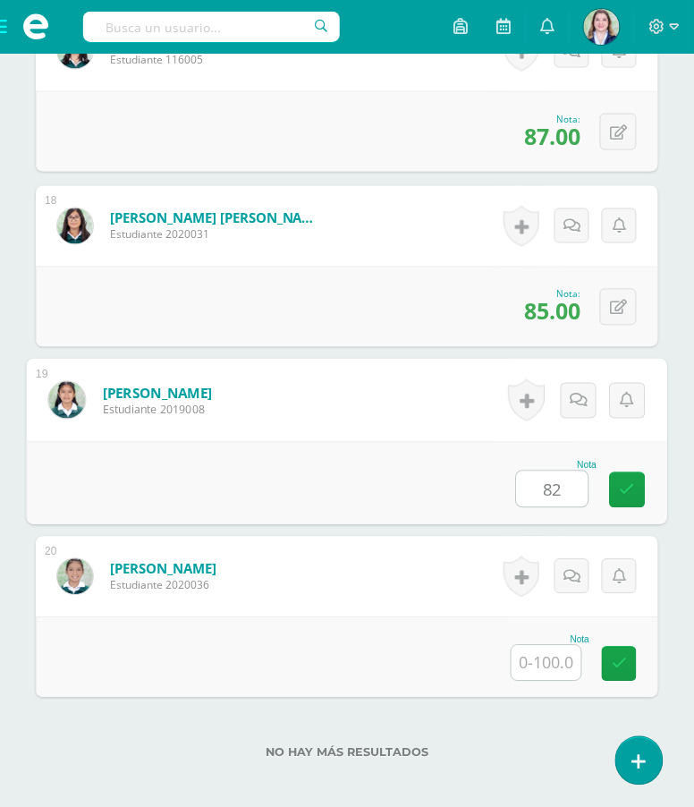
type input "82"
click at [559, 681] on input "text" at bounding box center [547, 663] width 70 height 35
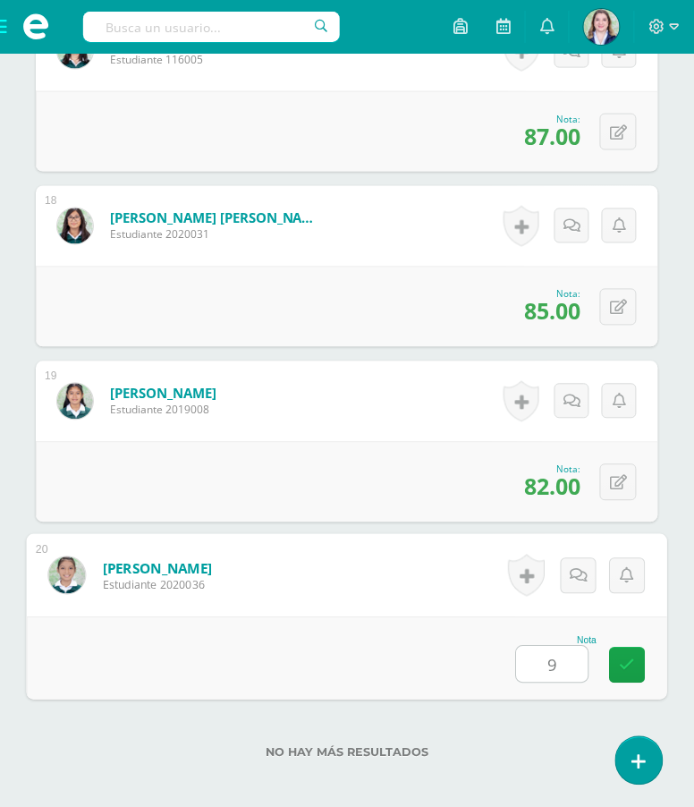
type input "92"
click at [633, 673] on icon at bounding box center [628, 664] width 16 height 15
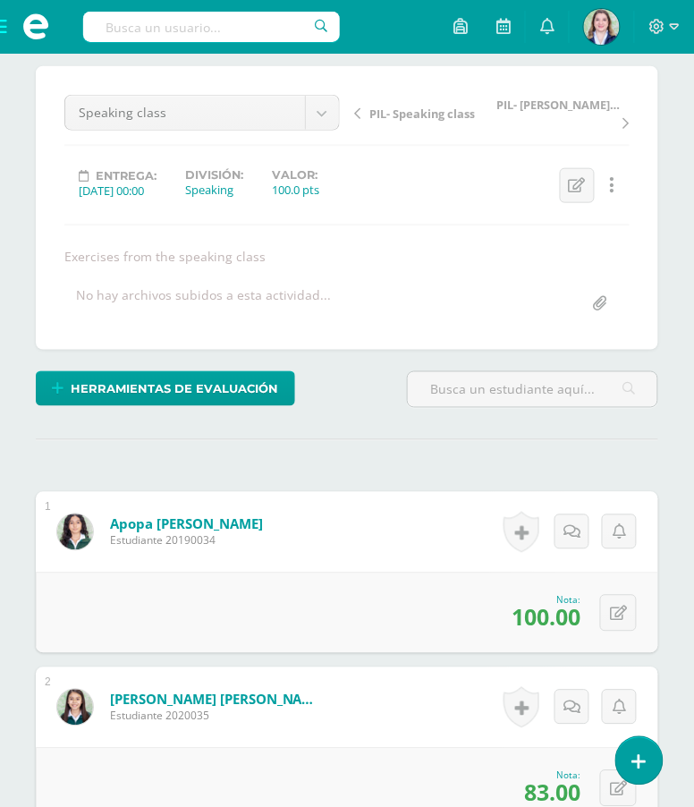
scroll to position [0, 0]
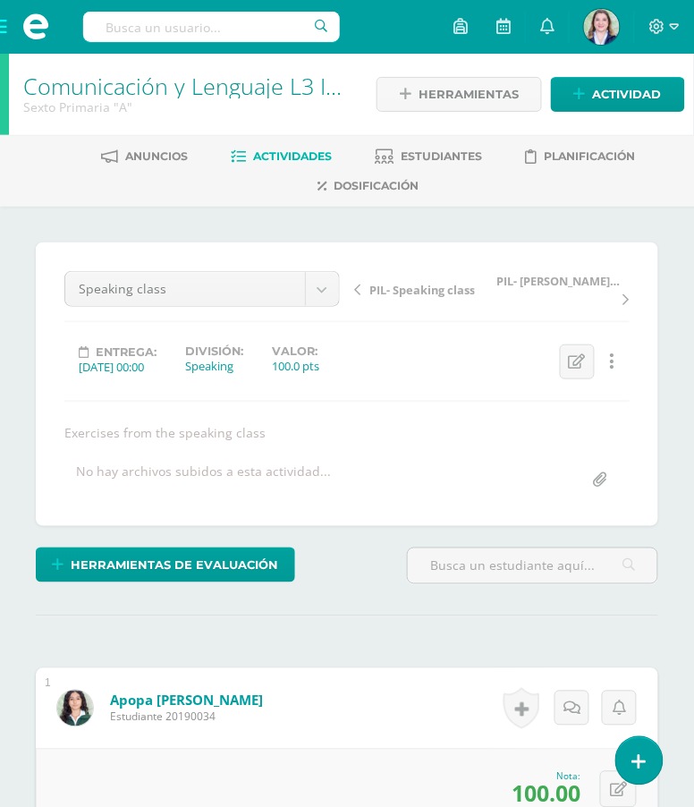
click at [2, 28] on span at bounding box center [36, 27] width 72 height 54
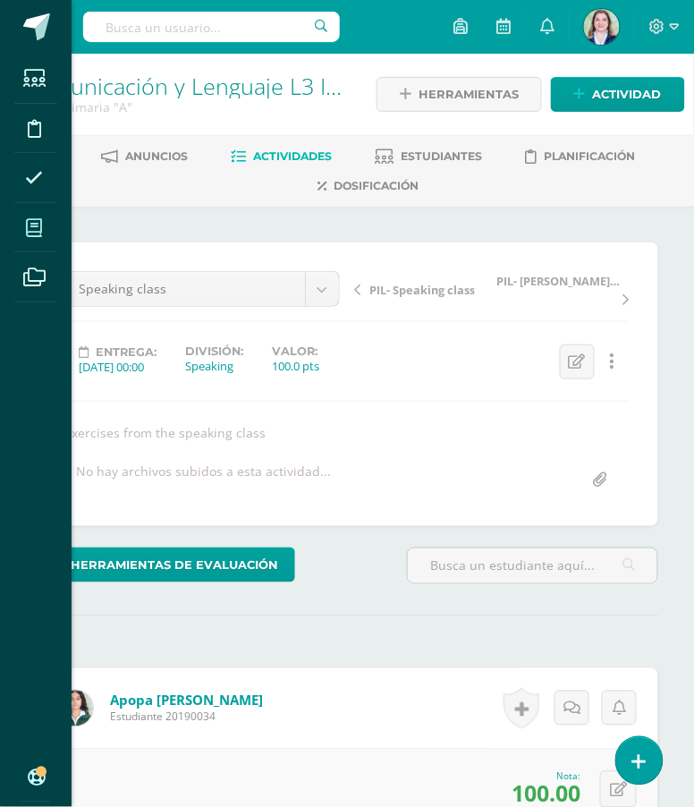
click at [37, 233] on icon at bounding box center [34, 228] width 16 height 18
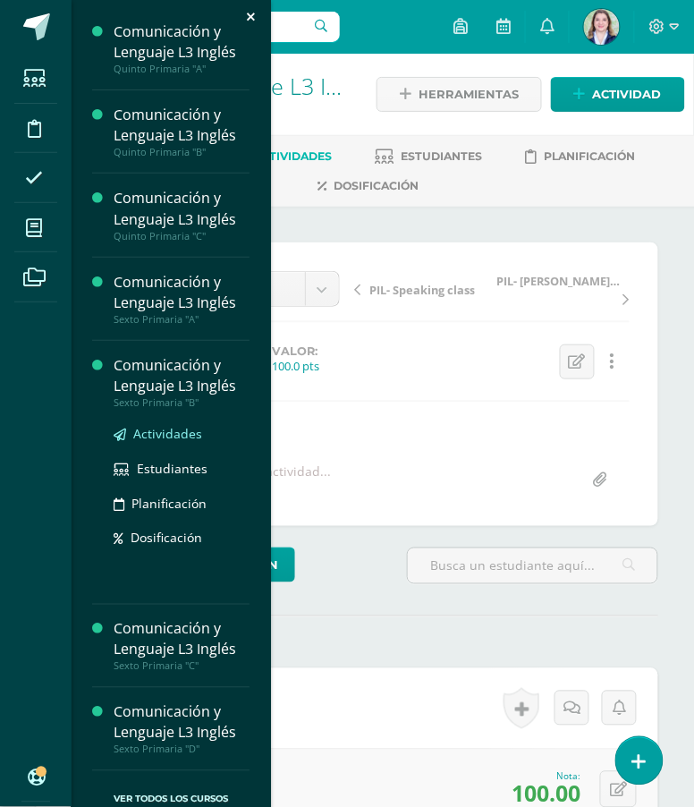
click at [170, 432] on span "Actividades" at bounding box center [167, 433] width 69 height 17
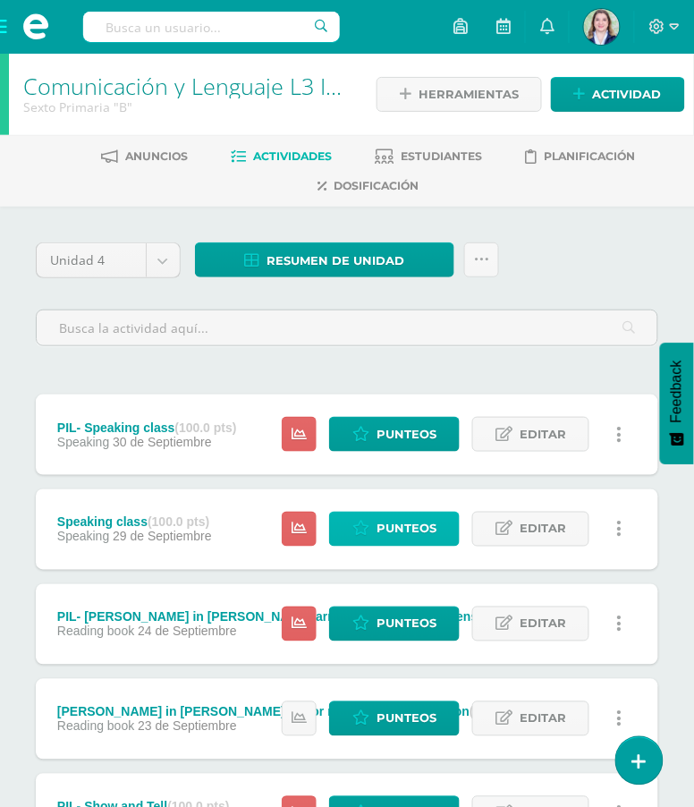
click at [416, 529] on span "Punteos" at bounding box center [407, 528] width 60 height 33
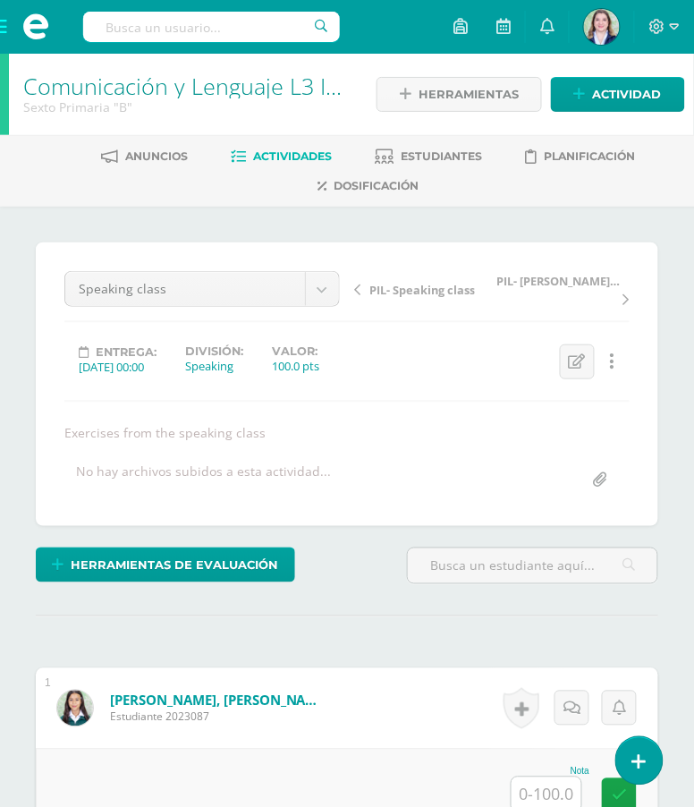
scroll to position [1, 0]
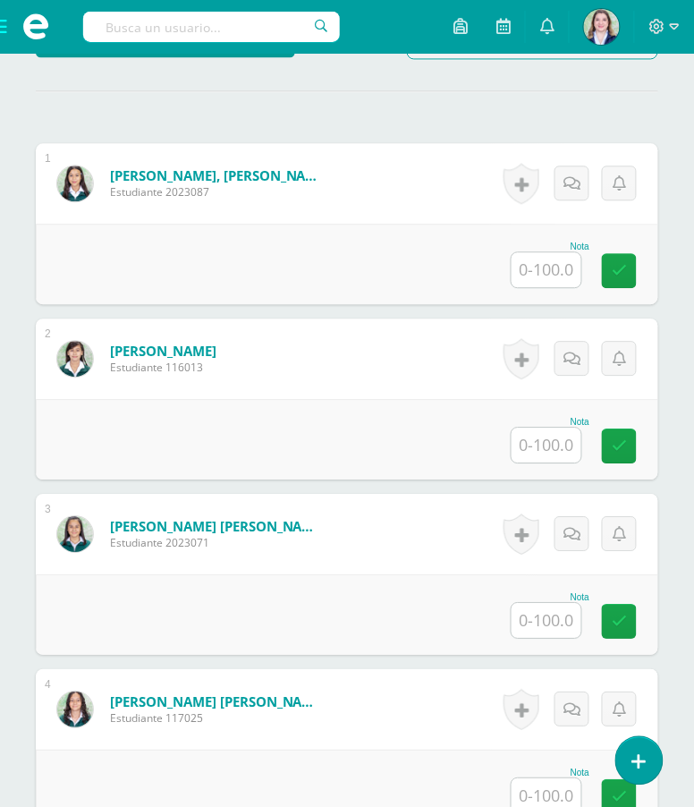
click at [546, 287] on input "text" at bounding box center [547, 269] width 70 height 35
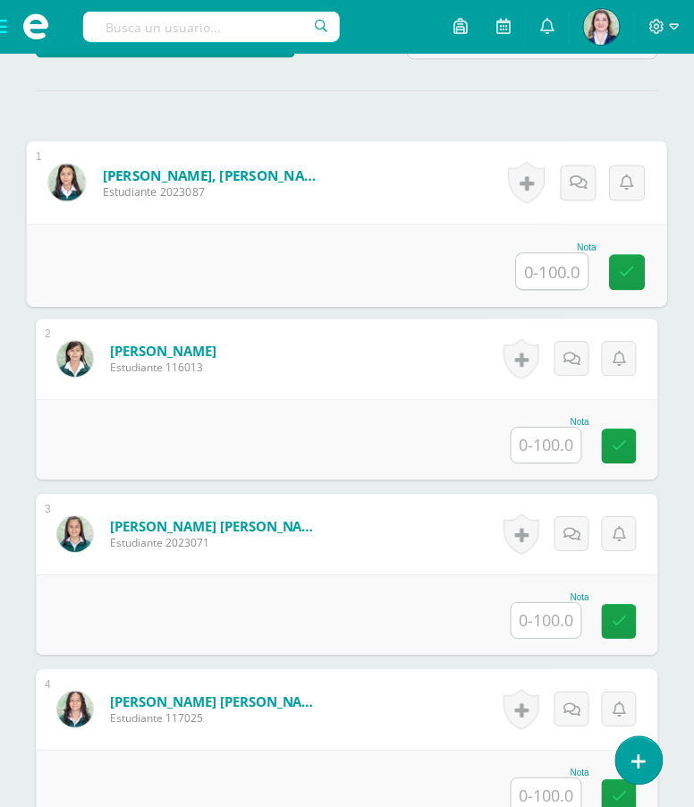
scroll to position [526, 0]
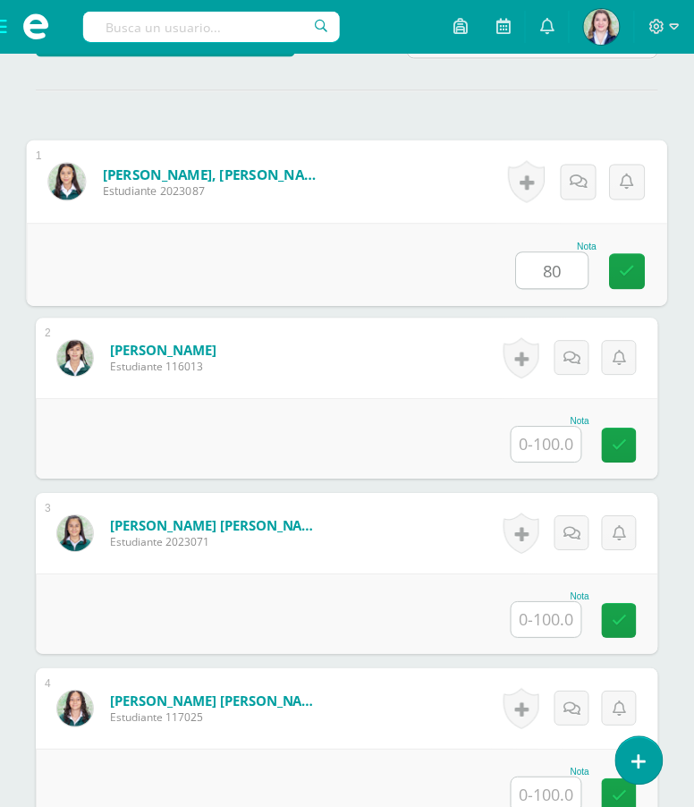
type input "80"
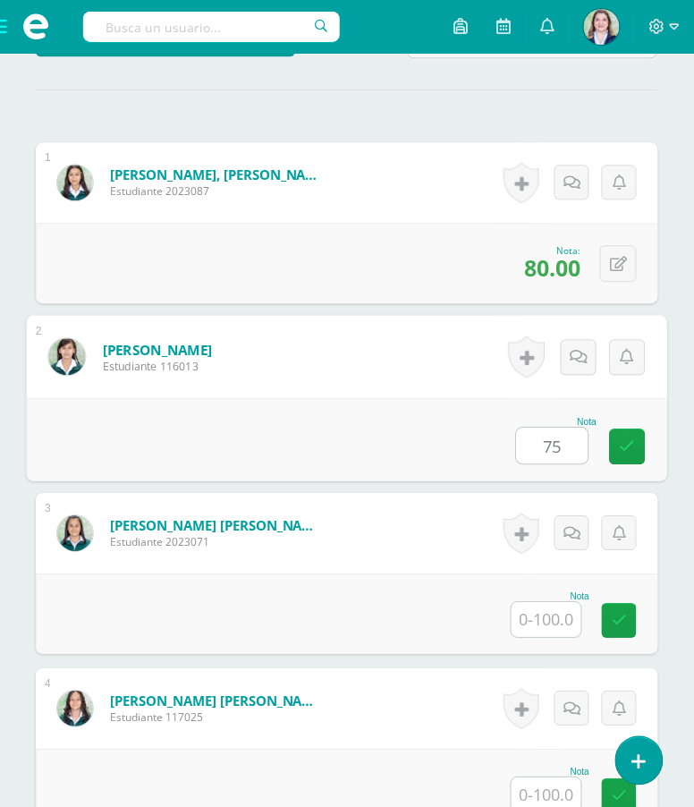
type input "75"
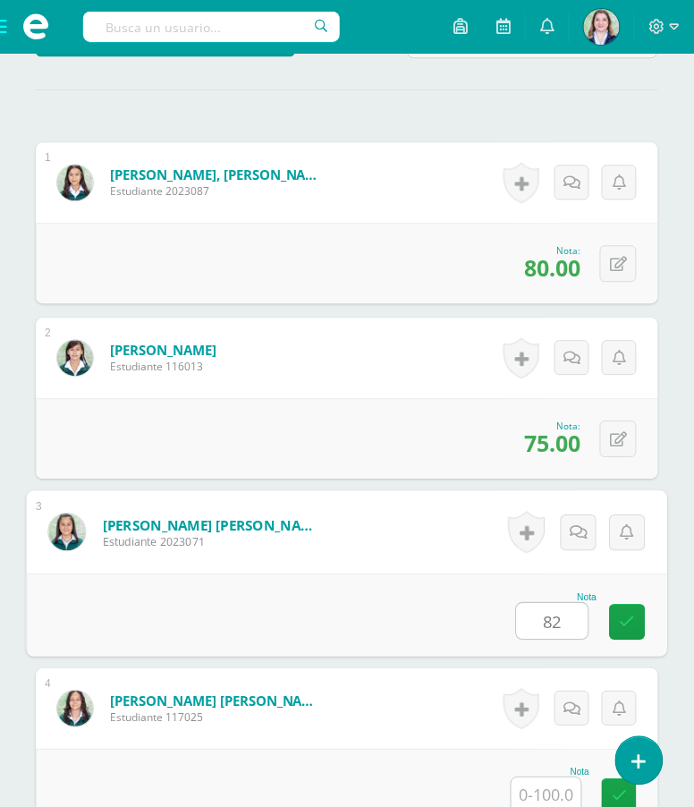
type input "82"
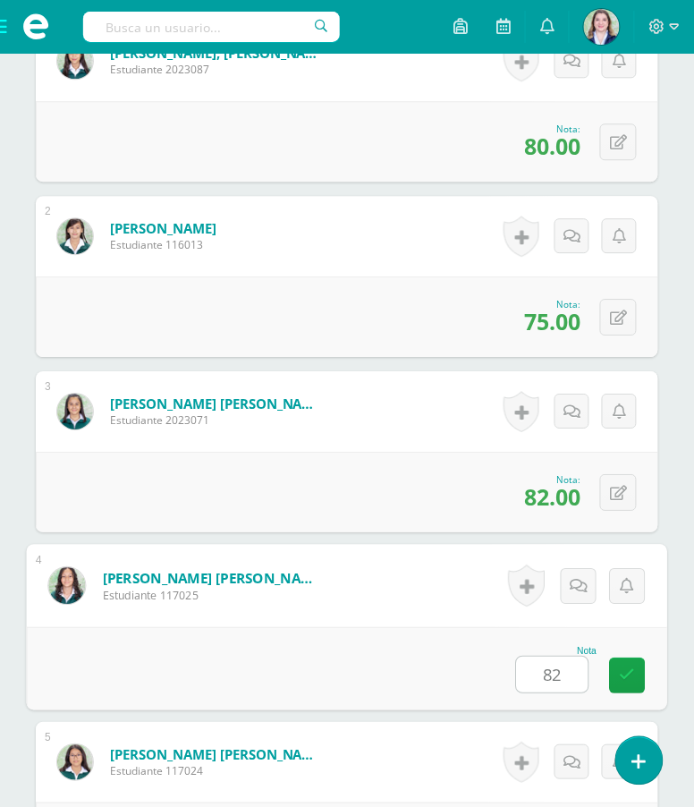
type input "82"
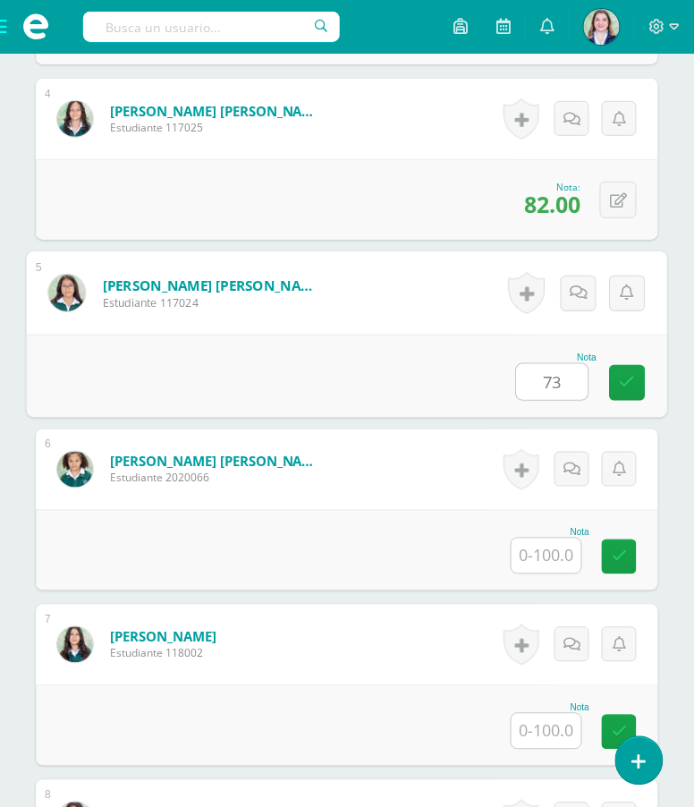
type input "73"
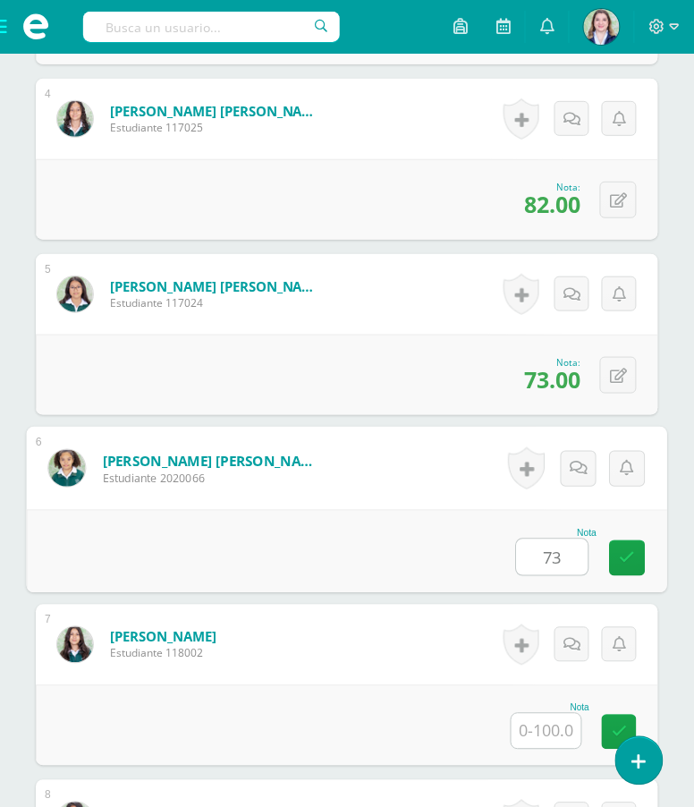
type input "73"
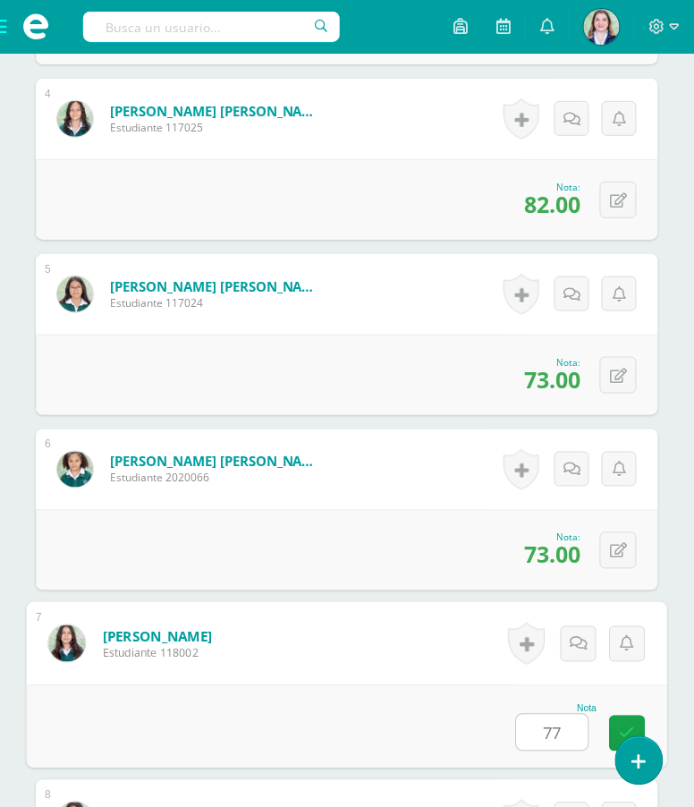
type input "77"
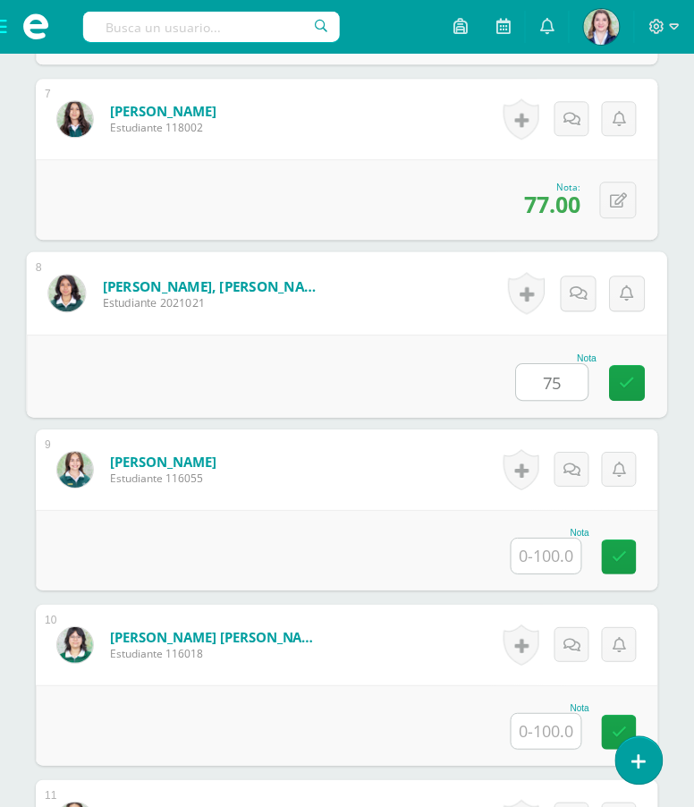
type input "75"
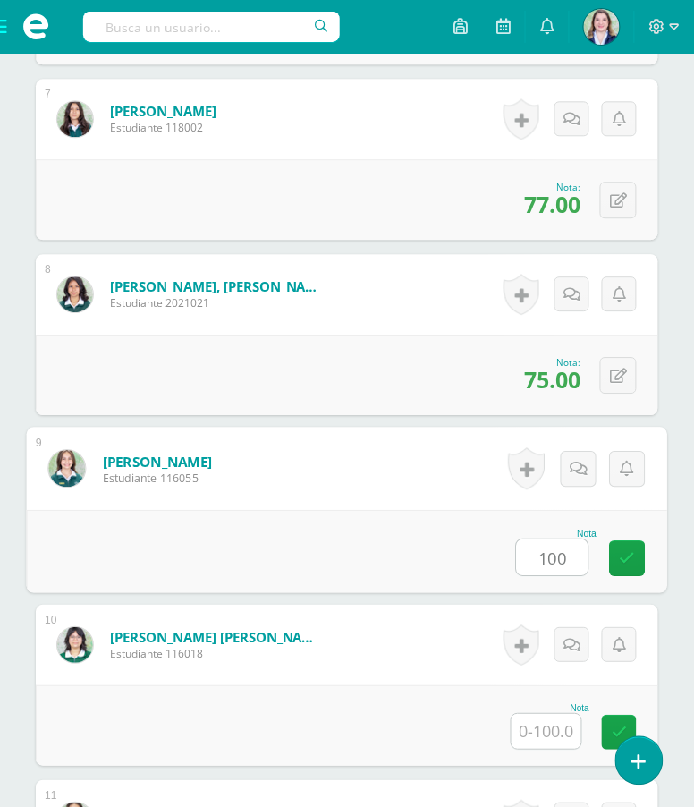
type input "100"
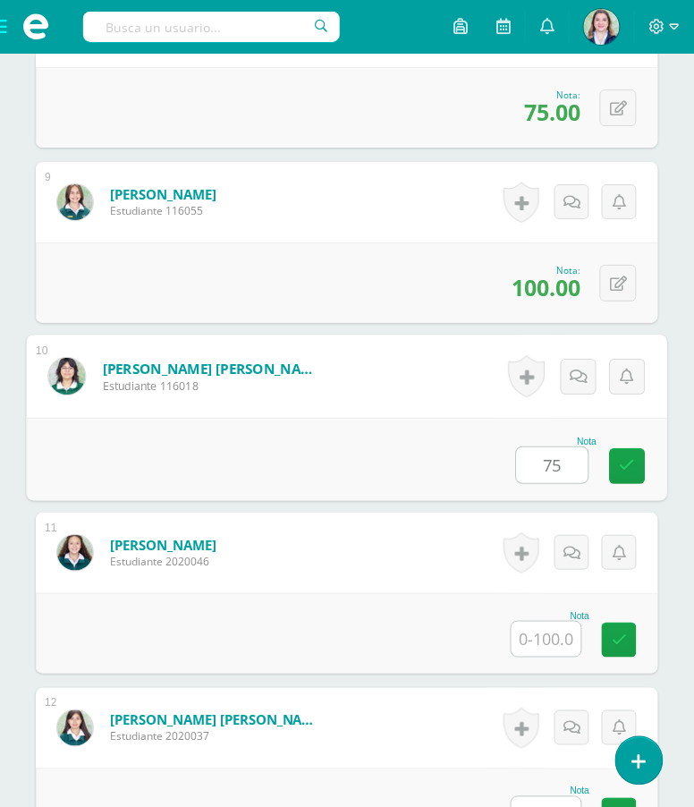
scroll to position [1909, 0]
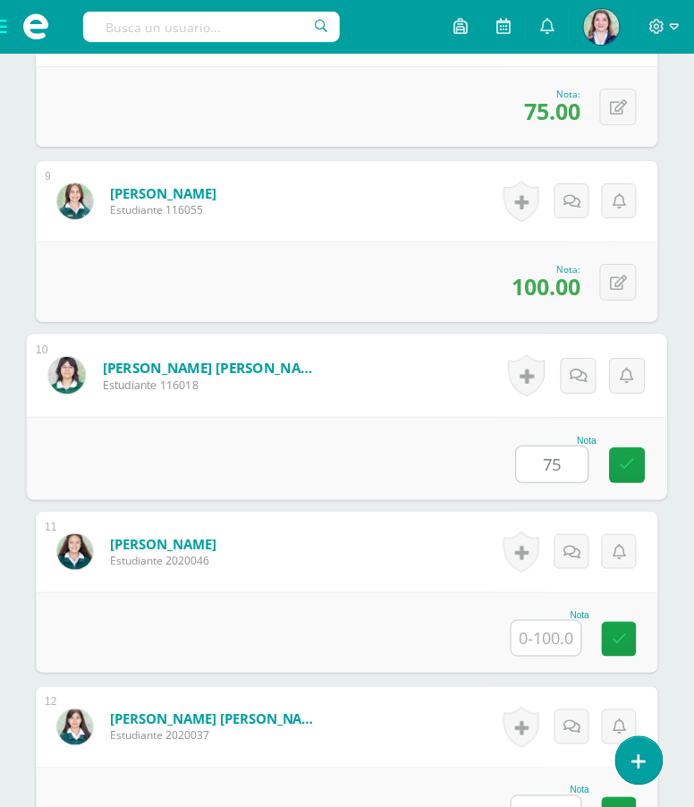
type input "75"
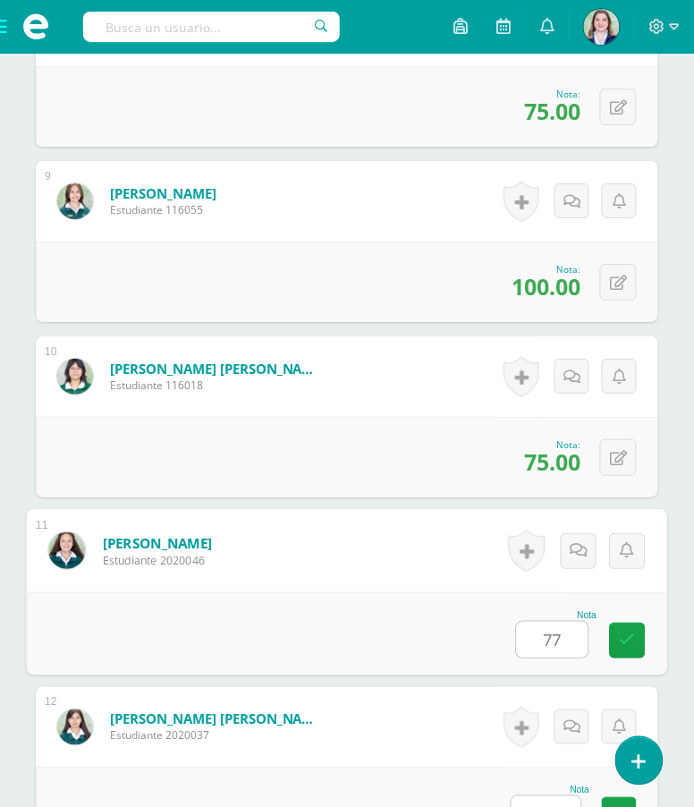
type input "77"
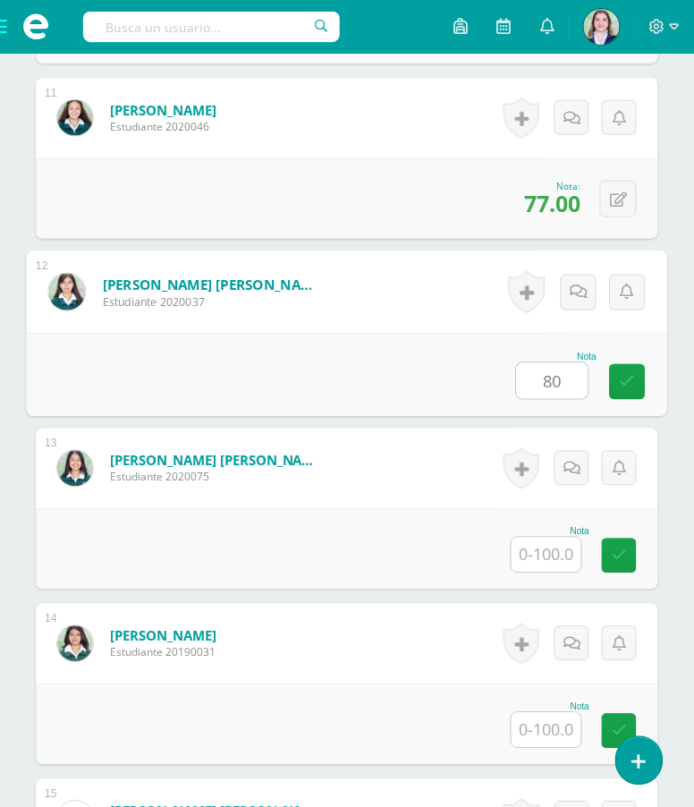
type input "80"
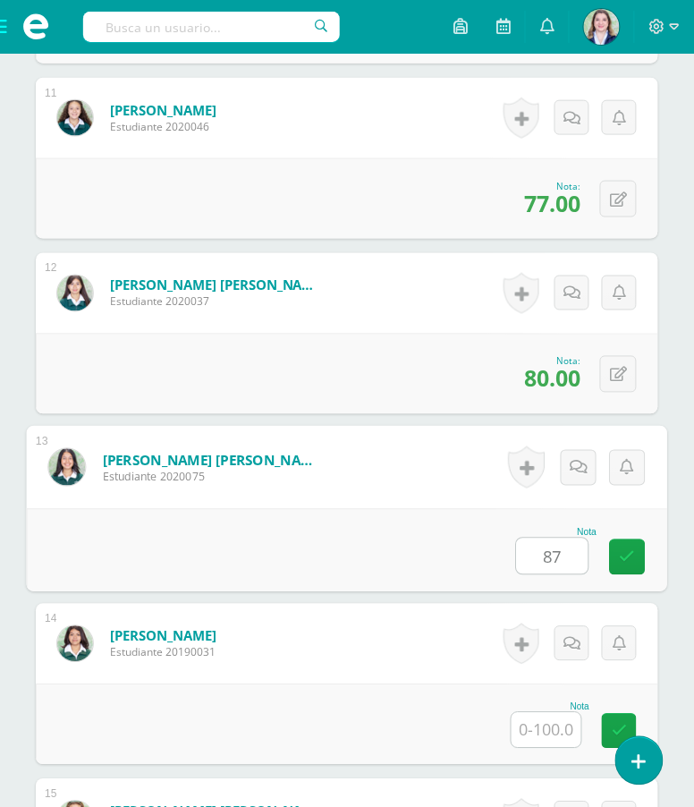
type input "87"
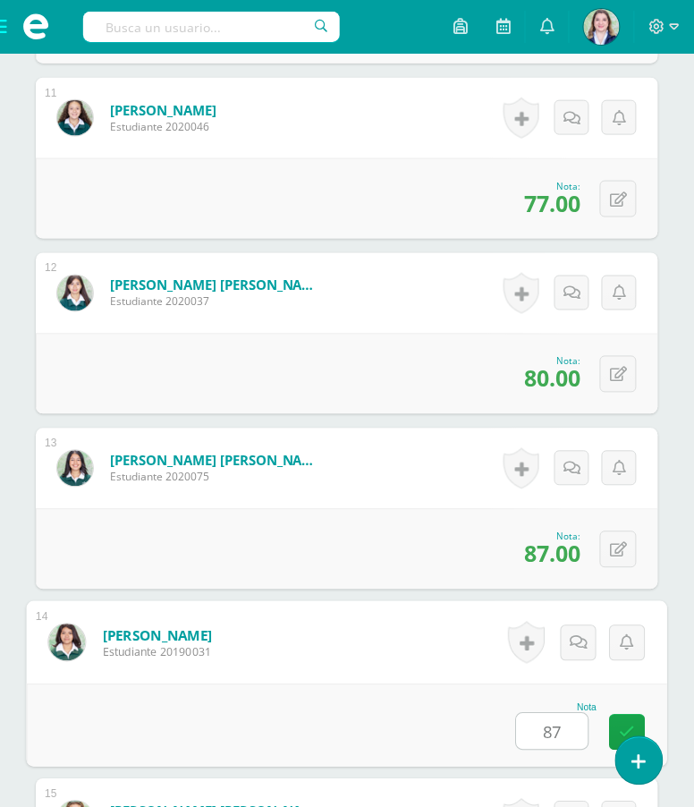
type input "87"
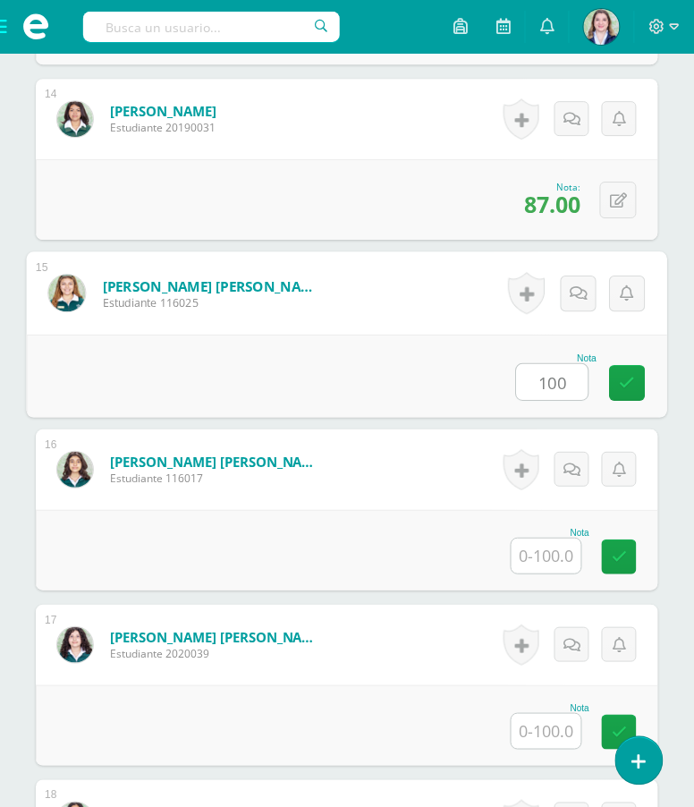
type input "100"
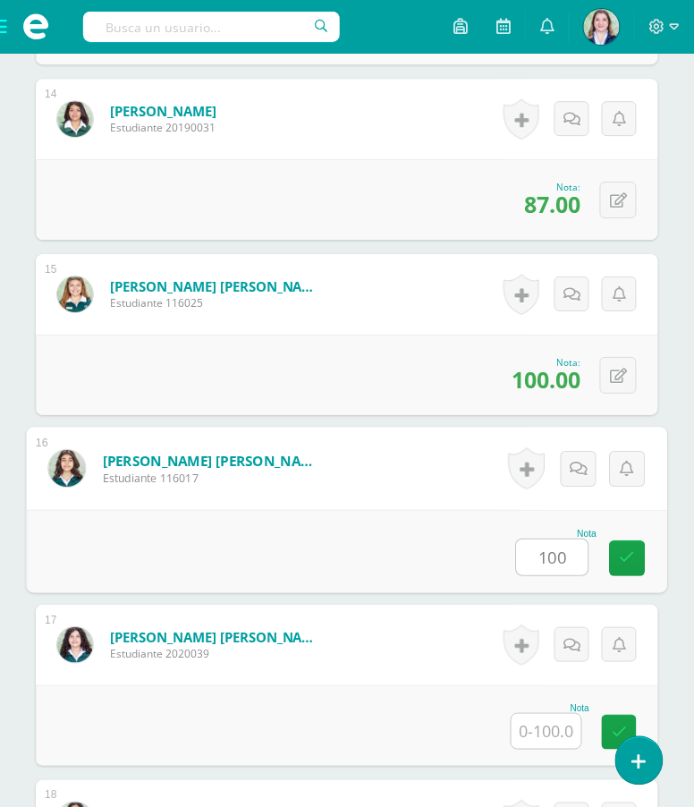
type input "100"
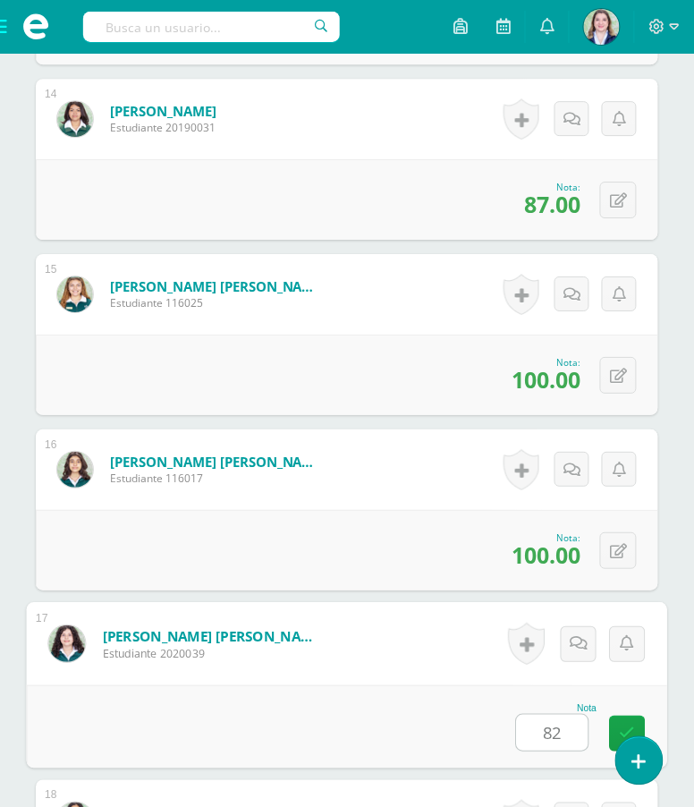
type input "82"
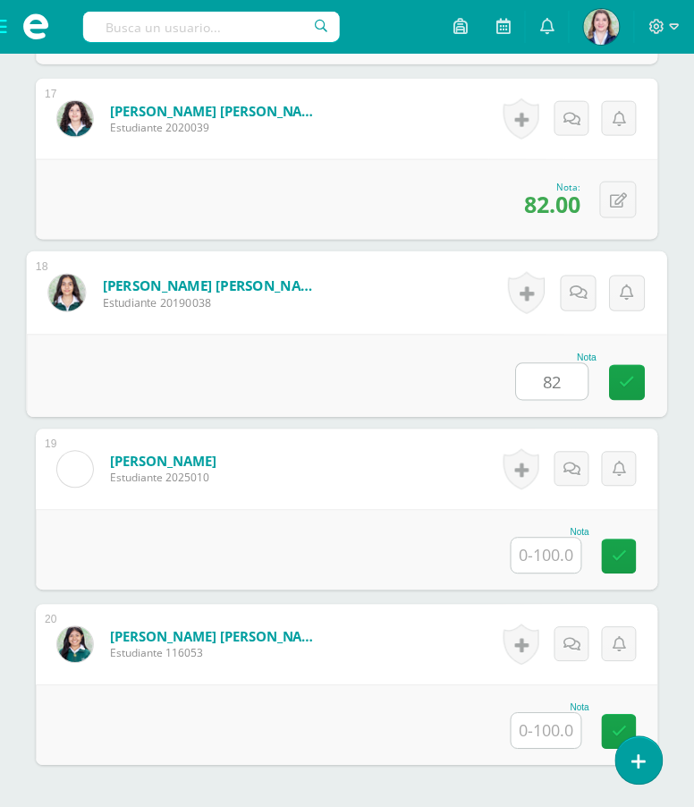
type input "82"
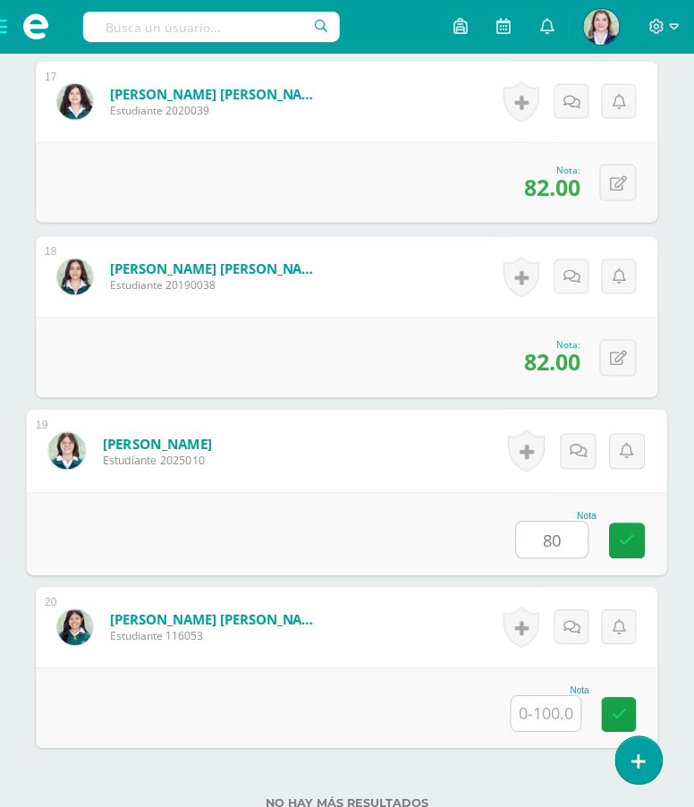
scroll to position [3419, 0]
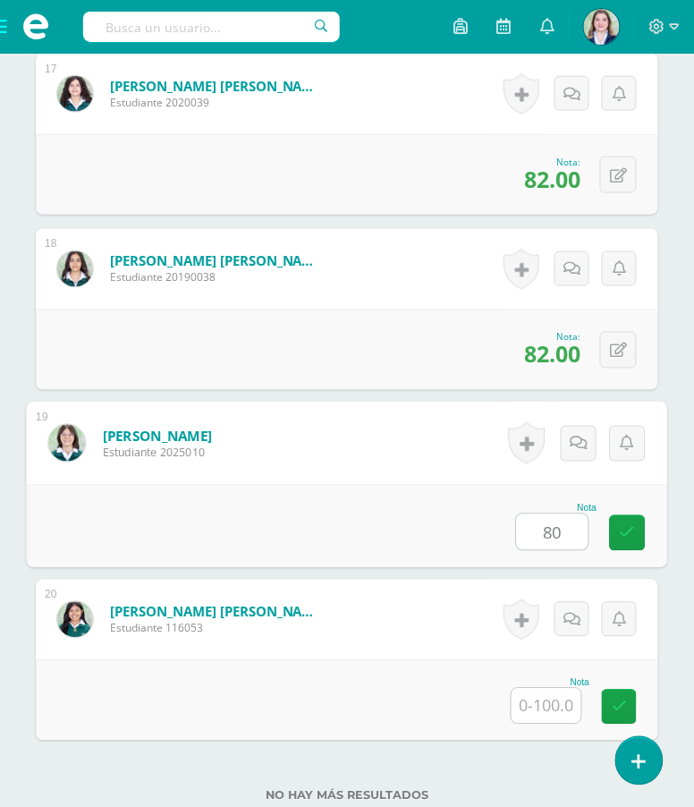
type input "80"
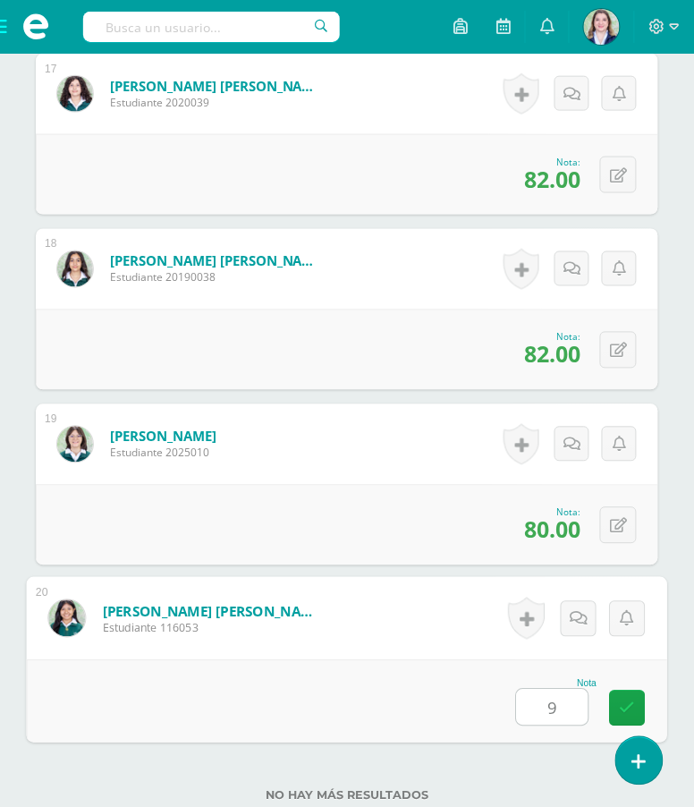
type input "92"
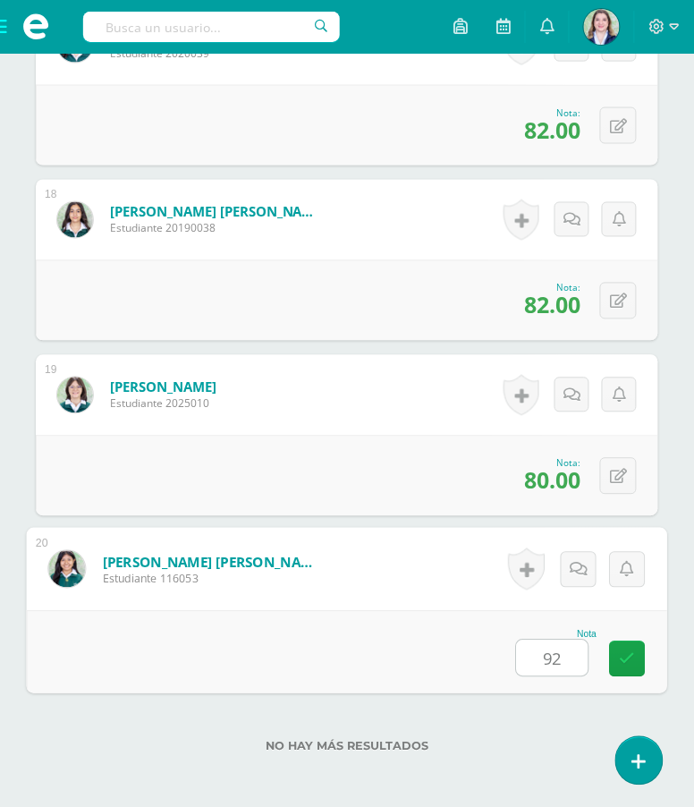
scroll to position [3484, 0]
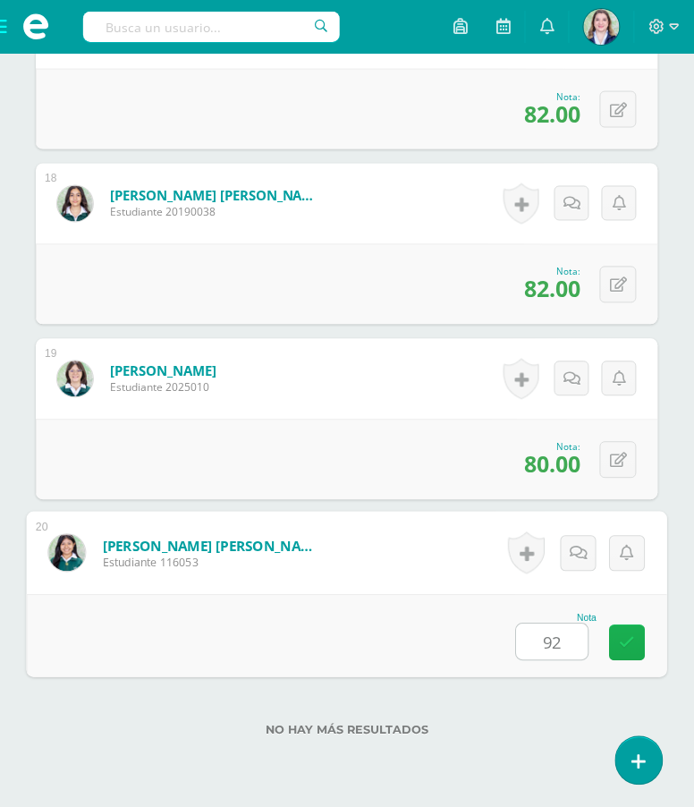
click at [629, 650] on icon at bounding box center [628, 642] width 16 height 15
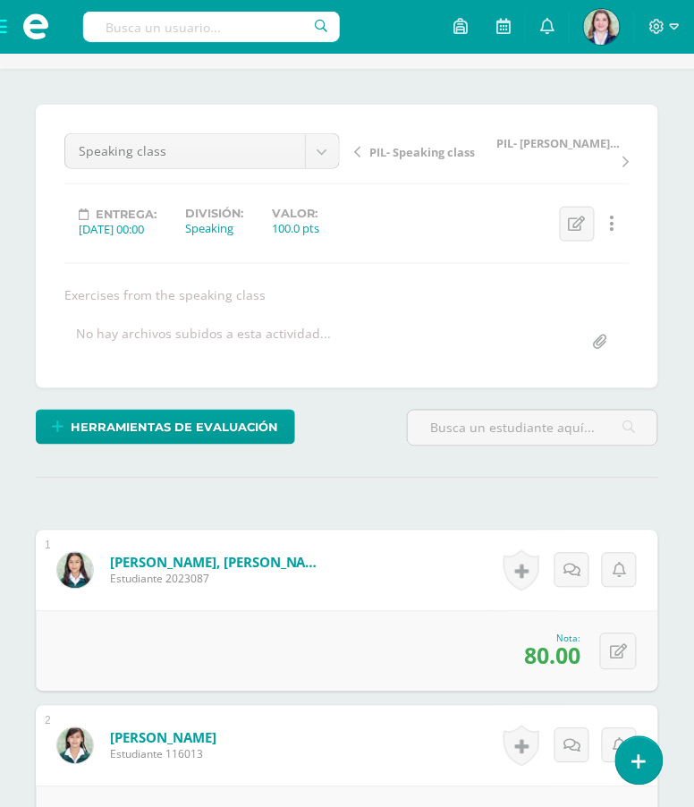
scroll to position [0, 0]
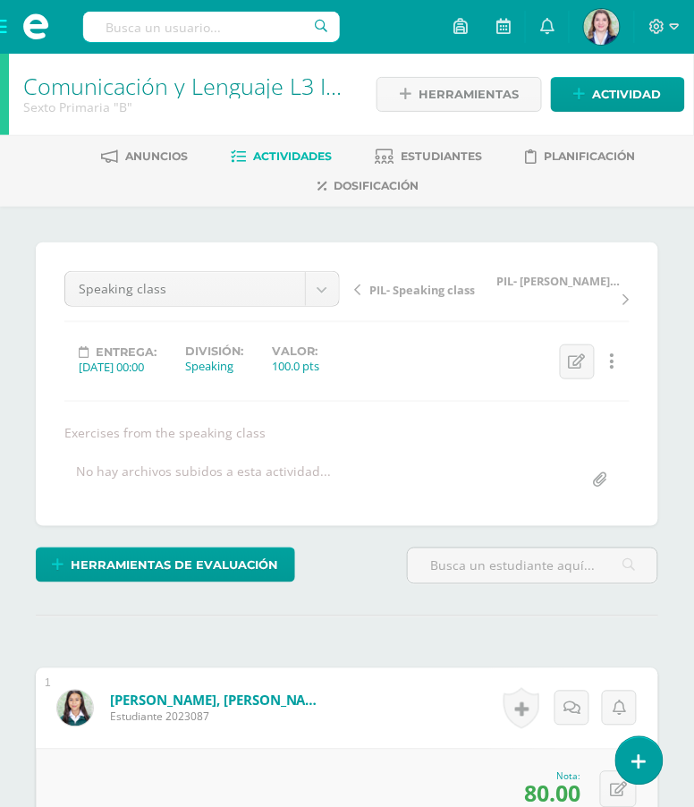
click at [7, 32] on span at bounding box center [36, 27] width 72 height 54
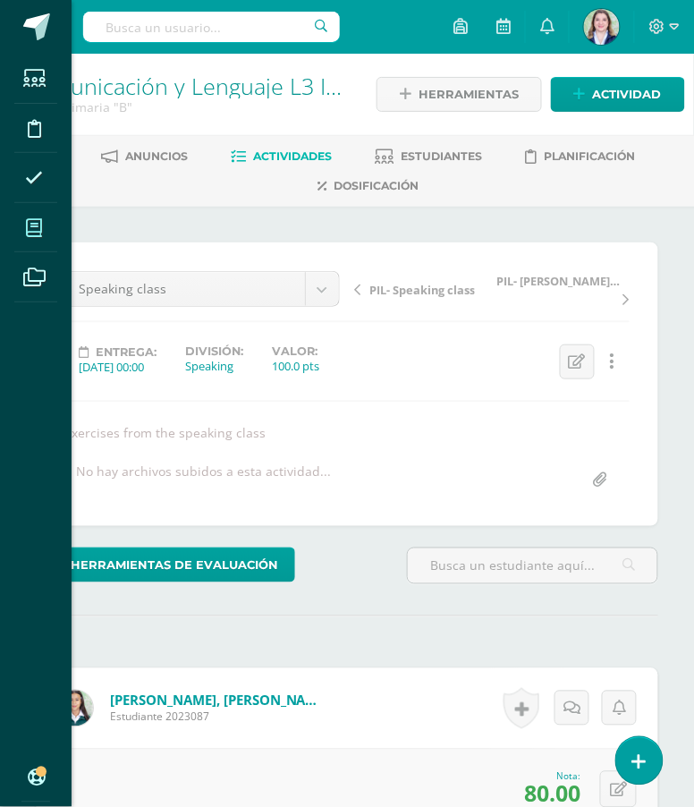
click at [34, 228] on icon at bounding box center [34, 228] width 16 height 18
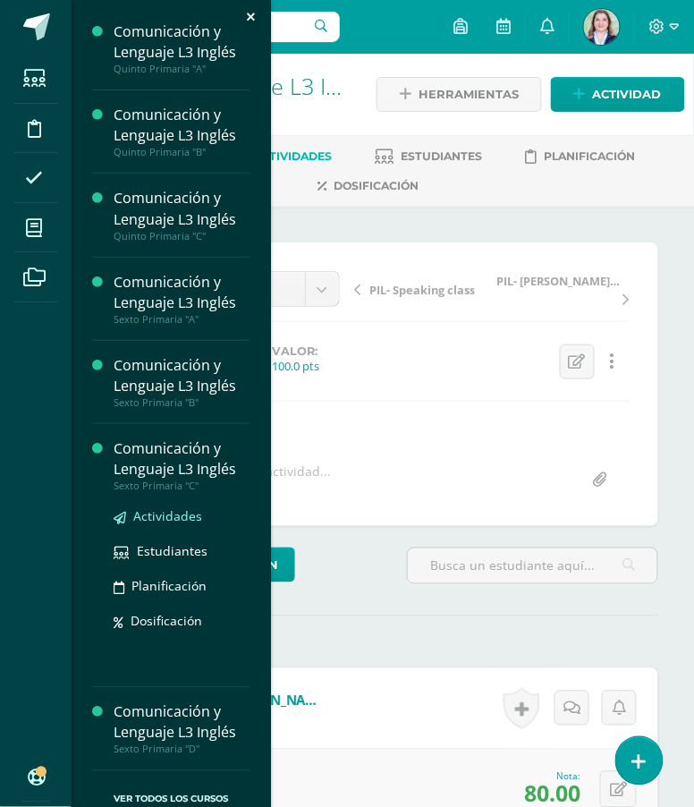
click at [188, 512] on span "Actividades" at bounding box center [167, 516] width 69 height 17
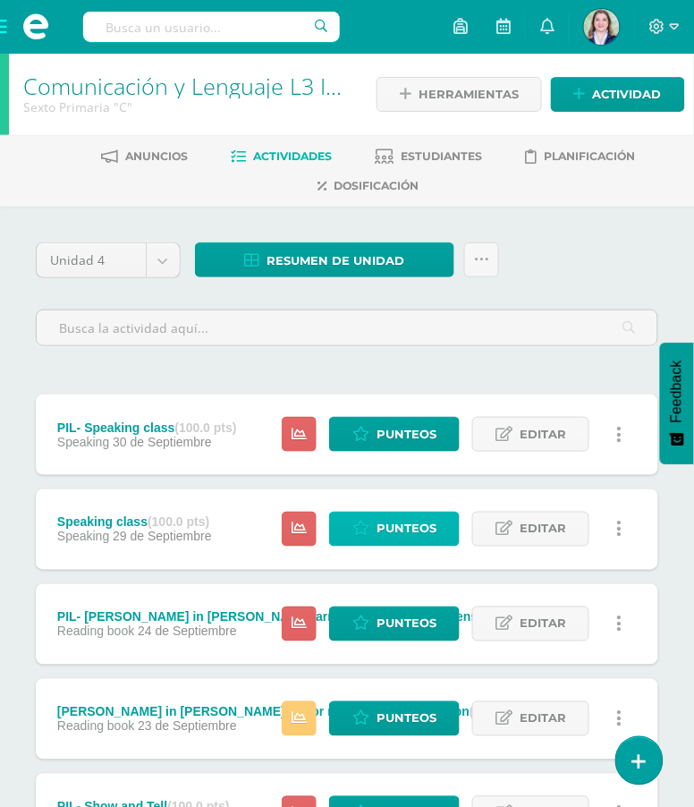
click at [427, 520] on span "Punteos" at bounding box center [407, 528] width 60 height 33
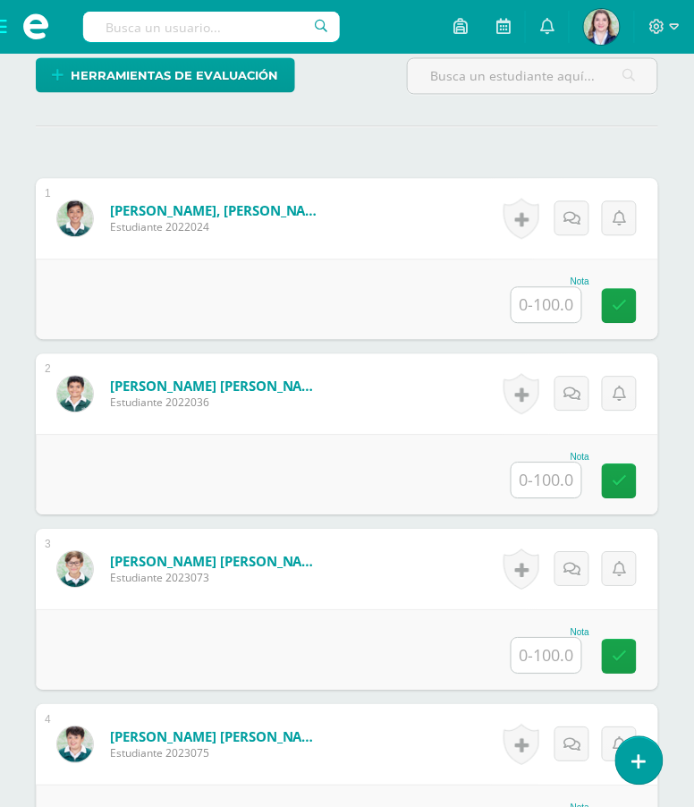
scroll to position [490, 0]
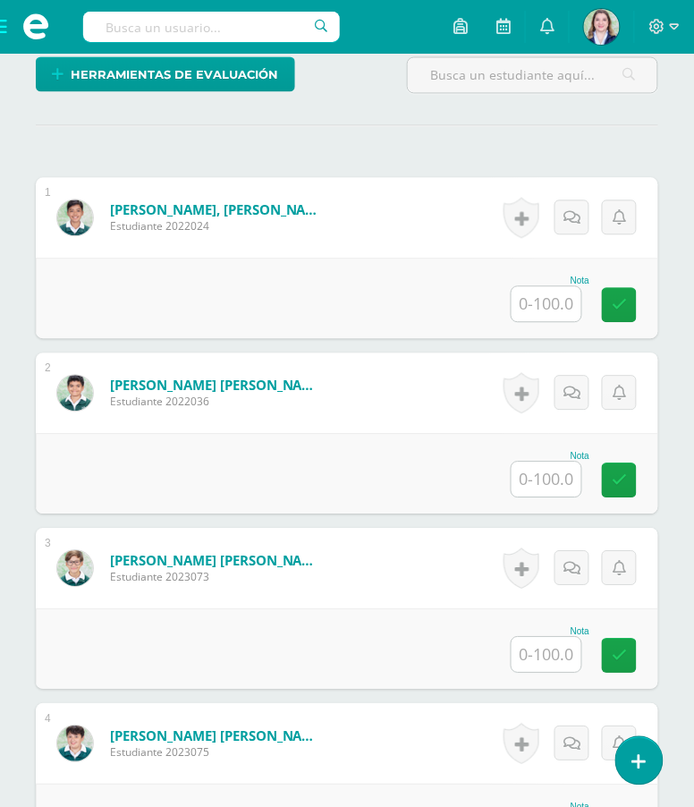
click at [569, 322] on input "text" at bounding box center [547, 304] width 70 height 35
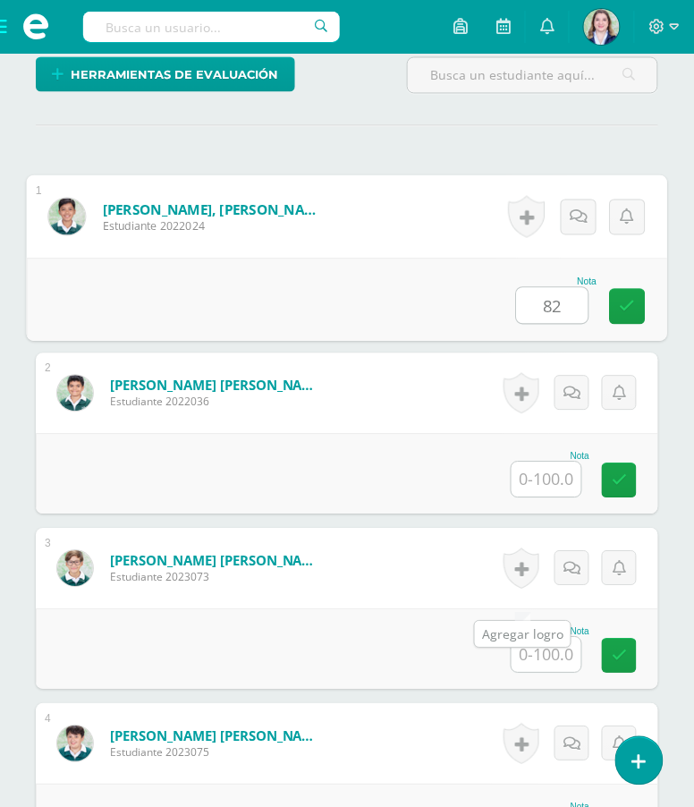
type input "82"
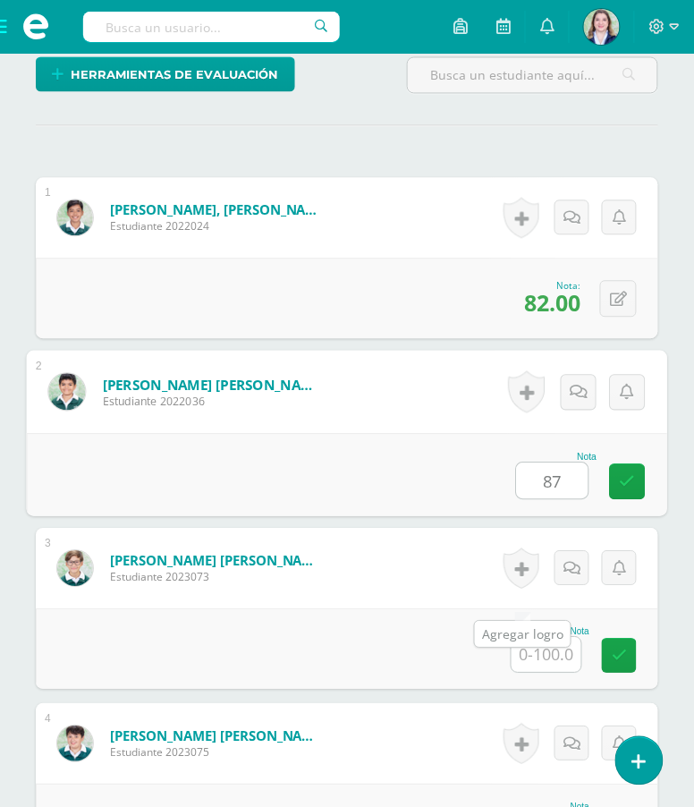
type input "87"
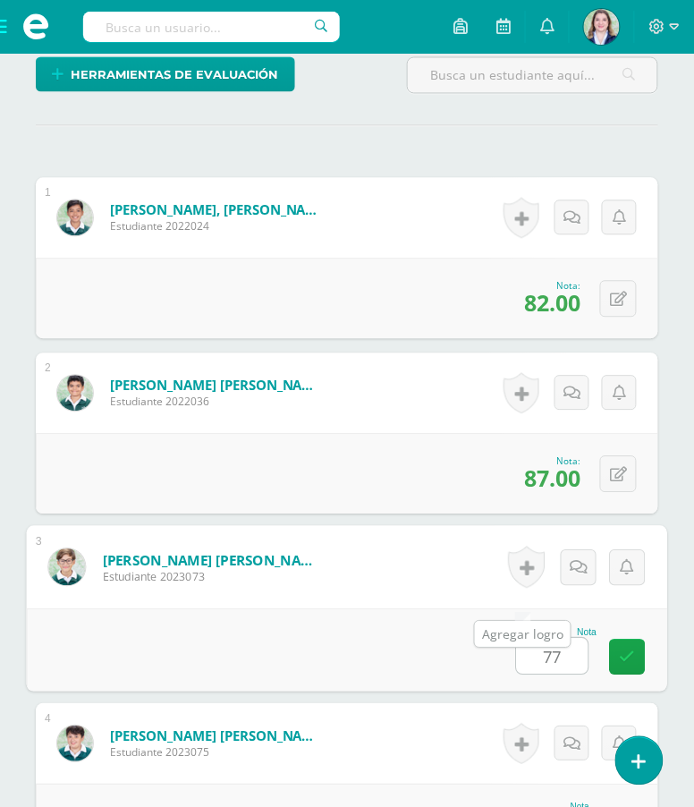
type input "77"
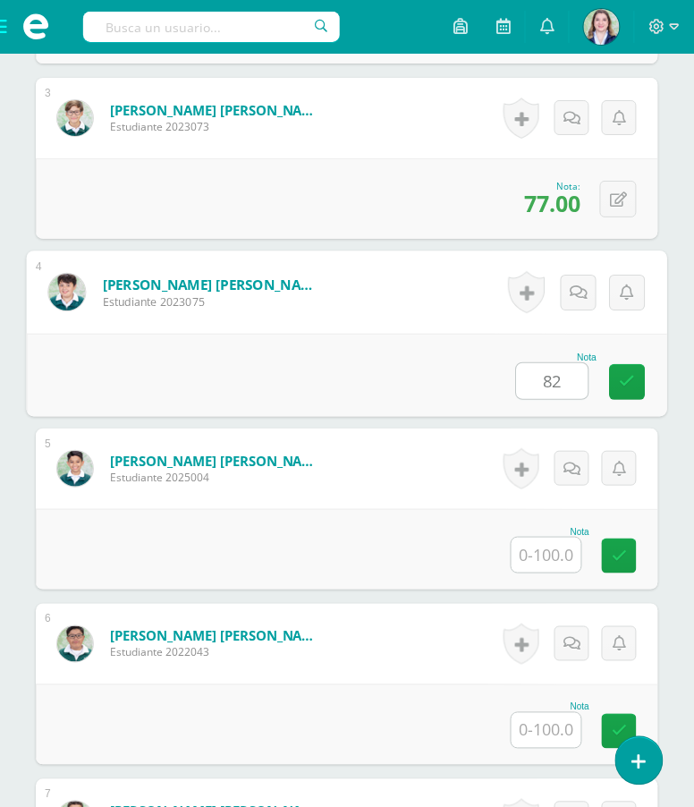
type input "82"
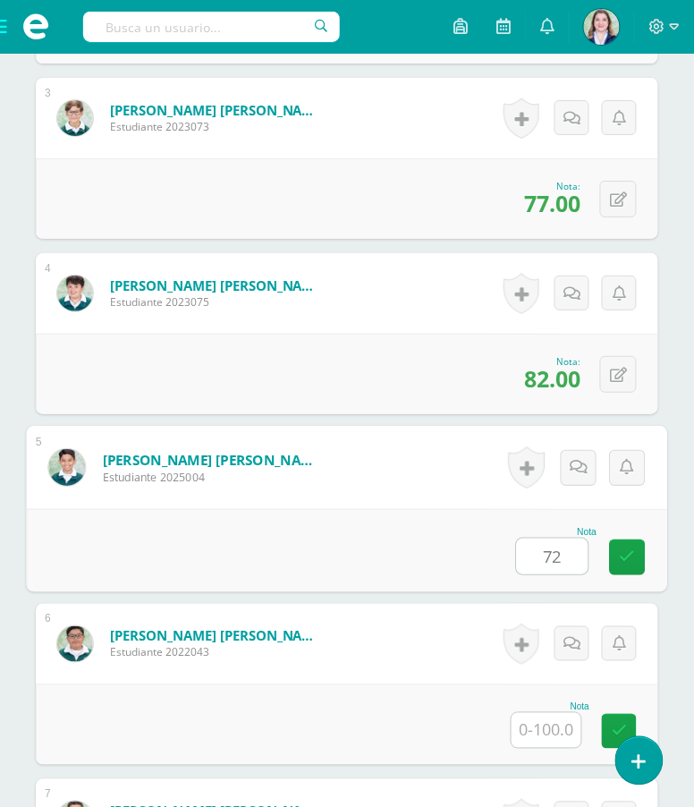
type input "72"
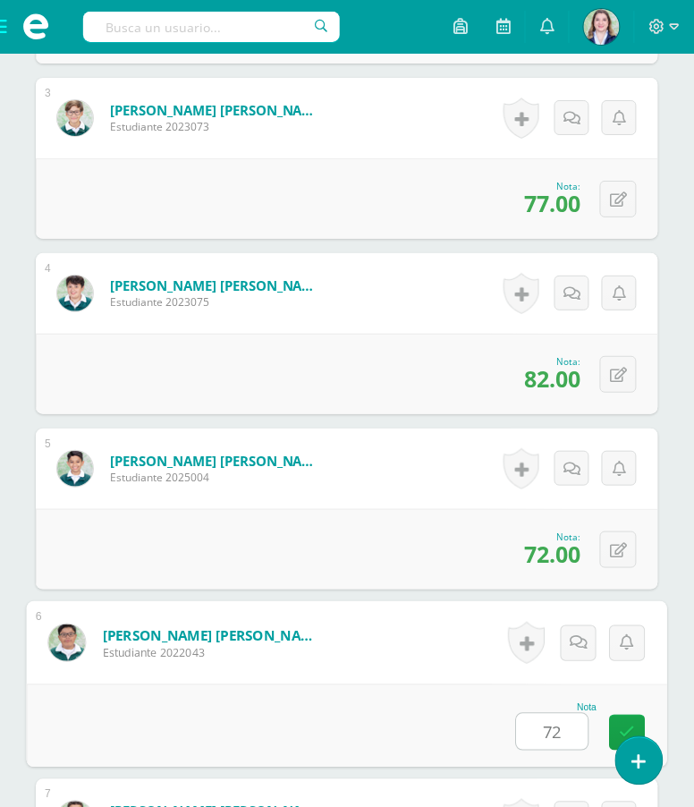
type input "72"
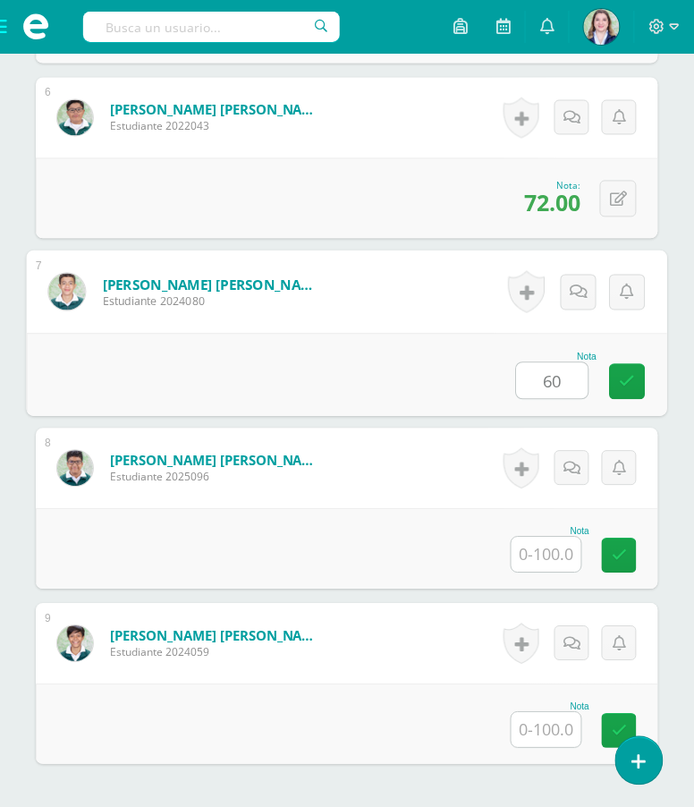
type input "60"
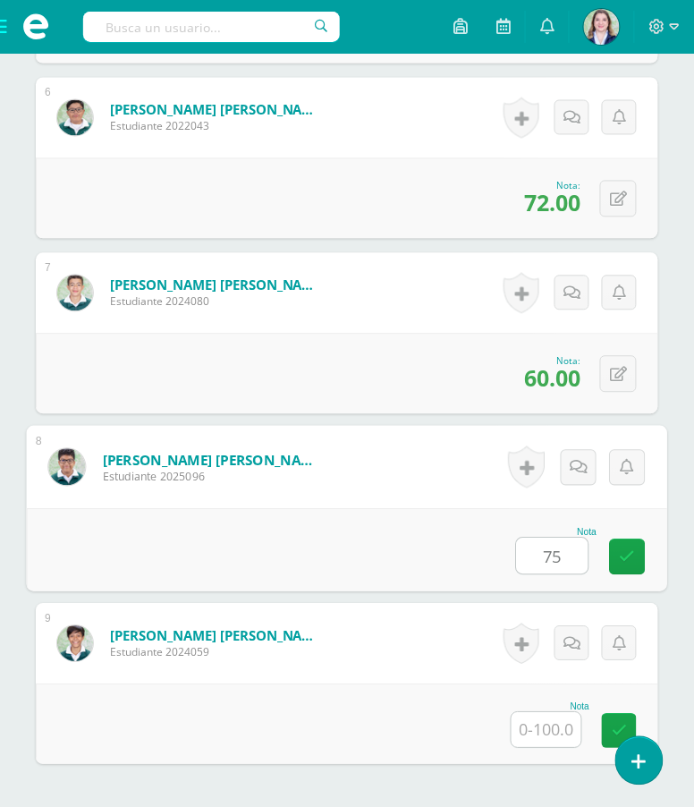
type input "75"
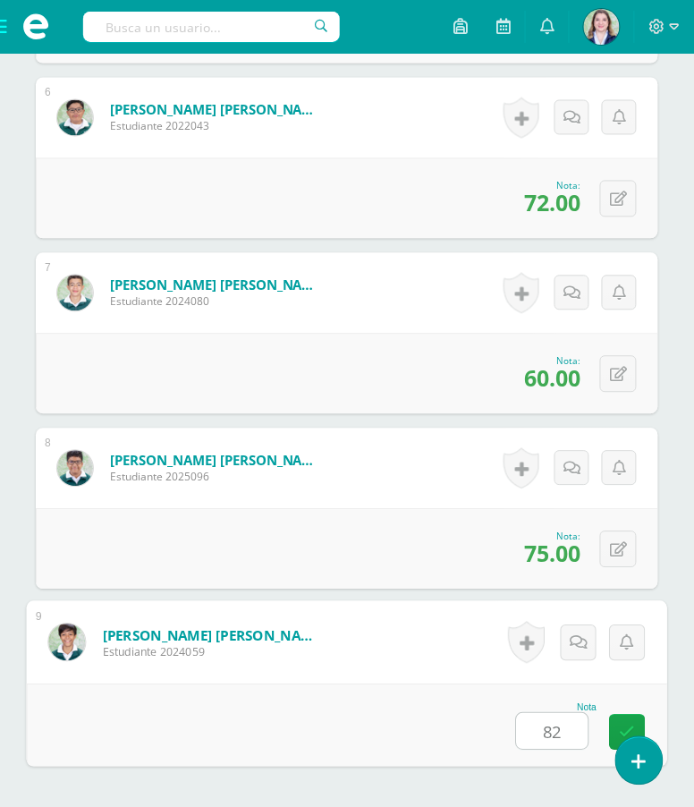
type input "82"
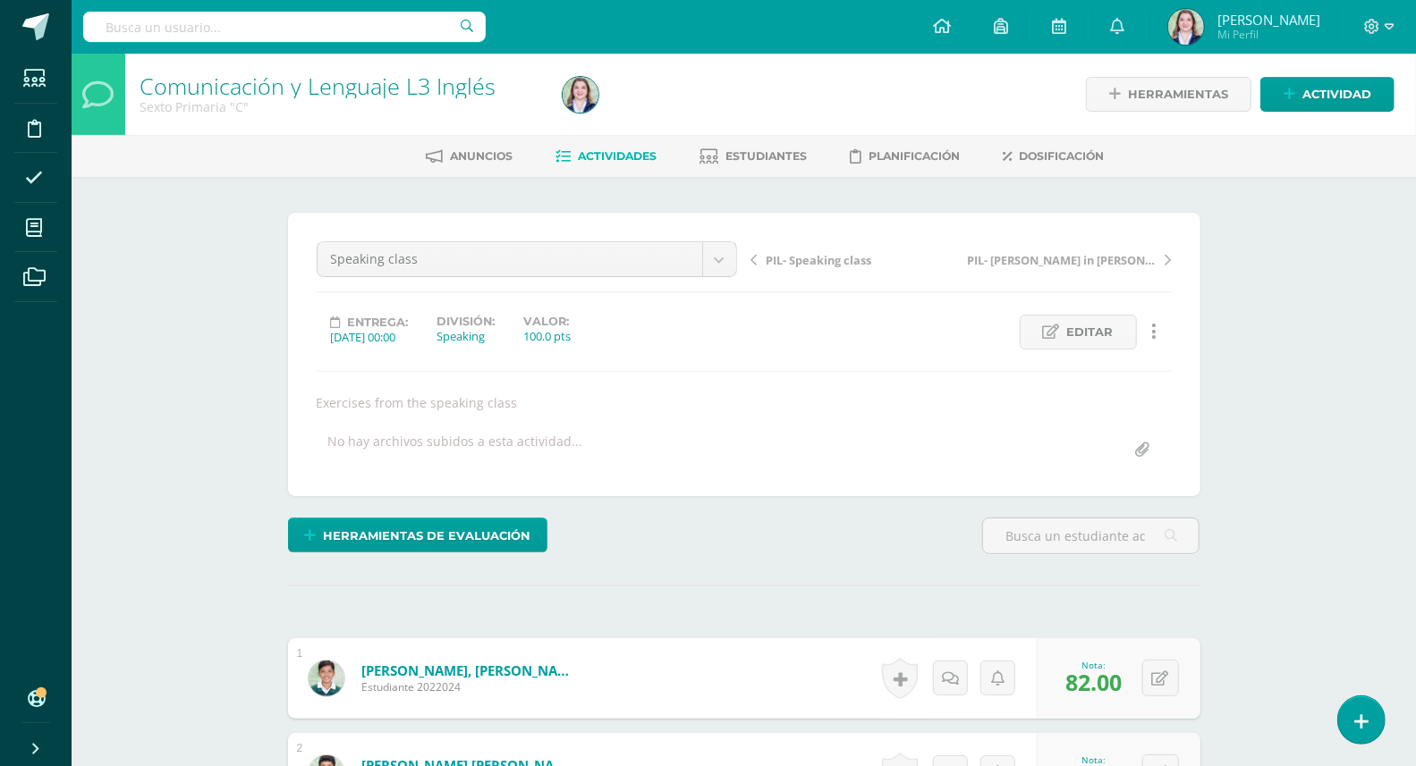
scroll to position [4, 0]
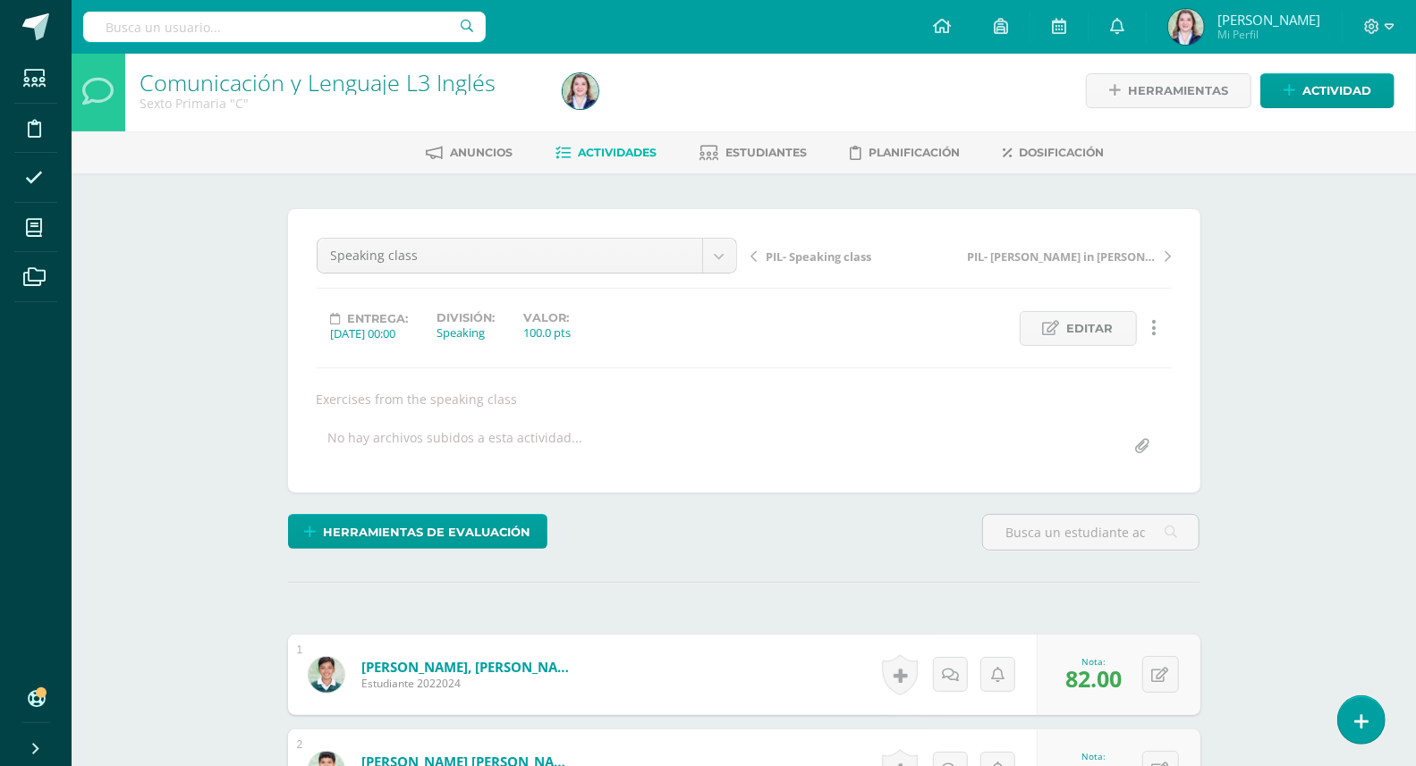
click at [623, 146] on span "Actividades" at bounding box center [618, 152] width 79 height 13
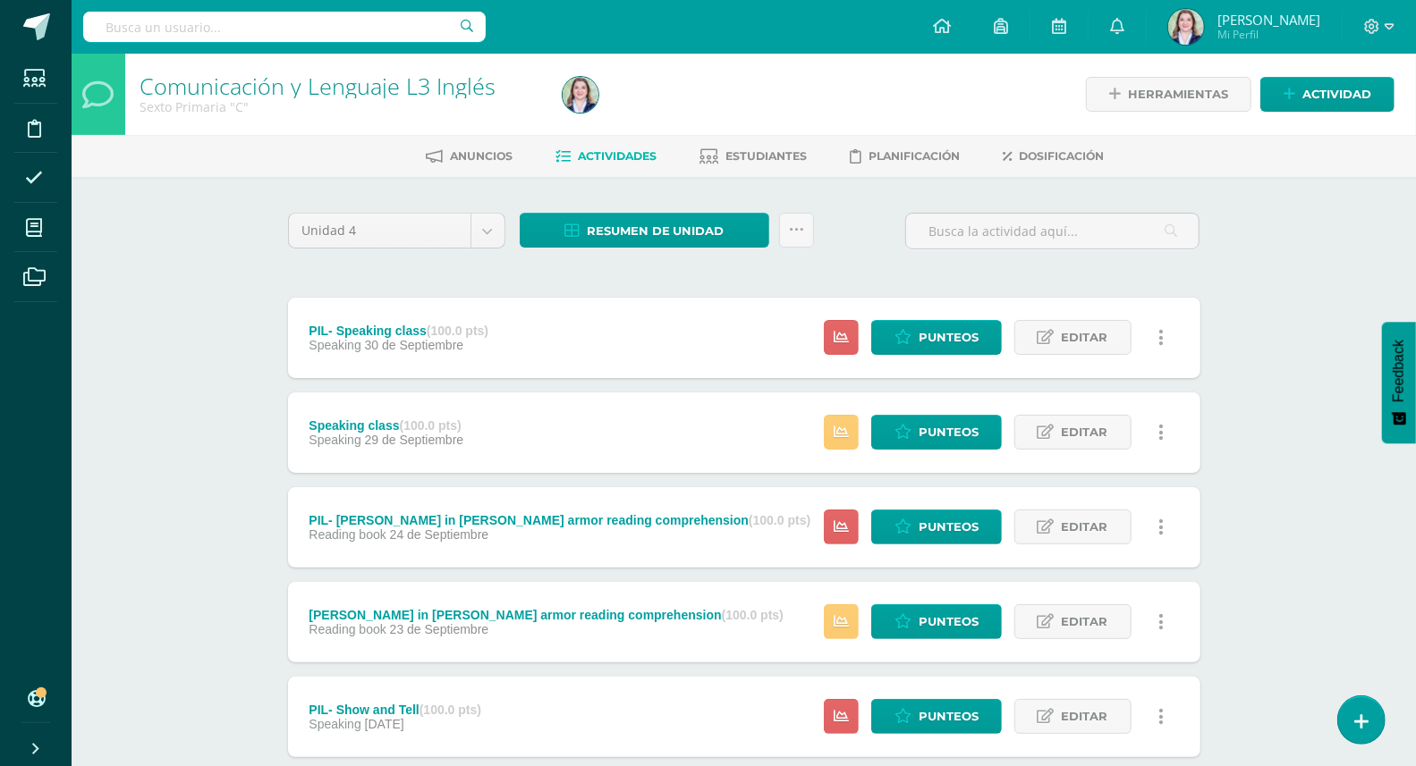
click at [1260, 462] on div "Comunicación y Lenguaje L3 Inglés Sexto Primaria "C" Herramientas Detalle de as…" at bounding box center [744, 699] width 1344 height 1291
click at [709, 232] on span "Resumen de unidad" at bounding box center [656, 231] width 138 height 33
click at [712, 107] on link "Descargar como HTML" at bounding box center [645, 112] width 190 height 28
click at [232, 223] on div "Comunicación y Lenguaje L3 Inglés Sexto Primaria "C" Herramientas Detalle de as…" at bounding box center [744, 699] width 1344 height 1291
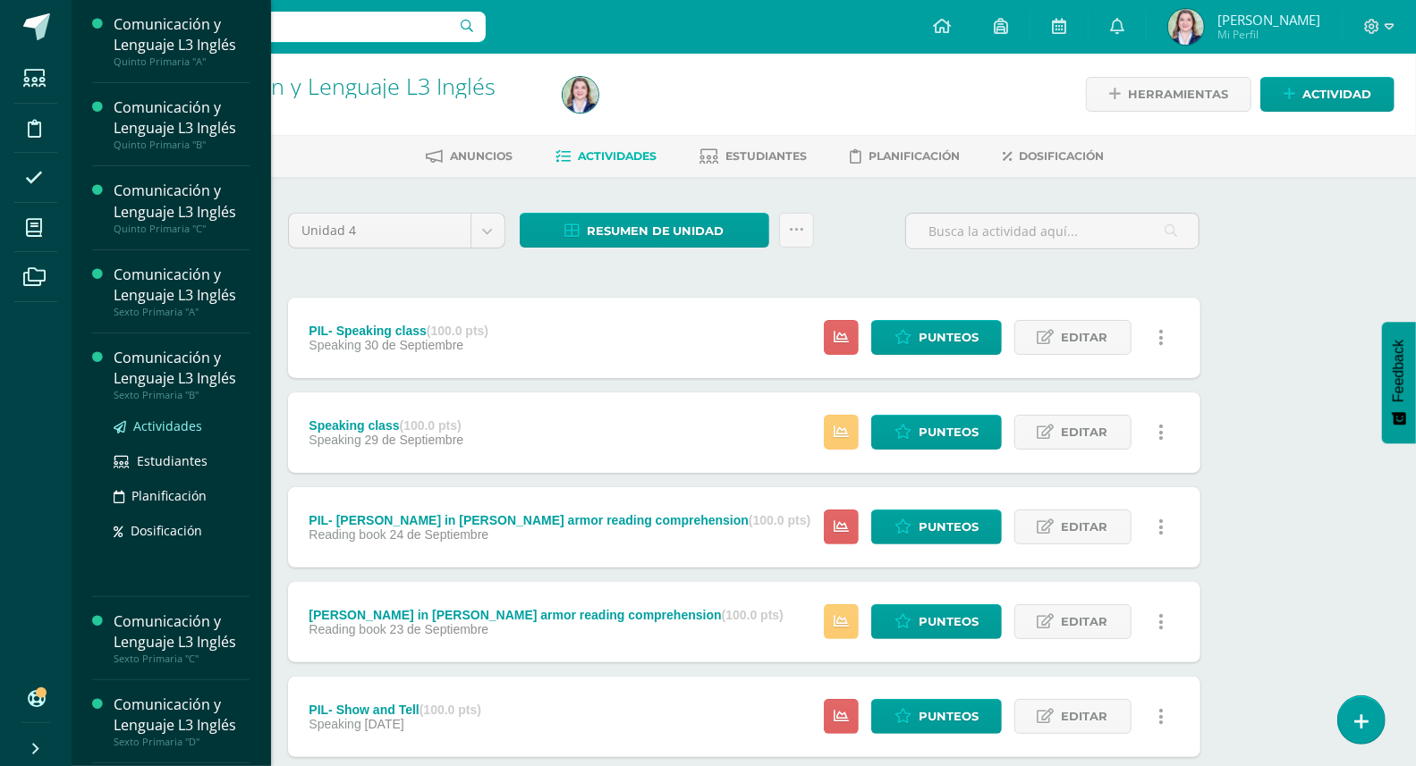
click at [174, 428] on span "Actividades" at bounding box center [167, 426] width 69 height 17
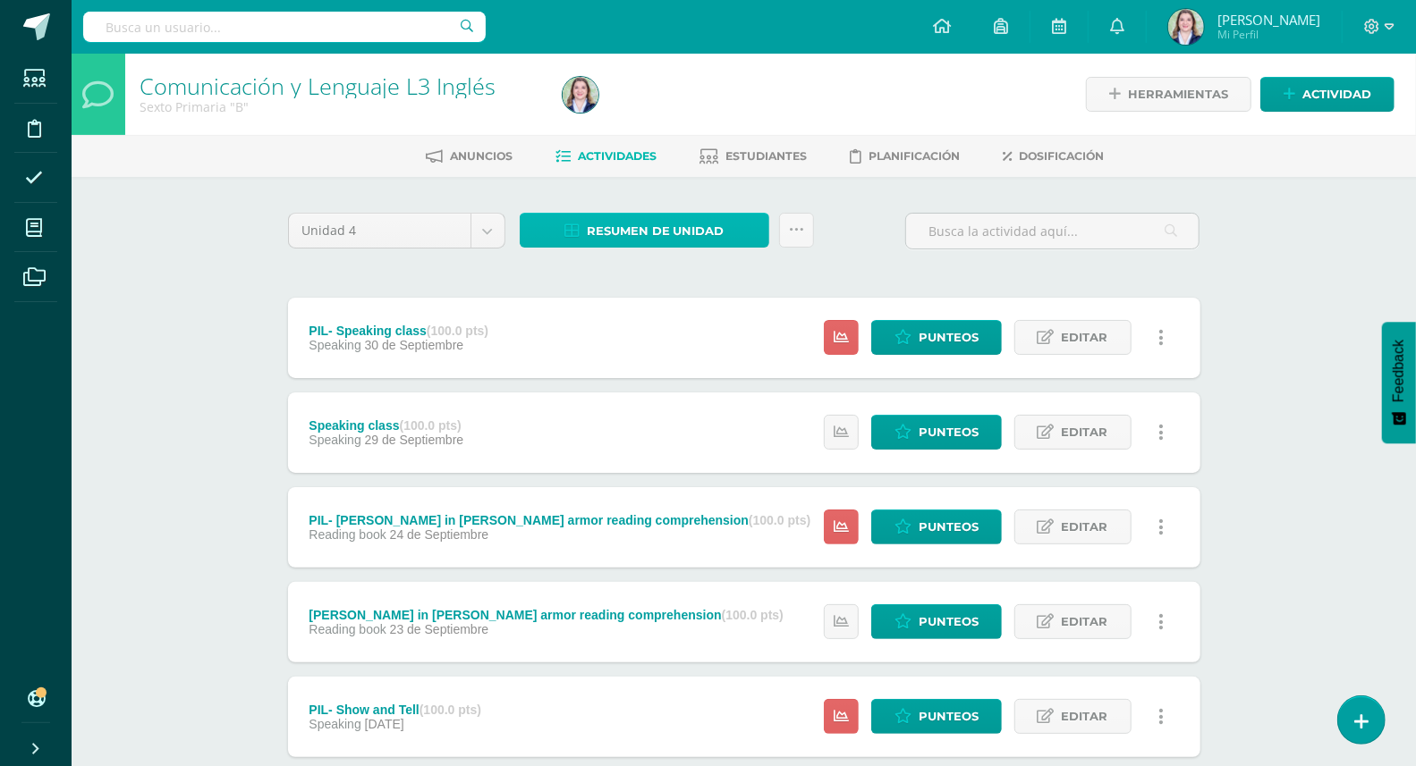
click at [715, 230] on span "Resumen de unidad" at bounding box center [656, 231] width 138 height 33
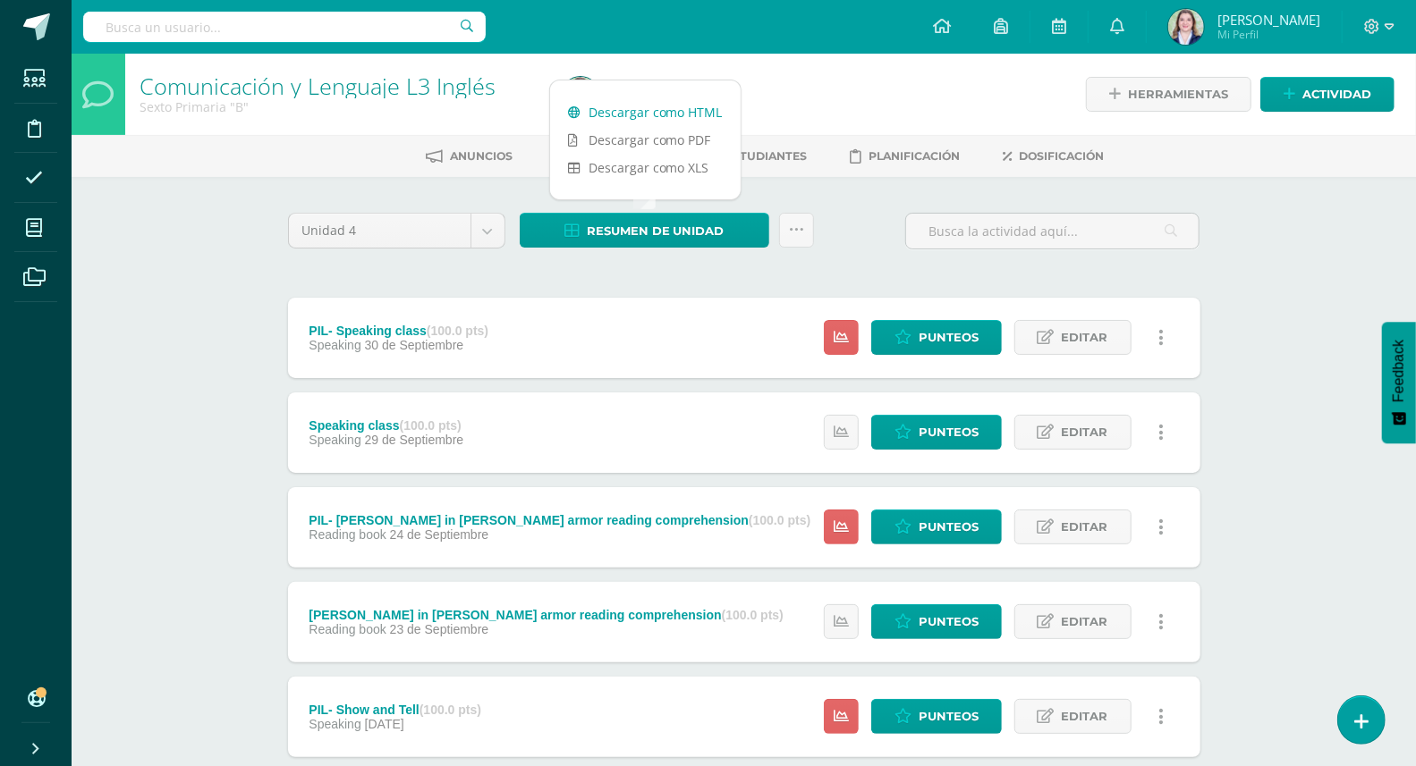
click at [681, 111] on link "Descargar como HTML" at bounding box center [645, 112] width 190 height 28
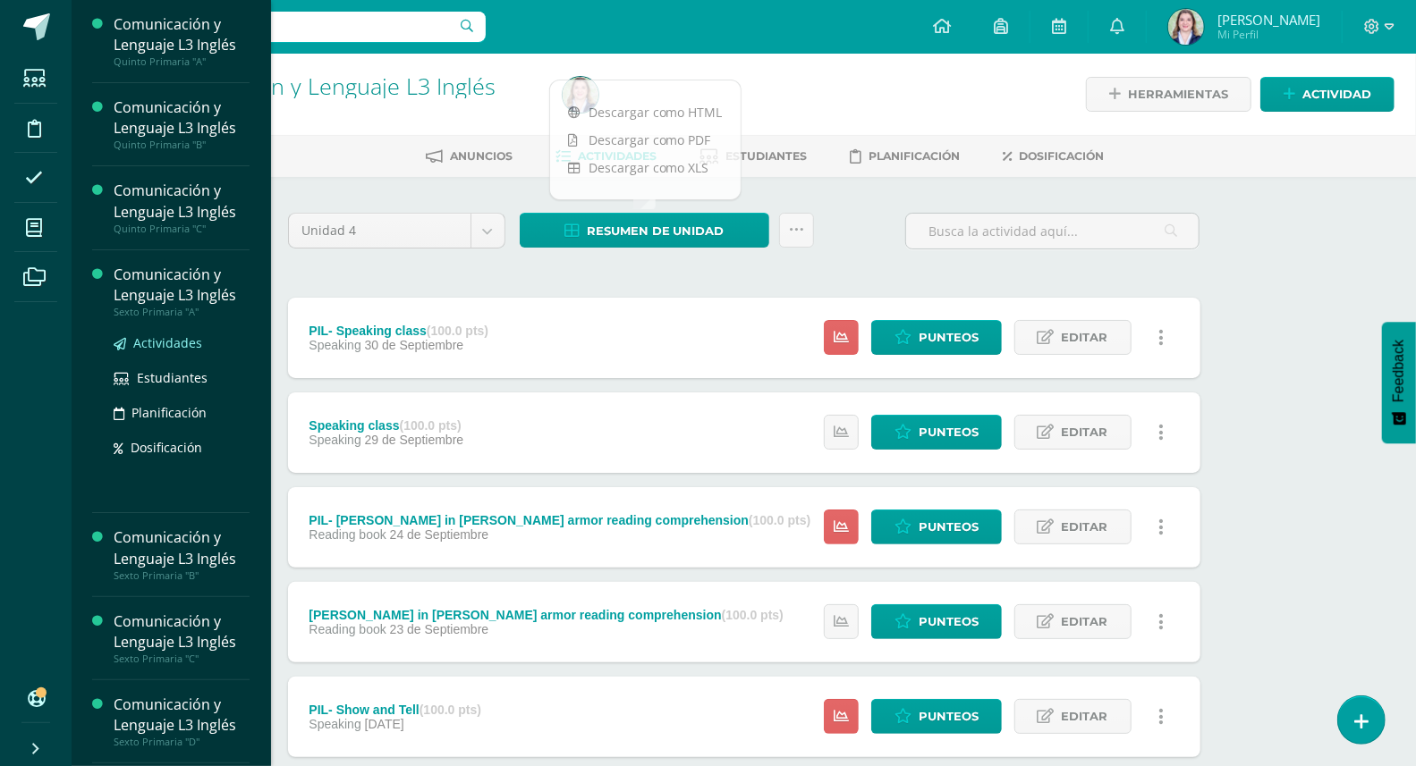
click at [165, 343] on span "Actividades" at bounding box center [167, 342] width 69 height 17
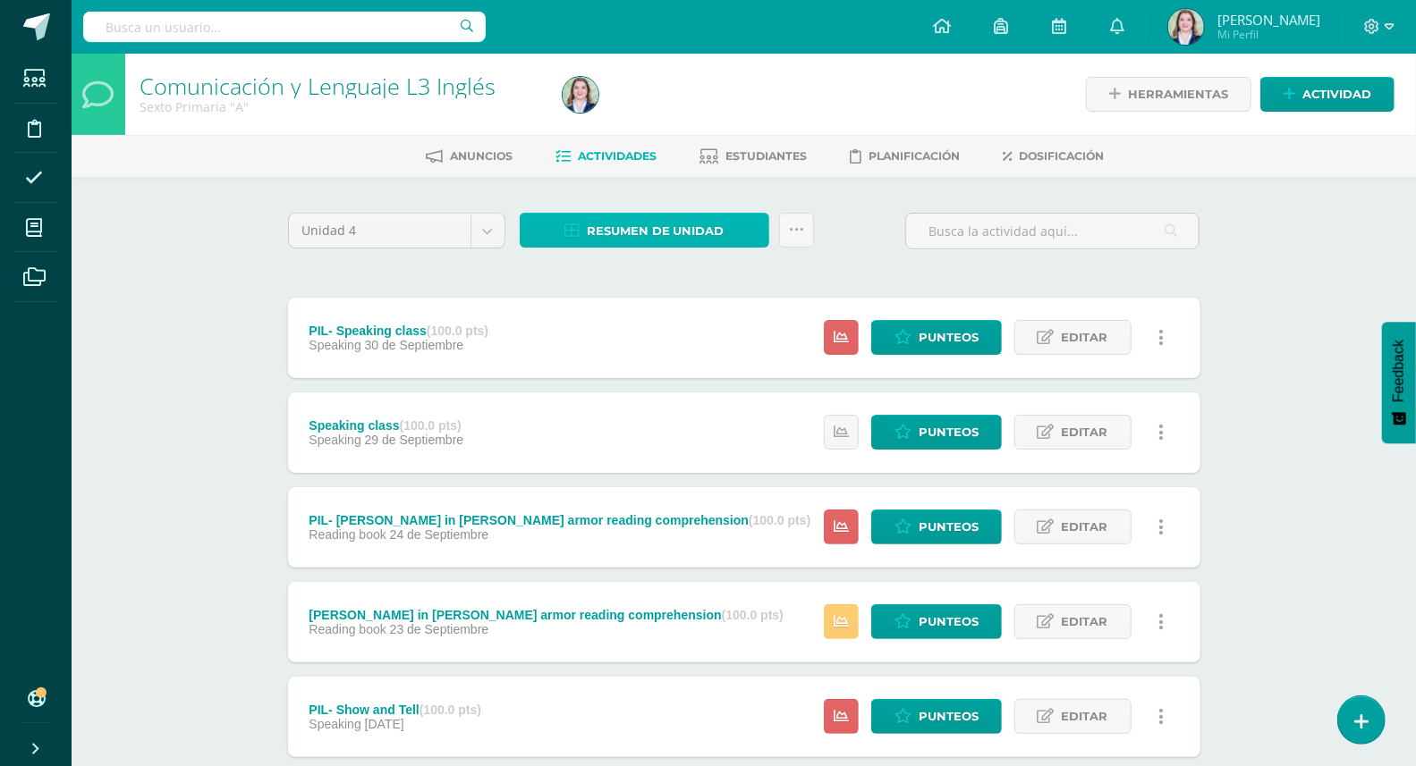
click at [648, 231] on span "Resumen de unidad" at bounding box center [656, 231] width 138 height 33
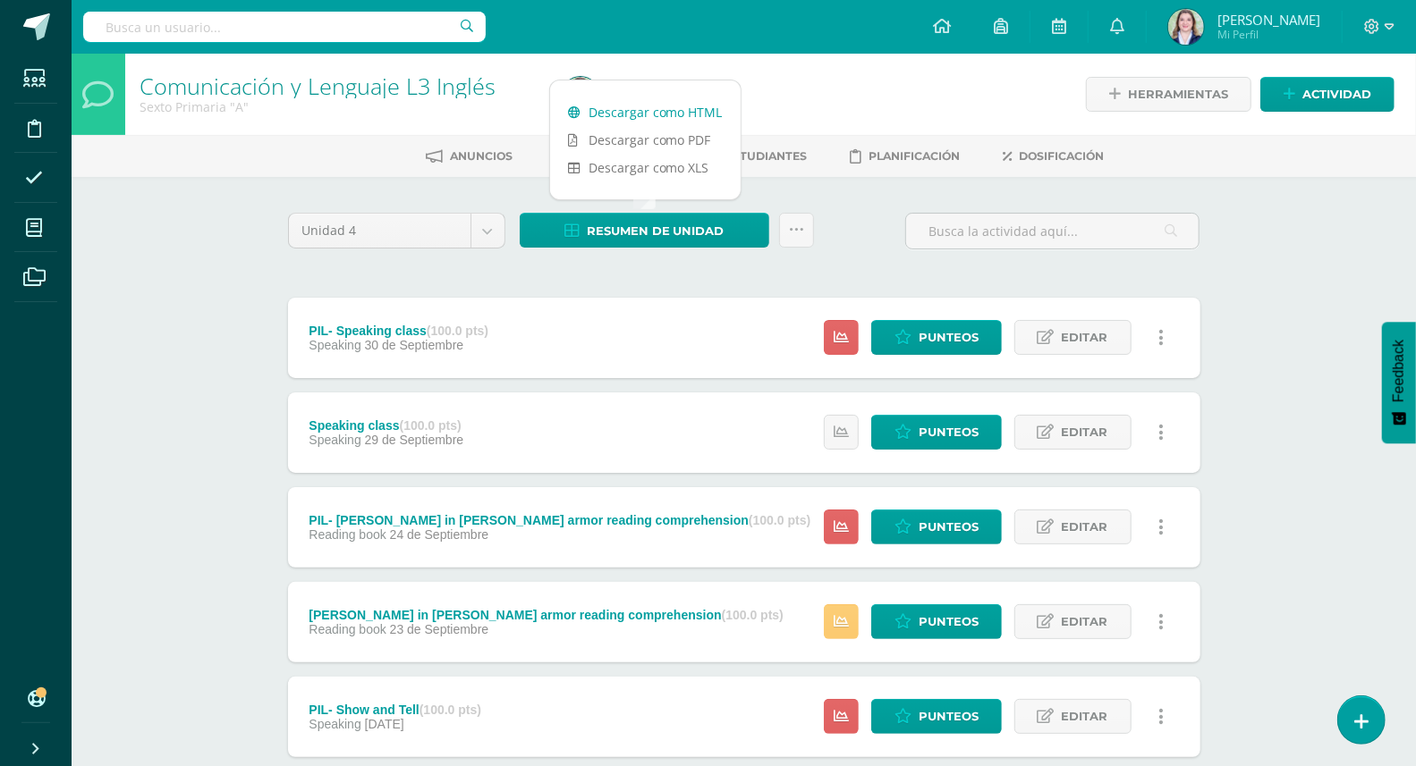
click at [673, 107] on link "Descargar como HTML" at bounding box center [645, 112] width 190 height 28
click at [866, 238] on div "Unidad 4 Unidad 1 Unidad 2 Unidad 3 Unidad 4 Resumen de unidad Subir actividade…" at bounding box center [744, 238] width 927 height 51
click at [791, 223] on icon at bounding box center [796, 230] width 15 height 15
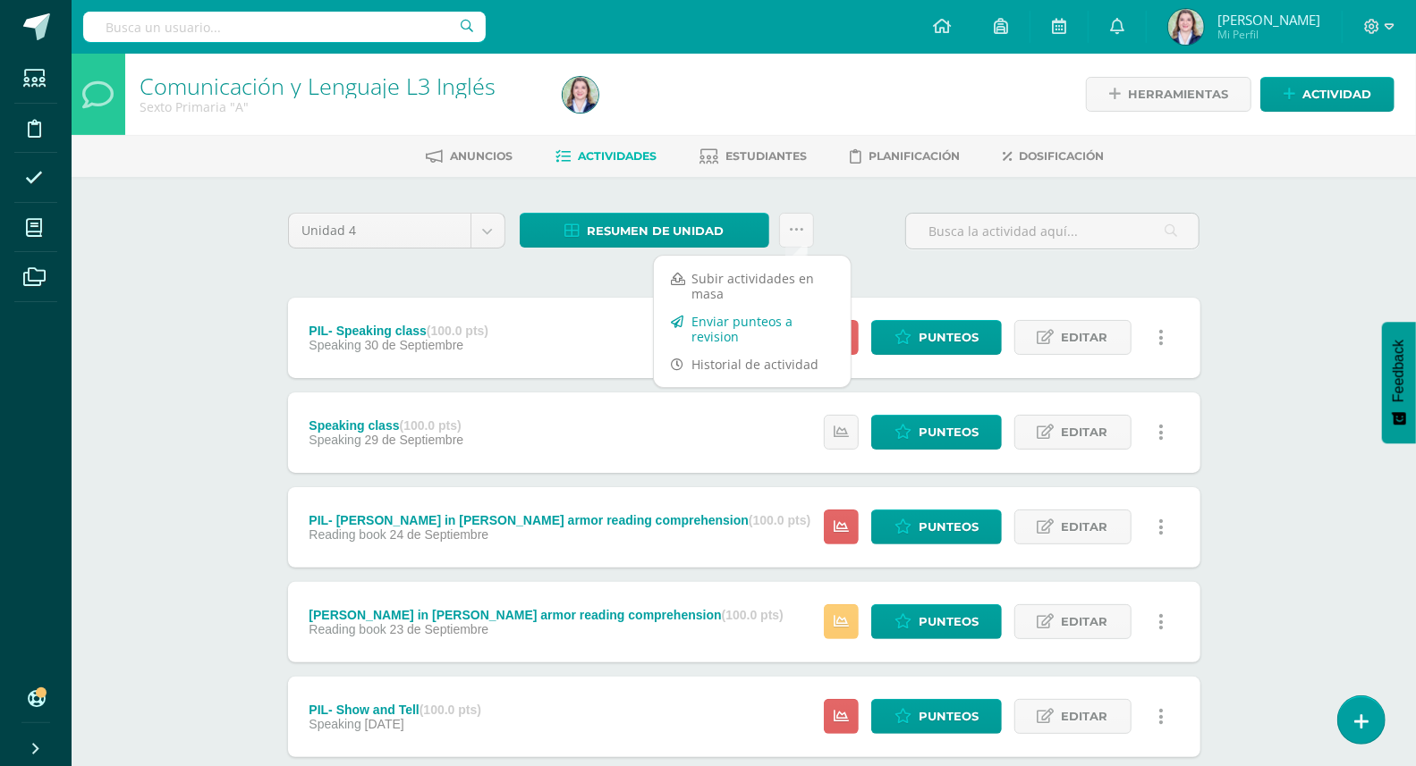
click at [753, 325] on link "Enviar punteos a revision" at bounding box center [752, 329] width 197 height 43
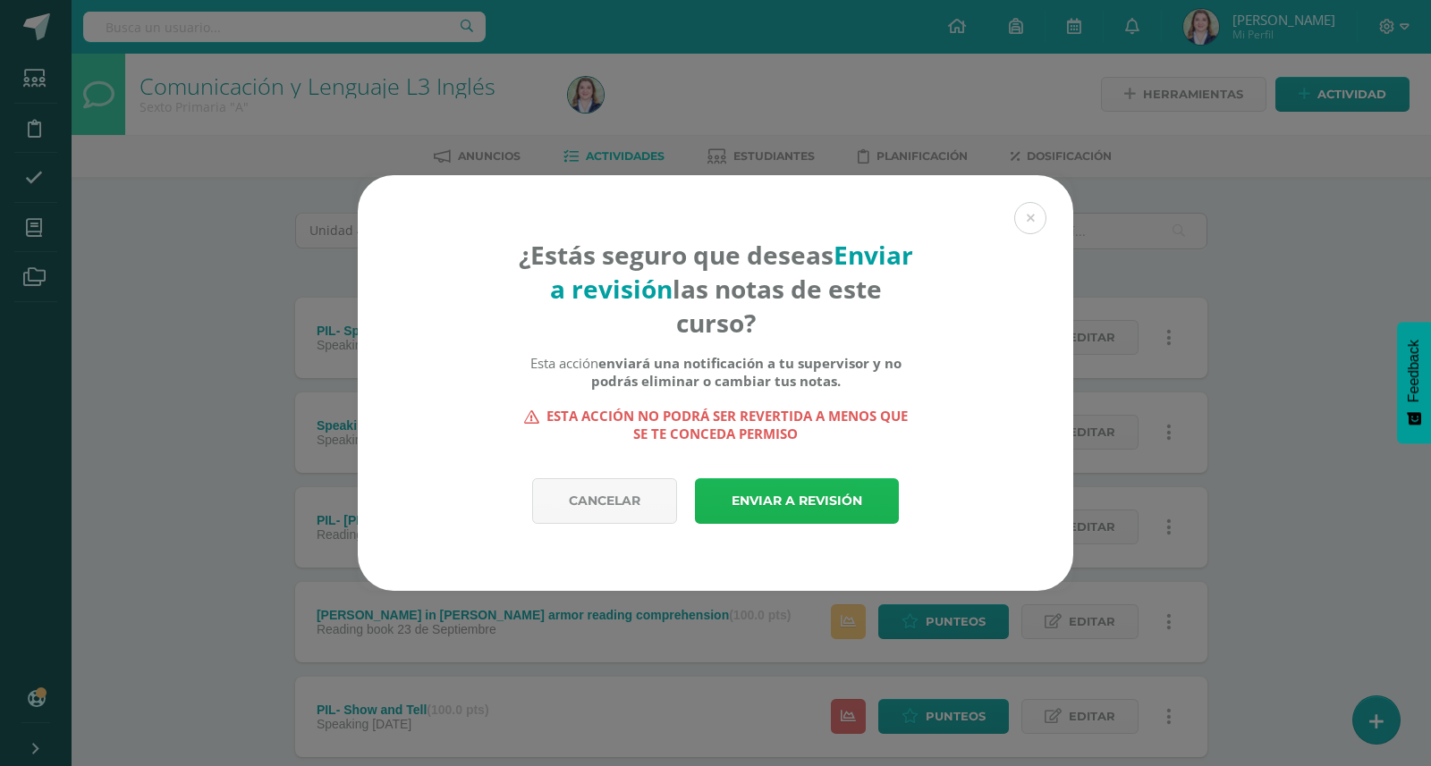
click at [792, 499] on link "Enviar a revisión" at bounding box center [797, 501] width 204 height 46
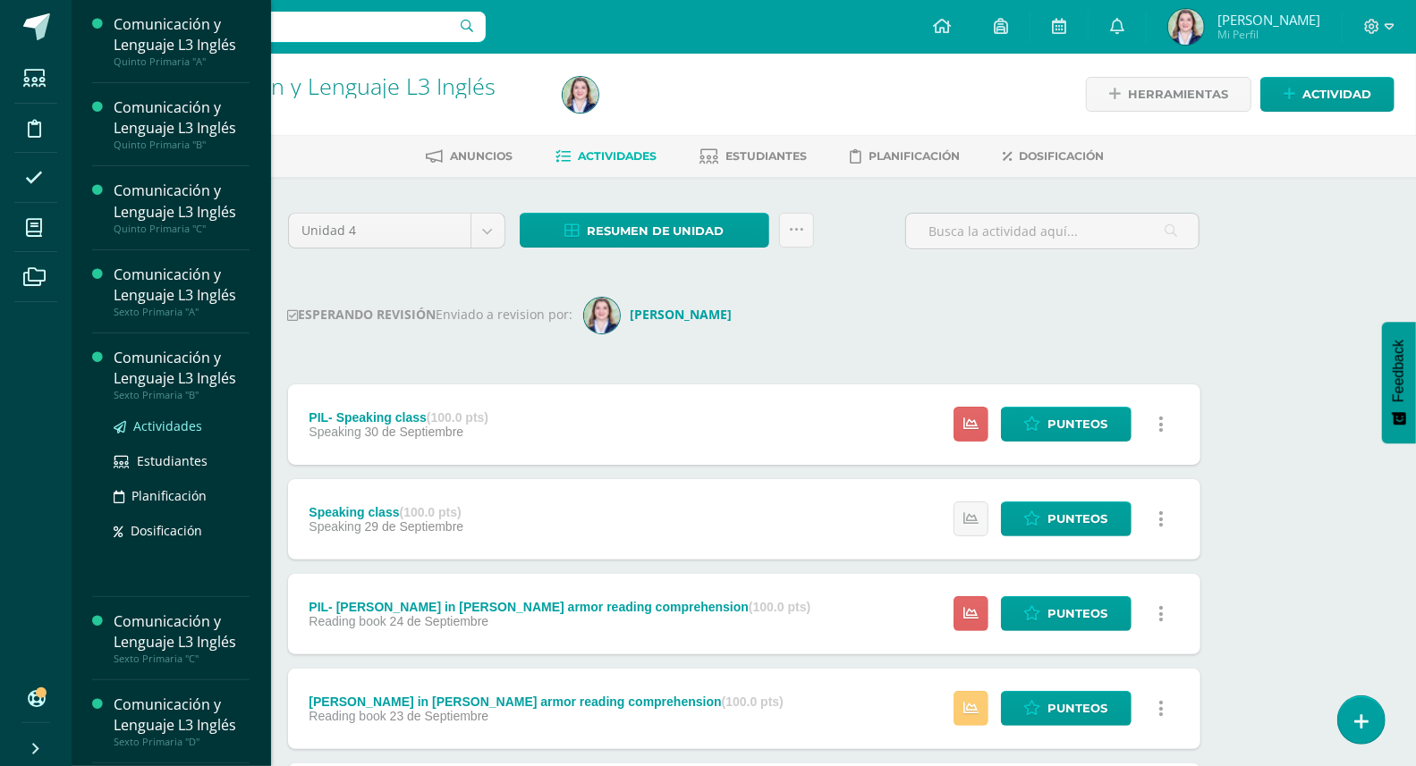
click at [179, 428] on span "Actividades" at bounding box center [167, 426] width 69 height 17
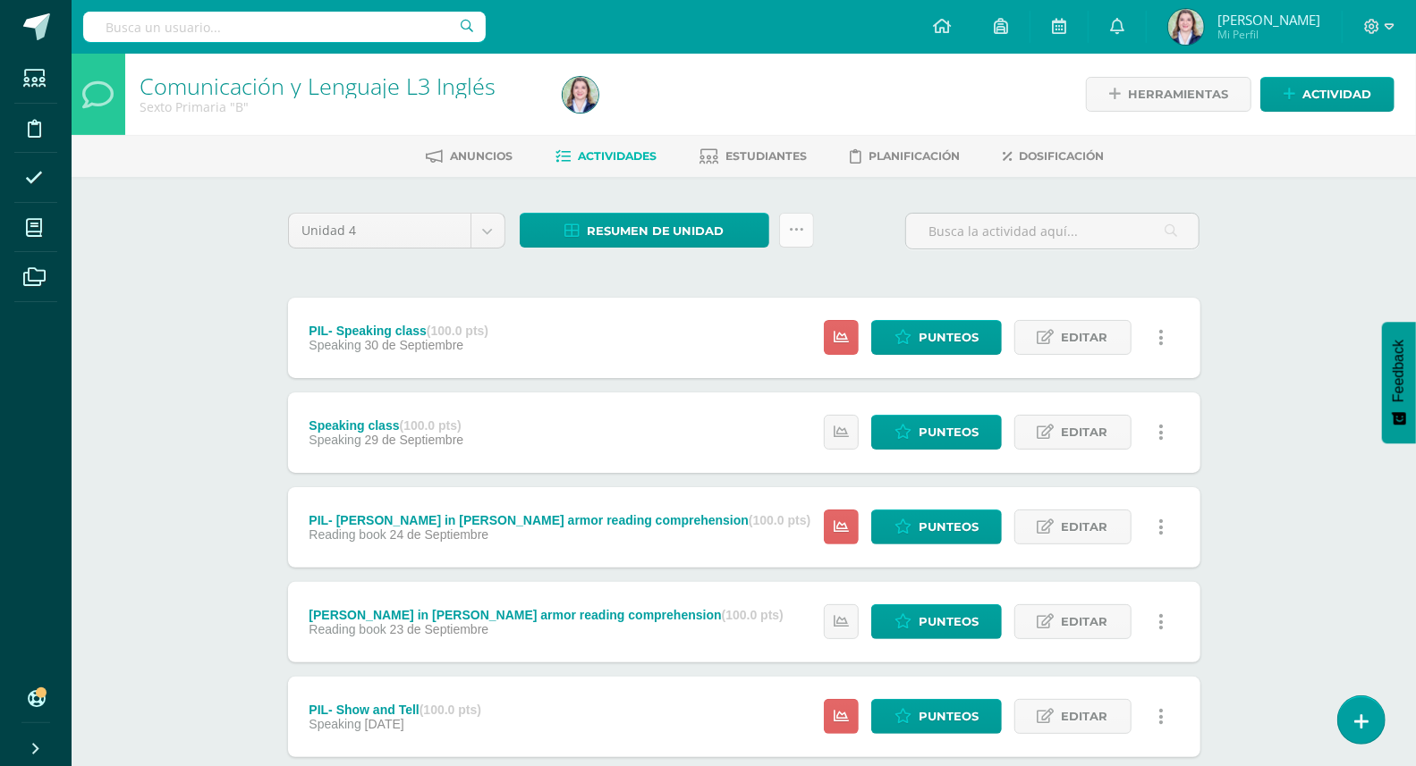
click at [806, 231] on link at bounding box center [796, 230] width 35 height 35
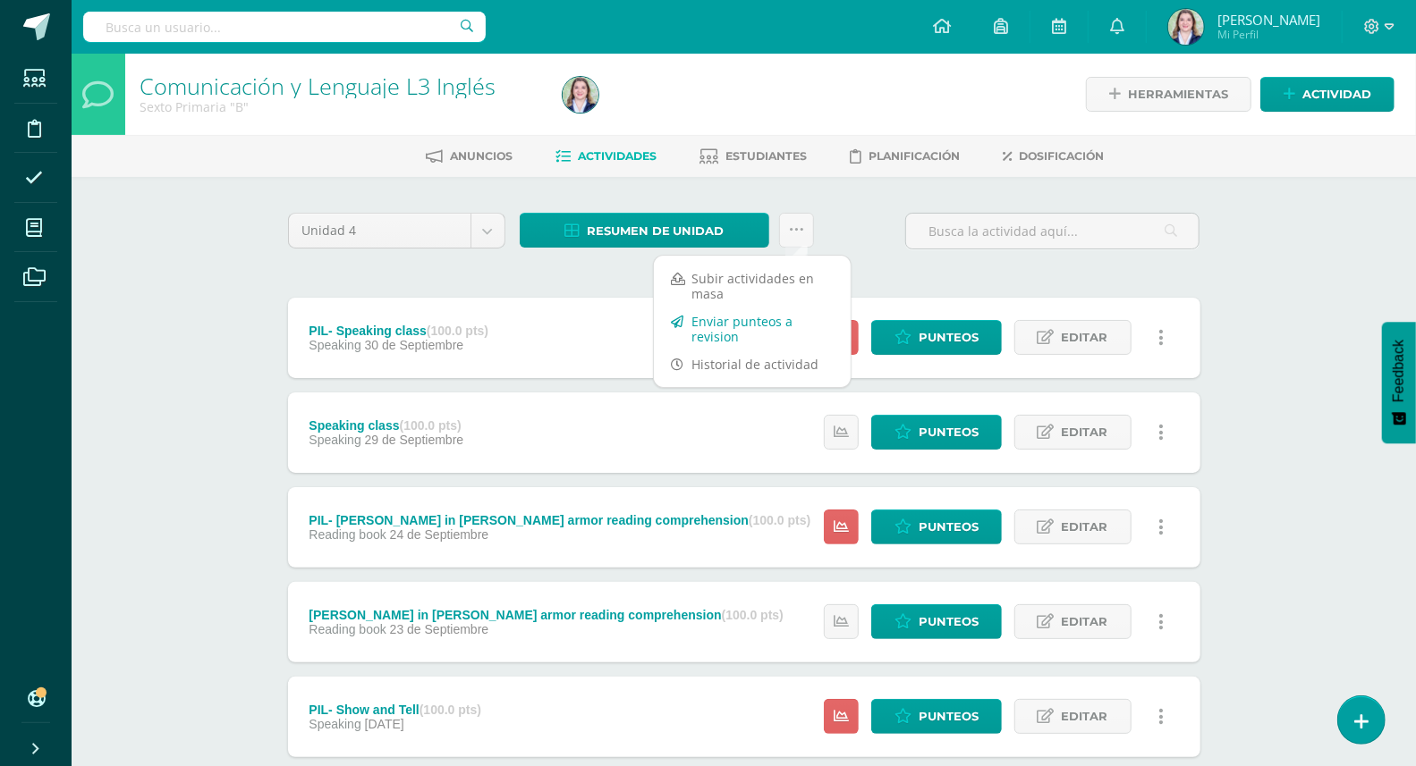
click at [775, 322] on link "Enviar punteos a revision" at bounding box center [752, 329] width 197 height 43
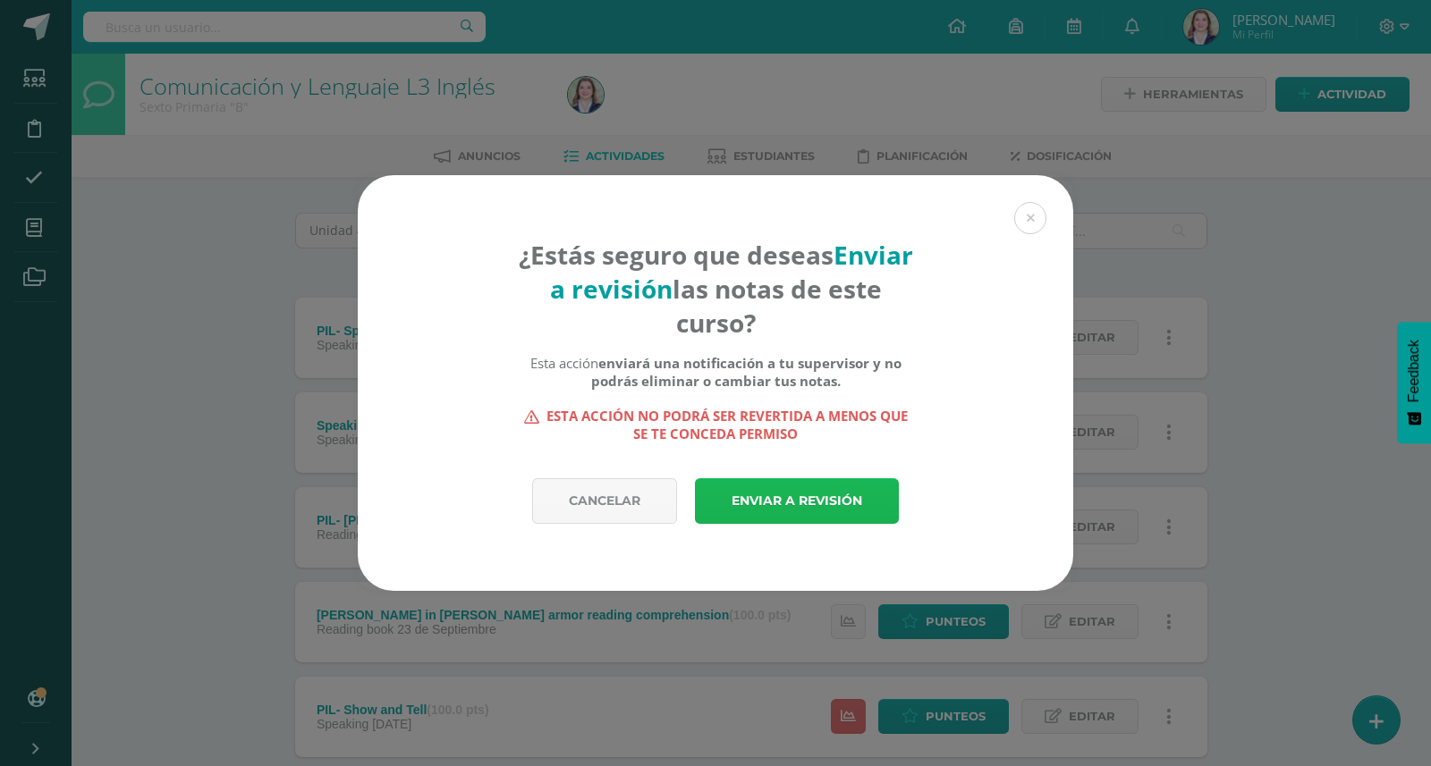
click at [783, 502] on link "Enviar a revisión" at bounding box center [797, 501] width 204 height 46
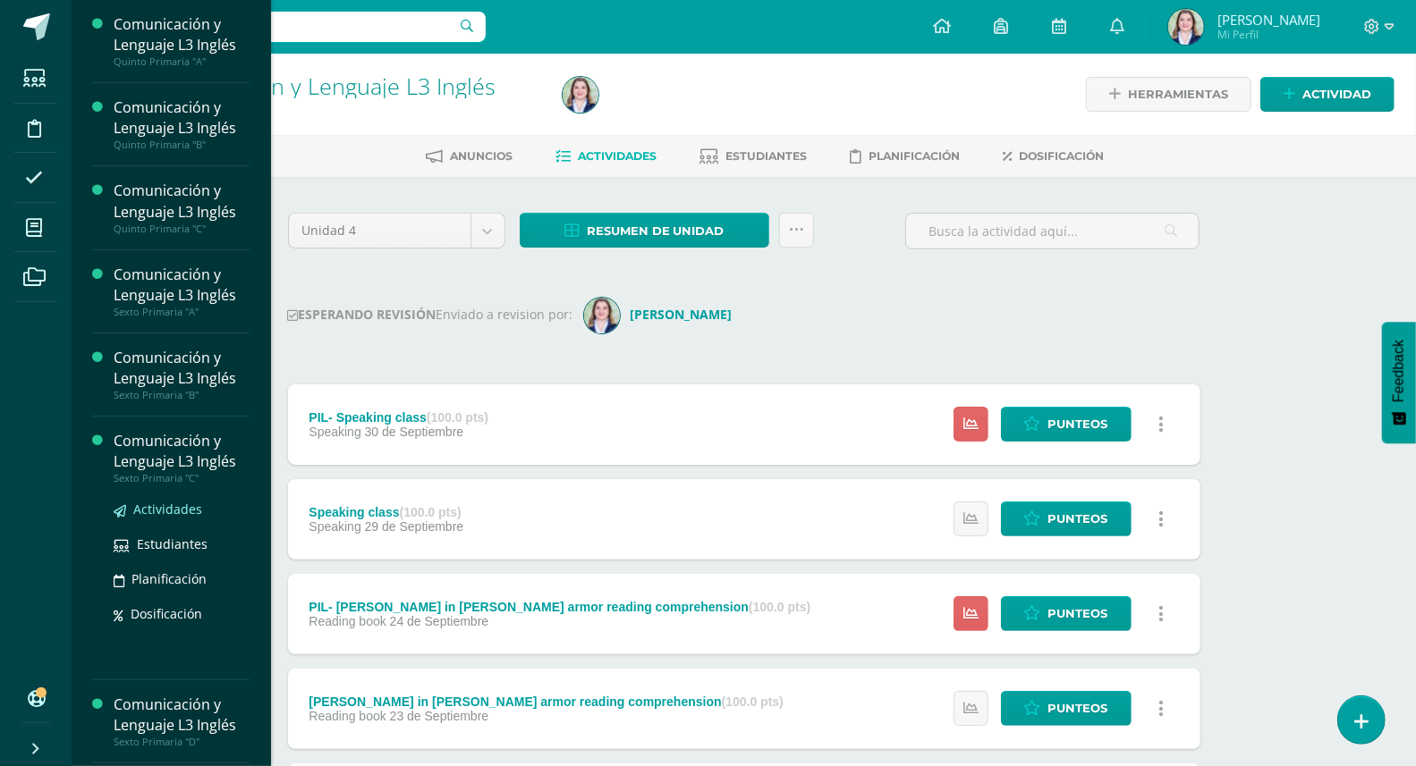
click at [153, 511] on span "Actividades" at bounding box center [167, 509] width 69 height 17
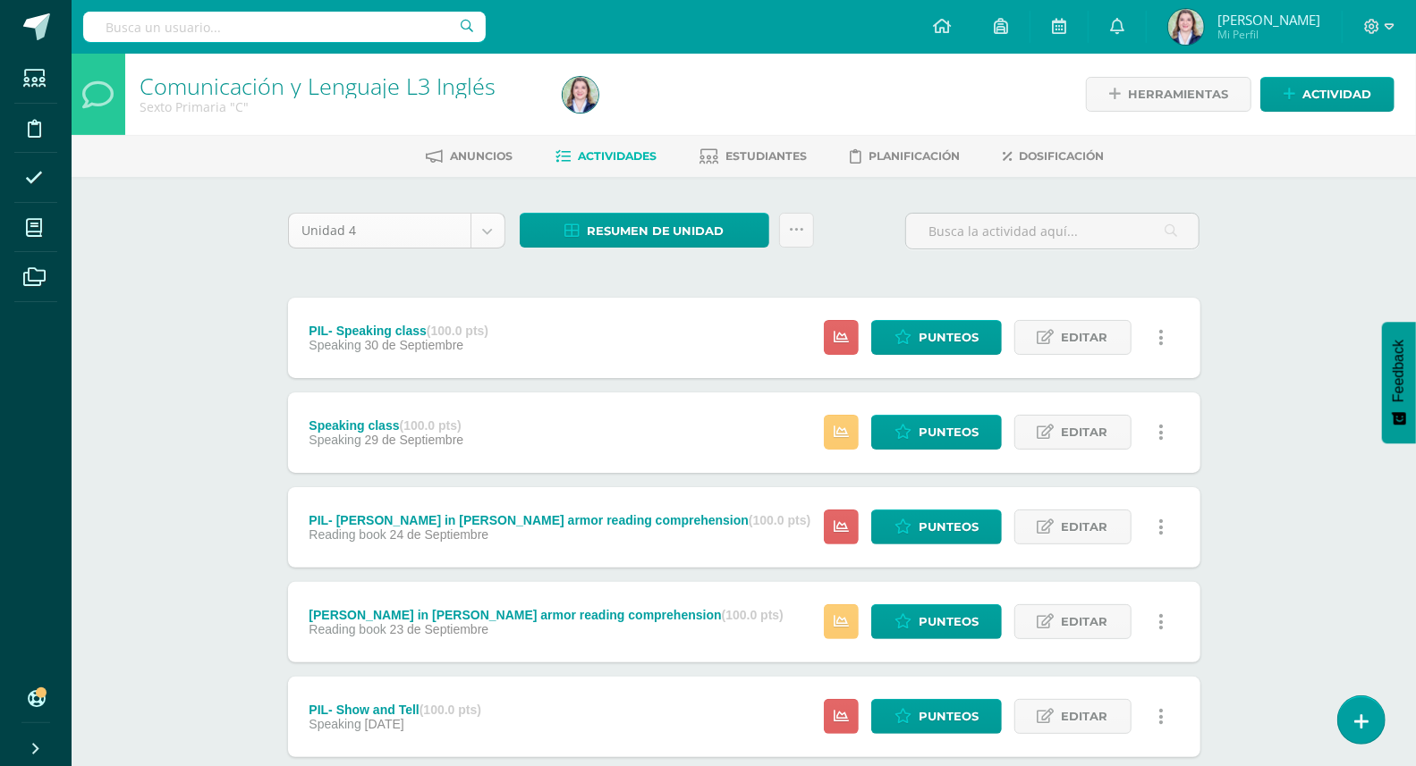
click at [494, 230] on body "Estudiantes Disciplina Asistencia Mis cursos Archivos Soporte Ayuda Reportar un…" at bounding box center [708, 672] width 1416 height 1344
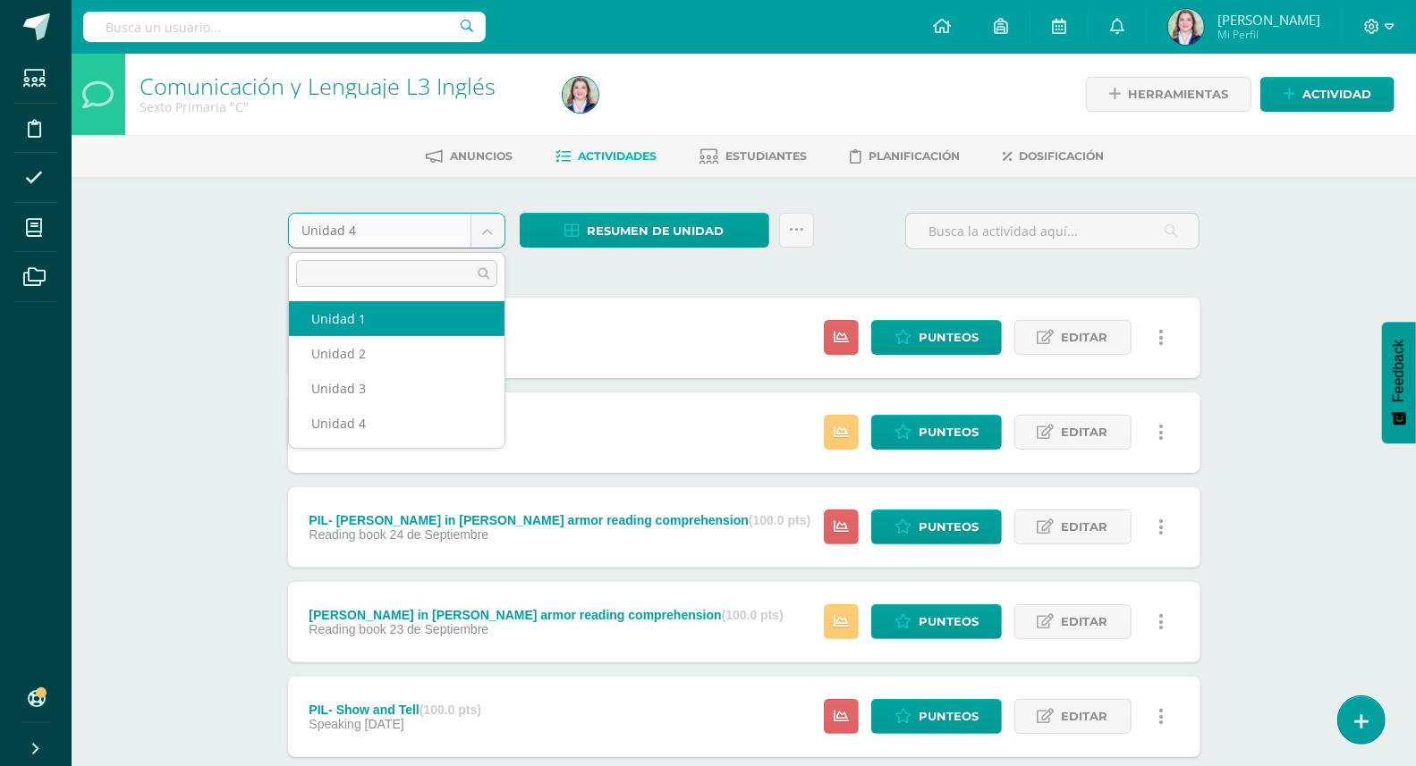
select select "Unidad 1"
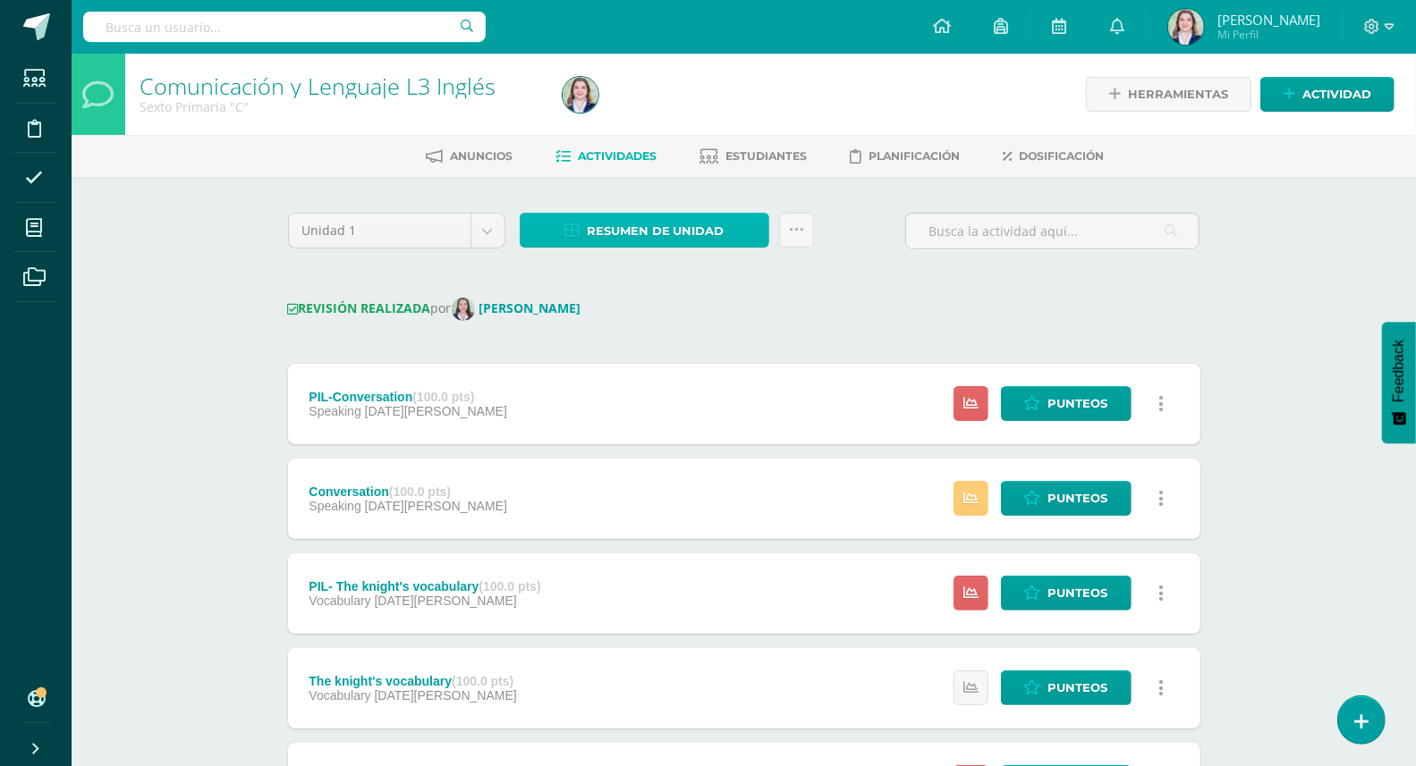
click at [715, 227] on span "Resumen de unidad" at bounding box center [656, 231] width 138 height 33
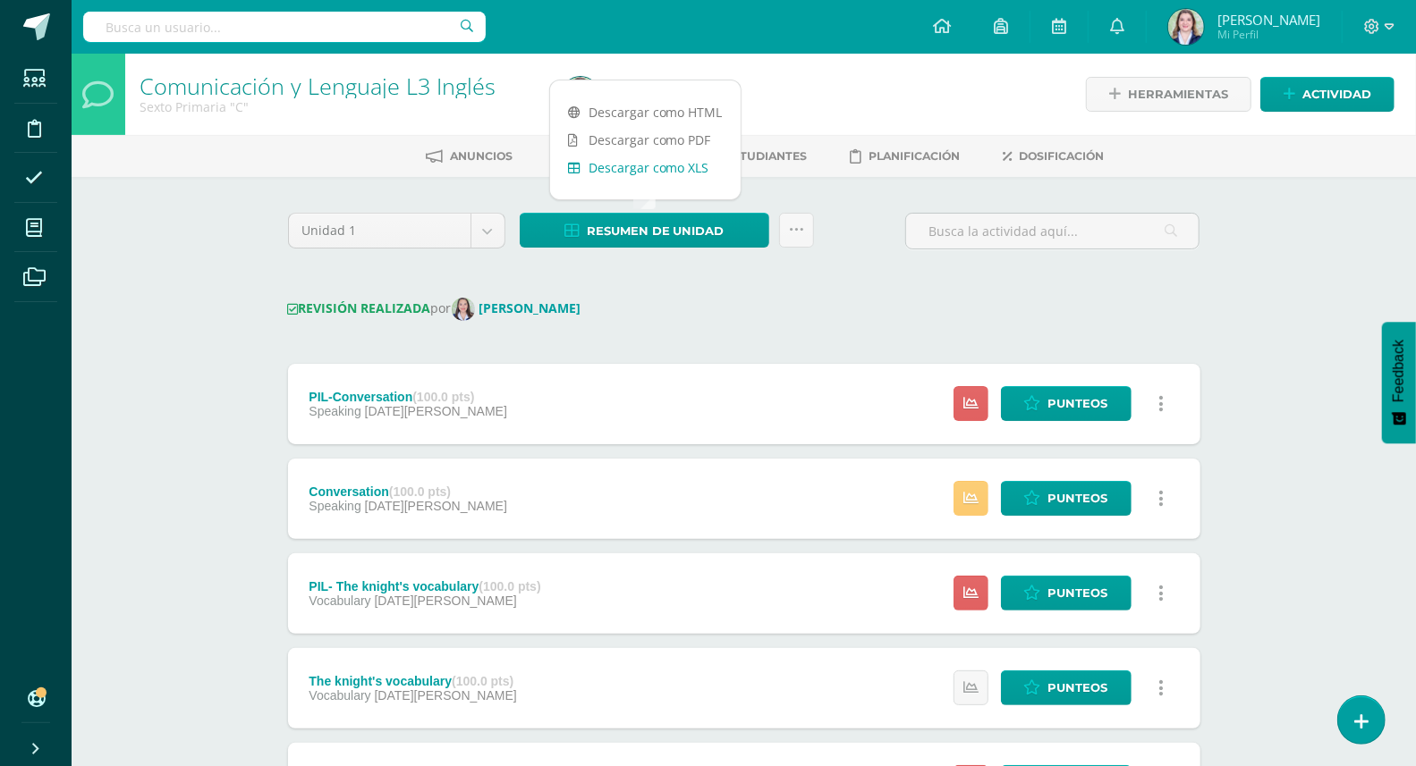
click at [696, 176] on link "Descargar como XLS" at bounding box center [645, 168] width 190 height 28
click at [504, 228] on div "Unidad 1 Unidad 1 Unidad 2 Unidad 3 Unidad 4" at bounding box center [397, 238] width 232 height 51
click at [490, 229] on body "Estudiantes Disciplina Asistencia Mis cursos Archivos Soporte Ayuda Reportar un…" at bounding box center [708, 705] width 1416 height 1410
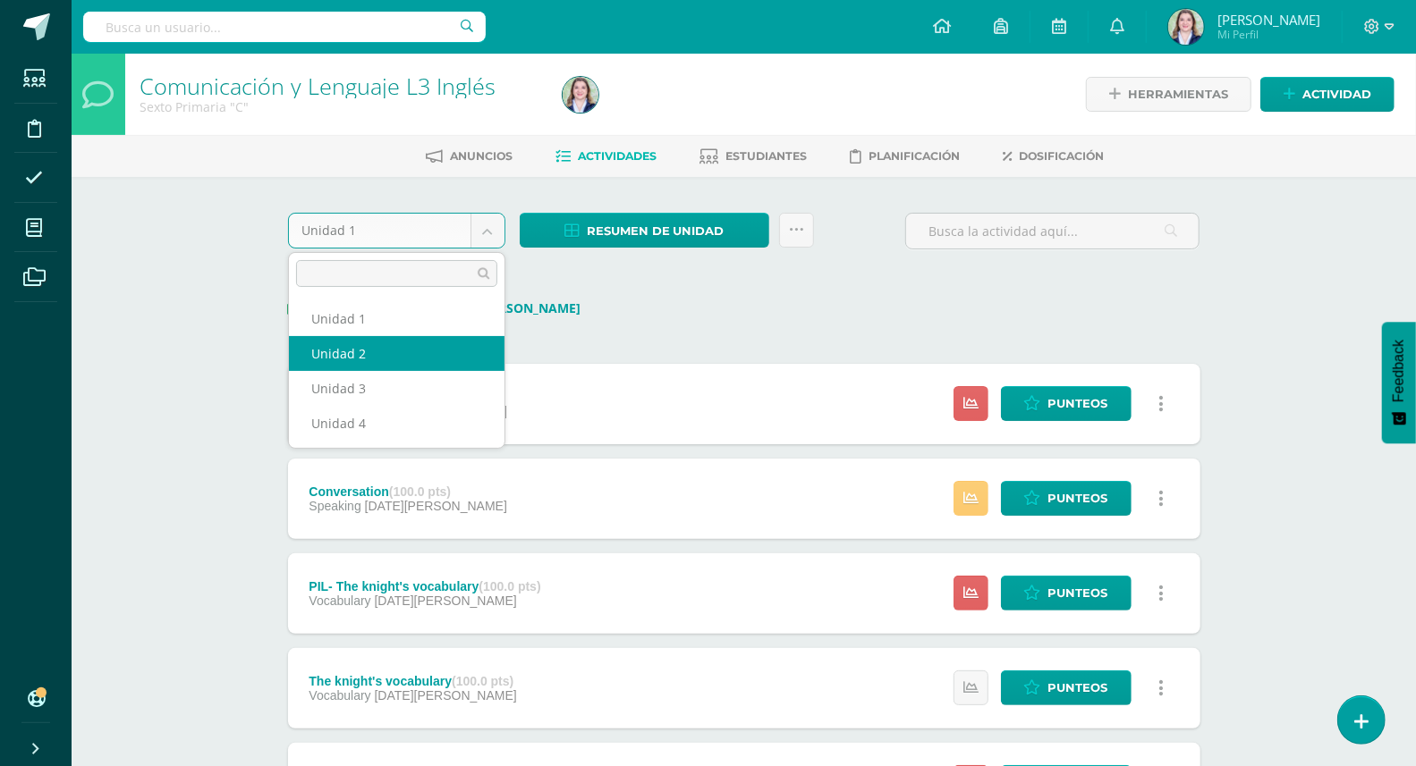
select select "Unidad 2"
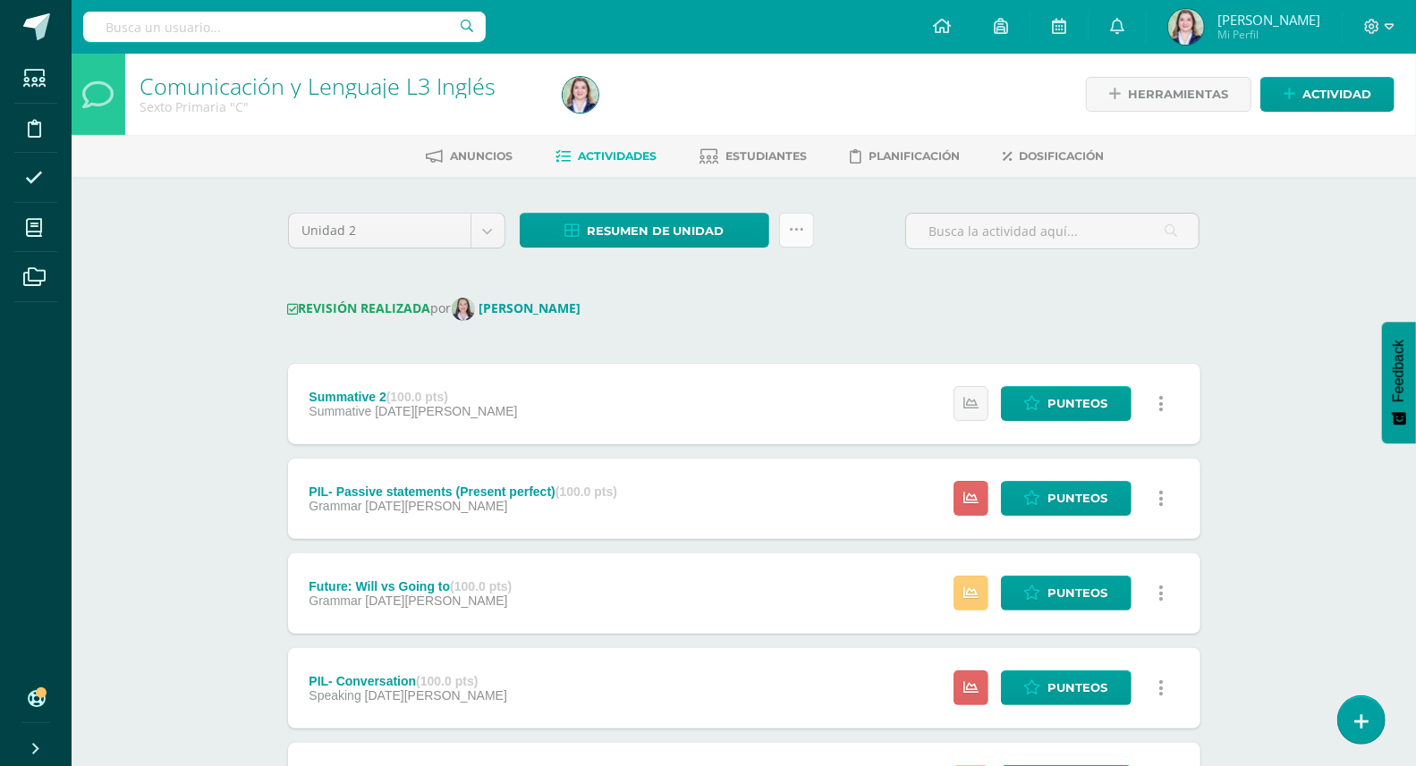
click at [803, 227] on link at bounding box center [796, 230] width 35 height 35
click at [856, 233] on div "Unidad 2 Unidad 1 Unidad 2 Unidad 3 Unidad 4 Resumen de unidad Descargar como H…" at bounding box center [744, 238] width 927 height 51
click at [716, 227] on span "Resumen de unidad" at bounding box center [656, 231] width 138 height 33
click at [692, 173] on link "Descargar como XLS" at bounding box center [645, 168] width 190 height 28
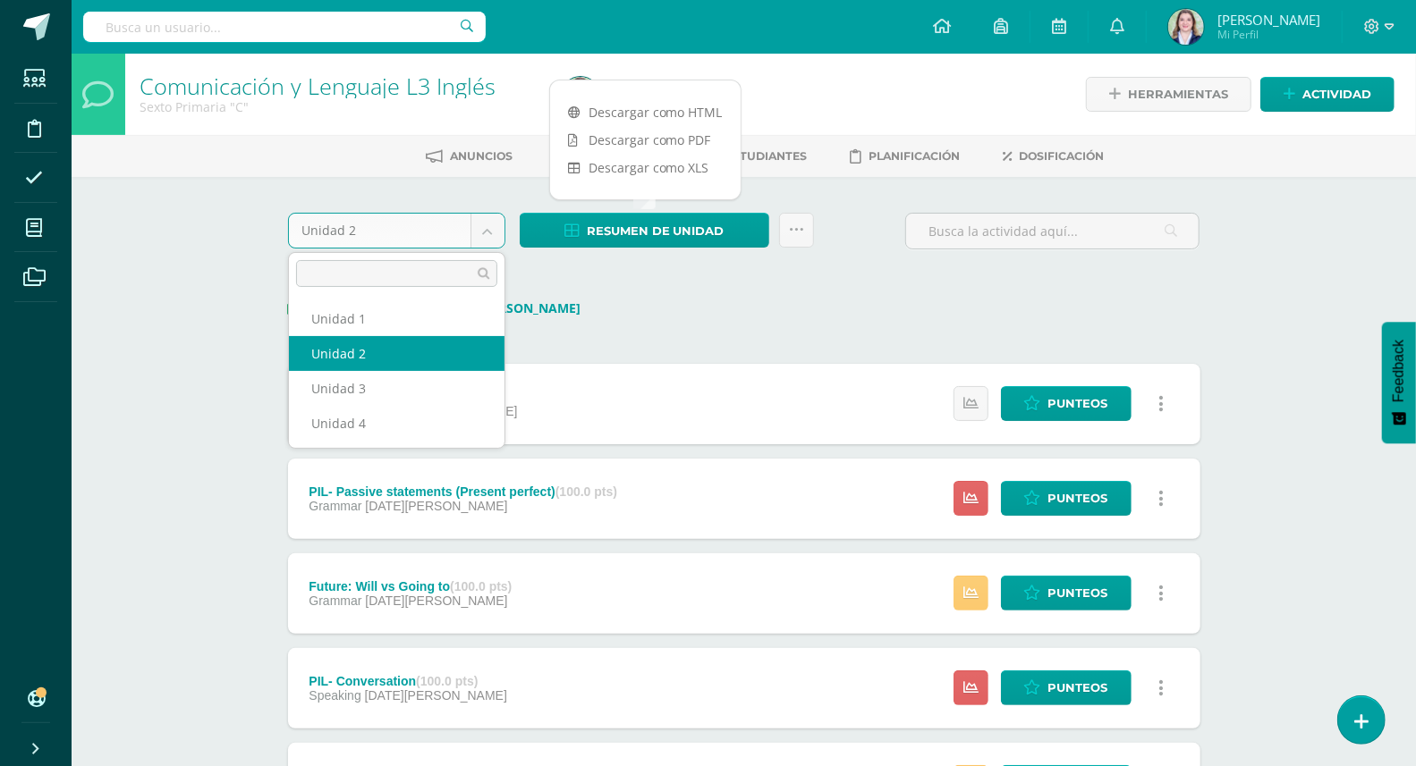
click at [487, 227] on body "Estudiantes Disciplina Asistencia Mis cursos Archivos Soporte Ayuda Reportar un…" at bounding box center [708, 705] width 1416 height 1410
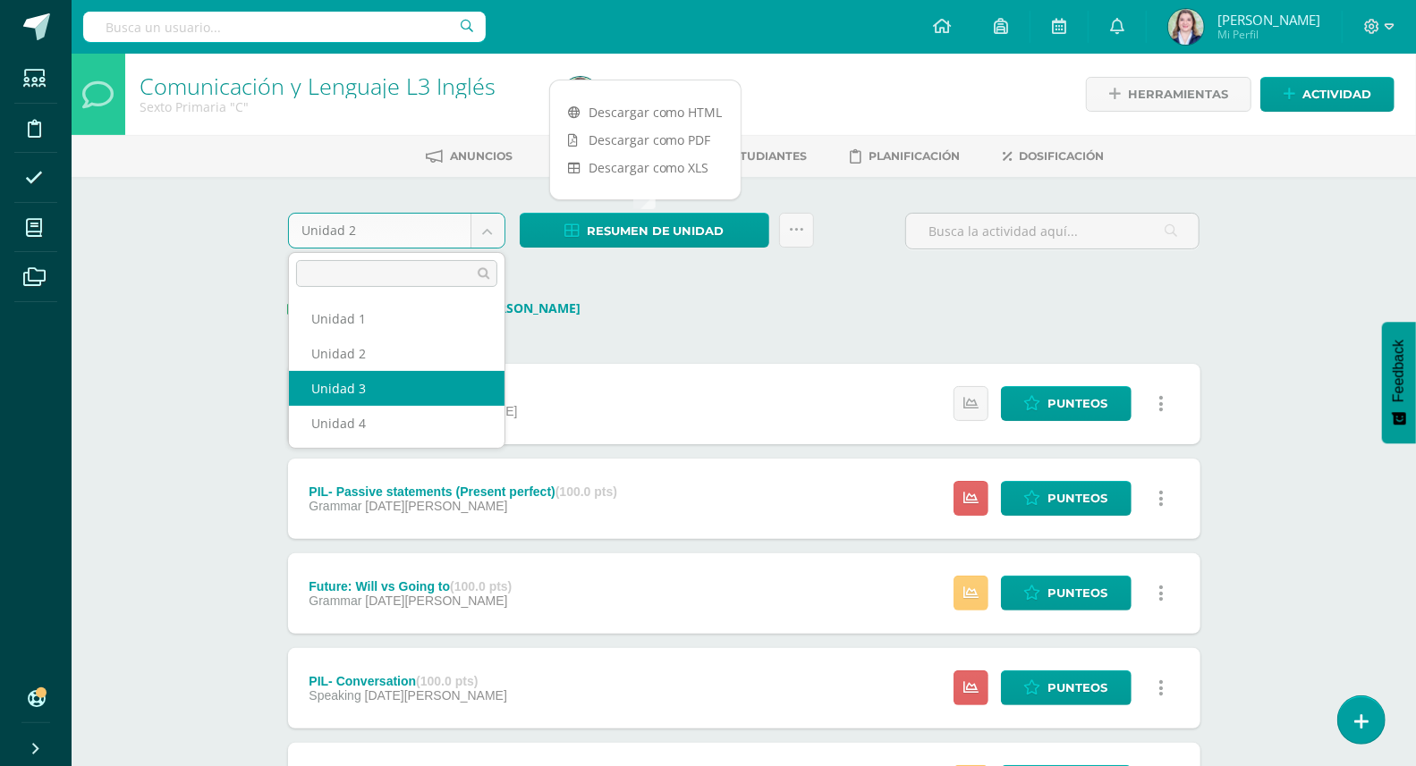
select select "Unidad 3"
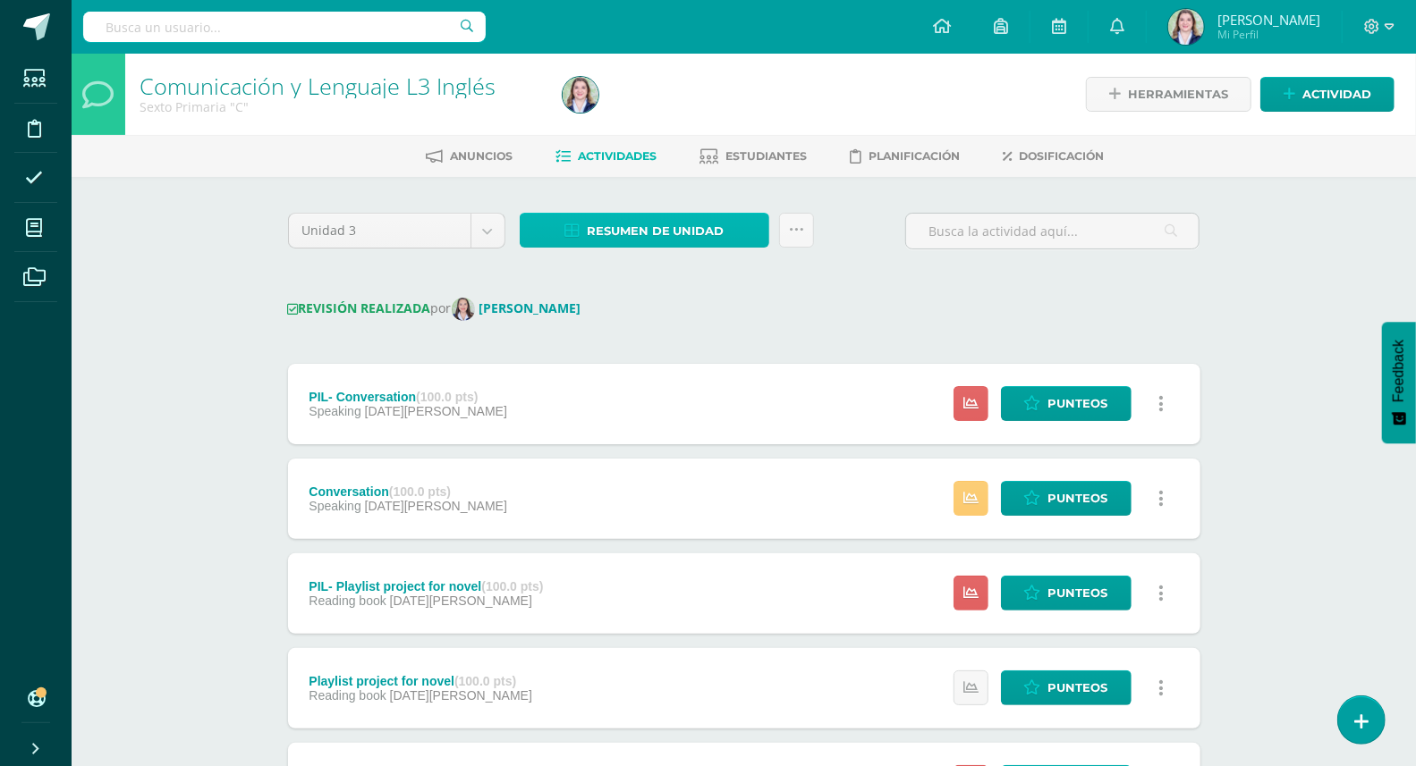
click at [688, 235] on span "Resumen de unidad" at bounding box center [656, 231] width 138 height 33
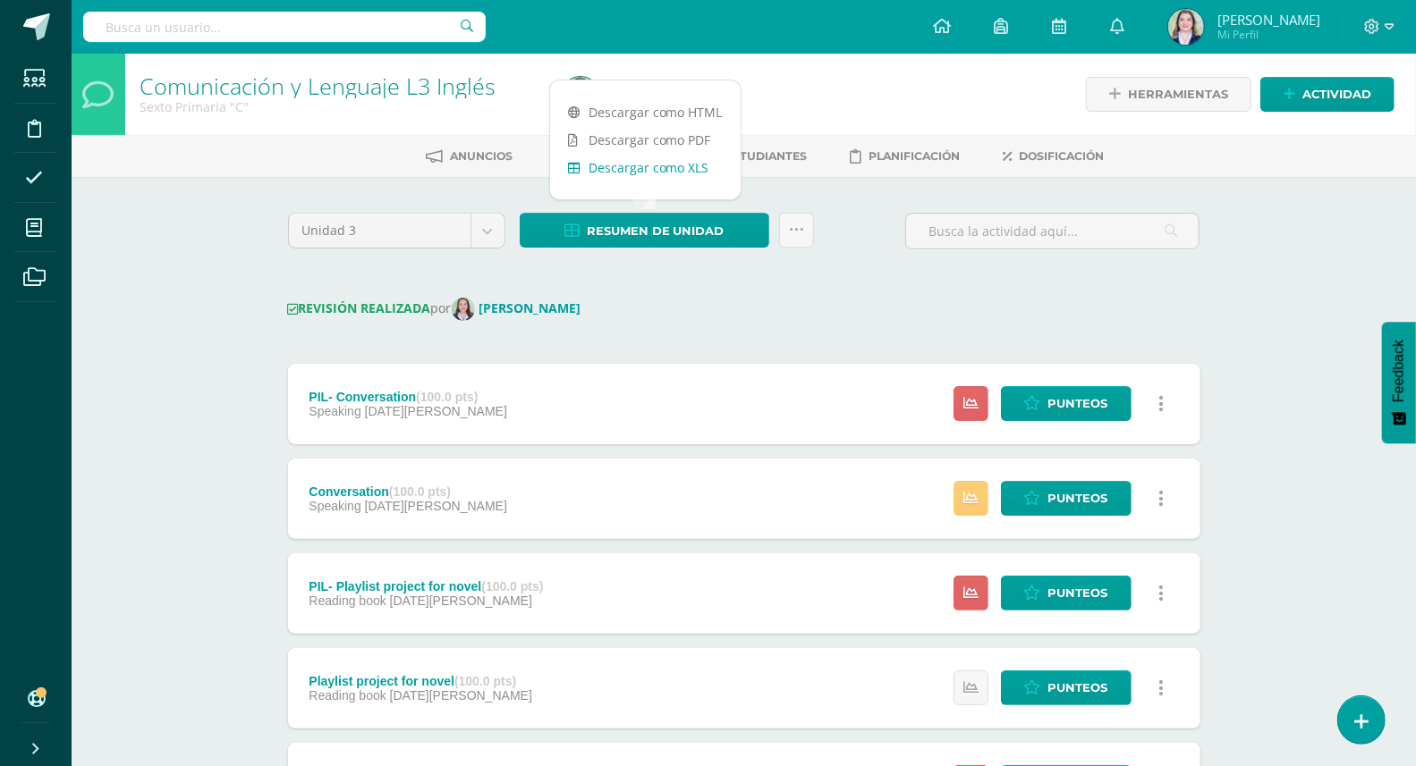
click at [683, 171] on link "Descargar como XLS" at bounding box center [645, 168] width 190 height 28
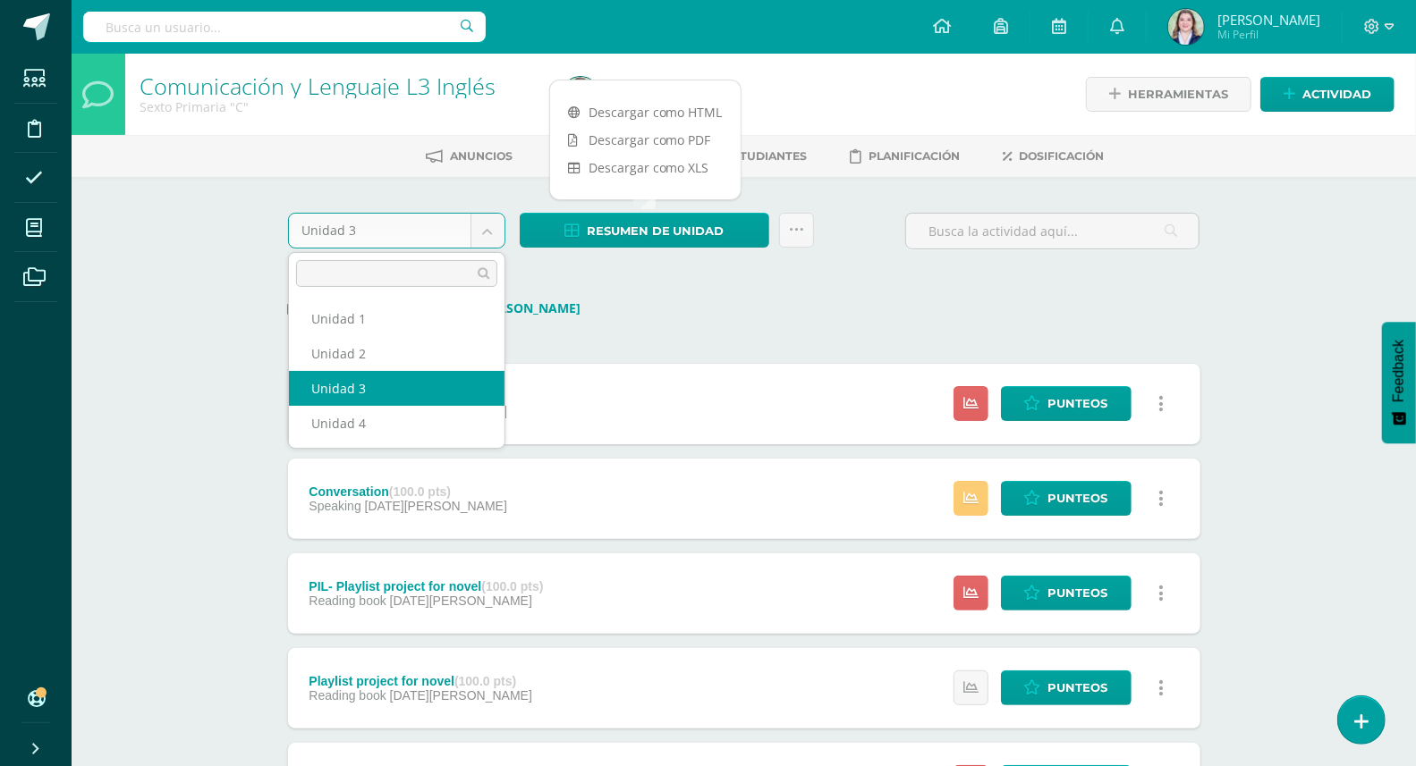
click at [482, 233] on body "Estudiantes Disciplina Asistencia Mis cursos Archivos Soporte Ayuda Reportar un…" at bounding box center [708, 705] width 1416 height 1410
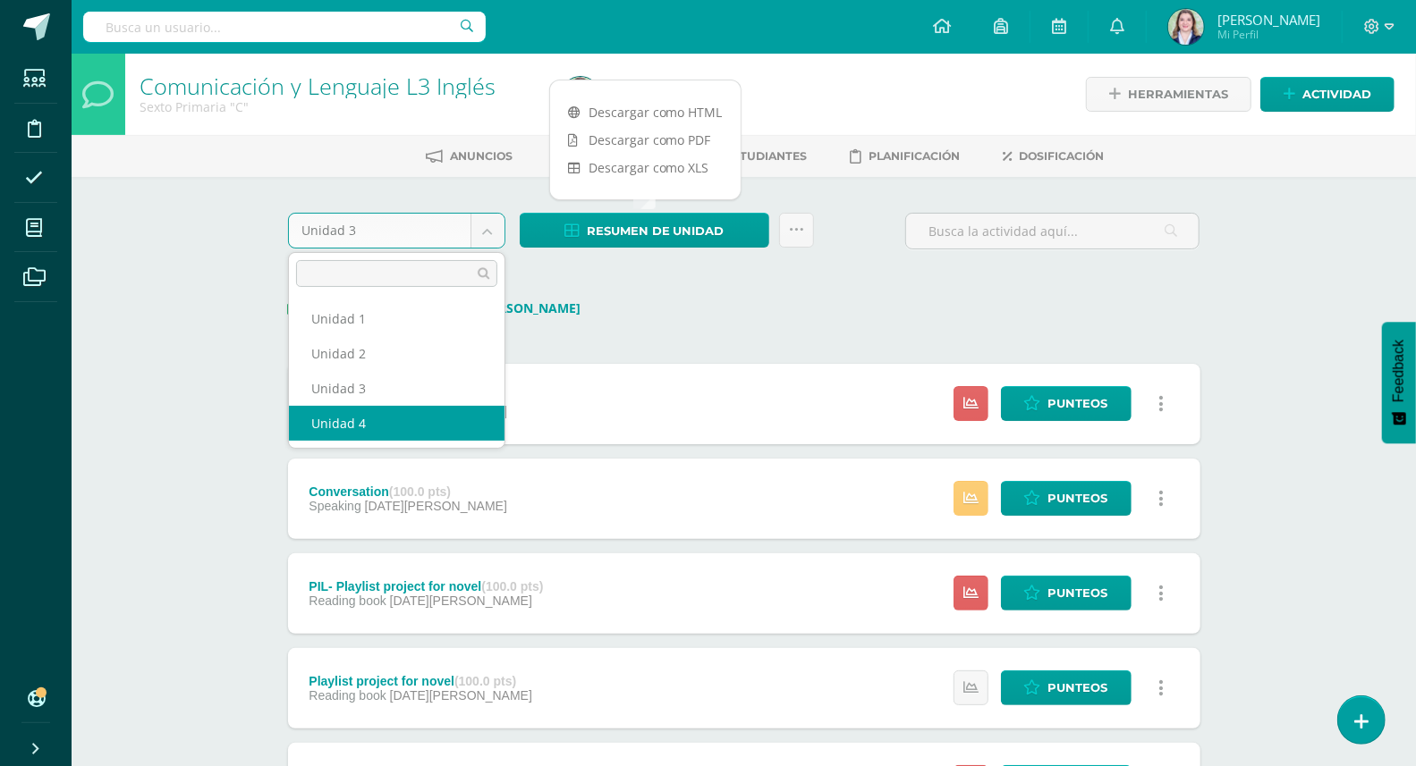
select select "Unidad 4"
